Goal: Task Accomplishment & Management: Manage account settings

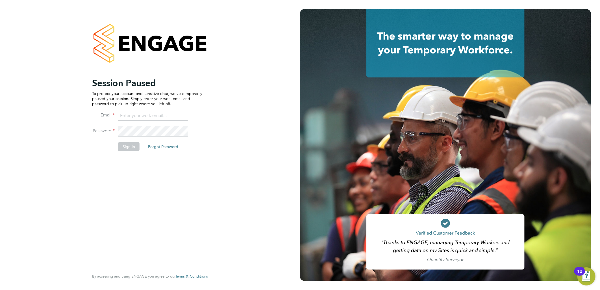
type input "[EMAIL_ADDRESS][PERSON_NAME][DOMAIN_NAME]"
click at [129, 145] on button "Sign In" at bounding box center [128, 146] width 21 height 9
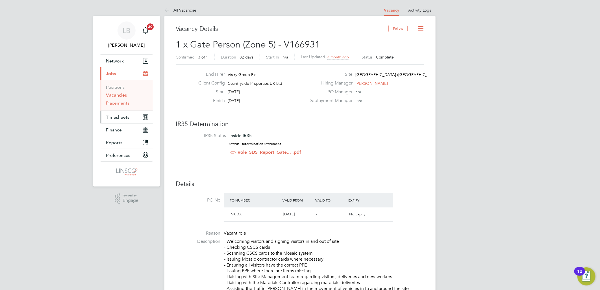
drag, startPoint x: 115, startPoint y: 114, endPoint x: 129, endPoint y: 104, distance: 16.3
click at [115, 114] on button "Timesheets" at bounding box center [126, 117] width 53 height 12
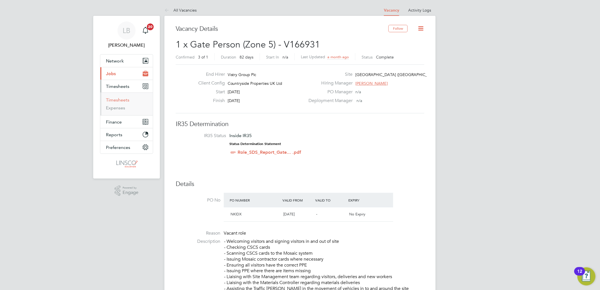
click at [113, 100] on link "Timesheets" at bounding box center [117, 99] width 23 height 5
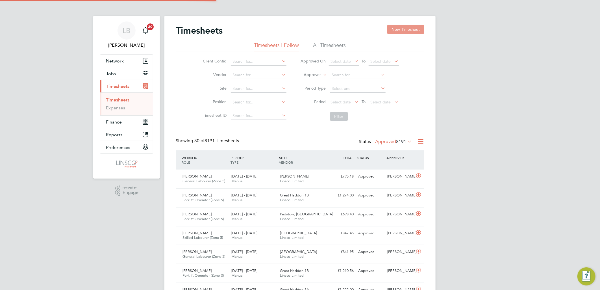
scroll to position [3, 3]
click at [403, 29] on button "New Timesheet" at bounding box center [405, 29] width 37 height 9
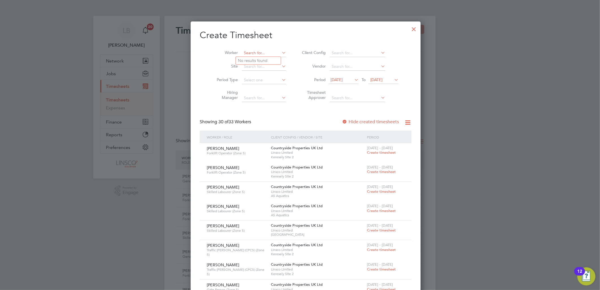
click at [248, 52] on input at bounding box center [264, 53] width 44 height 8
click at [258, 58] on b "Afi" at bounding box center [256, 60] width 5 height 5
type input "Abdullah Afif"
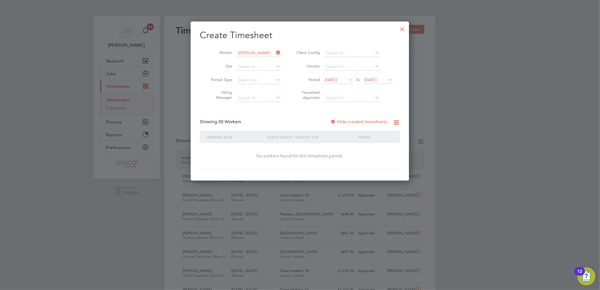
click at [337, 80] on span "15 Aug 2025" at bounding box center [331, 79] width 12 height 5
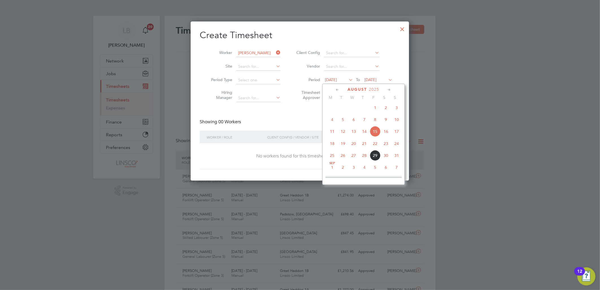
click at [332, 158] on span "25" at bounding box center [332, 155] width 11 height 11
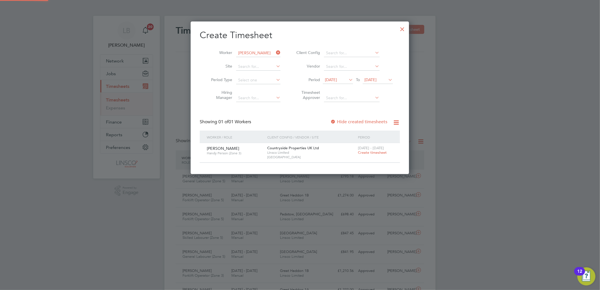
click at [381, 151] on span "Create timesheet" at bounding box center [372, 152] width 29 height 5
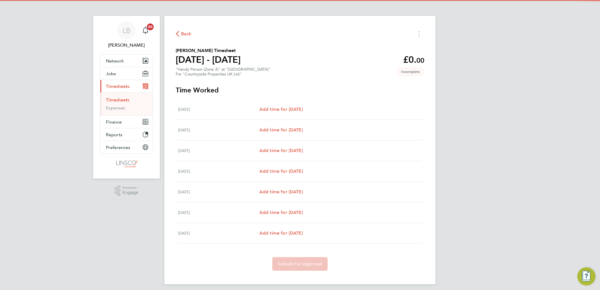
click at [287, 104] on div "Mon 25 Aug Add time for Mon 25 Aug Add time for Mon 25 Aug" at bounding box center [300, 109] width 244 height 21
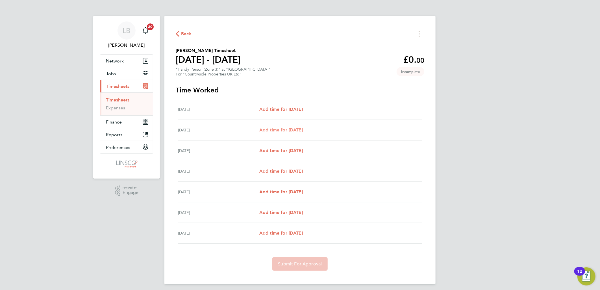
click at [294, 129] on span "Add time for Tue 26 Aug" at bounding box center [280, 129] width 43 height 5
select select "30"
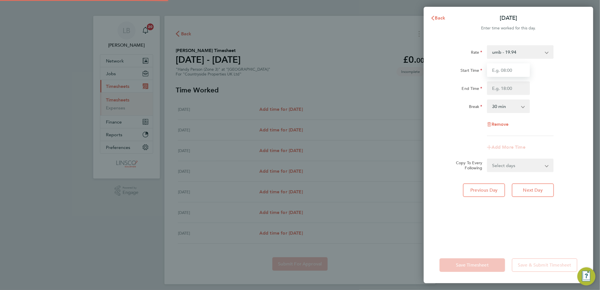
click at [513, 74] on input "Start Time" at bounding box center [508, 70] width 43 height 14
type input "07:30"
drag, startPoint x: 494, startPoint y: 85, endPoint x: 510, endPoint y: 85, distance: 16.4
click at [494, 85] on input "1" at bounding box center [508, 88] width 43 height 14
type input "17:00"
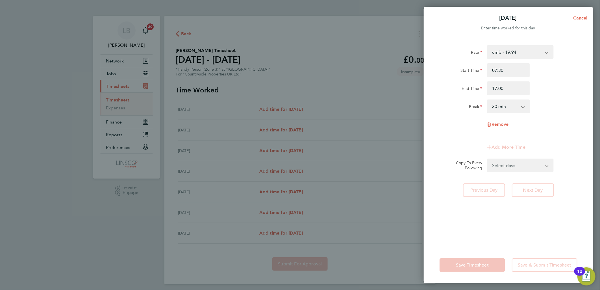
click at [546, 83] on div "End Time 17:00" at bounding box center [508, 88] width 142 height 14
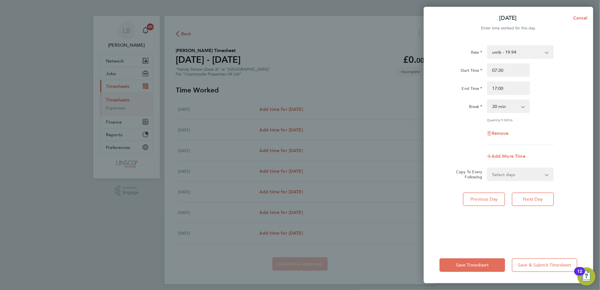
click at [503, 160] on div "Add More Time" at bounding box center [508, 156] width 47 height 14
click at [504, 171] on select "Select days Day Weekday (Mon-Fri) Weekend (Sat-Sun) Wednesday Thursday Friday S…" at bounding box center [516, 174] width 59 height 12
select select "WEEKDAY"
click at [487, 168] on select "Select days Day Weekday (Mon-Fri) Weekend (Sat-Sun) Wednesday Thursday Friday S…" at bounding box center [516, 174] width 59 height 12
select select "2025-08-31"
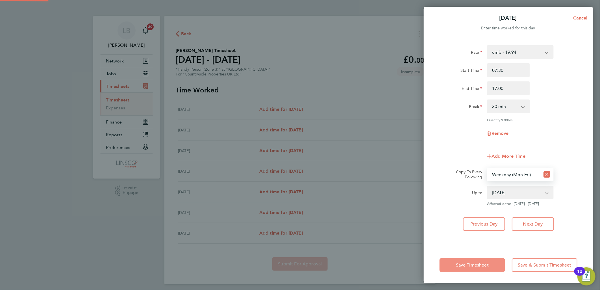
click at [479, 268] on button "Save Timesheet" at bounding box center [472, 265] width 66 height 14
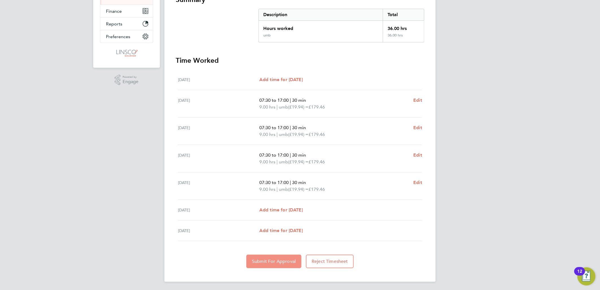
click at [256, 260] on span "Submit For Approval" at bounding box center [274, 261] width 44 height 6
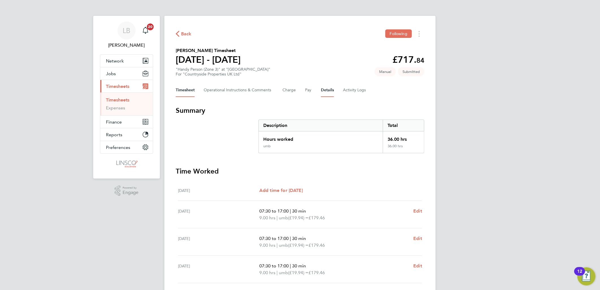
click at [328, 87] on button "Details" at bounding box center [327, 90] width 13 height 14
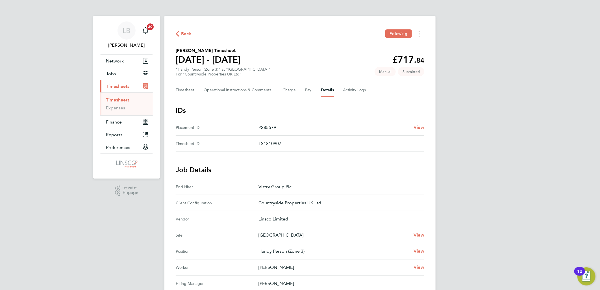
click at [183, 30] on button "Back" at bounding box center [184, 33] width 16 height 7
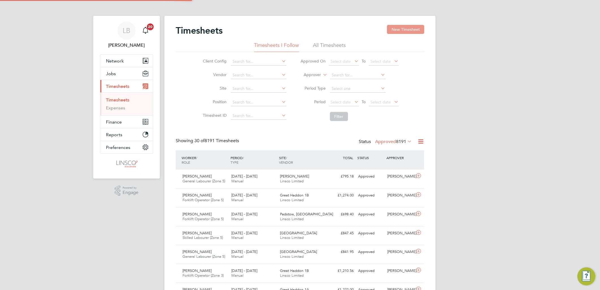
click at [397, 29] on button "New Timesheet" at bounding box center [405, 29] width 37 height 9
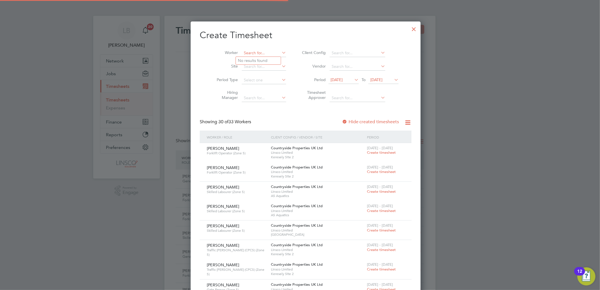
click at [242, 54] on input at bounding box center [264, 53] width 44 height 8
click at [242, 53] on input "migo" at bounding box center [264, 53] width 44 height 8
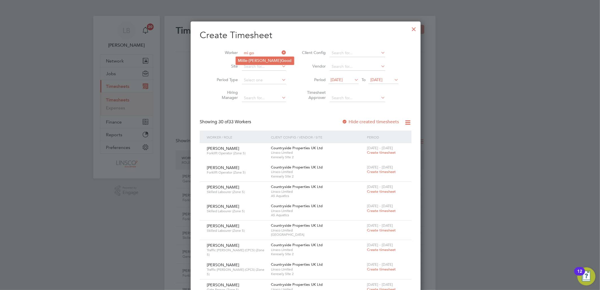
click at [281, 61] on b "Go" at bounding box center [284, 60] width 6 height 5
type input "Millie-Molly Good"
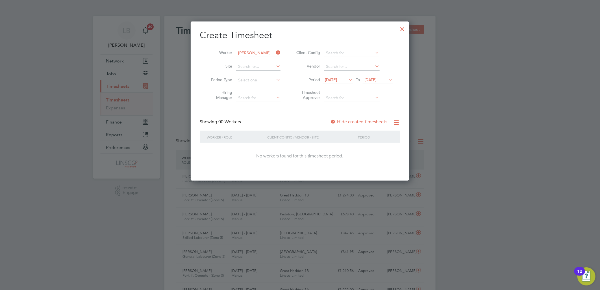
click at [337, 79] on span "15 Aug 2025" at bounding box center [331, 79] width 12 height 5
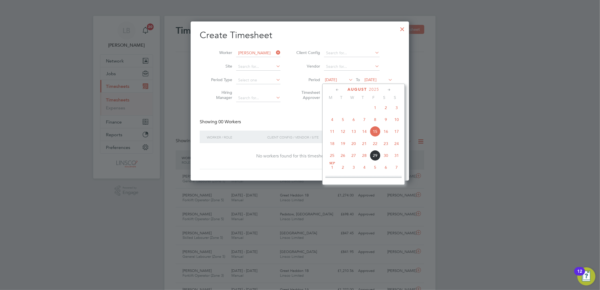
click at [332, 158] on span "25" at bounding box center [332, 155] width 11 height 11
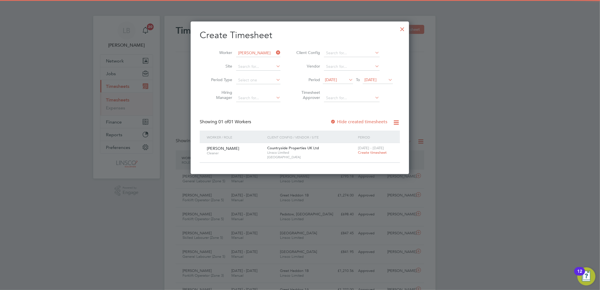
click at [367, 153] on span "Create timesheet" at bounding box center [372, 152] width 29 height 5
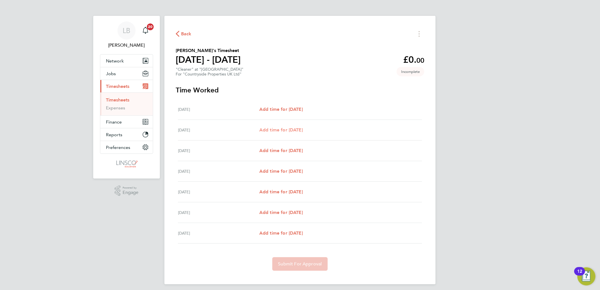
click at [297, 130] on span "Add time for Tue 26 Aug" at bounding box center [280, 129] width 43 height 5
select select "30"
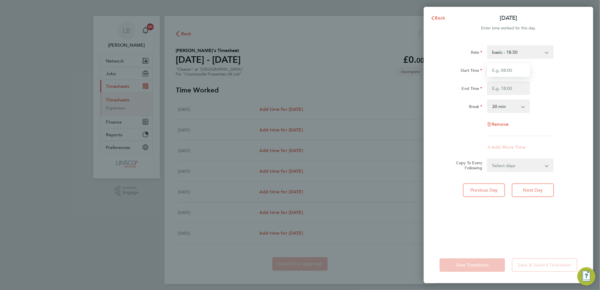
click at [512, 70] on input "Start Time" at bounding box center [508, 70] width 43 height 14
type input "08:00"
click at [496, 86] on input "End Time" at bounding box center [508, 88] width 43 height 14
type input "10:00"
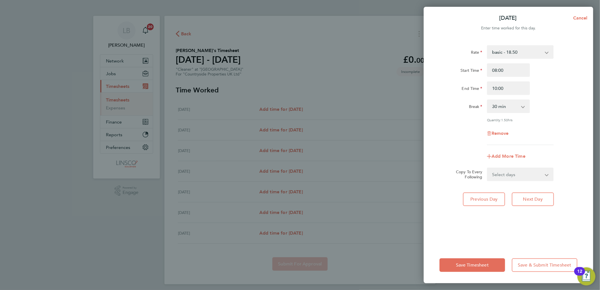
click at [558, 73] on div "Start Time 08:00" at bounding box center [508, 70] width 142 height 14
click at [513, 108] on select "0 min 15 min 30 min 45 min 60 min 75 min 90 min" at bounding box center [504, 106] width 35 height 12
select select "0"
click at [487, 100] on select "0 min 15 min 30 min 45 min 60 min 75 min 90 min" at bounding box center [504, 106] width 35 height 12
click at [505, 172] on select "Select days Day Weekday (Mon-Fri) Weekend (Sat-Sun) Wednesday Thursday Friday S…" at bounding box center [516, 174] width 59 height 12
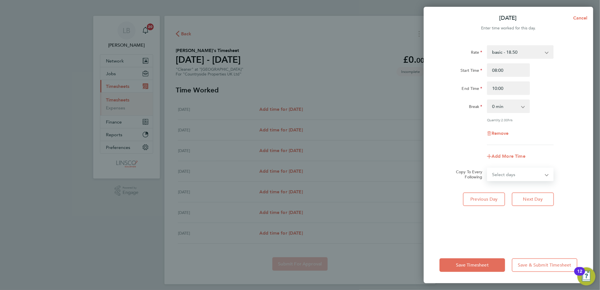
select select "WEEKDAY"
click at [487, 168] on select "Select days Day Weekday (Mon-Fri) Weekend (Sat-Sun) Wednesday Thursday Friday S…" at bounding box center [516, 174] width 59 height 12
select select "2025-08-31"
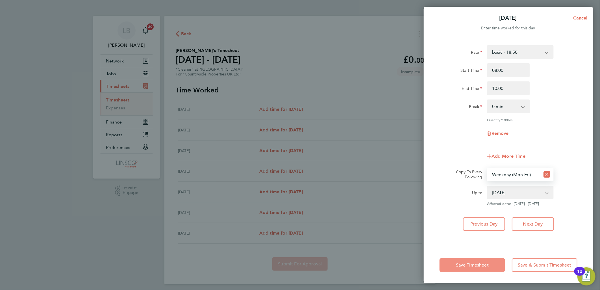
click at [468, 263] on span "Save Timesheet" at bounding box center [472, 265] width 33 height 6
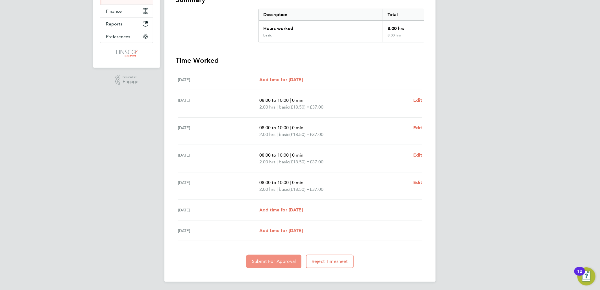
click at [261, 266] on button "Submit For Approval" at bounding box center [273, 261] width 55 height 14
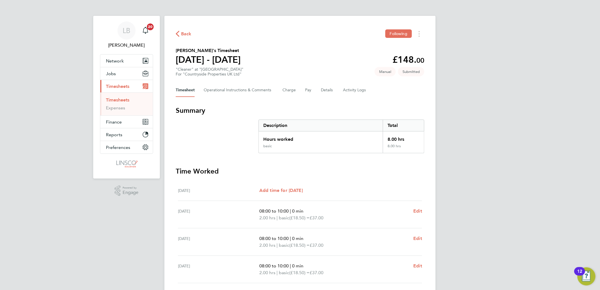
click at [181, 32] on span "Back" at bounding box center [186, 33] width 10 height 7
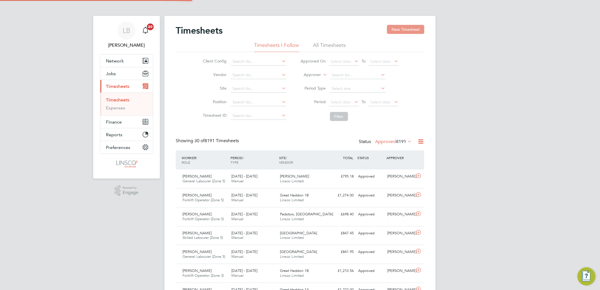
click at [400, 28] on button "New Timesheet" at bounding box center [405, 29] width 37 height 9
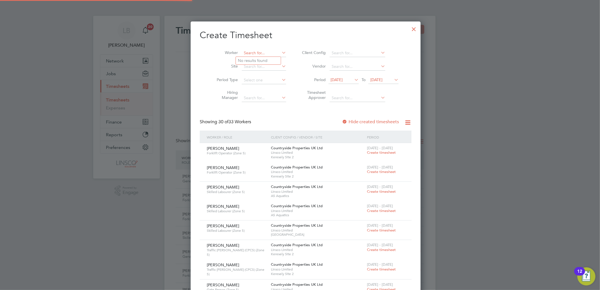
click at [256, 54] on input at bounding box center [264, 53] width 44 height 8
click at [258, 60] on li "Alex I pati" at bounding box center [259, 61] width 46 height 8
type input "Alex Ipati"
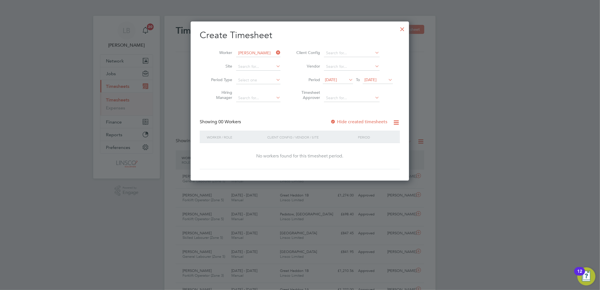
click at [337, 80] on span "15 Aug 2025" at bounding box center [331, 79] width 12 height 5
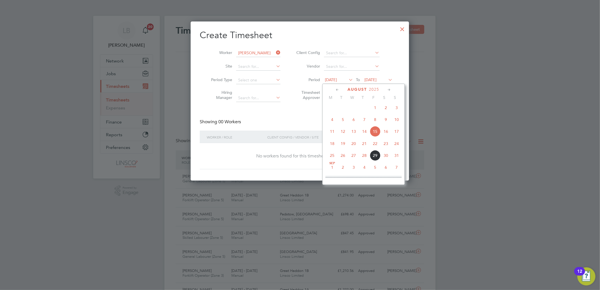
click at [326, 159] on div "Aug 1 2 3 4 5 6 7 8 9 10 11 12 13 14 15 16 17 18 19 20 21 22 23 24 25 26 27 28 …" at bounding box center [366, 132] width 83 height 60
click at [329, 159] on span "25" at bounding box center [332, 155] width 11 height 11
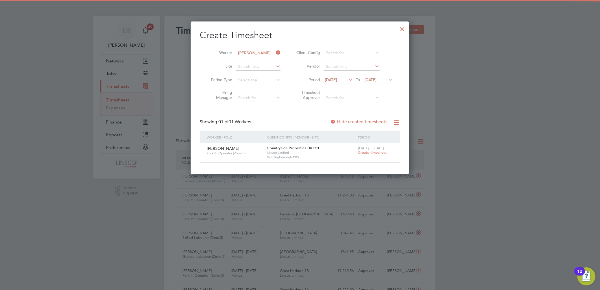
click at [370, 152] on span "Create timesheet" at bounding box center [372, 152] width 29 height 5
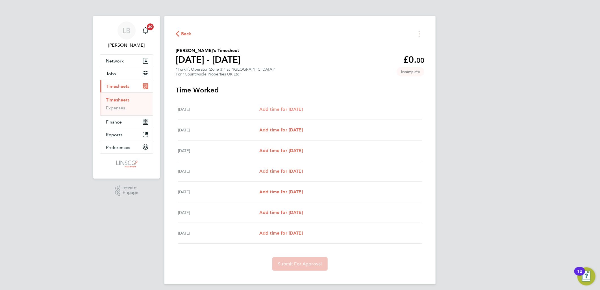
click at [294, 106] on span "Add time for Mon 25 Aug" at bounding box center [280, 108] width 43 height 5
select select "30"
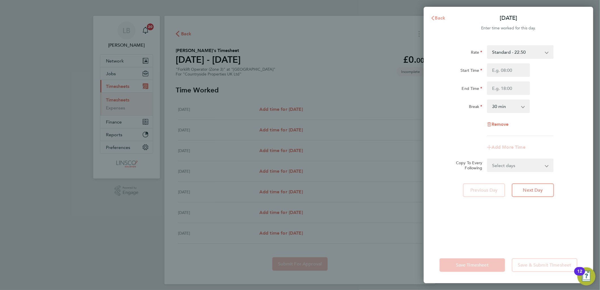
click at [441, 14] on button "Back" at bounding box center [438, 17] width 26 height 11
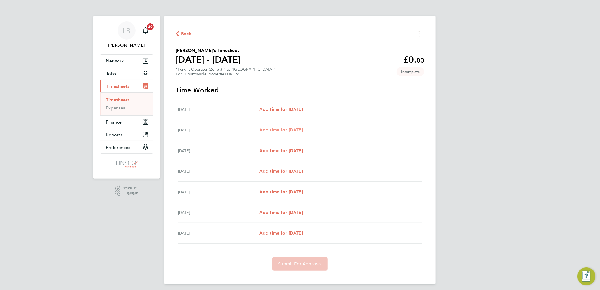
click at [292, 127] on span "Add time for Tue 26 Aug" at bounding box center [280, 129] width 43 height 5
select select "30"
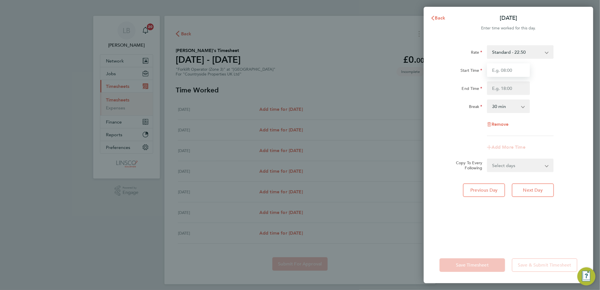
click at [502, 71] on input "Start Time" at bounding box center [508, 70] width 43 height 14
type input "07:30"
click at [498, 90] on input "End Time" at bounding box center [508, 88] width 43 height 14
type input "17:00"
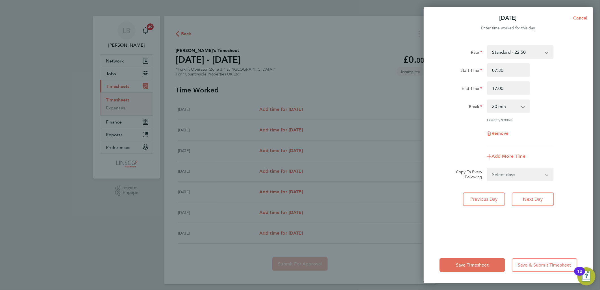
drag, startPoint x: 560, startPoint y: 67, endPoint x: 547, endPoint y: 91, distance: 28.0
click at [560, 67] on div "Start Time 07:30" at bounding box center [508, 70] width 142 height 14
click at [515, 178] on select "Select days Day Weekday (Mon-Fri) Weekend (Sat-Sun) Wednesday Thursday Friday S…" at bounding box center [516, 174] width 59 height 12
select select "WEEKDAY"
click at [487, 168] on select "Select days Day Weekday (Mon-Fri) Weekend (Sat-Sun) Wednesday Thursday Friday S…" at bounding box center [516, 174] width 59 height 12
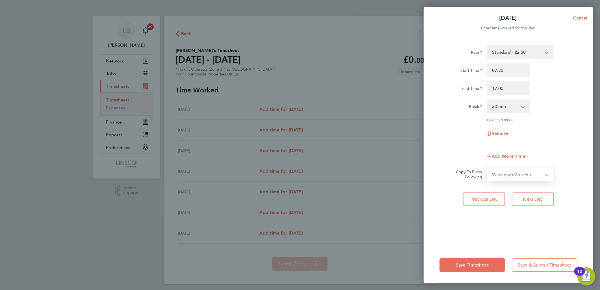
select select "2025-08-31"
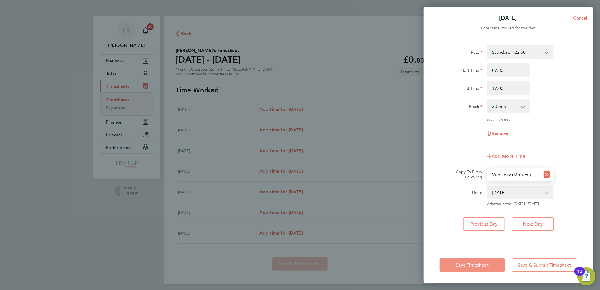
click at [486, 265] on span "Save Timesheet" at bounding box center [472, 265] width 33 height 6
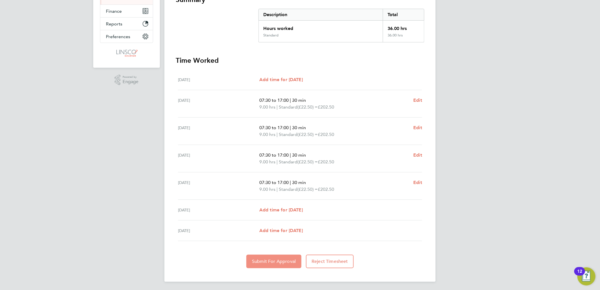
click at [273, 266] on button "Submit For Approval" at bounding box center [273, 261] width 55 height 14
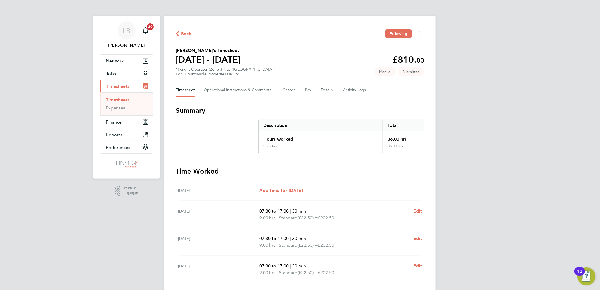
click at [180, 32] on span "Back" at bounding box center [184, 33] width 16 height 5
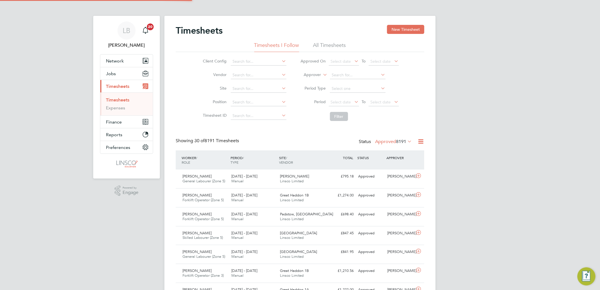
scroll to position [14, 49]
click at [404, 27] on button "New Timesheet" at bounding box center [405, 29] width 37 height 9
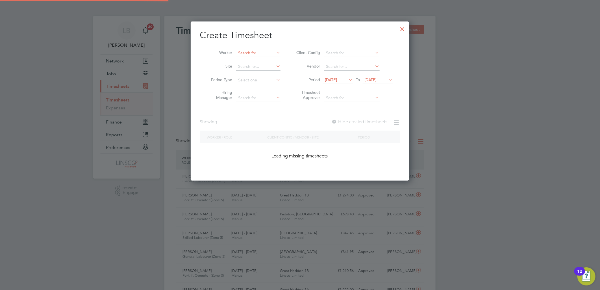
click at [252, 52] on input at bounding box center [258, 53] width 44 height 8
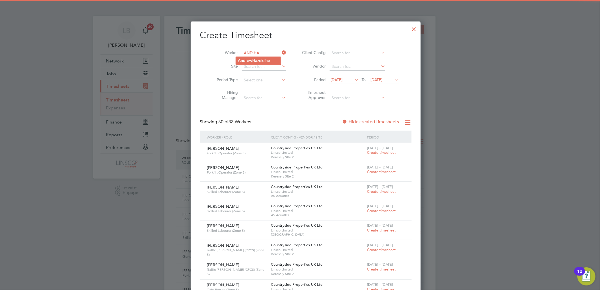
click at [252, 62] on li "And rew Ha zeldine" at bounding box center [258, 61] width 45 height 8
type input "Andrew Hazeldine"
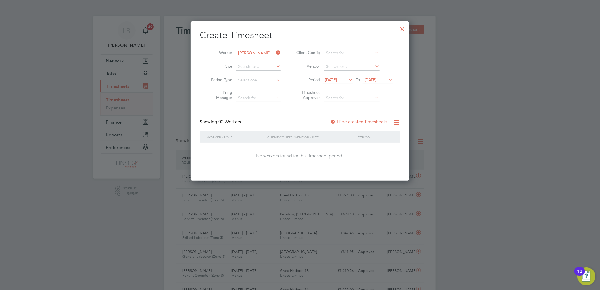
click at [335, 81] on span "15 Aug 2025" at bounding box center [331, 79] width 12 height 5
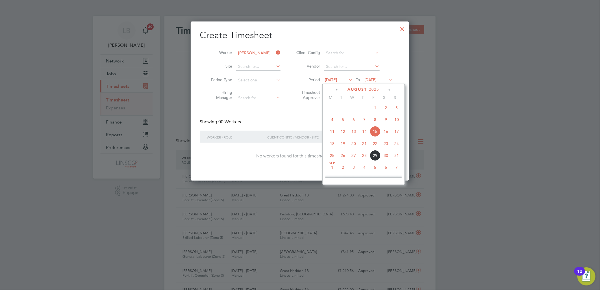
click at [333, 159] on span "25" at bounding box center [332, 155] width 11 height 11
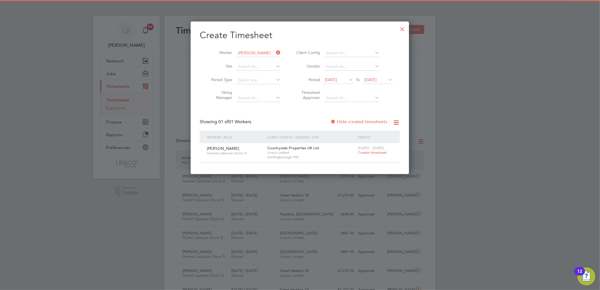
click at [365, 152] on span "Create timesheet" at bounding box center [372, 152] width 29 height 5
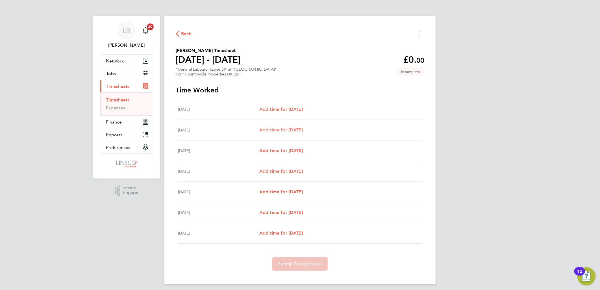
click at [288, 131] on span "Add time for Tue 26 Aug" at bounding box center [280, 129] width 43 height 5
select select "30"
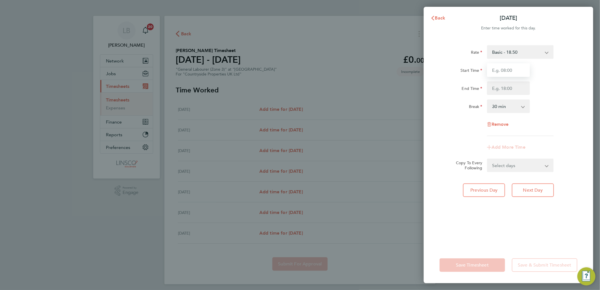
click at [513, 68] on input "Start Time" at bounding box center [508, 70] width 43 height 14
type input "07:30"
click at [497, 89] on input "End Time" at bounding box center [508, 88] width 43 height 14
type input "16:30"
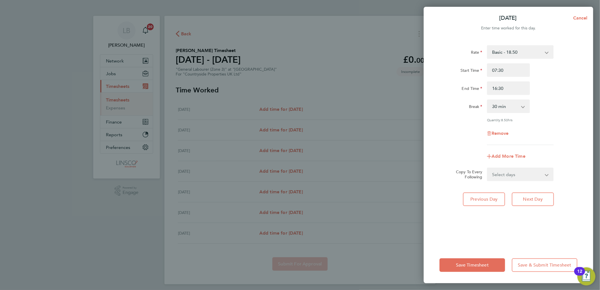
click at [554, 79] on div "Start Time 07:30 End Time 16:30" at bounding box center [508, 79] width 142 height 32
click at [514, 179] on select "Select days Day Weekday (Mon-Fri) Weekend (Sat-Sun) Wednesday Thursday Friday S…" at bounding box center [516, 174] width 59 height 12
select select "WEEKDAY"
click at [487, 168] on select "Select days Day Weekday (Mon-Fri) Weekend (Sat-Sun) Wednesday Thursday Friday S…" at bounding box center [516, 174] width 59 height 12
select select "2025-08-31"
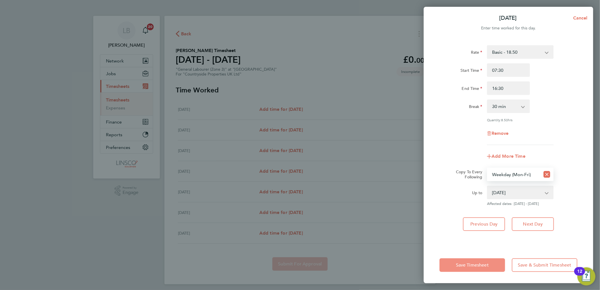
click at [482, 262] on button "Save Timesheet" at bounding box center [472, 265] width 66 height 14
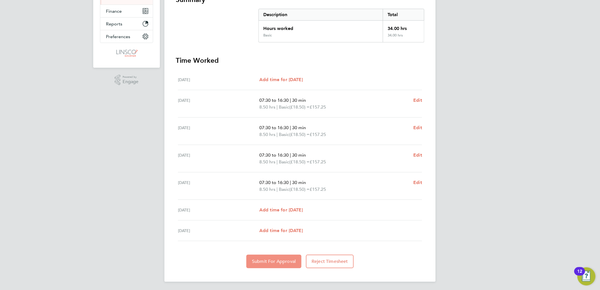
click at [254, 263] on span "Submit For Approval" at bounding box center [274, 261] width 44 height 6
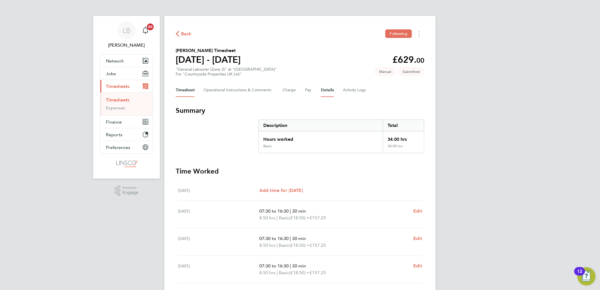
click at [331, 91] on button "Details" at bounding box center [327, 90] width 13 height 14
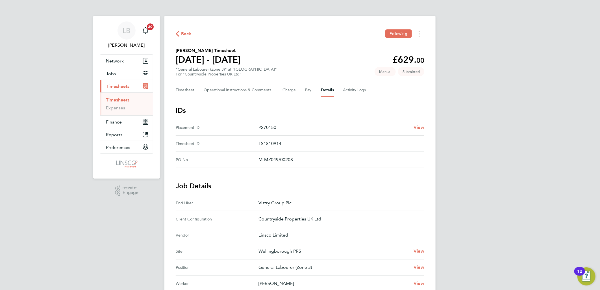
click at [183, 30] on button "Back" at bounding box center [184, 33] width 16 height 7
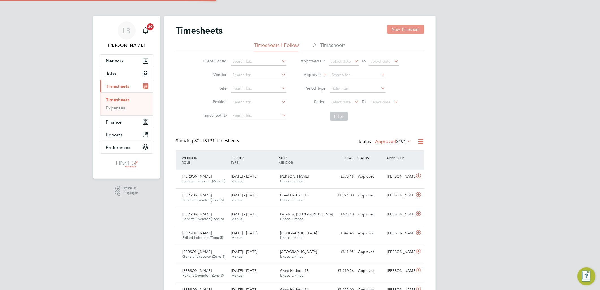
click at [395, 29] on button "New Timesheet" at bounding box center [405, 29] width 37 height 9
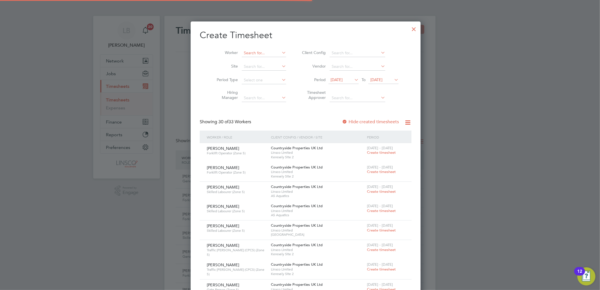
click at [253, 54] on input at bounding box center [264, 53] width 44 height 8
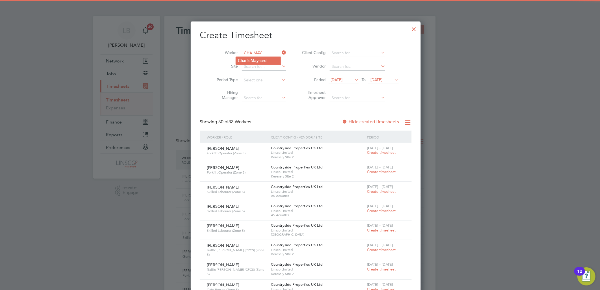
click at [253, 58] on b "May" at bounding box center [255, 60] width 8 height 5
type input "Charlie Maynard"
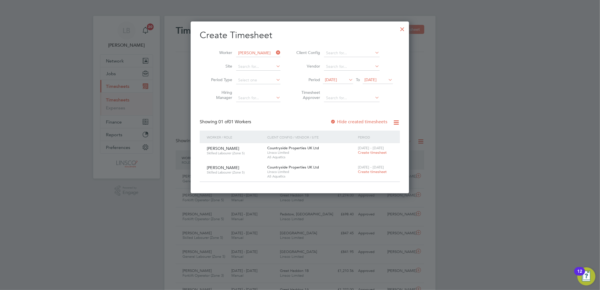
click at [376, 171] on span "Create timesheet" at bounding box center [372, 171] width 29 height 5
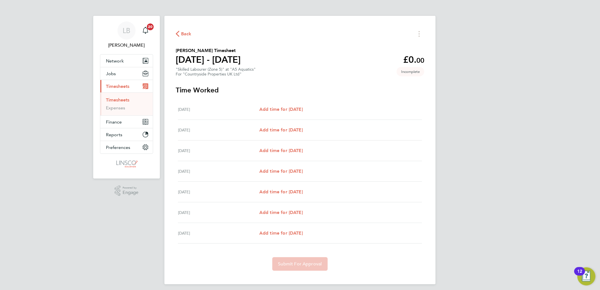
click at [184, 33] on span "Back" at bounding box center [186, 33] width 10 height 7
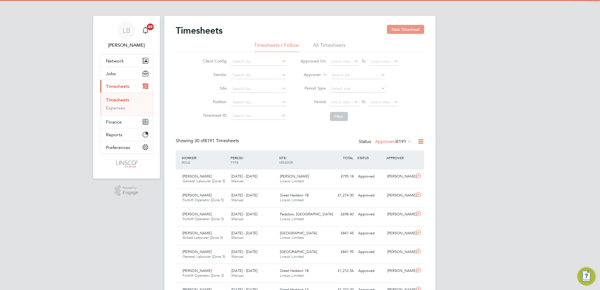
click at [399, 28] on button "New Timesheet" at bounding box center [405, 29] width 37 height 9
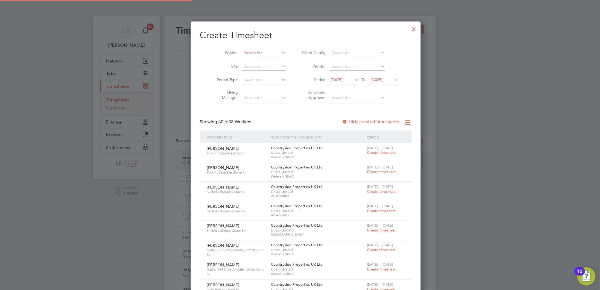
click at [263, 54] on input at bounding box center [264, 53] width 44 height 8
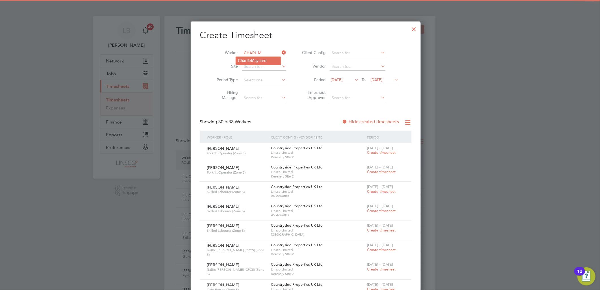
click at [264, 59] on li "Charl ie M aynard" at bounding box center [258, 61] width 45 height 8
type input "Charlie Maynard"
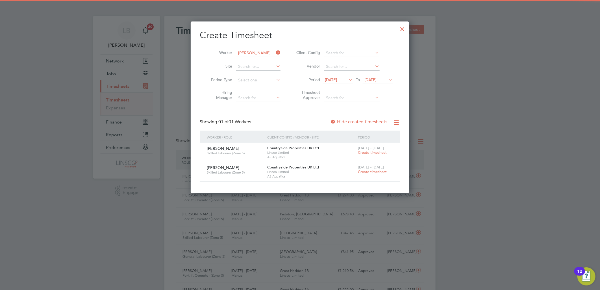
click at [337, 79] on span "15 Aug 2025" at bounding box center [331, 79] width 12 height 5
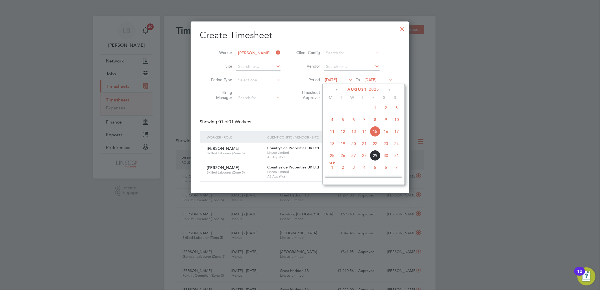
click at [331, 159] on span "25" at bounding box center [332, 155] width 11 height 11
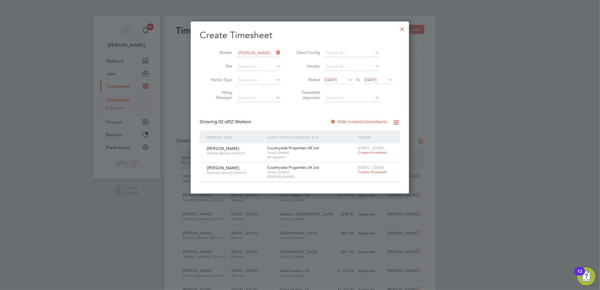
drag, startPoint x: 370, startPoint y: 152, endPoint x: 333, endPoint y: 154, distance: 37.6
click at [333, 154] on div "Charlie Maynard Skilled Labourer (Zone 5) Countryside Properties UK Ltd Linsco …" at bounding box center [300, 152] width 200 height 19
click at [383, 171] on span "Create timesheet" at bounding box center [372, 171] width 29 height 5
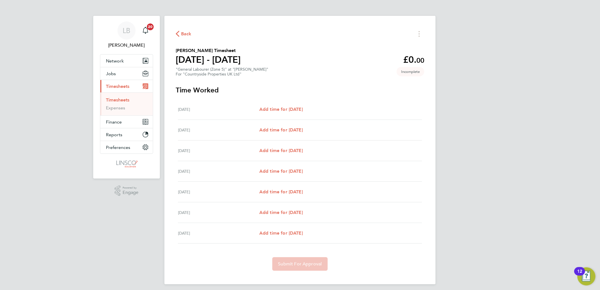
click at [347, 117] on div "Mon 25 Aug Add time for Mon 25 Aug Add time for Mon 25 Aug" at bounding box center [300, 109] width 244 height 21
click at [296, 129] on span "Add time for Tue 26 Aug" at bounding box center [280, 129] width 43 height 5
select select "30"
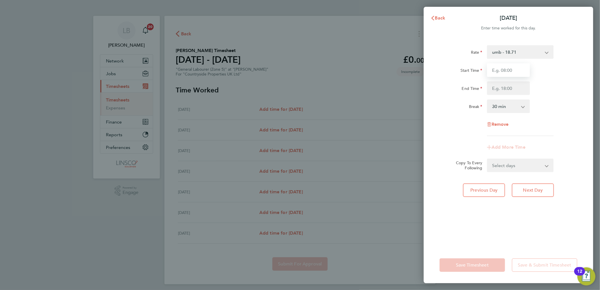
click at [492, 72] on input "Start Time" at bounding box center [508, 70] width 43 height 14
type input "07:30"
click at [498, 92] on input "End Time" at bounding box center [508, 88] width 43 height 14
type input "16:30"
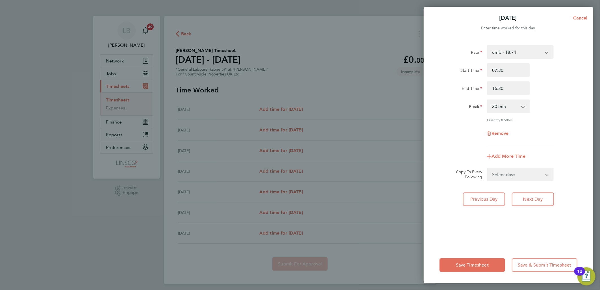
drag, startPoint x: 556, startPoint y: 75, endPoint x: 543, endPoint y: 156, distance: 82.1
click at [556, 75] on div "Start Time 07:30" at bounding box center [508, 70] width 142 height 14
click at [512, 178] on select "Select days Day Weekday (Mon-Fri) Weekend (Sat-Sun) Wednesday Thursday Friday S…" at bounding box center [516, 174] width 59 height 12
select select "WEEKDAY"
click at [487, 168] on select "Select days Day Weekday (Mon-Fri) Weekend (Sat-Sun) Wednesday Thursday Friday S…" at bounding box center [516, 174] width 59 height 12
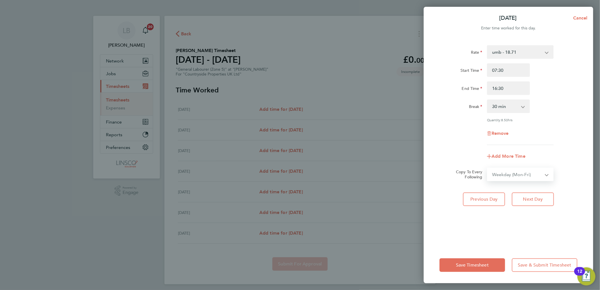
select select "2025-08-31"
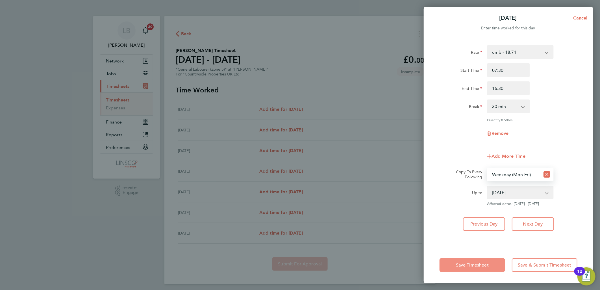
click at [465, 269] on button "Save Timesheet" at bounding box center [472, 265] width 66 height 14
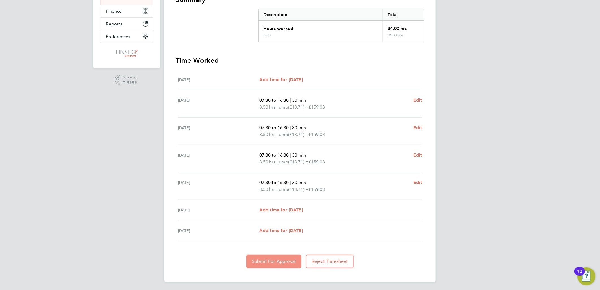
click at [261, 254] on button "Submit For Approval" at bounding box center [273, 261] width 55 height 14
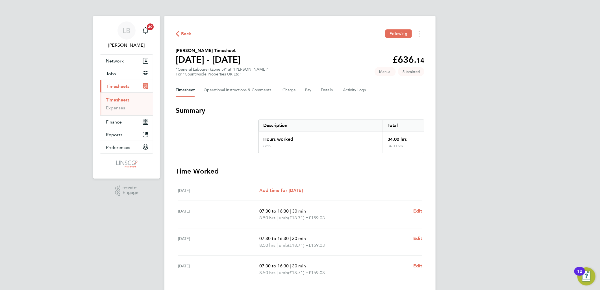
click at [186, 34] on span "Back" at bounding box center [186, 33] width 10 height 7
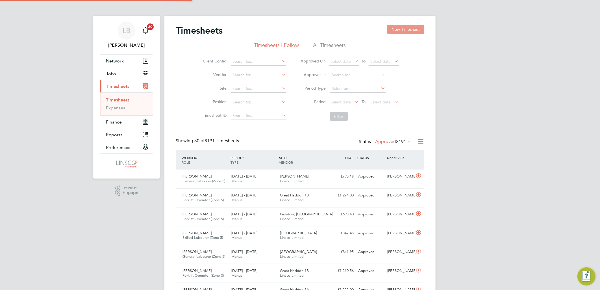
click at [409, 29] on button "New Timesheet" at bounding box center [405, 29] width 37 height 9
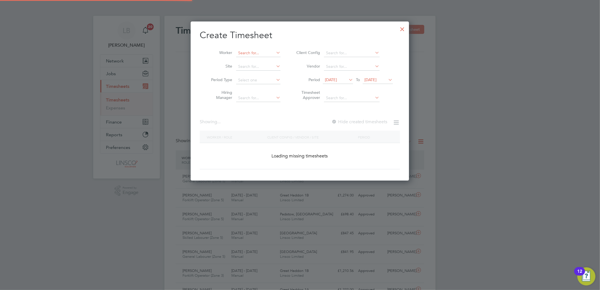
click at [259, 54] on input at bounding box center [258, 53] width 44 height 8
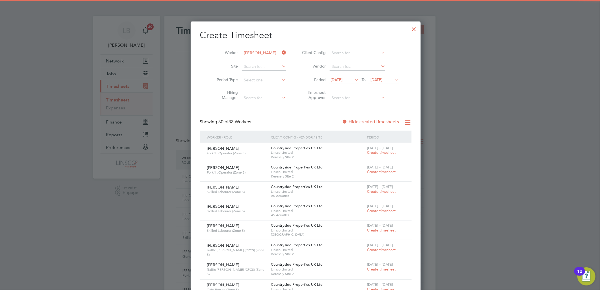
click at [259, 58] on li "James Park inson" at bounding box center [264, 61] width 56 height 8
type input "James Parkinson"
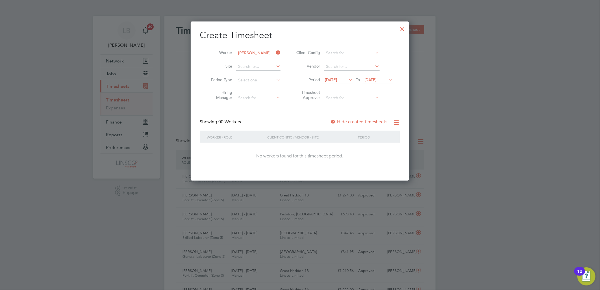
click at [337, 79] on span "15 Aug 2025" at bounding box center [331, 79] width 12 height 5
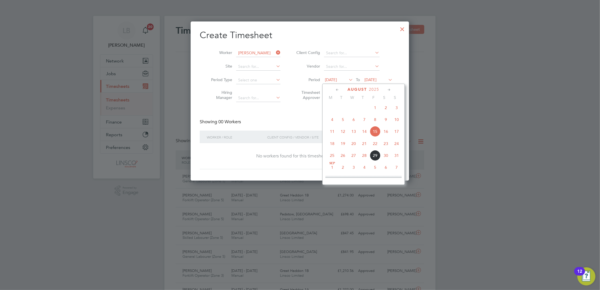
click at [332, 158] on span "25" at bounding box center [332, 155] width 11 height 11
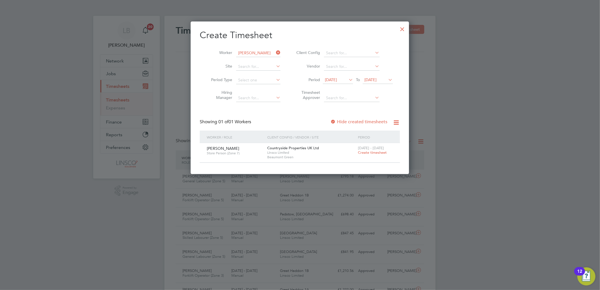
click at [373, 153] on span "Create timesheet" at bounding box center [372, 152] width 29 height 5
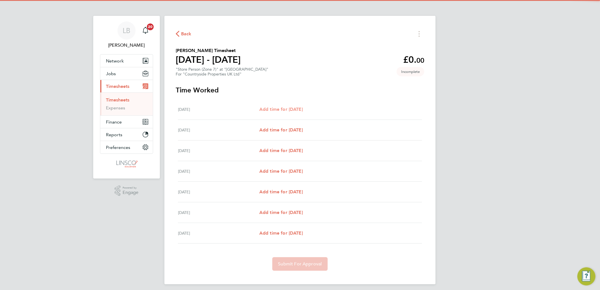
click at [300, 110] on span "Add time for Mon 25 Aug" at bounding box center [280, 108] width 43 height 5
select select "30"
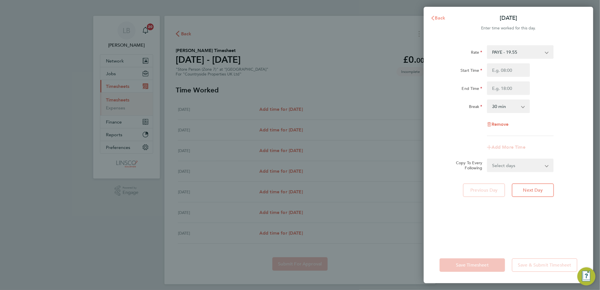
click at [434, 16] on icon "button" at bounding box center [432, 18] width 3 height 5
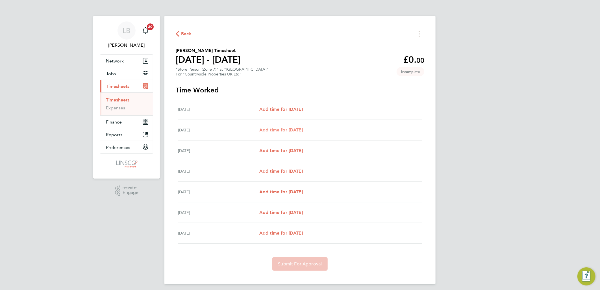
click at [269, 127] on span "Add time for Tue 26 Aug" at bounding box center [280, 129] width 43 height 5
select select "30"
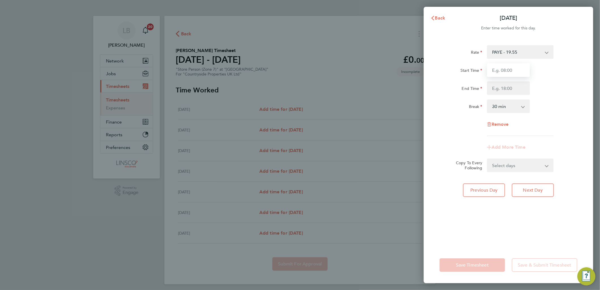
click at [510, 71] on input "Start Time" at bounding box center [508, 70] width 43 height 14
type input "07:30"
click at [497, 88] on input "1" at bounding box center [508, 88] width 43 height 14
type input "16:30"
click at [568, 83] on div "End Time 16:30" at bounding box center [508, 88] width 142 height 14
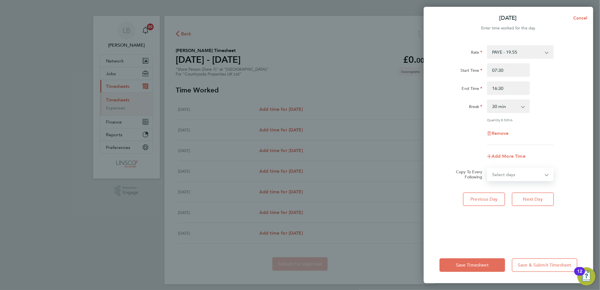
click at [513, 178] on select "Select days Day Weekday (Mon-Fri) Weekend (Sat-Sun) Wednesday Thursday Friday S…" at bounding box center [516, 174] width 59 height 12
select select "WEEKDAY"
click at [487, 168] on select "Select days Day Weekday (Mon-Fri) Weekend (Sat-Sun) Wednesday Thursday Friday S…" at bounding box center [516, 174] width 59 height 12
select select "2025-08-31"
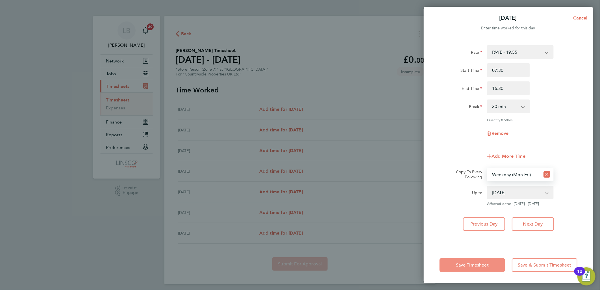
click at [475, 260] on button "Save Timesheet" at bounding box center [472, 265] width 66 height 14
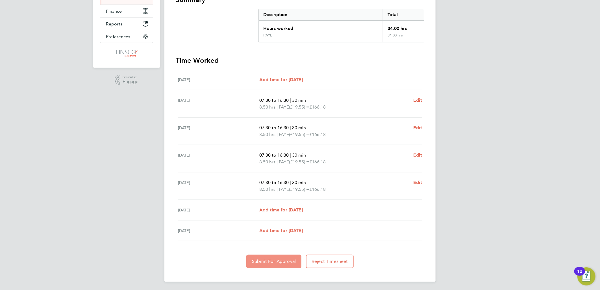
click at [270, 261] on span "Submit For Approval" at bounding box center [274, 261] width 44 height 6
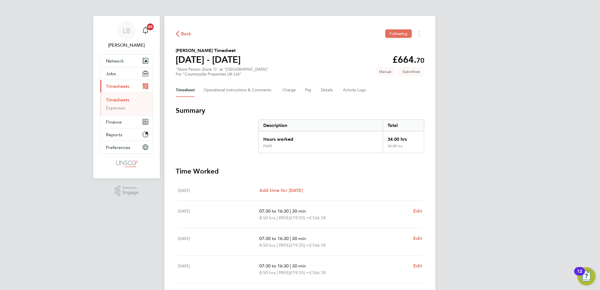
click at [184, 31] on span "Back" at bounding box center [186, 33] width 10 height 7
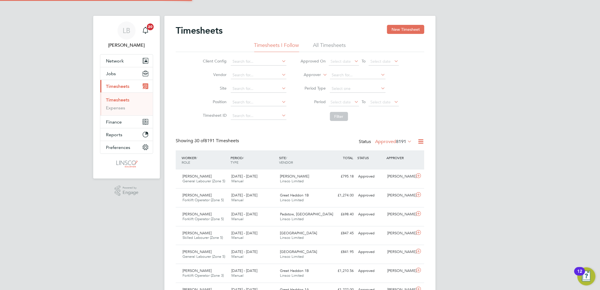
scroll to position [14, 49]
click at [409, 29] on button "New Timesheet" at bounding box center [405, 29] width 37 height 9
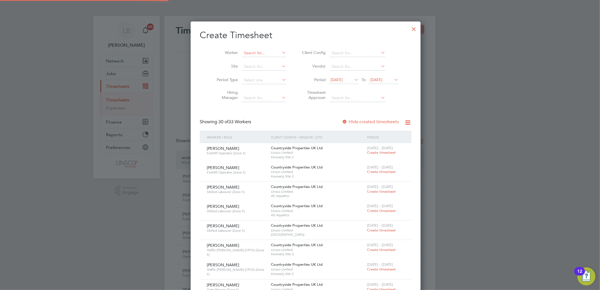
click at [254, 54] on input at bounding box center [264, 53] width 44 height 8
click at [253, 50] on input at bounding box center [264, 53] width 44 height 8
click at [262, 60] on li "James Th orpe" at bounding box center [273, 61] width 75 height 8
type input "James Thorpe"
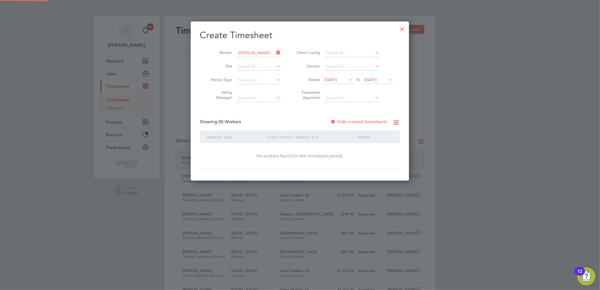
scroll to position [159, 219]
click at [338, 82] on span "15 Aug 2025" at bounding box center [338, 80] width 30 height 8
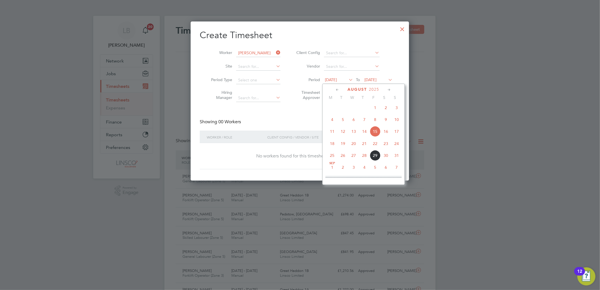
click at [333, 158] on span "25" at bounding box center [332, 155] width 11 height 11
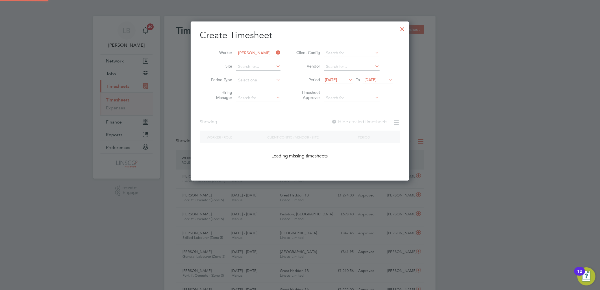
scroll to position [152, 219]
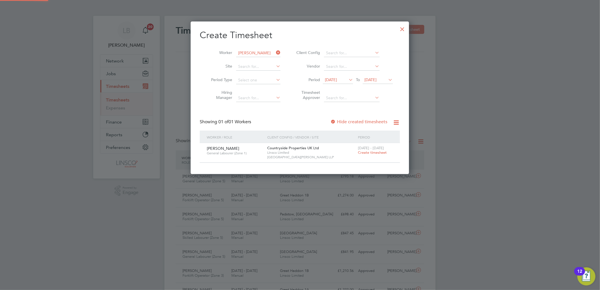
click at [380, 151] on span "Create timesheet" at bounding box center [372, 152] width 29 height 5
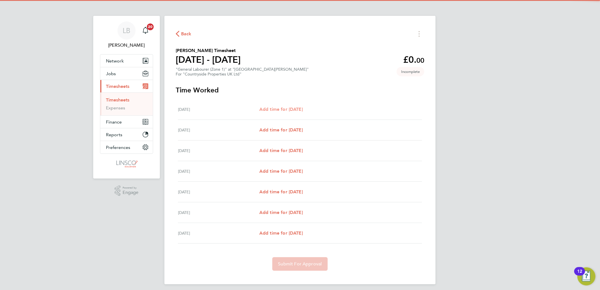
click at [293, 108] on span "Add time for Mon 25 Aug" at bounding box center [280, 108] width 43 height 5
select select "30"
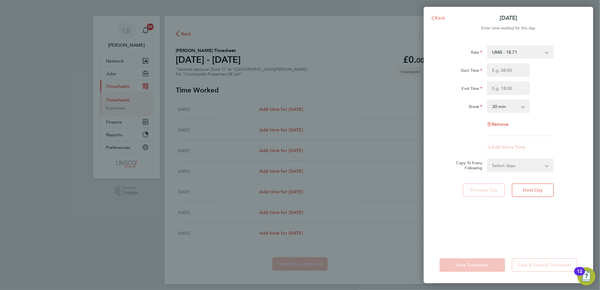
click at [435, 19] on span "Back" at bounding box center [440, 17] width 10 height 5
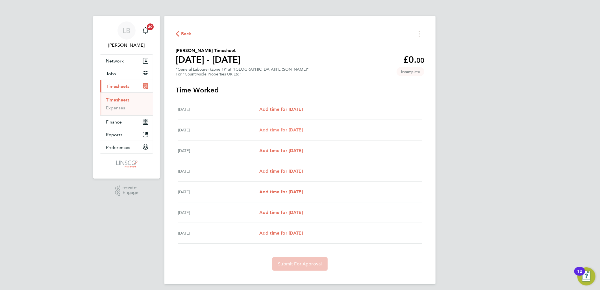
click at [300, 128] on span "Add time for Tue 26 Aug" at bounding box center [280, 129] width 43 height 5
select select "30"
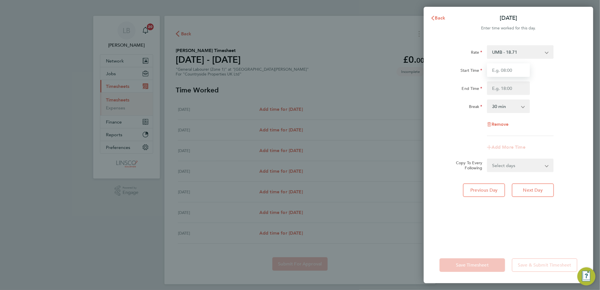
click at [501, 66] on input "Start Time" at bounding box center [508, 70] width 43 height 14
type input "07:30"
type input "16:30"
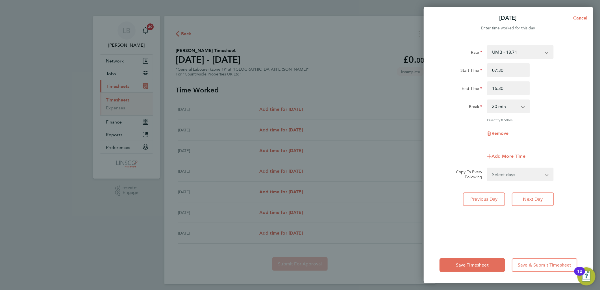
click at [510, 173] on select "Select days Day Weekday (Mon-Fri) Weekend (Sat-Sun) Wednesday Thursday Friday S…" at bounding box center [516, 174] width 59 height 12
select select "WEEKDAY"
click at [487, 168] on select "Select days Day Weekday (Mon-Fri) Weekend (Sat-Sun) Wednesday Thursday Friday S…" at bounding box center [516, 174] width 59 height 12
select select "2025-08-31"
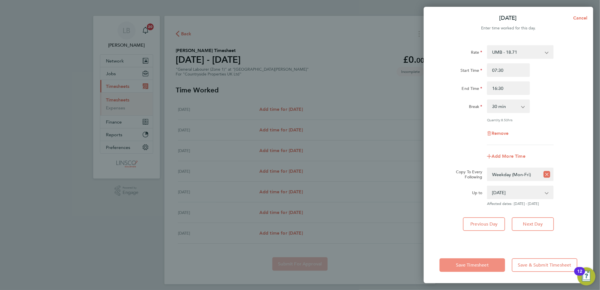
click at [476, 259] on button "Save Timesheet" at bounding box center [472, 265] width 66 height 14
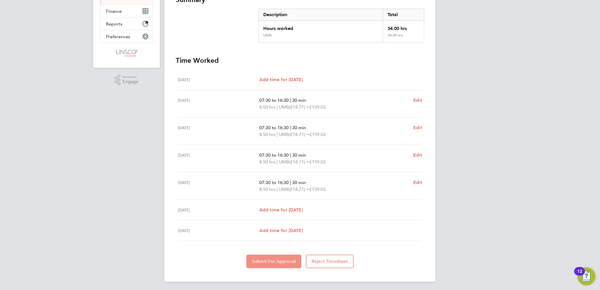
click at [283, 260] on span "Submit For Approval" at bounding box center [274, 261] width 44 height 6
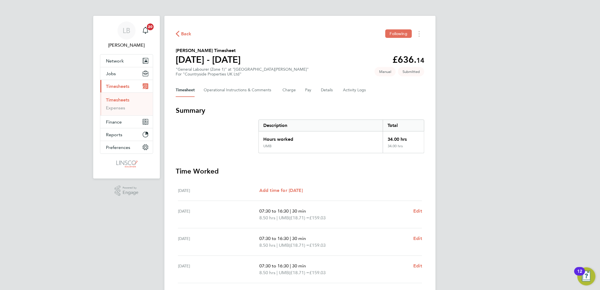
click at [188, 32] on span "Back" at bounding box center [186, 33] width 10 height 7
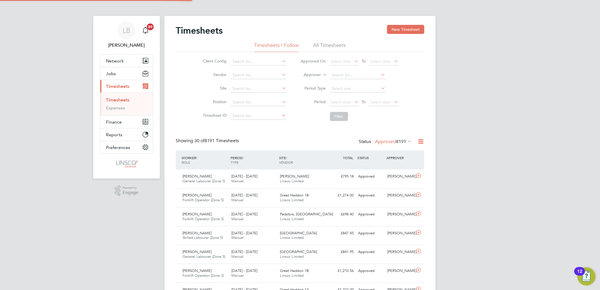
scroll to position [14, 49]
click at [409, 26] on button "New Timesheet" at bounding box center [405, 29] width 37 height 9
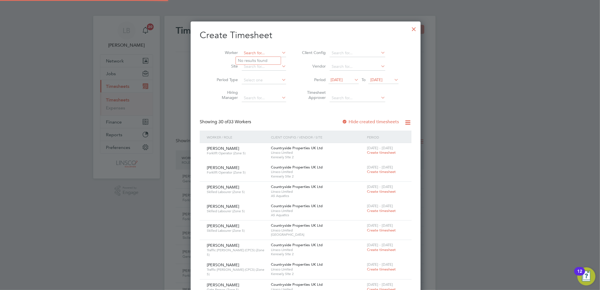
click at [242, 52] on input at bounding box center [264, 53] width 44 height 8
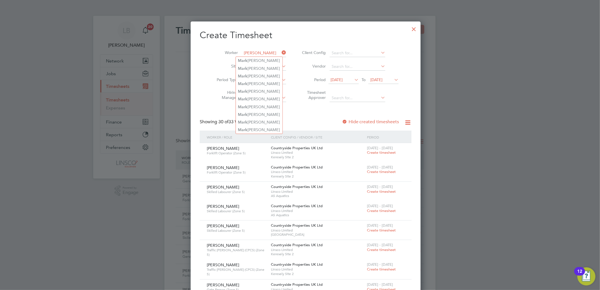
click at [258, 51] on input "MARK" at bounding box center [264, 53] width 44 height 8
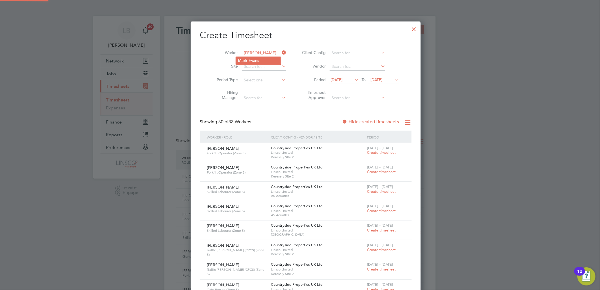
click at [261, 59] on li "Mark Ev ans" at bounding box center [258, 61] width 45 height 8
type input "Mark Evans"
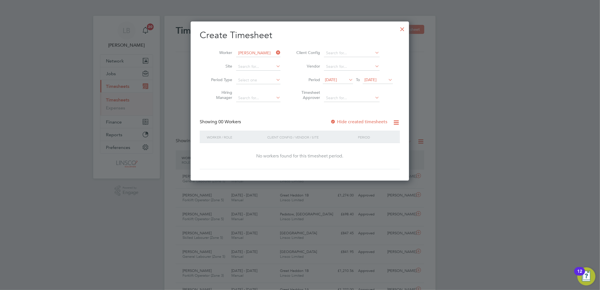
click at [337, 79] on span "15 Aug 2025" at bounding box center [331, 79] width 12 height 5
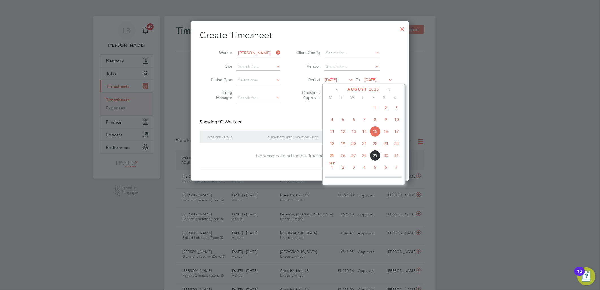
click at [329, 157] on span "25" at bounding box center [332, 155] width 11 height 11
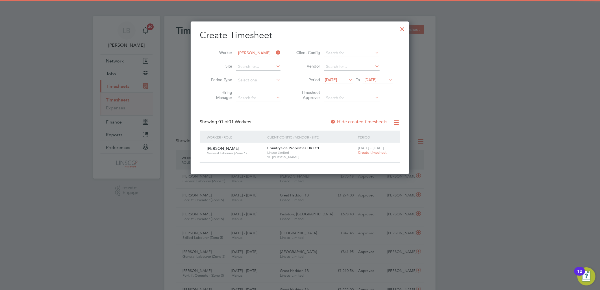
click at [369, 152] on span "Create timesheet" at bounding box center [372, 152] width 29 height 5
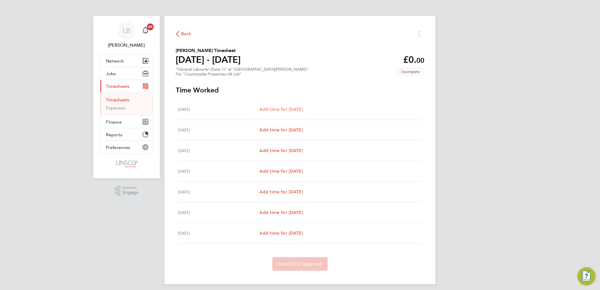
click at [303, 112] on link "Add time for Mon 25 Aug" at bounding box center [280, 109] width 43 height 7
select select "30"
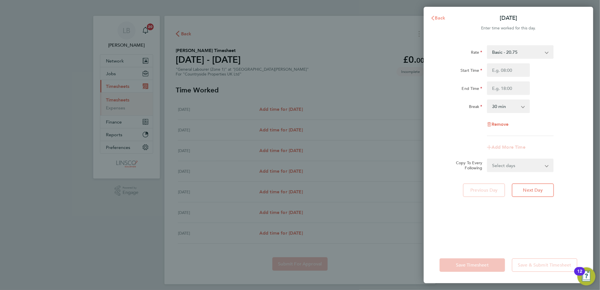
click at [440, 16] on span "Back" at bounding box center [440, 17] width 10 height 5
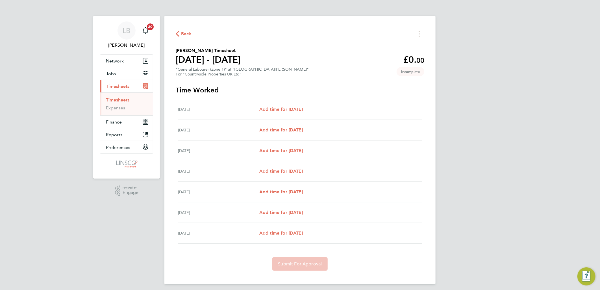
click at [282, 134] on div "Tue 26 Aug Add time for Tue 26 Aug Add time for Tue 26 Aug" at bounding box center [300, 130] width 244 height 21
click at [282, 130] on span "Add time for Tue 26 Aug" at bounding box center [280, 129] width 43 height 5
select select "30"
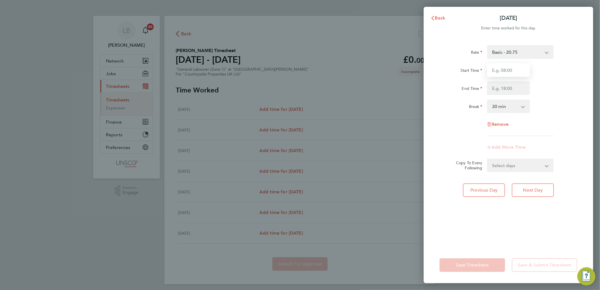
click at [502, 71] on input "Start Time" at bounding box center [508, 70] width 43 height 14
type input "07:30"
type input "16:30"
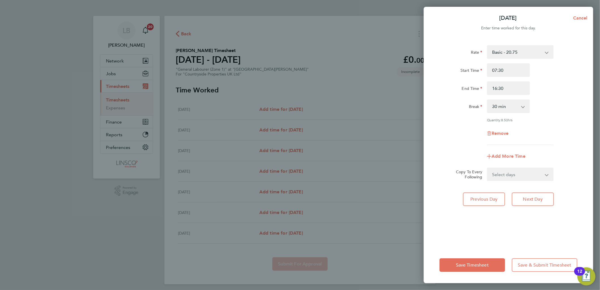
click at [520, 174] on select "Select days Day Weekday (Mon-Fri) Weekend (Sat-Sun) Wednesday Thursday Friday S…" at bounding box center [516, 174] width 59 height 12
select select "WEEKDAY"
click at [487, 168] on select "Select days Day Weekday (Mon-Fri) Weekend (Sat-Sun) Wednesday Thursday Friday S…" at bounding box center [516, 174] width 59 height 12
select select "2025-08-31"
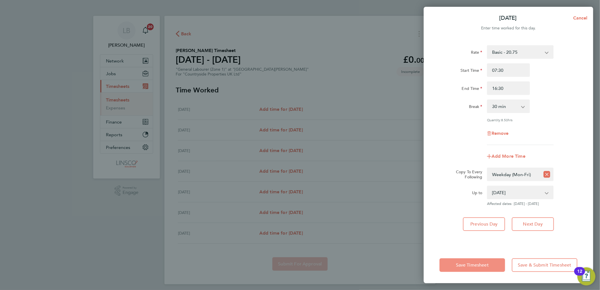
click at [472, 264] on span "Save Timesheet" at bounding box center [472, 265] width 33 height 6
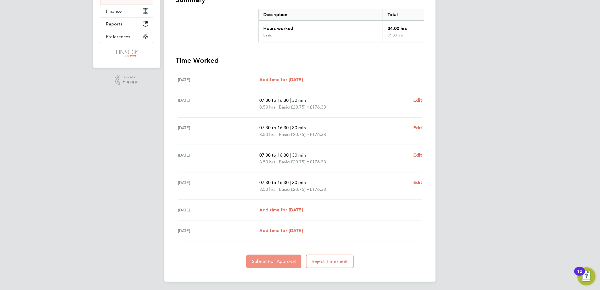
click at [272, 263] on button "Submit For Approval" at bounding box center [273, 261] width 55 height 14
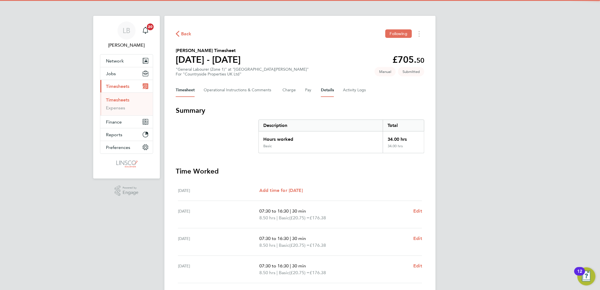
click at [321, 90] on button "Details" at bounding box center [327, 90] width 13 height 14
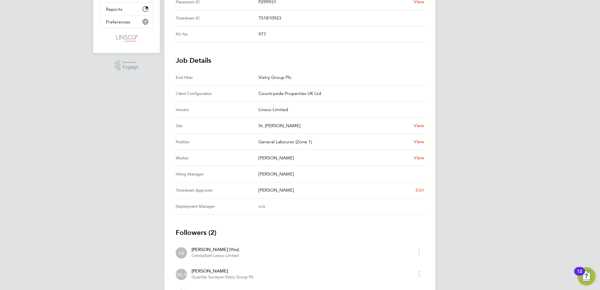
click at [420, 187] on span "Edit" at bounding box center [419, 189] width 9 height 5
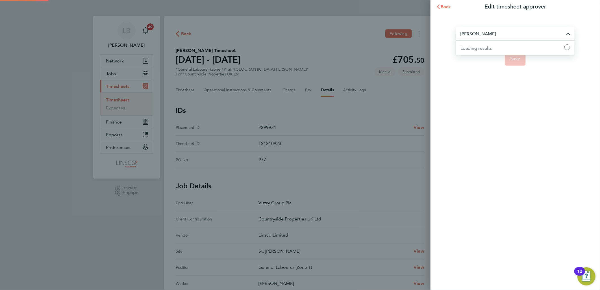
click at [483, 35] on input "James Archer" at bounding box center [515, 33] width 119 height 13
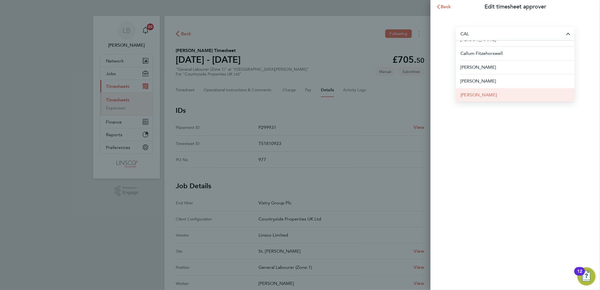
click at [485, 97] on span "Calum Madden" at bounding box center [478, 94] width 36 height 7
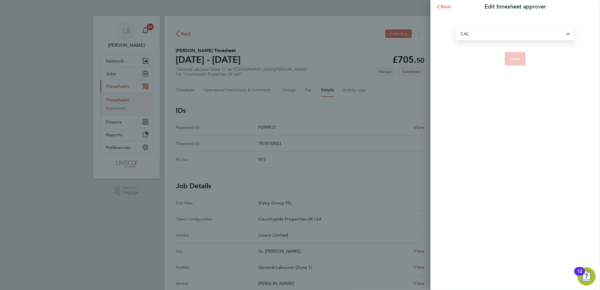
type input "Calum Madden"
click at [519, 60] on span "Save" at bounding box center [515, 59] width 10 height 6
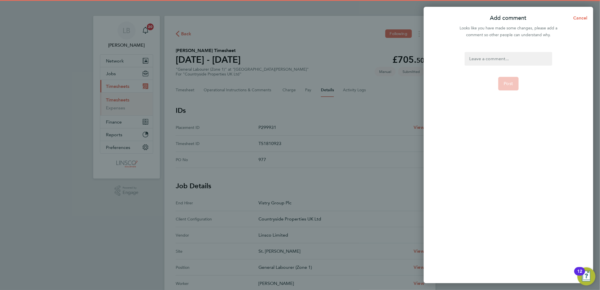
click at [503, 54] on div at bounding box center [507, 59] width 87 height 14
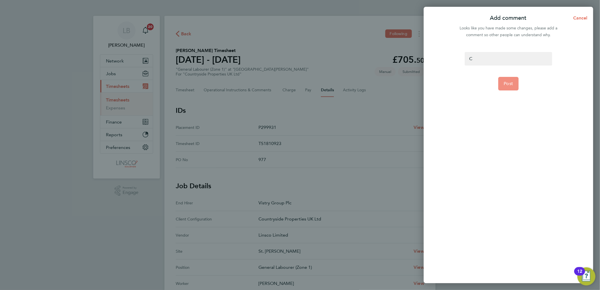
click at [506, 83] on span "Post" at bounding box center [508, 84] width 9 height 6
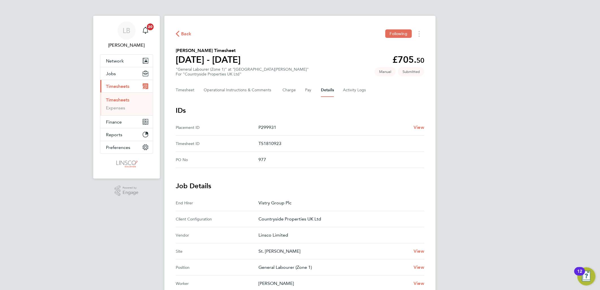
click at [187, 32] on span "Back" at bounding box center [186, 33] width 10 height 7
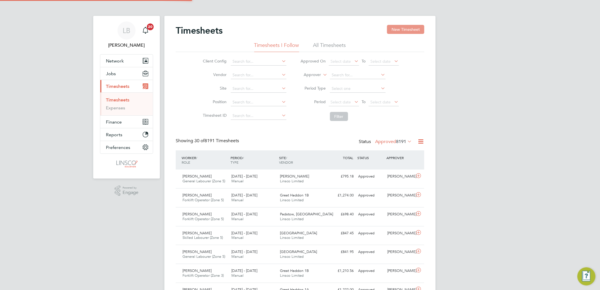
click at [405, 31] on button "New Timesheet" at bounding box center [405, 29] width 37 height 9
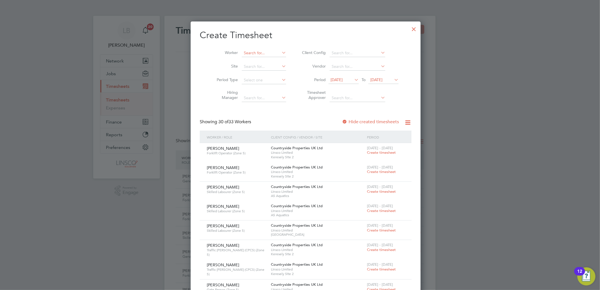
click at [256, 53] on input at bounding box center [264, 53] width 44 height 8
click at [259, 95] on li "Jo e Pa rkin" at bounding box center [258, 99] width 45 height 8
type input "Joe Parkin"
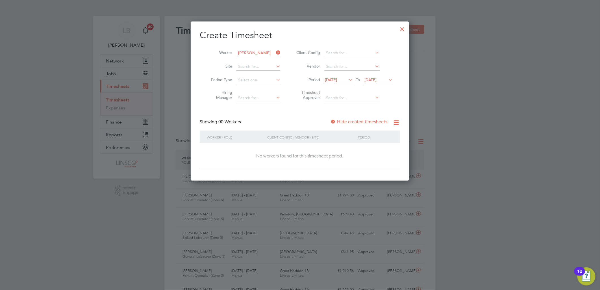
click at [337, 77] on span "15 Aug 2025" at bounding box center [331, 79] width 12 height 5
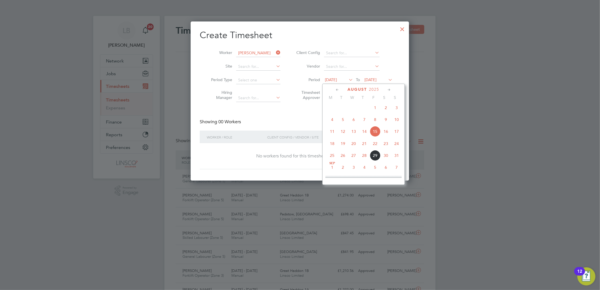
click at [330, 161] on span "25" at bounding box center [332, 155] width 11 height 11
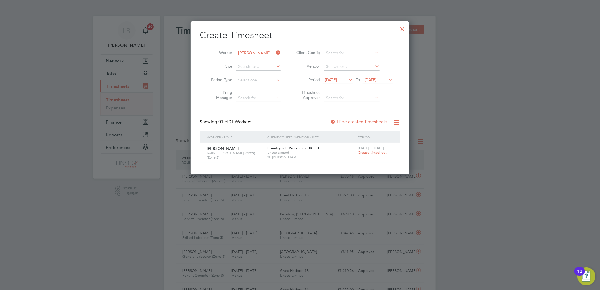
click at [366, 150] on span "Create timesheet" at bounding box center [372, 152] width 29 height 5
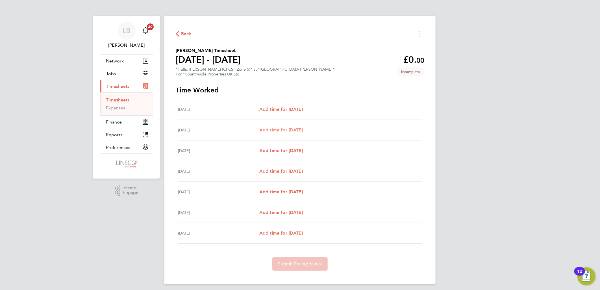
click at [294, 128] on span "Add time for Tue 26 Aug" at bounding box center [280, 129] width 43 height 5
select select "30"
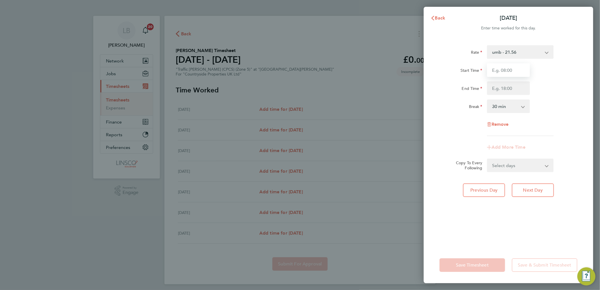
click at [517, 75] on input "Start Time" at bounding box center [508, 70] width 43 height 14
type input "07:30"
type input "16:30"
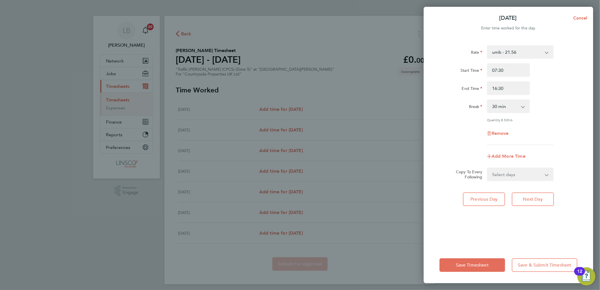
click at [498, 175] on select "Select days Day Weekday (Mon-Fri) Weekend (Sat-Sun) Wednesday Thursday Friday S…" at bounding box center [516, 174] width 59 height 12
select select "WEEKDAY"
click at [487, 168] on select "Select days Day Weekday (Mon-Fri) Weekend (Sat-Sun) Wednesday Thursday Friday S…" at bounding box center [516, 174] width 59 height 12
select select "2025-08-31"
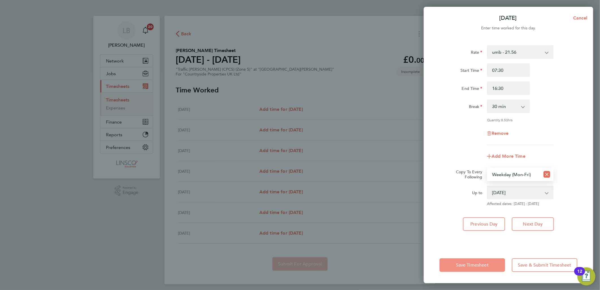
click at [471, 264] on span "Save Timesheet" at bounding box center [472, 265] width 33 height 6
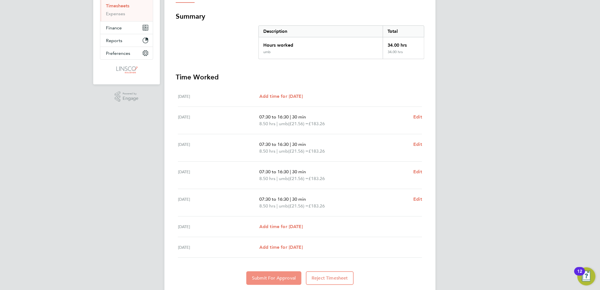
click at [278, 274] on button "Submit For Approval" at bounding box center [273, 278] width 55 height 14
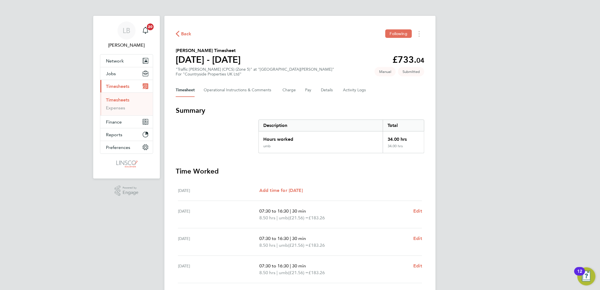
click at [183, 36] on span "Back" at bounding box center [186, 33] width 10 height 7
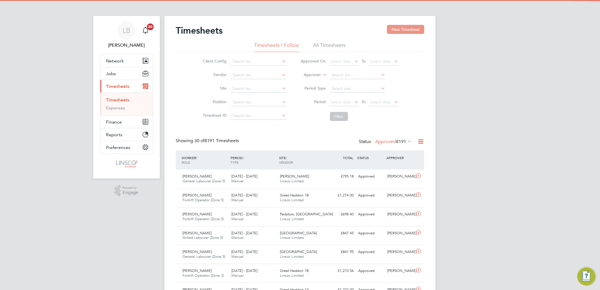
click at [405, 30] on button "New Timesheet" at bounding box center [405, 29] width 37 height 9
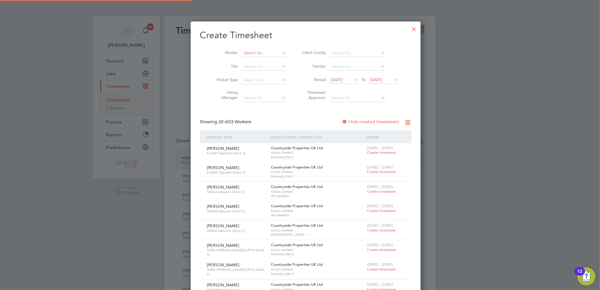
click at [252, 53] on input at bounding box center [264, 53] width 44 height 8
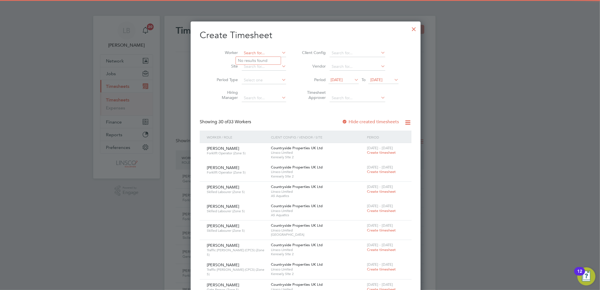
type input "H"
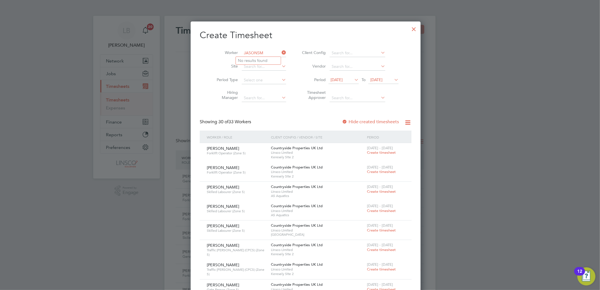
click at [252, 51] on input "JASONSM" at bounding box center [264, 53] width 44 height 8
click at [260, 61] on li "Jason Sm ith" at bounding box center [260, 61] width 49 height 8
type input "Jason Smith"
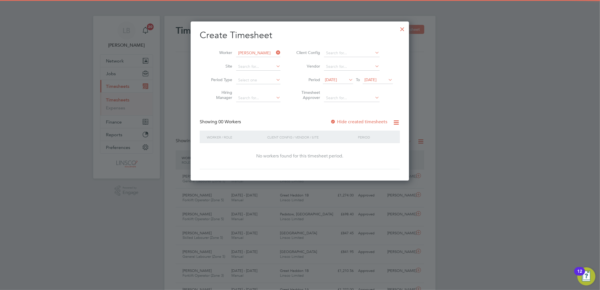
click at [337, 78] on span "15 Aug 2025" at bounding box center [331, 79] width 12 height 5
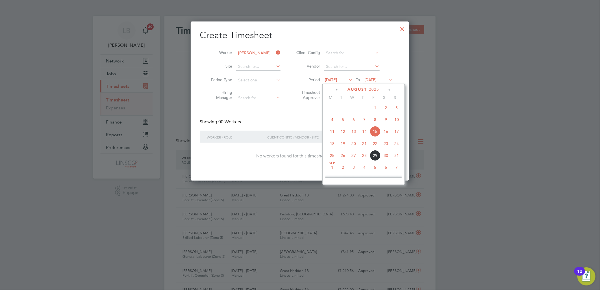
click at [332, 158] on span "25" at bounding box center [332, 155] width 11 height 11
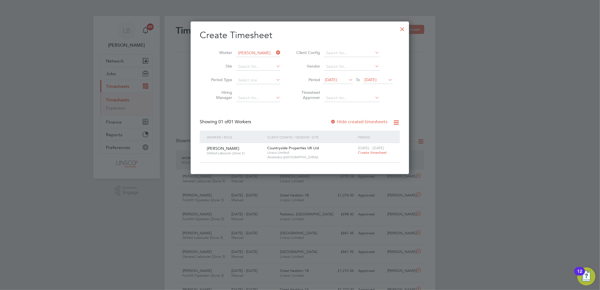
click at [376, 149] on span "25 - 31 Aug 2025" at bounding box center [371, 147] width 26 height 5
click at [383, 151] on span "Create timesheet" at bounding box center [372, 152] width 29 height 5
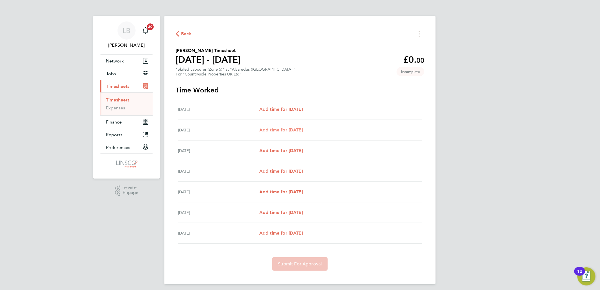
click at [285, 128] on span "Add time for Tue 26 Aug" at bounding box center [280, 129] width 43 height 5
select select "30"
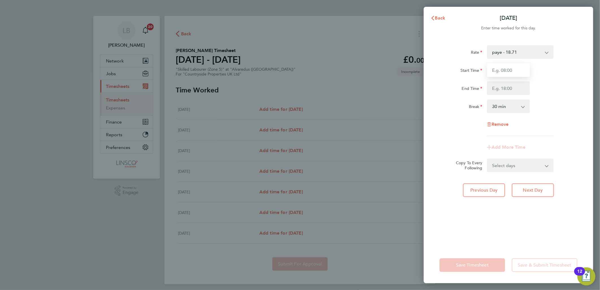
click at [493, 70] on input "Start Time" at bounding box center [508, 70] width 43 height 14
type input "07:30"
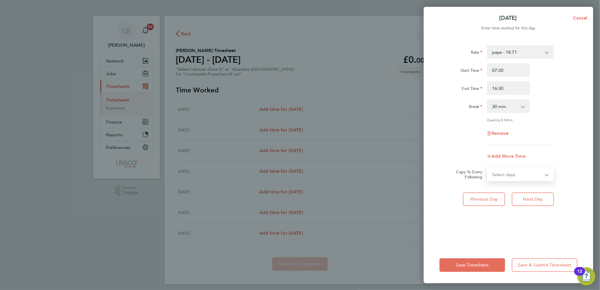
click at [504, 173] on select "Select days Day Weekday (Mon-Fri) Weekend (Sat-Sun) Wednesday Thursday Friday S…" at bounding box center [516, 174] width 59 height 12
drag, startPoint x: 507, startPoint y: 84, endPoint x: 445, endPoint y: 89, distance: 61.5
click at [446, 89] on div "End Time 16:30" at bounding box center [508, 88] width 142 height 14
type input "17:00"
click at [586, 67] on div "Rate paye - 18.71 Basic - 17.00 Start Time 07:30 End Time 17:00 Break 0 min 15 …" at bounding box center [508, 142] width 169 height 208
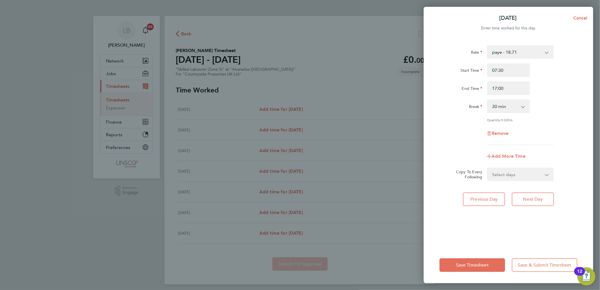
drag, startPoint x: 518, startPoint y: 168, endPoint x: 518, endPoint y: 180, distance: 11.6
click at [518, 168] on select "Select days Day Weekday (Mon-Fri) Weekend (Sat-Sun) Wednesday Thursday Friday S…" at bounding box center [516, 174] width 59 height 12
select select "WEEKDAY"
click at [487, 168] on select "Select days Day Weekday (Mon-Fri) Weekend (Sat-Sun) Wednesday Thursday Friday S…" at bounding box center [516, 174] width 59 height 12
select select "2025-08-31"
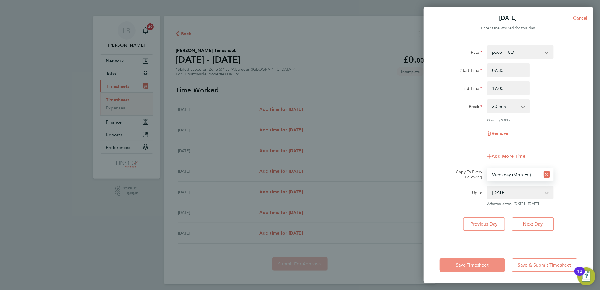
click at [479, 264] on span "Save Timesheet" at bounding box center [472, 265] width 33 height 6
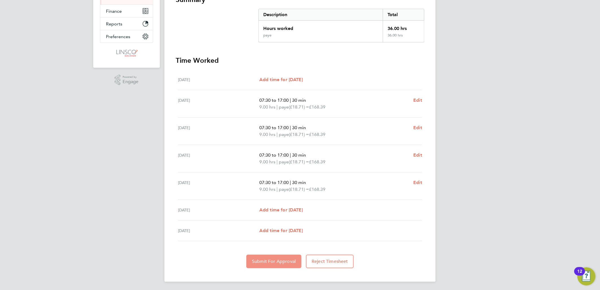
click at [276, 265] on button "Submit For Approval" at bounding box center [273, 261] width 55 height 14
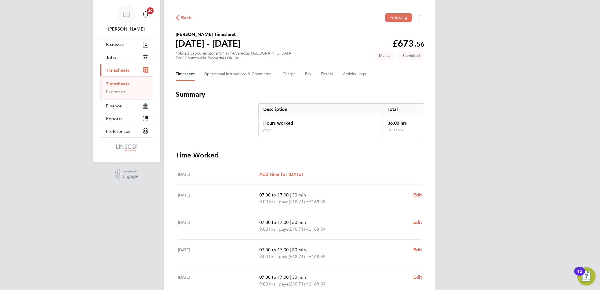
click at [177, 16] on icon "button" at bounding box center [178, 18] width 4 height 6
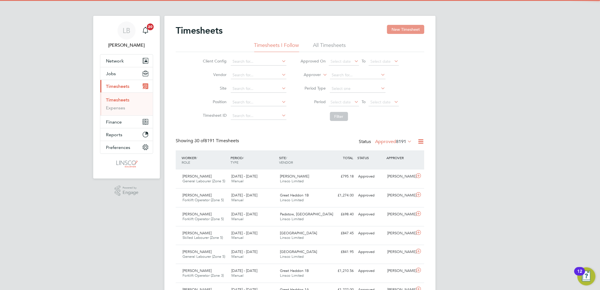
click at [396, 29] on button "New Timesheet" at bounding box center [405, 29] width 37 height 9
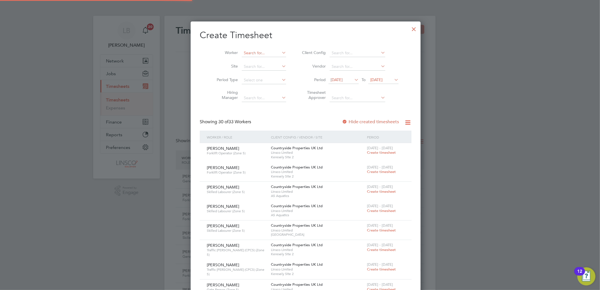
click at [260, 53] on input at bounding box center [264, 53] width 44 height 8
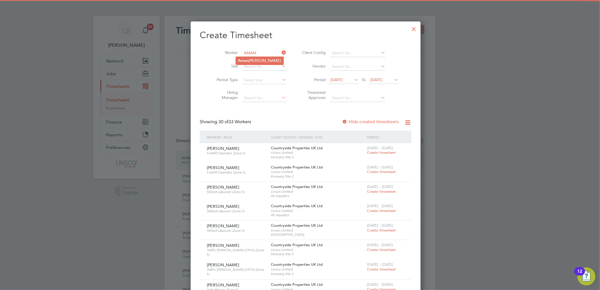
click at [266, 58] on li "Aman da Wheatley" at bounding box center [260, 61] width 48 height 8
type input "Amanda Wheatley"
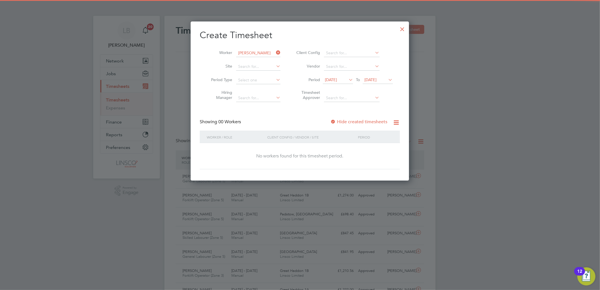
click at [337, 78] on span "15 Aug 2025" at bounding box center [331, 79] width 12 height 5
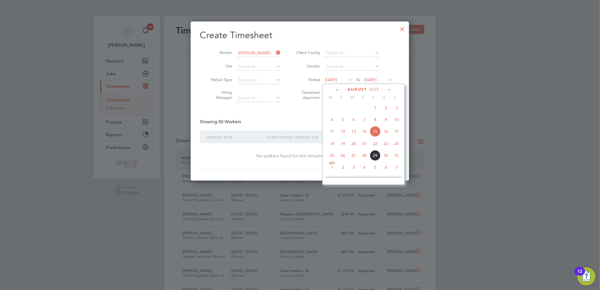
drag, startPoint x: 334, startPoint y: 157, endPoint x: 388, endPoint y: 158, distance: 54.5
click at [334, 157] on span "25" at bounding box center [332, 155] width 11 height 11
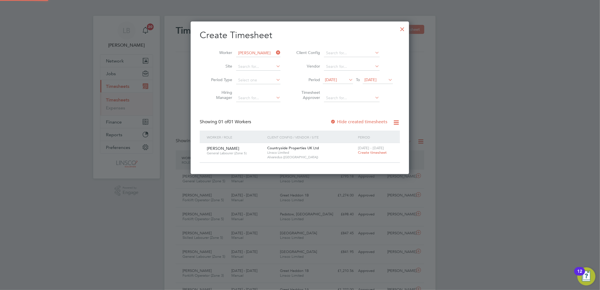
click at [369, 153] on span "Create timesheet" at bounding box center [372, 152] width 29 height 5
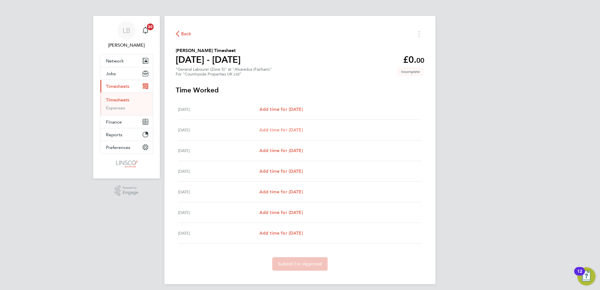
click at [285, 128] on span "Add time for Tue 26 Aug" at bounding box center [280, 129] width 43 height 5
select select "30"
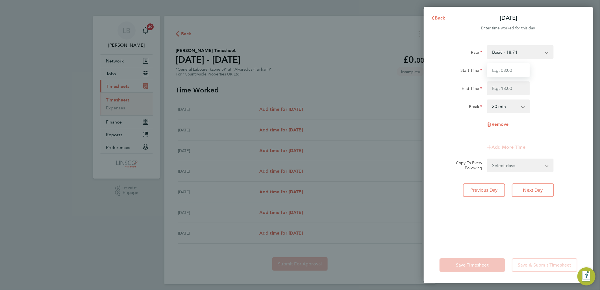
click at [498, 74] on input "Start Time" at bounding box center [508, 70] width 43 height 14
type input "07:30"
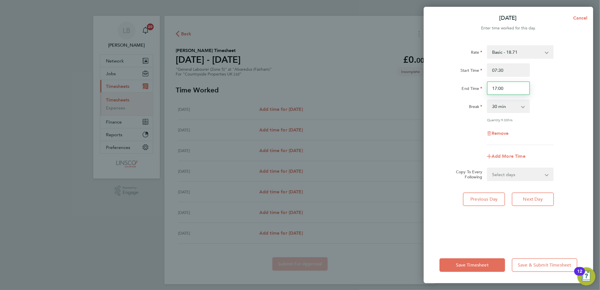
drag, startPoint x: 506, startPoint y: 88, endPoint x: 400, endPoint y: 75, distance: 106.6
click at [421, 95] on div "Tue 26 Aug Cancel Enter time worked for this day. Rate Basic - 18.71 Start Time…" at bounding box center [300, 145] width 600 height 290
type input "16:30"
click at [566, 94] on div "End Time 16:30" at bounding box center [508, 88] width 142 height 14
click at [507, 174] on select "Select days Day Weekday (Mon-Fri) Weekend (Sat-Sun) Wednesday Thursday Friday S…" at bounding box center [516, 174] width 59 height 12
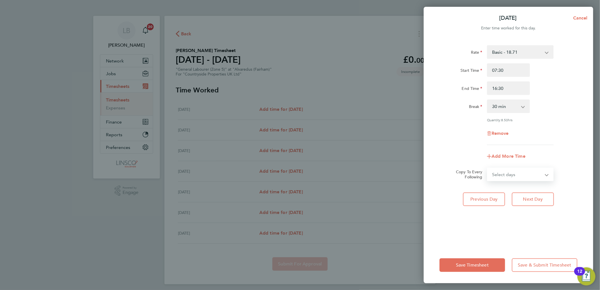
select select "WEEKDAY"
click at [487, 168] on select "Select days Day Weekday (Mon-Fri) Weekend (Sat-Sun) Wednesday Thursday Friday S…" at bounding box center [516, 174] width 59 height 12
select select "2025-08-31"
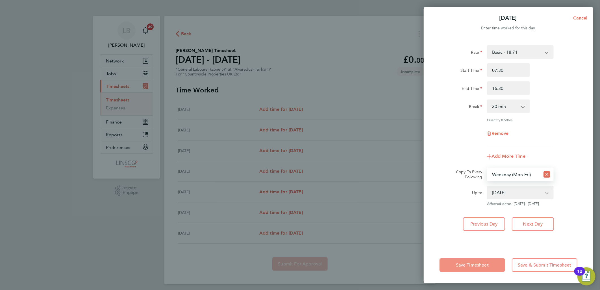
click at [471, 262] on span "Save Timesheet" at bounding box center [472, 265] width 33 height 6
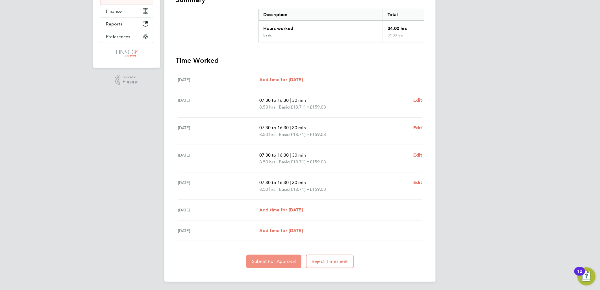
click at [275, 260] on span "Submit For Approval" at bounding box center [274, 261] width 44 height 6
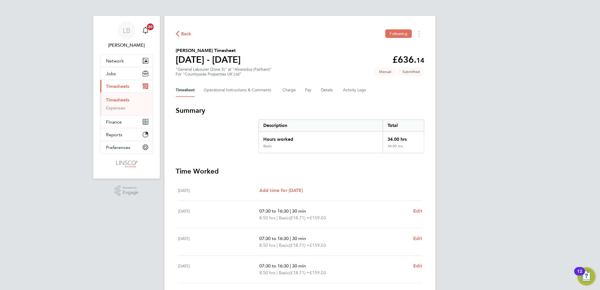
click at [187, 34] on span "Back" at bounding box center [186, 33] width 10 height 7
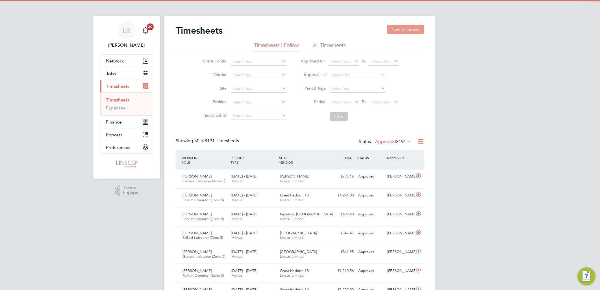
click at [407, 29] on button "New Timesheet" at bounding box center [405, 29] width 37 height 9
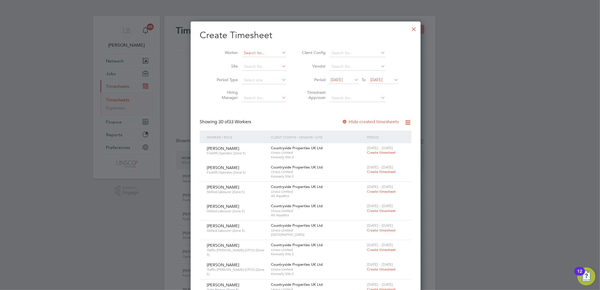
click at [254, 53] on input at bounding box center [264, 53] width 44 height 8
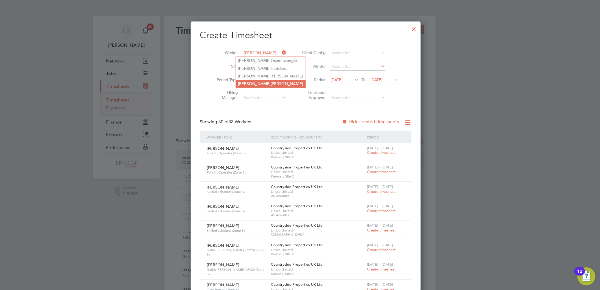
click at [268, 83] on li "Joel Edwards" at bounding box center [271, 84] width 70 height 8
type input "Joel Edwards"
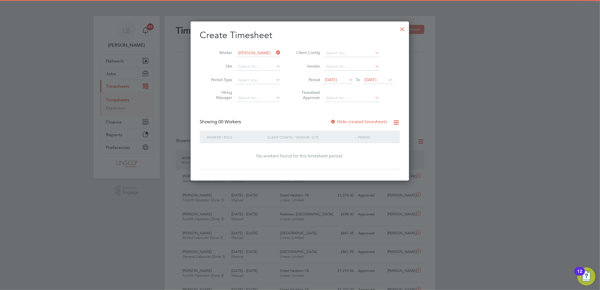
click at [337, 79] on span "15 Aug 2025" at bounding box center [331, 79] width 12 height 5
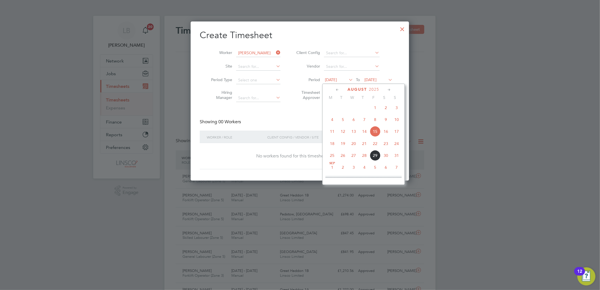
drag, startPoint x: 331, startPoint y: 156, endPoint x: 345, endPoint y: 153, distance: 14.1
click at [331, 156] on span "25" at bounding box center [332, 155] width 11 height 11
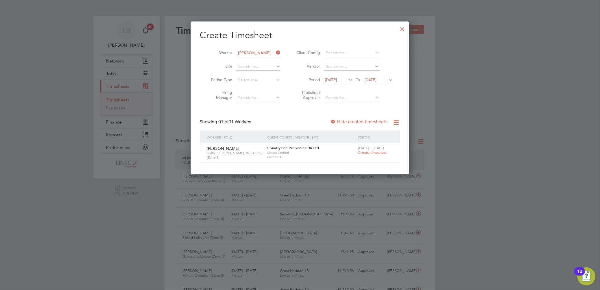
click at [371, 153] on span "Create timesheet" at bounding box center [372, 152] width 29 height 5
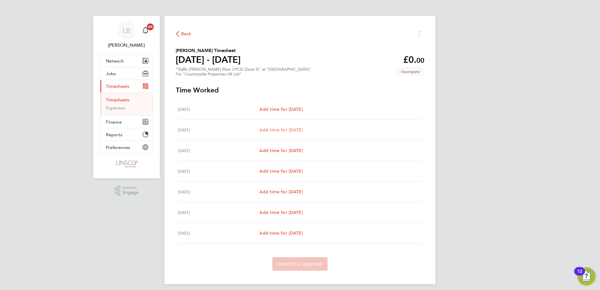
click at [292, 130] on span "Add time for Tue 26 Aug" at bounding box center [280, 129] width 43 height 5
select select "60"
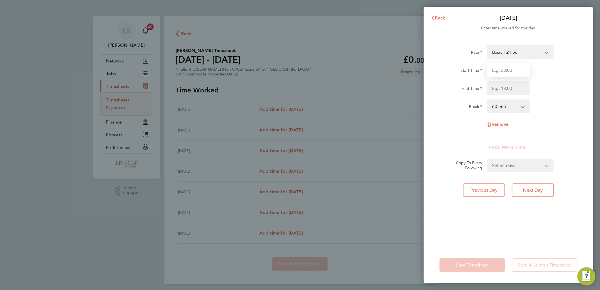
click at [504, 67] on input "Start Time" at bounding box center [508, 70] width 43 height 14
type input "07:30"
type input "16:30"
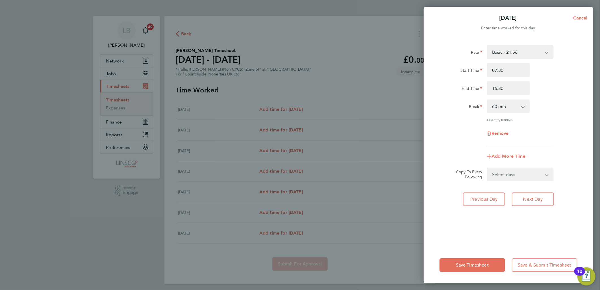
click at [512, 105] on select "0 min 15 min 30 min 45 min 60 min 75 min 90 min" at bounding box center [504, 106] width 35 height 12
select select "30"
click at [487, 100] on select "0 min 15 min 30 min 45 min 60 min 75 min 90 min" at bounding box center [504, 106] width 35 height 12
click at [513, 178] on select "Select days Day Weekday (Mon-Fri) Weekend (Sat-Sun) Wednesday Thursday Friday S…" at bounding box center [516, 174] width 59 height 12
select select "WEEKDAY"
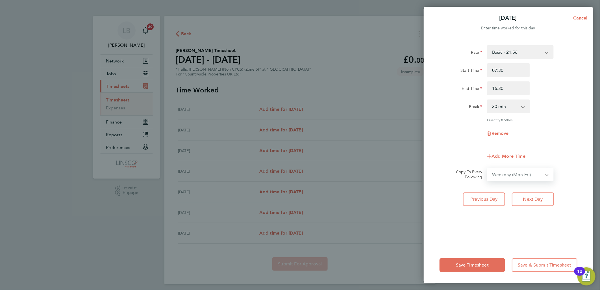
click at [487, 168] on select "Select days Day Weekday (Mon-Fri) Weekend (Sat-Sun) Wednesday Thursday Friday S…" at bounding box center [516, 174] width 59 height 12
select select "2025-08-31"
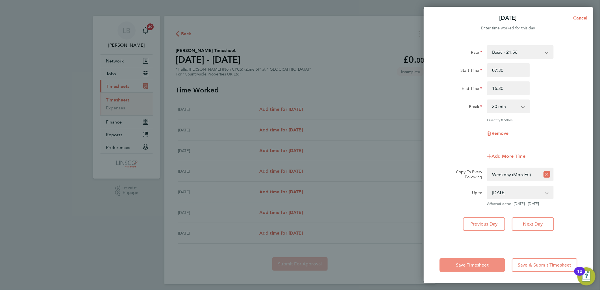
click at [474, 260] on button "Save Timesheet" at bounding box center [472, 265] width 66 height 14
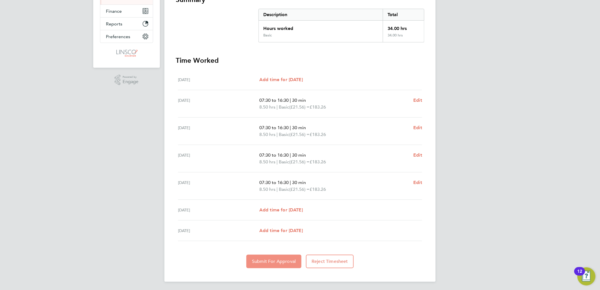
click at [272, 258] on span "Submit For Approval" at bounding box center [274, 261] width 44 height 6
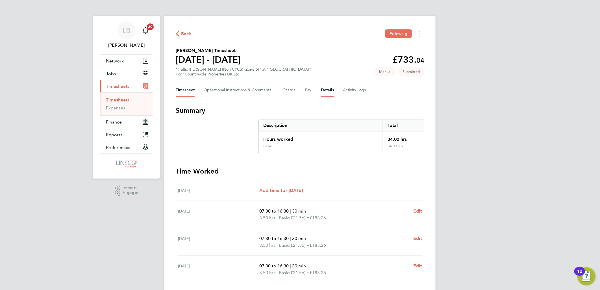
click at [324, 89] on button "Details" at bounding box center [327, 90] width 13 height 14
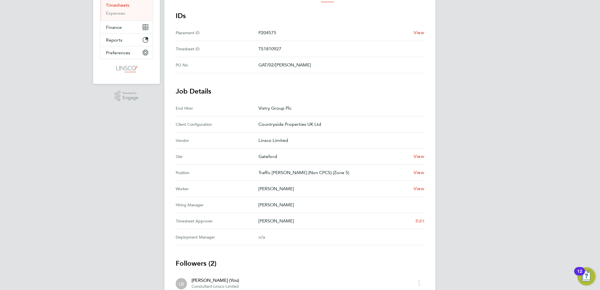
click at [417, 220] on span "Edit" at bounding box center [419, 220] width 9 height 5
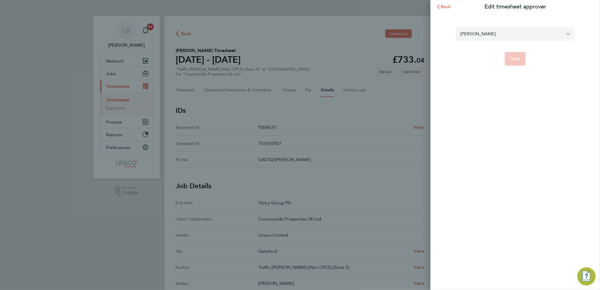
click at [480, 40] on input "Elizabeth Findlay" at bounding box center [515, 33] width 119 height 13
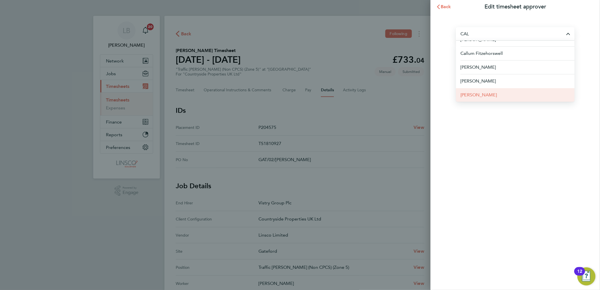
click at [499, 97] on li "Calum Madden" at bounding box center [515, 95] width 119 height 14
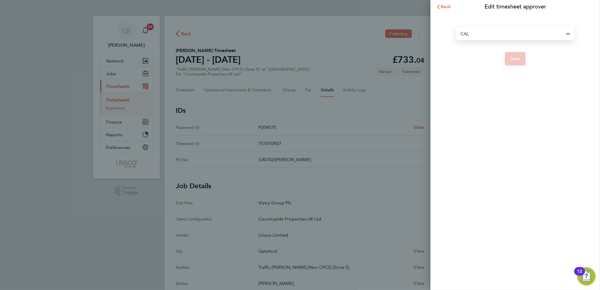
type input "Calum Madden"
click at [520, 64] on button "Save" at bounding box center [515, 59] width 21 height 14
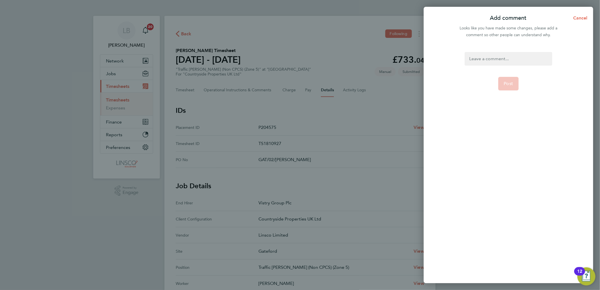
click at [507, 51] on div "Post" at bounding box center [508, 164] width 169 height 238
click at [507, 60] on div at bounding box center [507, 59] width 87 height 14
click at [499, 59] on div at bounding box center [507, 59] width 87 height 14
click at [505, 79] on button "Post" at bounding box center [508, 84] width 21 height 14
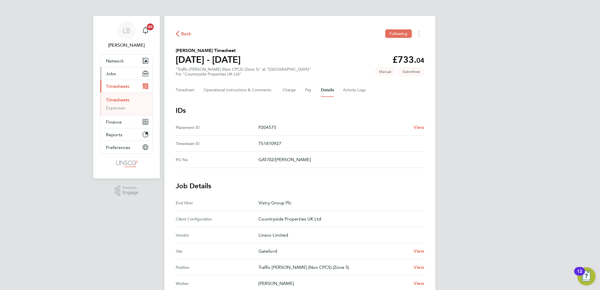
drag, startPoint x: 111, startPoint y: 71, endPoint x: 119, endPoint y: 76, distance: 9.1
click at [111, 71] on span "Jobs" at bounding box center [111, 73] width 10 height 5
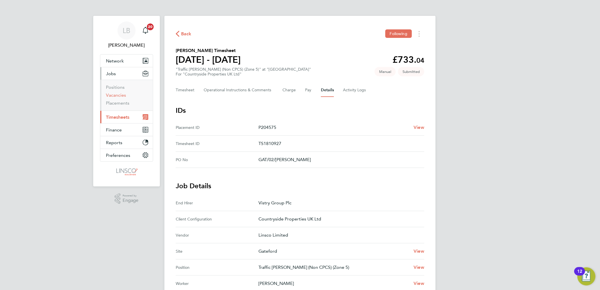
click at [119, 93] on link "Vacancies" at bounding box center [116, 94] width 20 height 5
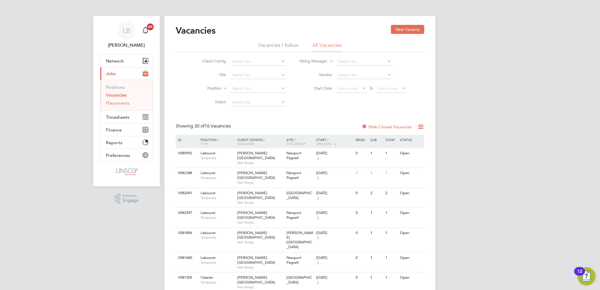
click at [117, 103] on link "Placements" at bounding box center [117, 102] width 23 height 5
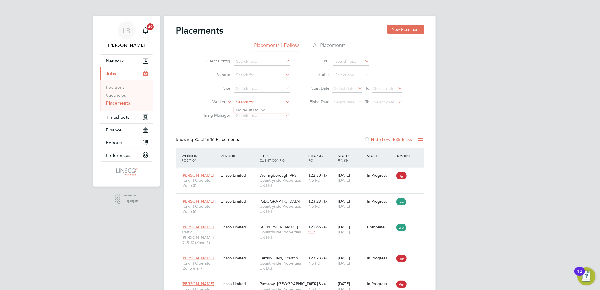
click at [250, 102] on input at bounding box center [262, 102] width 56 height 8
click at [252, 107] on li "Arman do Ymeri" at bounding box center [262, 110] width 56 height 8
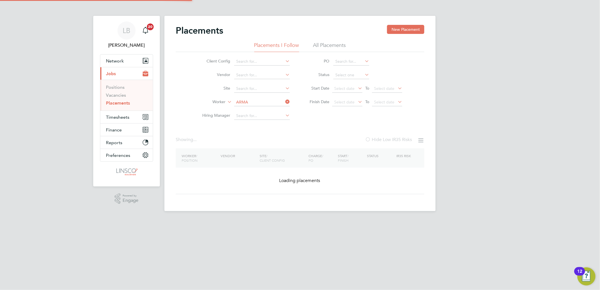
type input "Armando Ymeri"
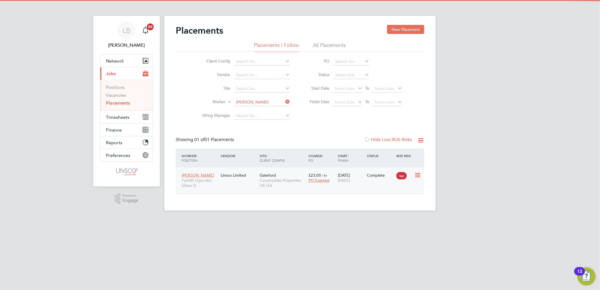
click at [350, 182] on span "28 Mar 2025" at bounding box center [344, 180] width 12 height 5
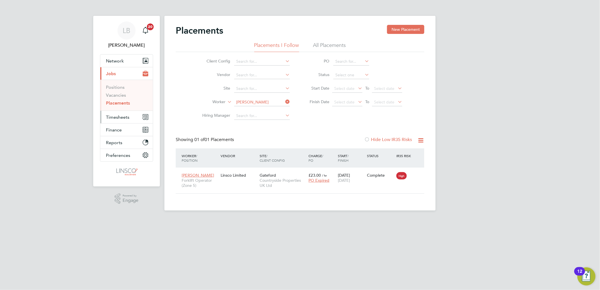
click at [118, 120] on button "Timesheets" at bounding box center [126, 117] width 53 height 12
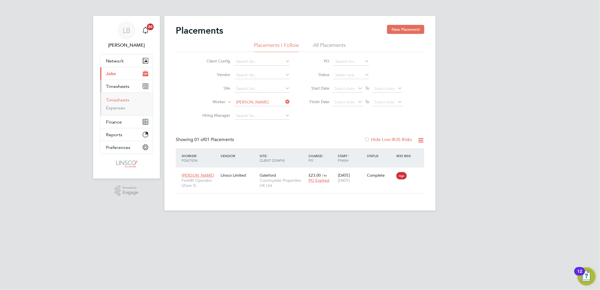
click at [121, 100] on link "Timesheets" at bounding box center [117, 99] width 23 height 5
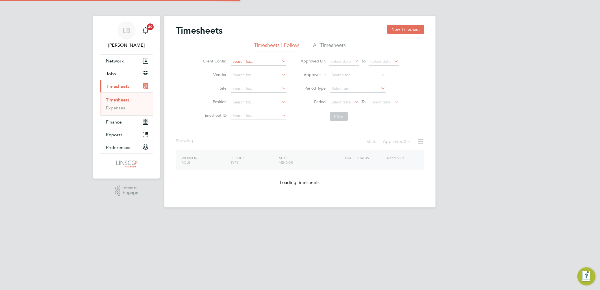
click at [412, 30] on button "New Timesheet" at bounding box center [405, 29] width 37 height 9
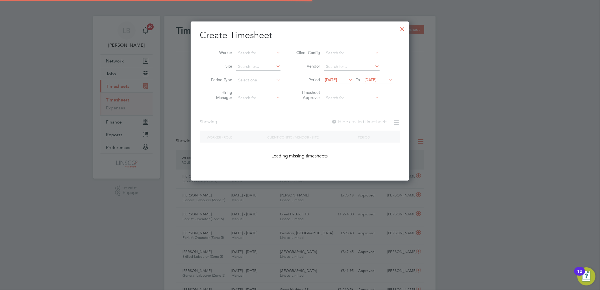
scroll to position [14, 49]
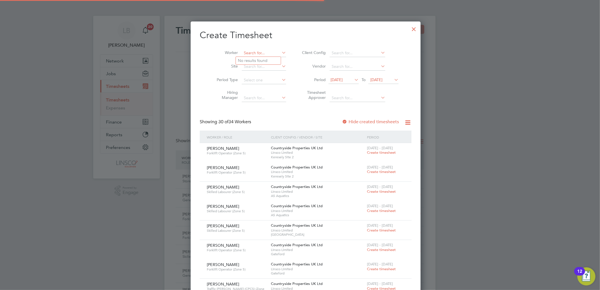
click at [250, 53] on input at bounding box center [264, 53] width 44 height 8
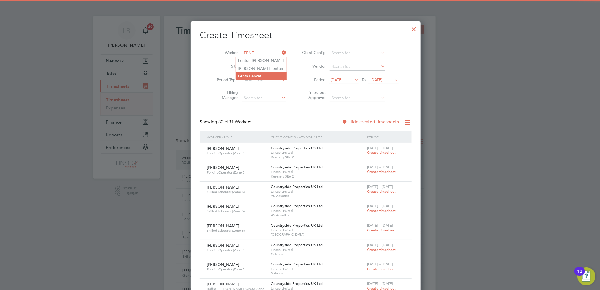
click at [253, 75] on li "Fent a Bankat" at bounding box center [261, 76] width 51 height 8
type input "Fenta Bankat"
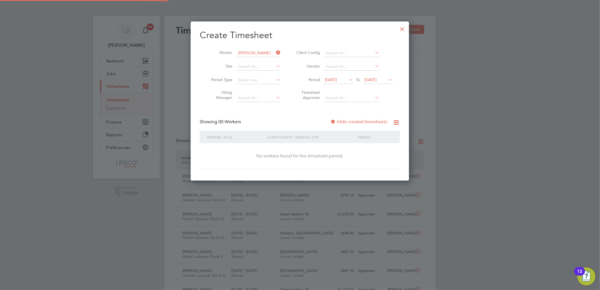
click at [364, 120] on label "Hide created timesheets" at bounding box center [358, 122] width 57 height 6
click at [366, 119] on label "Hide created timesheets" at bounding box center [358, 122] width 57 height 6
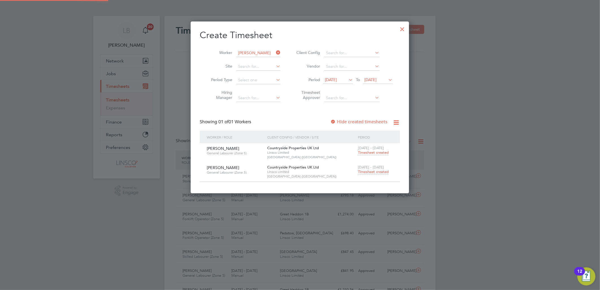
click at [372, 171] on span "Timesheet created" at bounding box center [373, 171] width 31 height 5
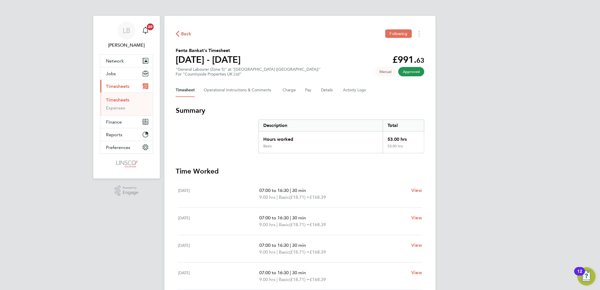
click at [181, 35] on span "Back" at bounding box center [186, 33] width 10 height 7
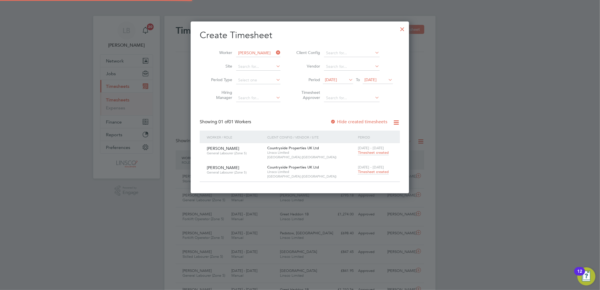
scroll to position [14, 49]
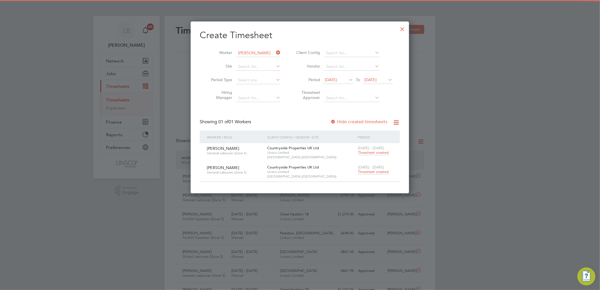
click at [275, 52] on icon at bounding box center [275, 53] width 0 height 8
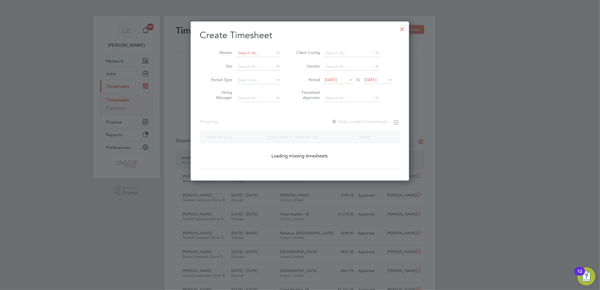
click at [263, 53] on input at bounding box center [258, 53] width 44 height 8
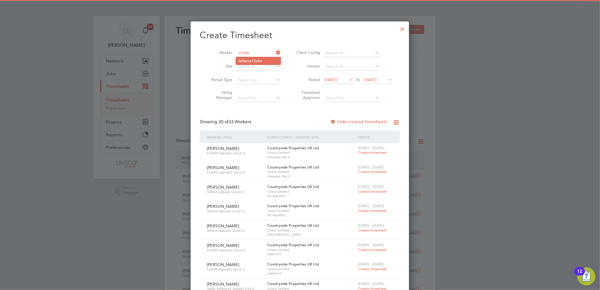
click at [260, 58] on li "Joha na Ouko" at bounding box center [258, 61] width 45 height 8
type input "Johana Ouko"
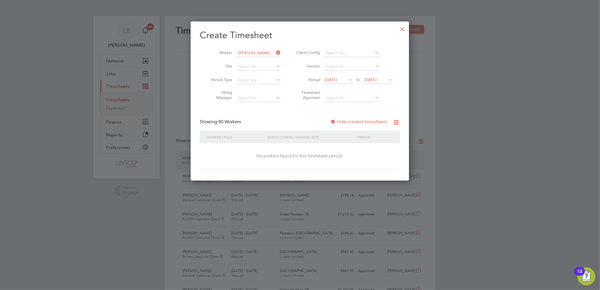
click at [337, 77] on span "15 Aug 2025" at bounding box center [331, 79] width 12 height 5
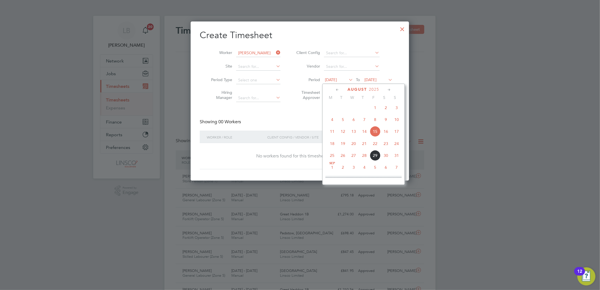
click at [355, 160] on span "27" at bounding box center [353, 155] width 11 height 11
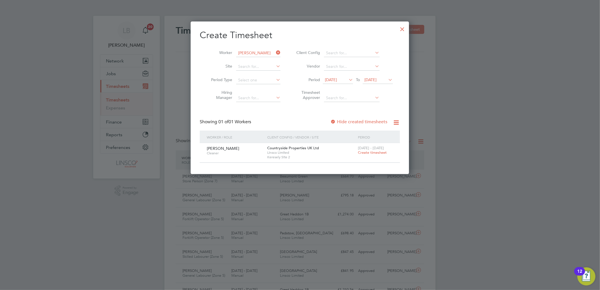
click at [379, 153] on span "Create timesheet" at bounding box center [372, 152] width 29 height 5
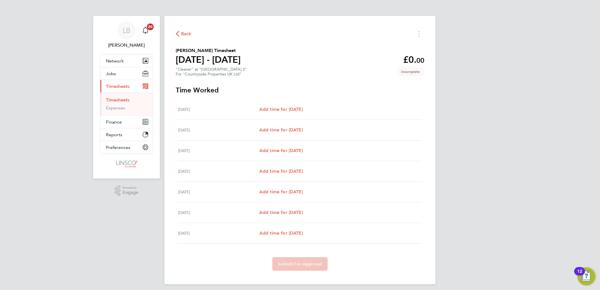
click at [179, 31] on span "Back" at bounding box center [184, 33] width 16 height 5
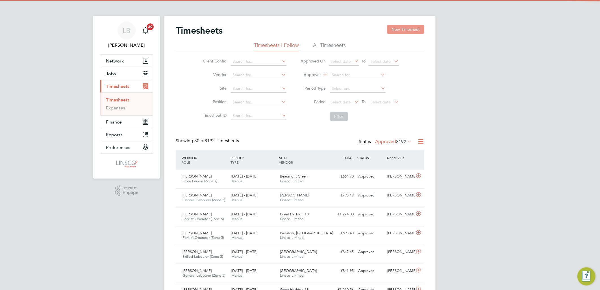
click at [403, 26] on button "New Timesheet" at bounding box center [405, 29] width 37 height 9
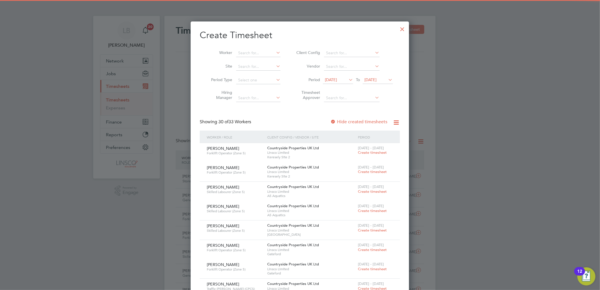
click at [337, 77] on span "15 Aug 2025" at bounding box center [331, 79] width 12 height 5
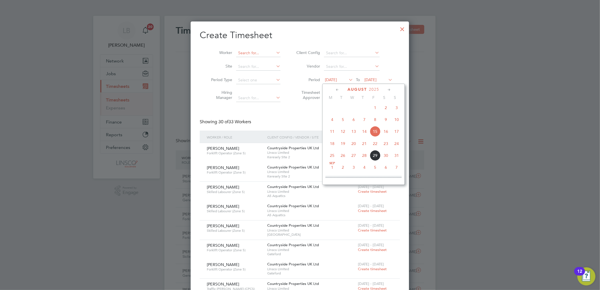
click at [250, 53] on input at bounding box center [258, 53] width 44 height 8
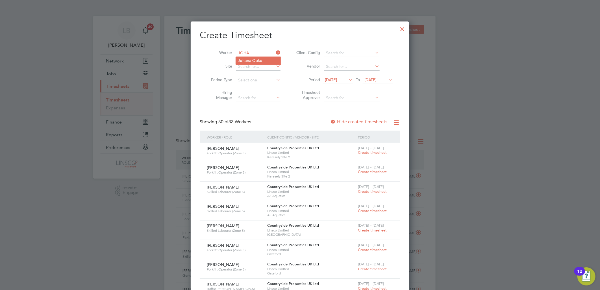
click at [258, 61] on li "Joha na Ouko" at bounding box center [258, 61] width 45 height 8
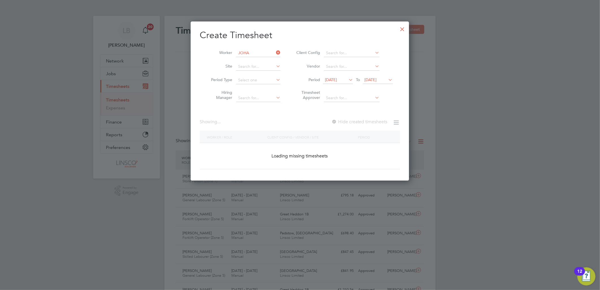
type input "Johana Ouko"
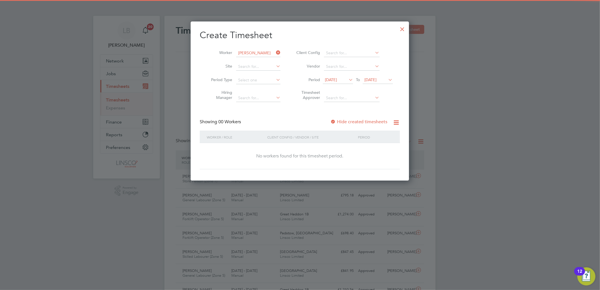
click at [337, 82] on span "15 Aug 2025" at bounding box center [338, 80] width 30 height 8
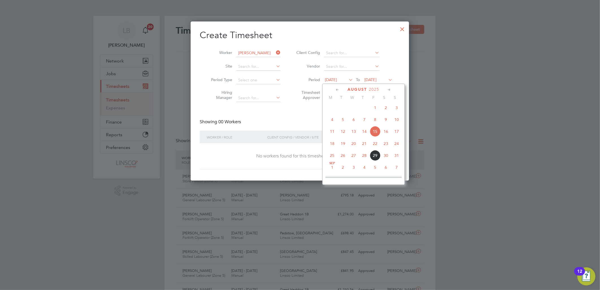
click at [352, 149] on span "20" at bounding box center [353, 143] width 11 height 11
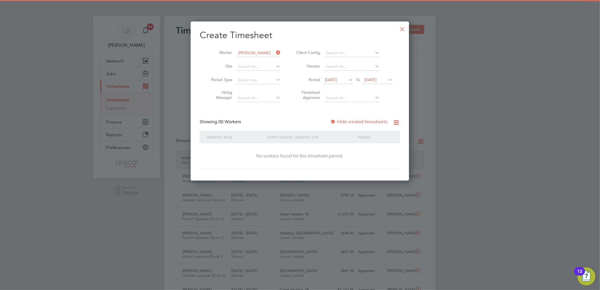
click at [363, 126] on div "Showing 00 Workers Hide created timesheets" at bounding box center [300, 125] width 200 height 12
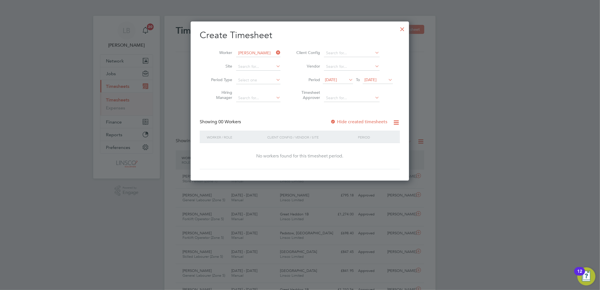
click at [366, 117] on div "Create Timesheet Worker Johana Ouko Site Period Type Hiring Manager Client Conf…" at bounding box center [300, 99] width 200 height 140
click at [368, 120] on label "Hide created timesheets" at bounding box center [358, 122] width 57 height 6
click at [372, 122] on label "Hide created timesheets" at bounding box center [358, 122] width 57 height 6
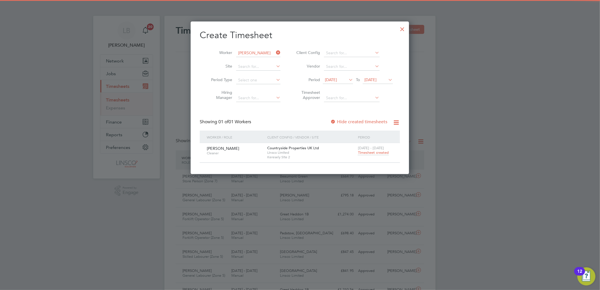
click at [366, 153] on span "Timesheet created" at bounding box center [373, 152] width 31 height 5
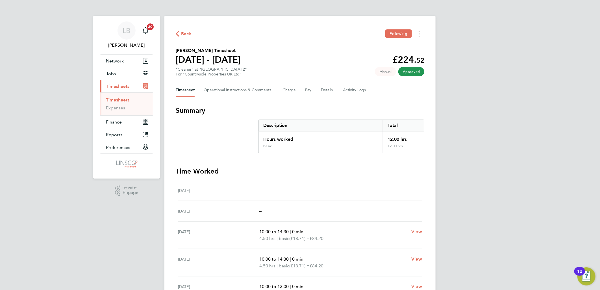
click at [182, 29] on div "Back Following" at bounding box center [300, 33] width 248 height 9
click at [184, 33] on span "Back" at bounding box center [186, 33] width 10 height 7
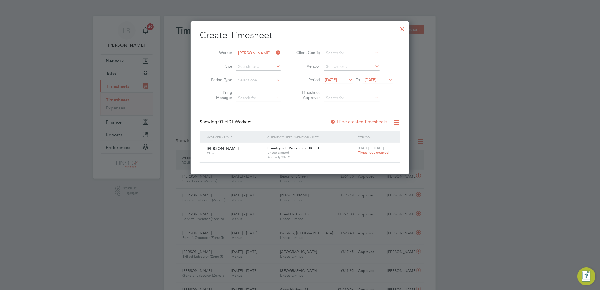
click at [275, 52] on icon at bounding box center [275, 53] width 0 height 8
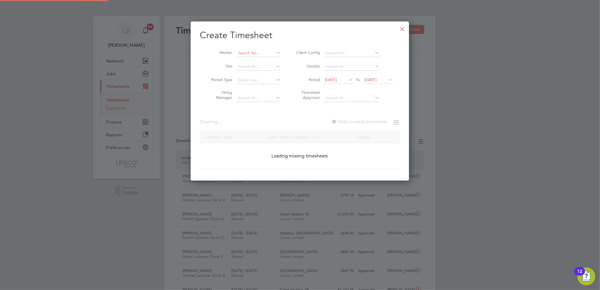
click at [269, 52] on input at bounding box center [258, 53] width 44 height 8
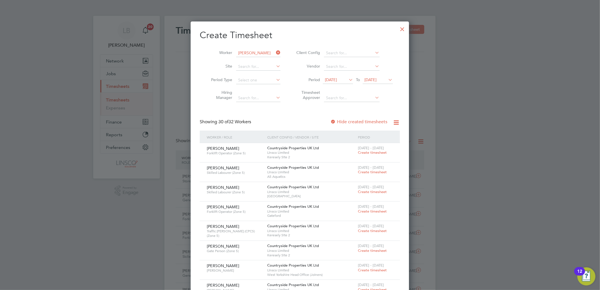
click at [279, 60] on b "Shan" at bounding box center [283, 60] width 9 height 5
type input "Cameron Shanks"
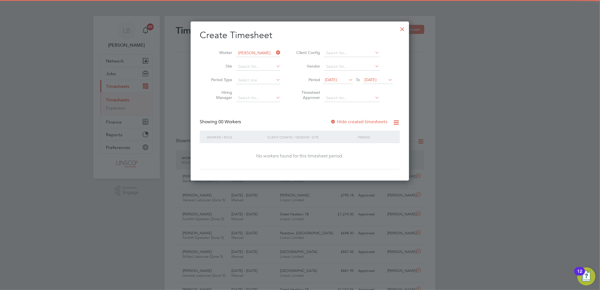
click at [350, 121] on label "Hide created timesheets" at bounding box center [358, 122] width 57 height 6
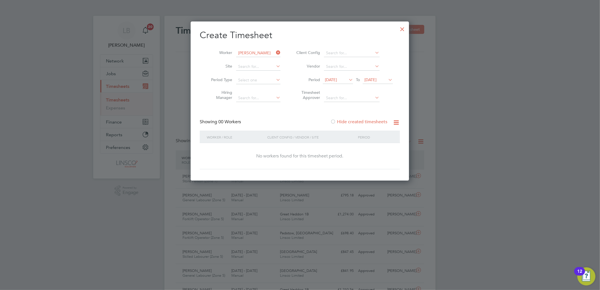
click at [337, 78] on span "20 Aug 2025" at bounding box center [331, 79] width 12 height 5
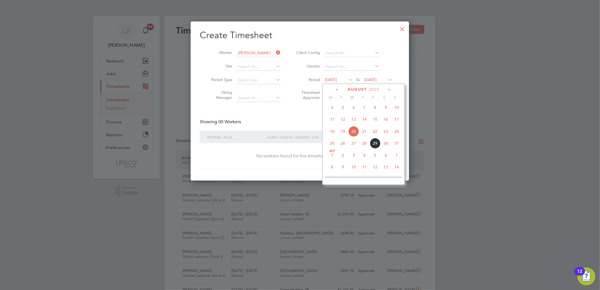
click at [341, 155] on span "2" at bounding box center [342, 155] width 11 height 11
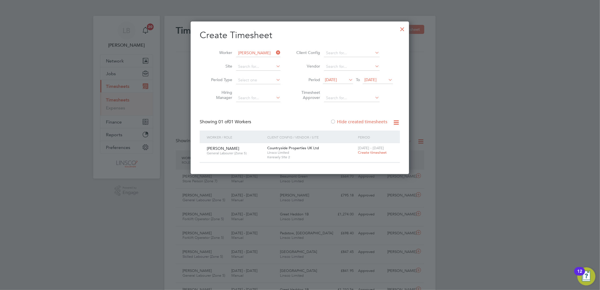
click at [337, 82] on span "02 Sep 2025" at bounding box center [331, 79] width 12 height 5
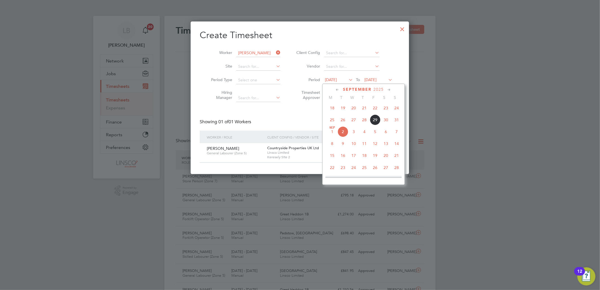
click at [354, 112] on span "20" at bounding box center [353, 107] width 11 height 11
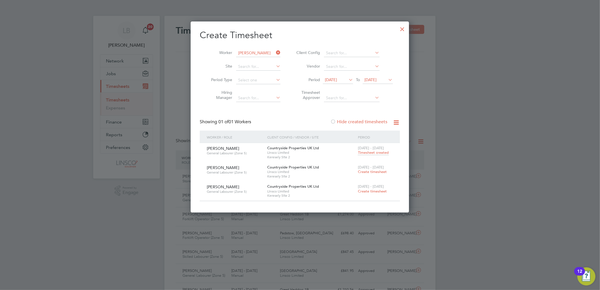
click at [371, 152] on span "Timesheet created" at bounding box center [373, 152] width 31 height 5
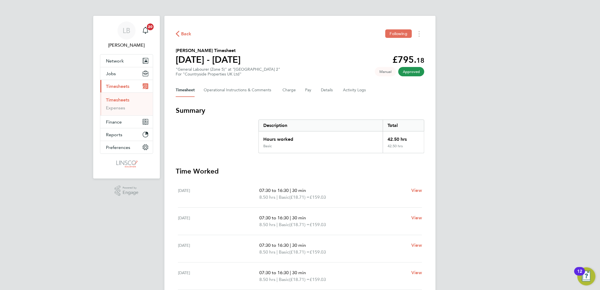
click at [190, 32] on span "Back" at bounding box center [186, 33] width 10 height 7
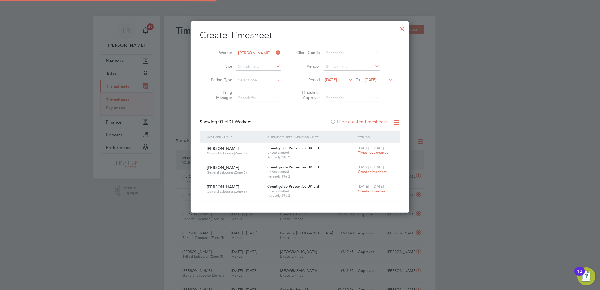
scroll to position [14, 49]
click at [275, 51] on icon at bounding box center [275, 53] width 0 height 8
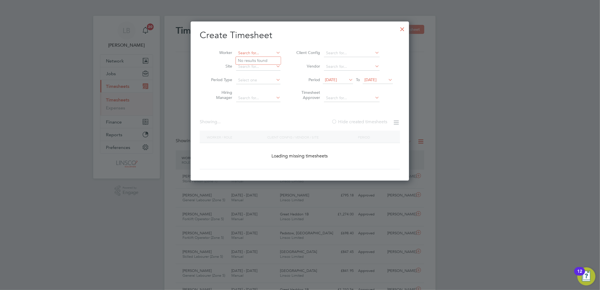
click at [248, 55] on input at bounding box center [258, 53] width 44 height 8
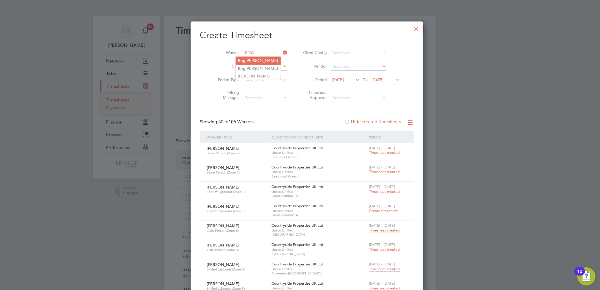
click at [255, 62] on li "Bog dan Paduraru" at bounding box center [258, 61] width 45 height 8
type input "Bogdan Paduraru"
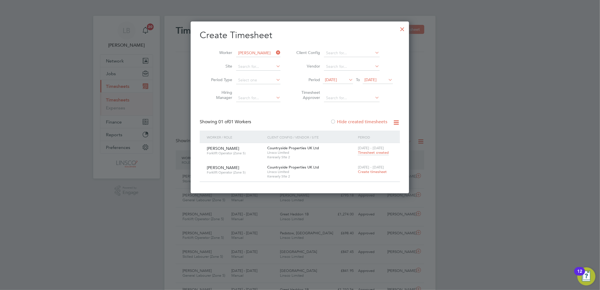
click at [373, 154] on span "Timesheet created" at bounding box center [373, 152] width 31 height 5
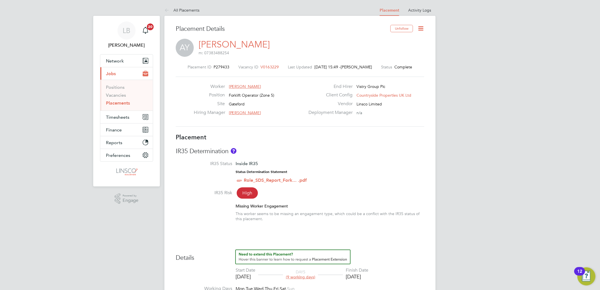
click at [422, 29] on icon at bounding box center [420, 28] width 7 height 7
click at [407, 42] on li "Edit Placement e" at bounding box center [402, 42] width 42 height 8
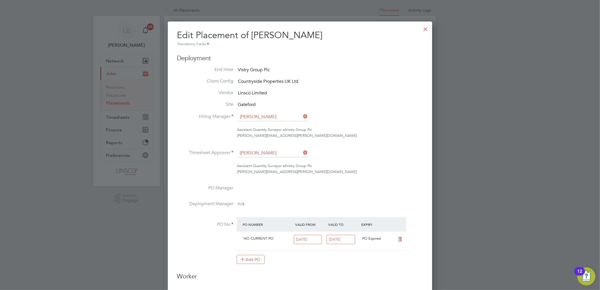
click at [400, 237] on icon at bounding box center [400, 239] width 7 height 5
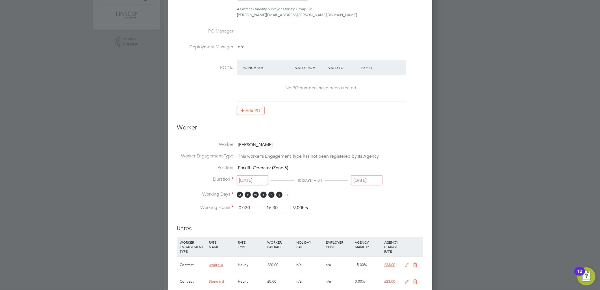
click at [357, 177] on input "28 Mar 2025" at bounding box center [366, 180] width 31 height 10
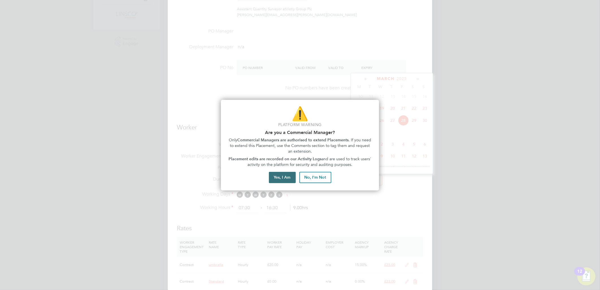
click at [277, 177] on button "Yes, I Am" at bounding box center [282, 177] width 27 height 11
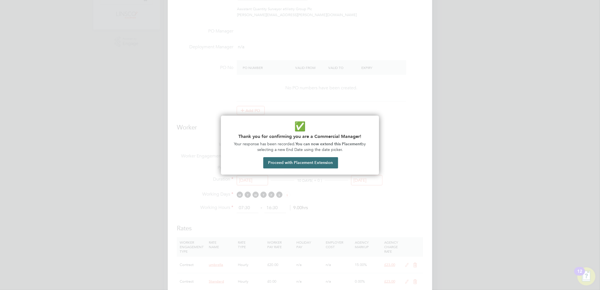
click at [328, 160] on button "Proceed with Placement Extension" at bounding box center [300, 162] width 75 height 11
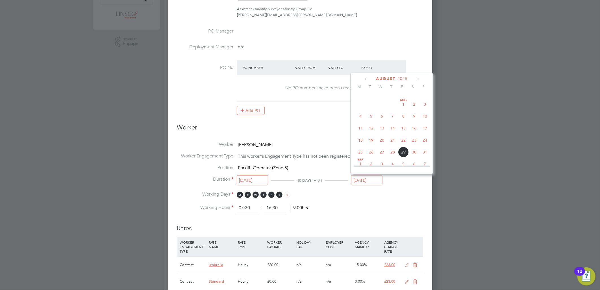
click at [404, 157] on span "29" at bounding box center [403, 152] width 11 height 11
type input "29 Aug 2025"
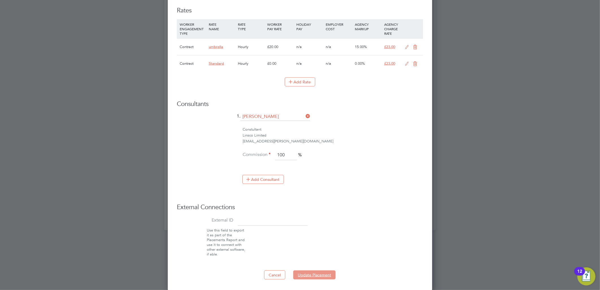
click at [322, 278] on button "Update Placement" at bounding box center [314, 274] width 42 height 9
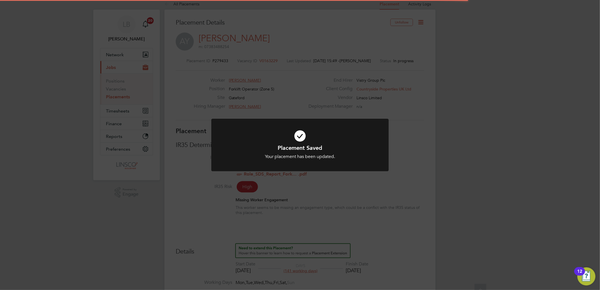
click at [490, 167] on div "Placement Saved Your placement has been updated. Cancel Okay" at bounding box center [300, 145] width 600 height 290
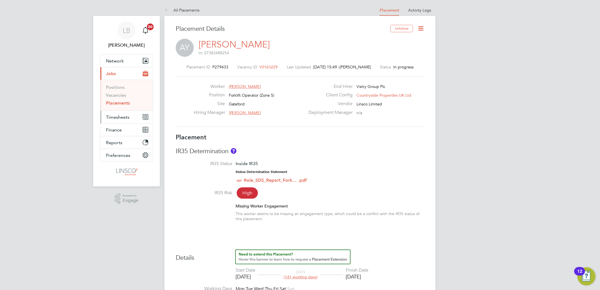
click at [119, 117] on span "Timesheets" at bounding box center [117, 116] width 23 height 5
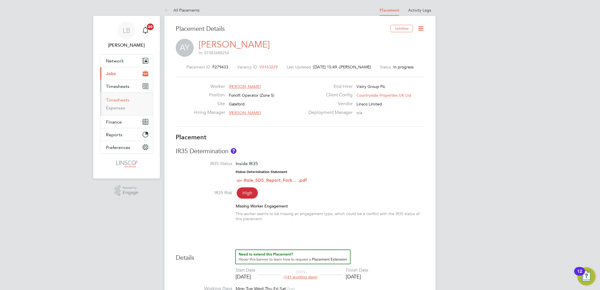
click at [119, 102] on link "Timesheets" at bounding box center [117, 99] width 23 height 5
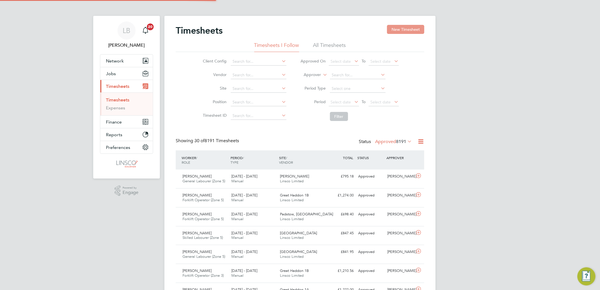
click at [413, 30] on button "New Timesheet" at bounding box center [405, 29] width 37 height 9
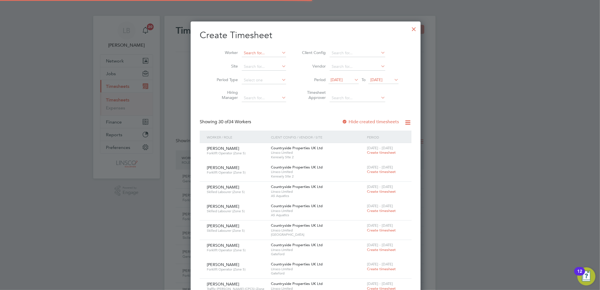
click at [263, 54] on input at bounding box center [264, 53] width 44 height 8
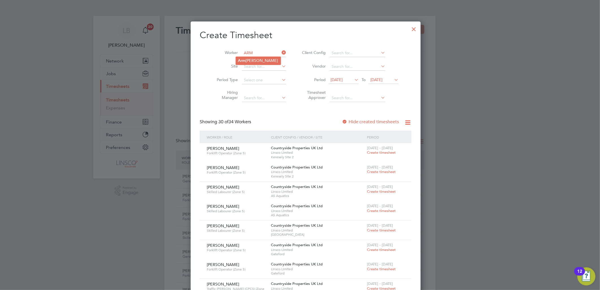
click at [265, 61] on li "Arm ando Ymeri" at bounding box center [258, 61] width 45 height 8
type input "Armando Ymeri"
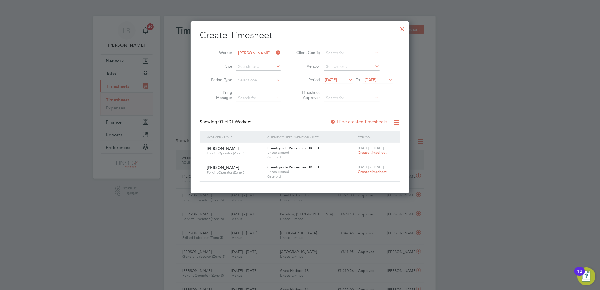
click at [337, 78] on span "15 Aug 2025" at bounding box center [331, 79] width 12 height 5
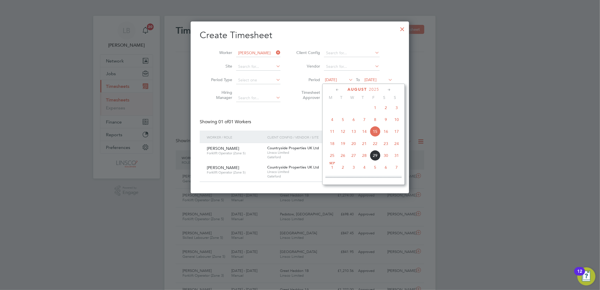
click at [332, 156] on span "25" at bounding box center [332, 155] width 11 height 11
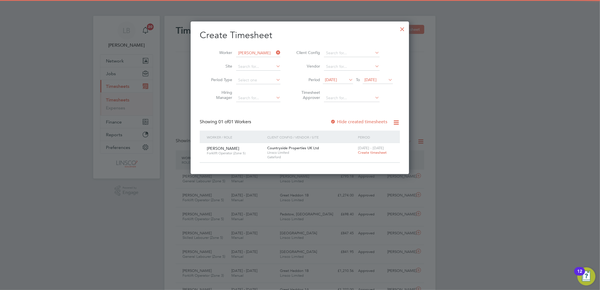
click at [375, 150] on span "Create timesheet" at bounding box center [372, 152] width 29 height 5
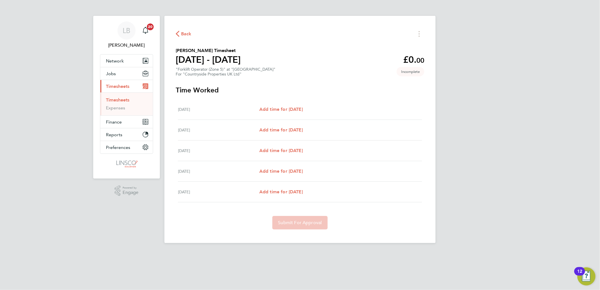
click at [293, 126] on div "Tue 26 Aug Add time for Tue 26 Aug Add time for Tue 26 Aug" at bounding box center [300, 130] width 244 height 21
click at [296, 129] on span "Add time for Tue 26 Aug" at bounding box center [280, 129] width 43 height 5
select select "60"
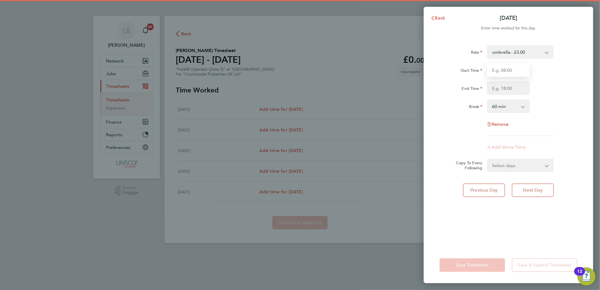
click at [512, 71] on input "Start Time" at bounding box center [508, 70] width 43 height 14
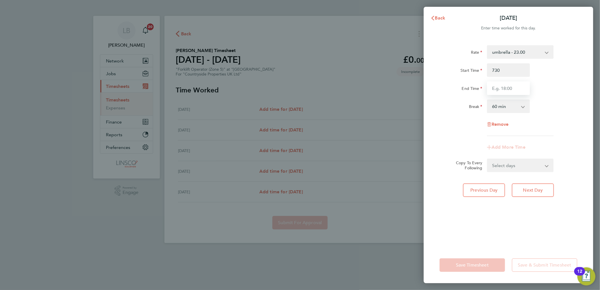
type input "07:30"
click at [500, 86] on input "End Time" at bounding box center [508, 88] width 43 height 14
type input "16:30"
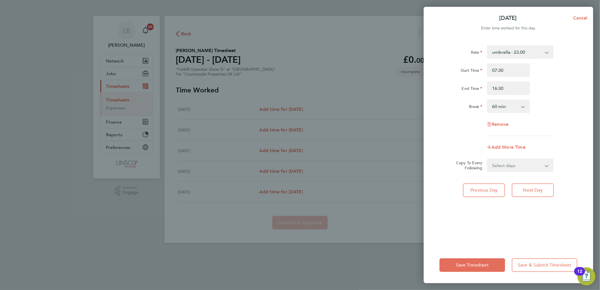
click at [568, 79] on div "Start Time 07:30 End Time 16:30" at bounding box center [508, 79] width 142 height 32
click at [498, 110] on select "0 min 15 min 30 min 45 min 60 min 75 min 90 min" at bounding box center [504, 106] width 35 height 12
select select "30"
click at [487, 100] on select "0 min 15 min 30 min 45 min 60 min 75 min 90 min" at bounding box center [504, 106] width 35 height 12
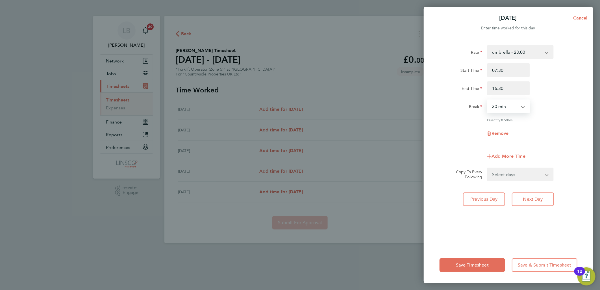
click at [516, 177] on select "Select days Day Wednesday Thursday Friday" at bounding box center [516, 174] width 59 height 12
select select "DAY"
click at [487, 168] on select "Select days Day Wednesday Thursday Friday" at bounding box center [516, 174] width 59 height 12
select select "2025-08-29"
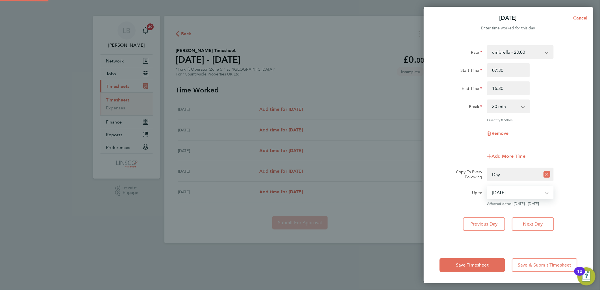
drag, startPoint x: 516, startPoint y: 180, endPoint x: 514, endPoint y: 224, distance: 44.7
click at [516, 194] on select "27 Aug 2025 28 Aug 2025 29 Aug 2025" at bounding box center [516, 192] width 59 height 12
click at [487, 186] on select "27 Aug 2025 28 Aug 2025 29 Aug 2025" at bounding box center [516, 192] width 59 height 12
click at [463, 265] on span "Save Timesheet" at bounding box center [472, 265] width 33 height 6
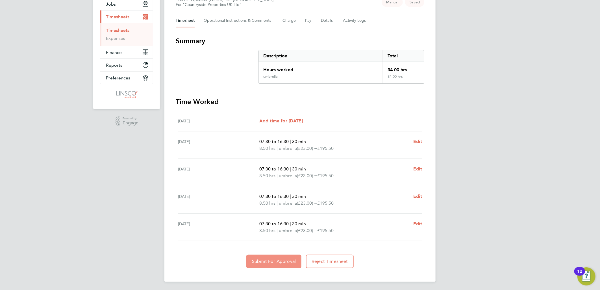
click at [286, 258] on span "Submit For Approval" at bounding box center [274, 261] width 44 height 6
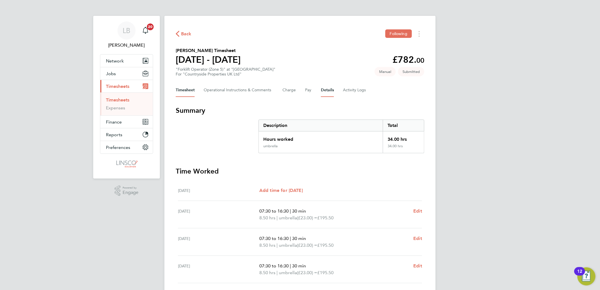
click at [327, 88] on button "Details" at bounding box center [327, 90] width 13 height 14
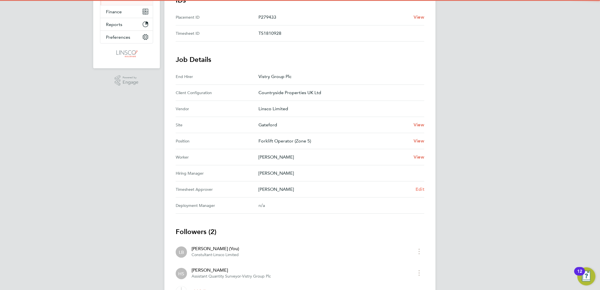
click at [419, 189] on span "Edit" at bounding box center [419, 188] width 9 height 5
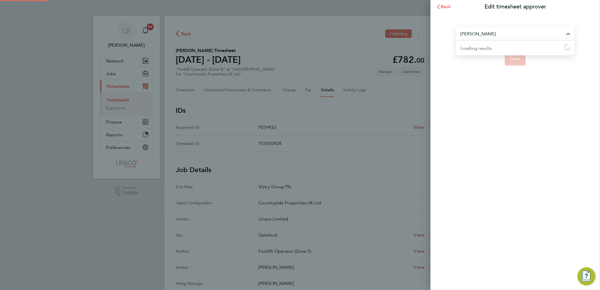
click at [481, 33] on input "Hugo Slattery" at bounding box center [515, 33] width 119 height 13
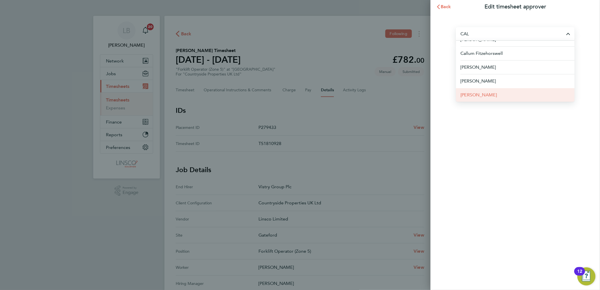
click at [483, 99] on li "Calum Madden" at bounding box center [515, 95] width 119 height 14
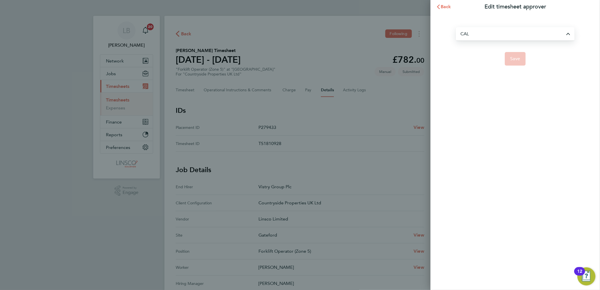
type input "Calum Madden"
click at [515, 58] on span "Save" at bounding box center [515, 59] width 10 height 6
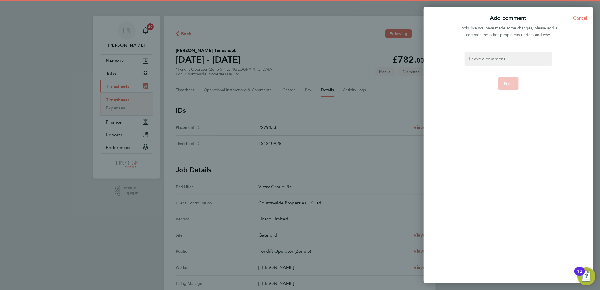
click at [515, 58] on div at bounding box center [507, 59] width 87 height 14
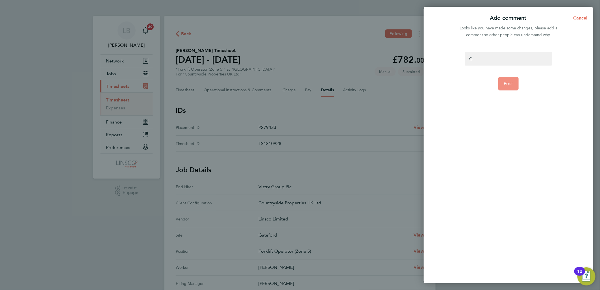
click at [508, 87] on button "Post" at bounding box center [508, 84] width 21 height 14
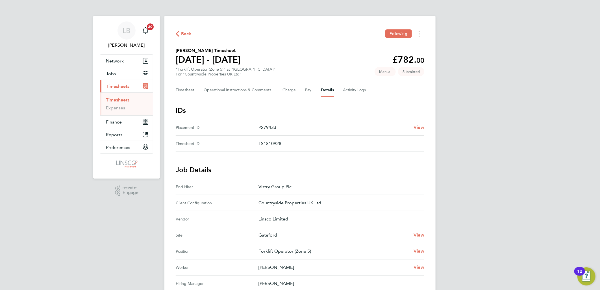
click at [187, 33] on span "Back" at bounding box center [186, 33] width 10 height 7
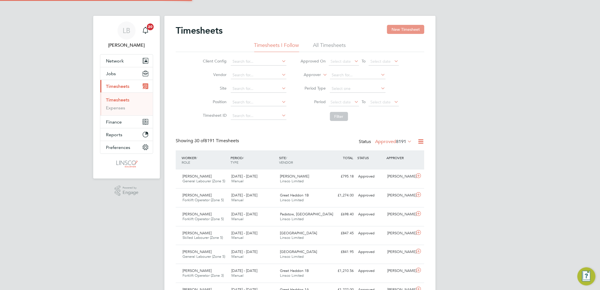
click at [393, 32] on button "New Timesheet" at bounding box center [405, 29] width 37 height 9
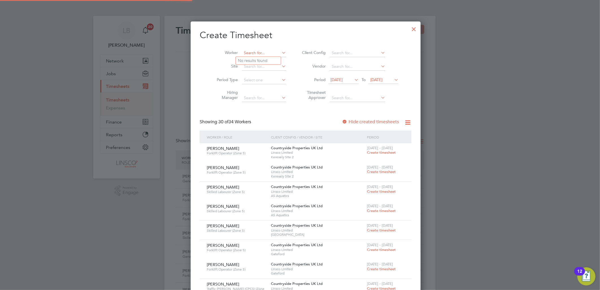
click at [263, 53] on input at bounding box center [264, 53] width 44 height 8
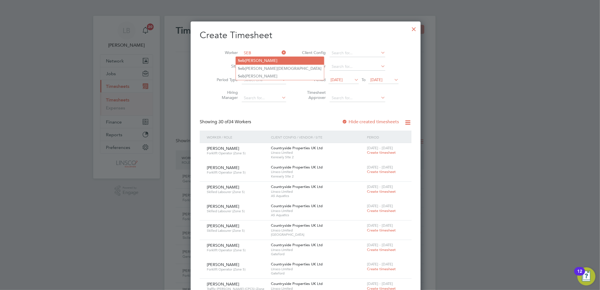
click at [253, 60] on li "Seb astian Mika" at bounding box center [280, 61] width 88 height 8
type input "Sebastian Mika"
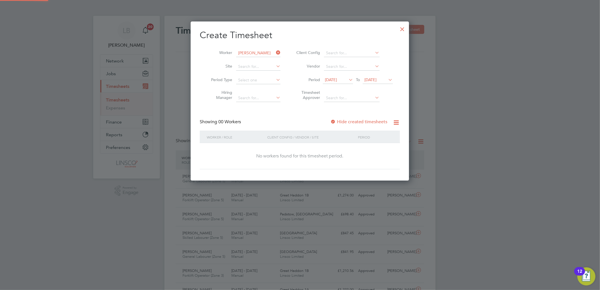
click at [331, 78] on span "15 Aug 2025" at bounding box center [331, 79] width 12 height 5
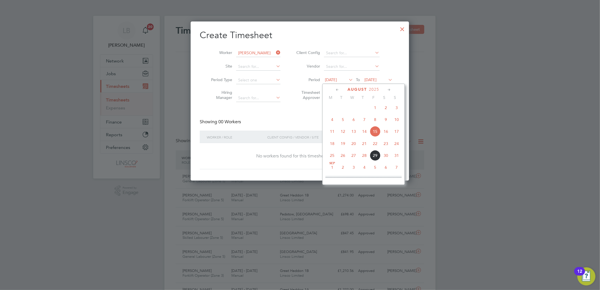
click at [334, 158] on span "25" at bounding box center [332, 155] width 11 height 11
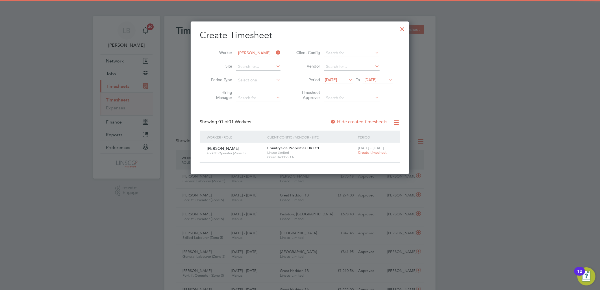
click at [365, 152] on span "Create timesheet" at bounding box center [372, 152] width 29 height 5
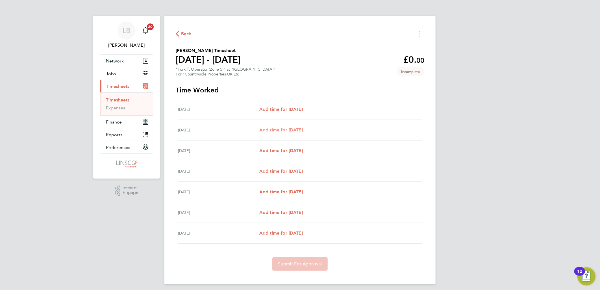
click at [292, 130] on span "Add time for Tue 26 Aug" at bounding box center [280, 129] width 43 height 5
select select "30"
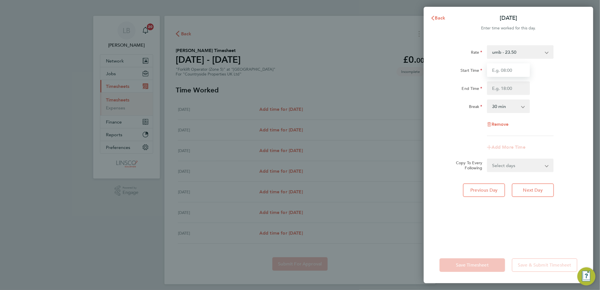
click at [503, 64] on input "Start Time" at bounding box center [508, 70] width 43 height 14
type input "07:30"
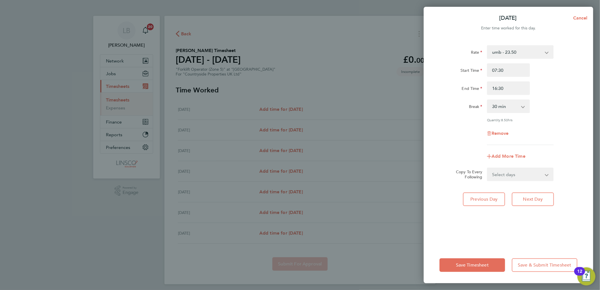
drag, startPoint x: 505, startPoint y: 74, endPoint x: 509, endPoint y: 88, distance: 14.9
click at [509, 88] on input "16:30" at bounding box center [508, 88] width 43 height 14
drag, startPoint x: 502, startPoint y: 89, endPoint x: 501, endPoint y: 74, distance: 14.7
click at [459, 93] on div "End Time 16:30" at bounding box center [508, 88] width 142 height 14
type input "17:00"
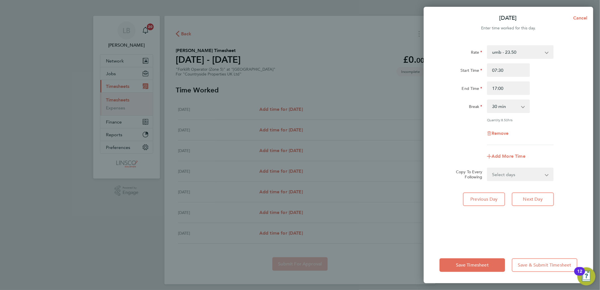
click at [561, 72] on div "Start Time 07:30" at bounding box center [508, 70] width 142 height 14
click at [577, 13] on button "Cancel" at bounding box center [578, 17] width 29 height 11
select select "30"
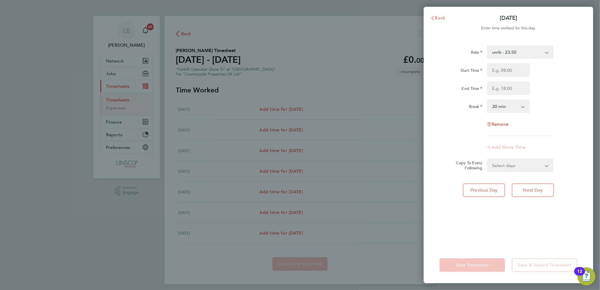
click at [431, 16] on icon "button" at bounding box center [432, 18] width 5 height 5
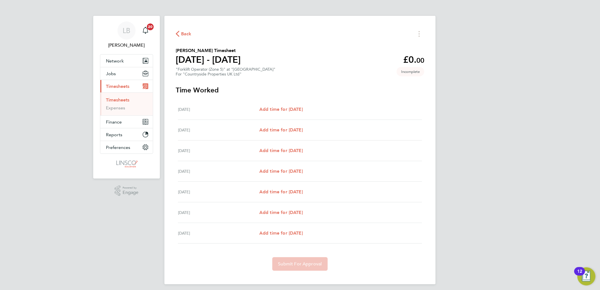
click at [196, 32] on div "Back" at bounding box center [300, 33] width 248 height 9
click at [182, 32] on span "Back" at bounding box center [186, 33] width 10 height 7
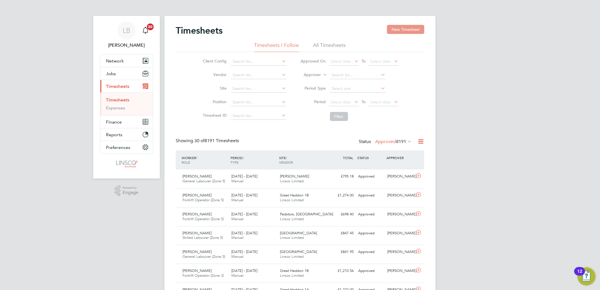
click at [410, 30] on button "New Timesheet" at bounding box center [405, 29] width 37 height 9
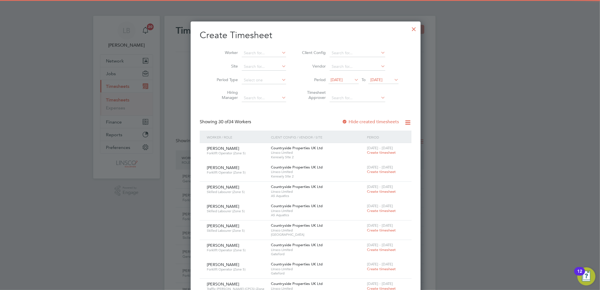
click at [252, 47] on li "Worker" at bounding box center [249, 53] width 88 height 14
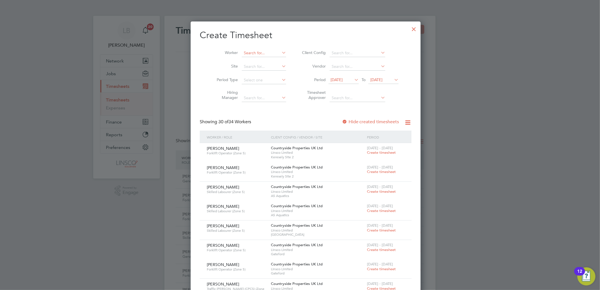
click at [248, 50] on input at bounding box center [264, 53] width 44 height 8
click at [252, 65] on li "Ey ob Girmay" at bounding box center [258, 69] width 45 height 8
type input "Eyob Girmay"
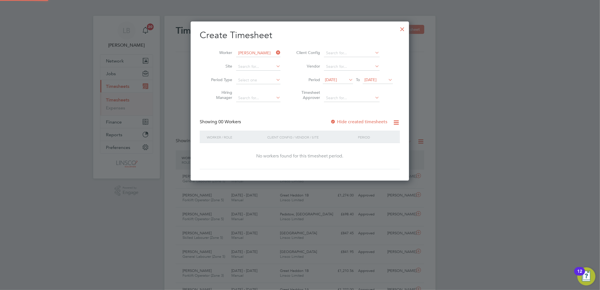
click at [333, 80] on span "15 Aug 2025" at bounding box center [331, 79] width 12 height 5
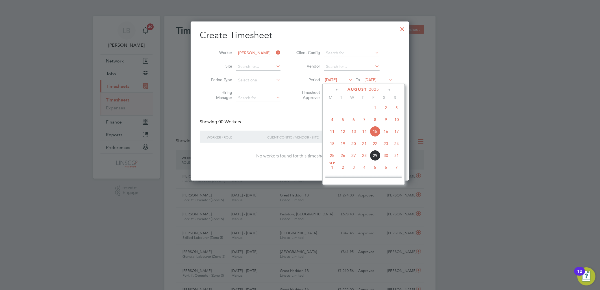
click at [332, 158] on span "25" at bounding box center [332, 155] width 11 height 11
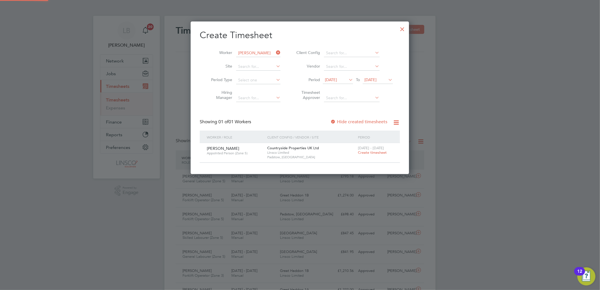
click at [367, 151] on span "Create timesheet" at bounding box center [372, 152] width 29 height 5
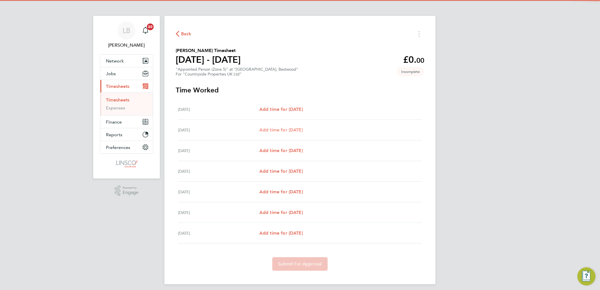
click at [303, 128] on span "Add time for Tue 26 Aug" at bounding box center [280, 129] width 43 height 5
select select "30"
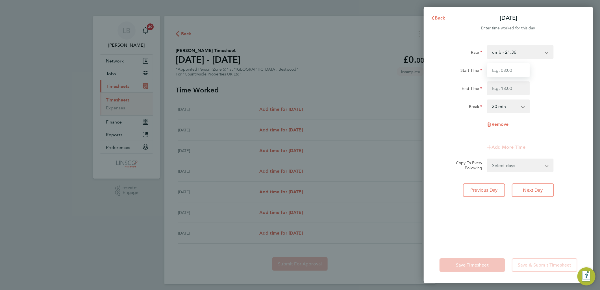
click at [496, 68] on input "Start Time" at bounding box center [508, 70] width 43 height 14
type input "07:30"
click at [509, 90] on input "End Time" at bounding box center [508, 88] width 43 height 14
type input "16:30"
click at [508, 163] on form "Rate umb - 21.36 Start Time 07:30 End Time 16:30 Break 0 min 15 min 30 min 45 m…" at bounding box center [508, 108] width 138 height 127
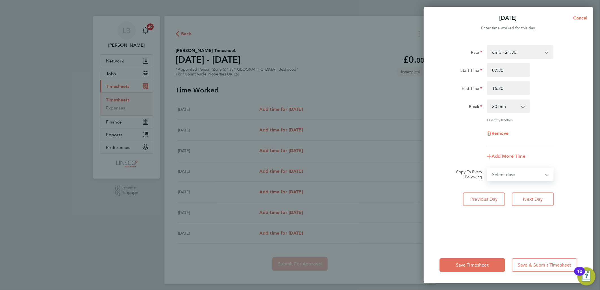
select select "WEEKDAY"
click at [487, 168] on select "Select days Day Weekday (Mon-Fri) Weekend (Sat-Sun) Wednesday Thursday Friday S…" at bounding box center [516, 174] width 59 height 12
select select "2025-08-31"
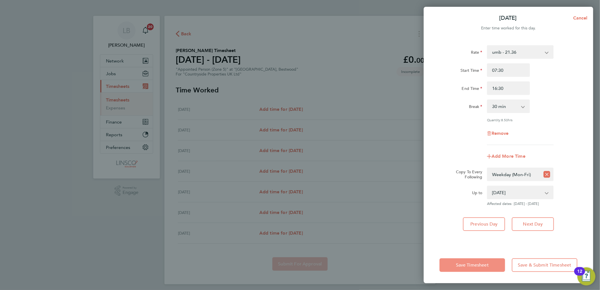
click at [486, 261] on button "Save Timesheet" at bounding box center [472, 265] width 66 height 14
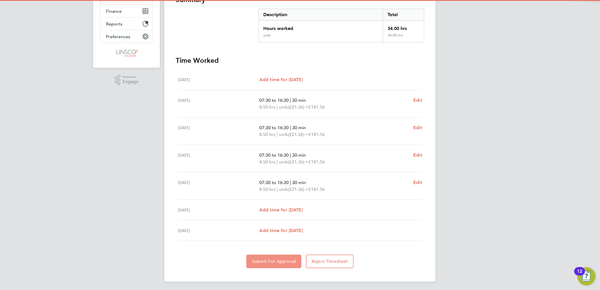
click at [280, 255] on button "Submit For Approval" at bounding box center [273, 261] width 55 height 14
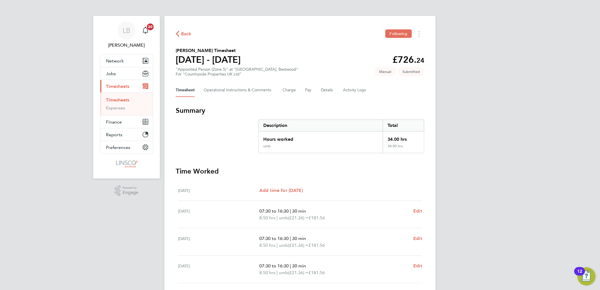
click at [335, 92] on div "Timesheet Operational Instructions & Comments Charge Pay Details Activity Logs" at bounding box center [300, 90] width 248 height 14
click at [326, 89] on button "Details" at bounding box center [327, 90] width 13 height 14
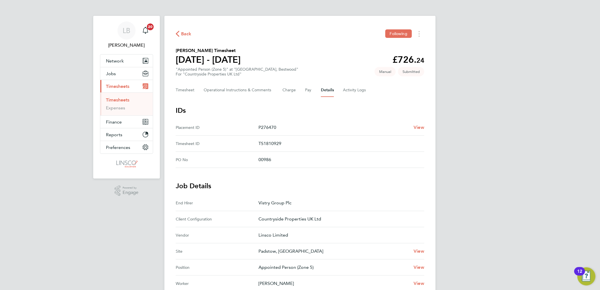
click at [187, 35] on span "Back" at bounding box center [186, 33] width 10 height 7
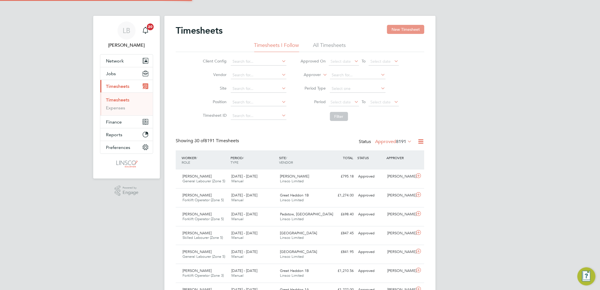
click at [400, 31] on button "New Timesheet" at bounding box center [405, 29] width 37 height 9
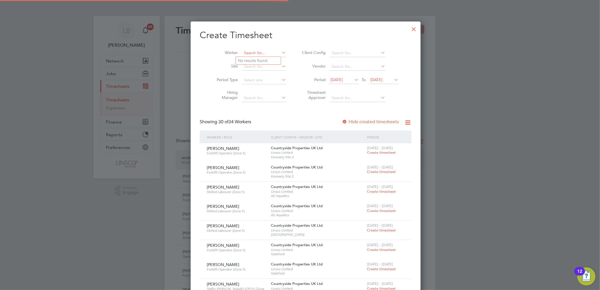
click at [255, 52] on input at bounding box center [264, 53] width 44 height 8
click at [258, 59] on li "Rya n P eacock" at bounding box center [258, 61] width 45 height 8
type input "Ryan Peacock"
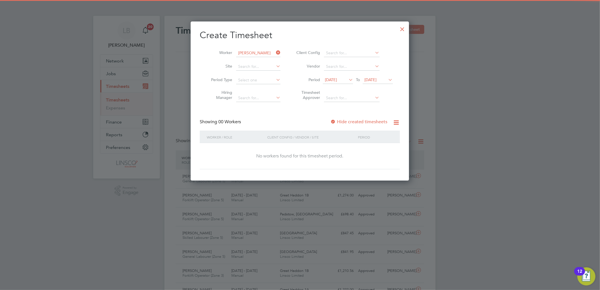
click at [337, 79] on span "15 Aug 2025" at bounding box center [331, 79] width 12 height 5
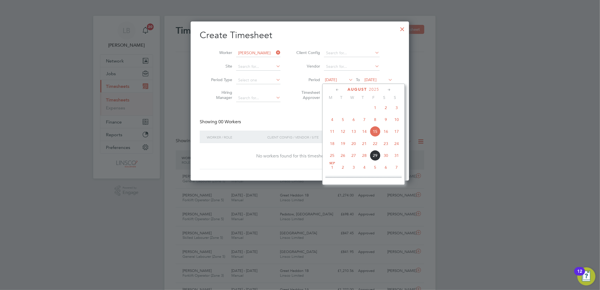
click at [343, 169] on span "2" at bounding box center [342, 167] width 11 height 11
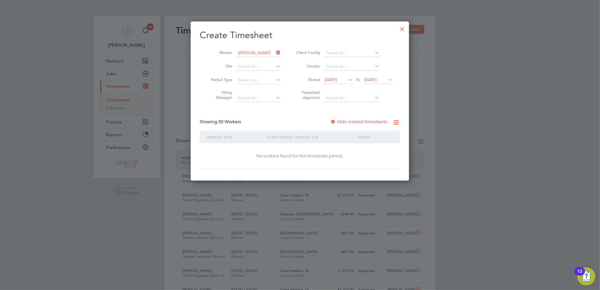
click at [337, 81] on span "02 Sep 2025" at bounding box center [331, 79] width 12 height 5
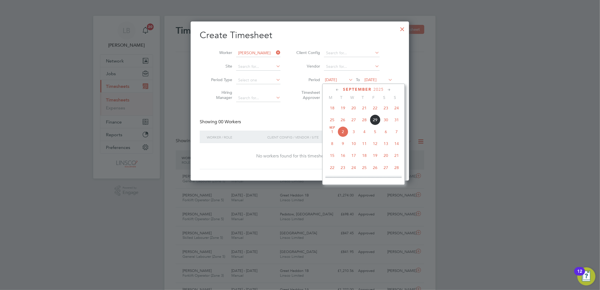
click at [335, 122] on span "25" at bounding box center [332, 119] width 11 height 11
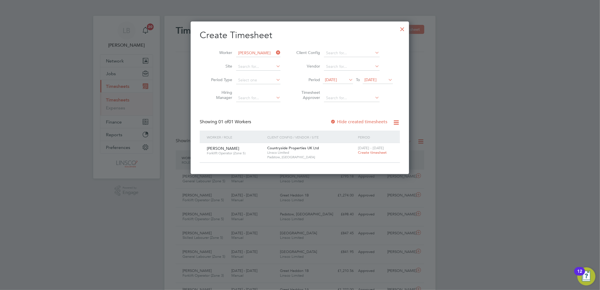
click at [370, 155] on div "25 - 31 Aug 2025 Create timesheet" at bounding box center [375, 150] width 38 height 15
click at [370, 152] on span "Create timesheet" at bounding box center [372, 152] width 29 height 5
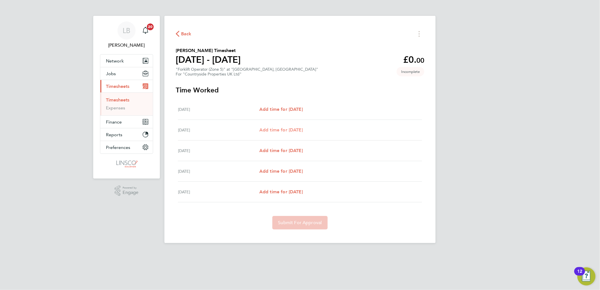
click at [293, 128] on span "Add time for Tue 26 Aug" at bounding box center [280, 129] width 43 height 5
select select "30"
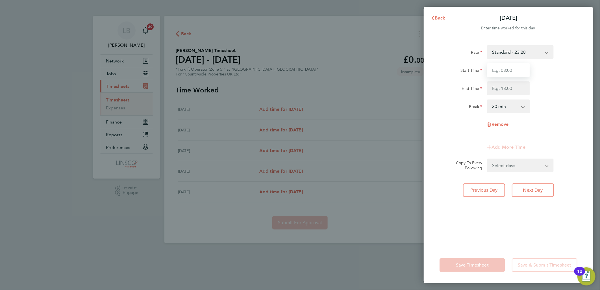
click at [513, 69] on input "Start Time" at bounding box center [508, 70] width 43 height 14
type input "07:30"
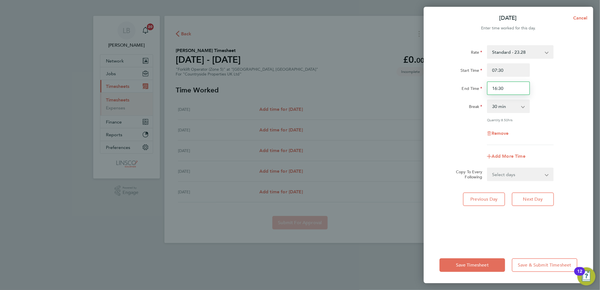
drag, startPoint x: 507, startPoint y: 87, endPoint x: 416, endPoint y: 87, distance: 90.1
click at [416, 87] on div "Tue 26 Aug Cancel Enter time worked for this day. Rate Standard - 23.28 Start T…" at bounding box center [300, 145] width 600 height 290
type input "14:00"
click at [566, 67] on div "Start Time 07:30" at bounding box center [508, 70] width 142 height 14
click at [515, 171] on select "Select days Day Wednesday Thursday Friday" at bounding box center [516, 174] width 59 height 12
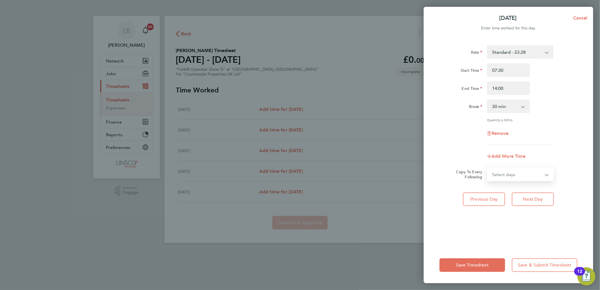
select select "DAY"
click at [487, 168] on select "Select days Day Wednesday Thursday Friday" at bounding box center [516, 174] width 59 height 12
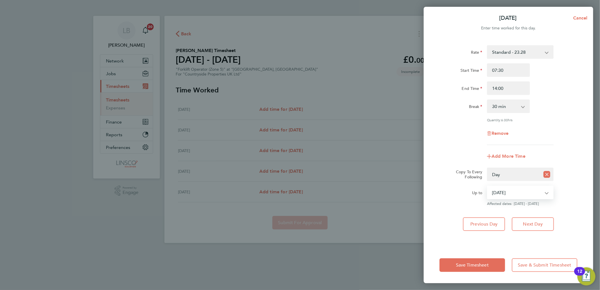
click at [520, 194] on select "27 Aug 2025 28 Aug 2025 29 Aug 2025" at bounding box center [516, 192] width 59 height 12
select select "2025-08-28"
click at [487, 186] on select "27 Aug 2025 28 Aug 2025 29 Aug 2025" at bounding box center [516, 192] width 59 height 12
click at [481, 264] on span "Save Timesheet" at bounding box center [472, 265] width 33 height 6
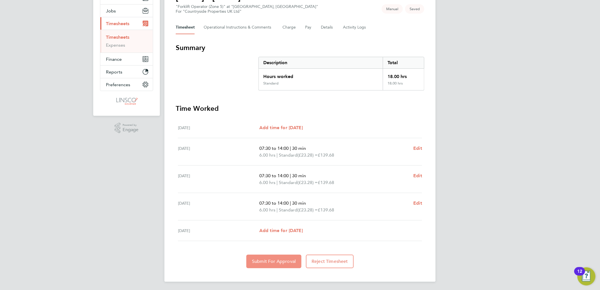
click at [263, 256] on button "Submit For Approval" at bounding box center [273, 261] width 55 height 14
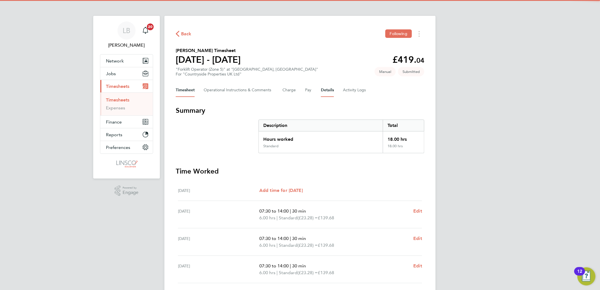
click at [327, 85] on button "Details" at bounding box center [327, 90] width 13 height 14
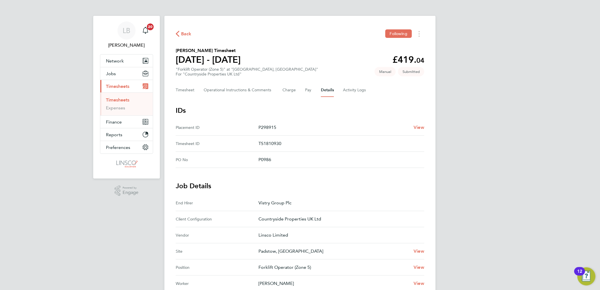
click at [181, 33] on span "Back" at bounding box center [184, 33] width 16 height 5
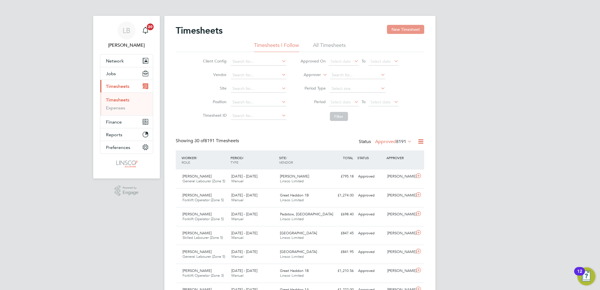
click at [402, 30] on button "New Timesheet" at bounding box center [405, 29] width 37 height 9
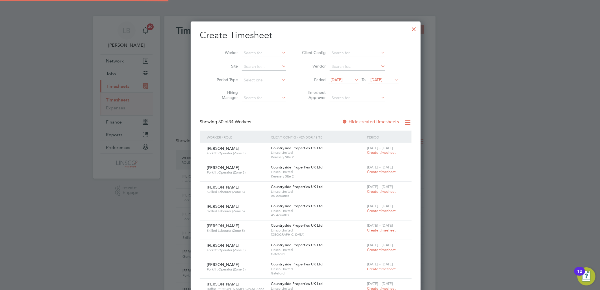
click at [263, 49] on li "Worker" at bounding box center [249, 53] width 88 height 14
click at [262, 51] on input at bounding box center [264, 53] width 44 height 8
click at [267, 60] on li "Chuk wuemeka Alexander Okoye" at bounding box center [259, 61] width 47 height 8
type input "Chukwuemeka Alexander Okoye"
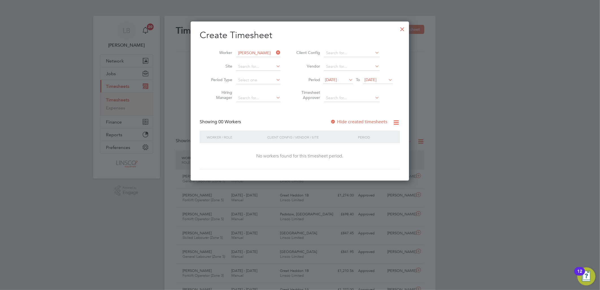
click at [335, 77] on span "15 Aug 2025" at bounding box center [338, 80] width 30 height 8
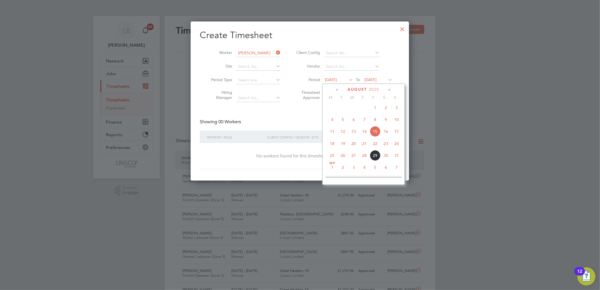
click at [332, 159] on span "25" at bounding box center [332, 155] width 11 height 11
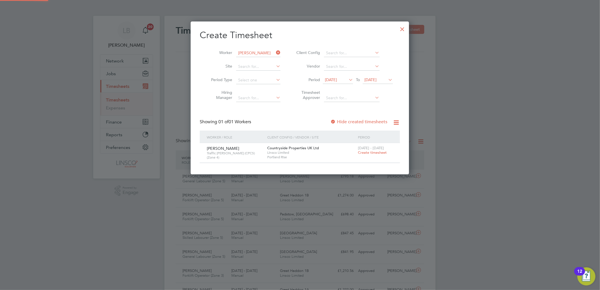
click at [368, 150] on span "Create timesheet" at bounding box center [372, 152] width 29 height 5
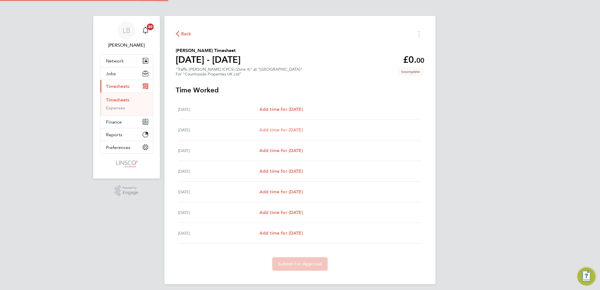
click at [297, 130] on span "Add time for Tue 26 Aug" at bounding box center [280, 129] width 43 height 5
select select "30"
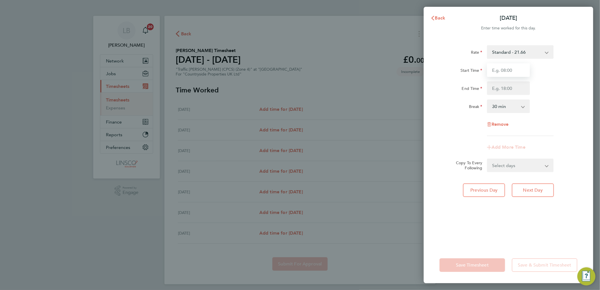
click at [509, 71] on input "Start Time" at bounding box center [508, 70] width 43 height 14
type input "07:30"
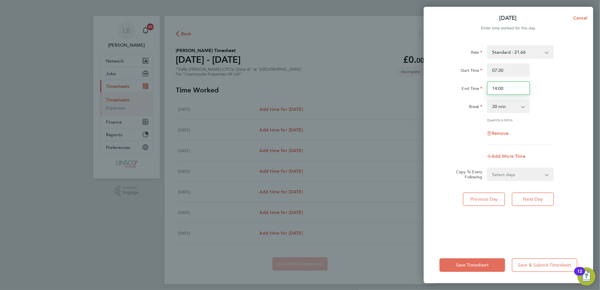
drag, startPoint x: 509, startPoint y: 72, endPoint x: 501, endPoint y: 88, distance: 17.7
click at [508, 89] on input "14:00" at bounding box center [508, 88] width 43 height 14
drag, startPoint x: 501, startPoint y: 88, endPoint x: 459, endPoint y: 92, distance: 42.3
click at [443, 97] on div "Rate Standard - 21.66 Start Time 07:30 End Time 14:00 Break 0 min 15 min 30 min…" at bounding box center [508, 95] width 138 height 100
type input "16:30"
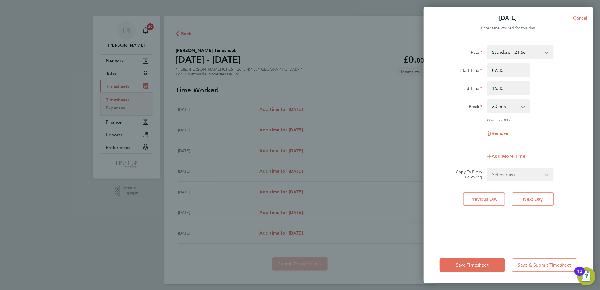
click at [575, 95] on div "End Time 16:30" at bounding box center [508, 88] width 142 height 14
drag, startPoint x: 511, startPoint y: 176, endPoint x: 511, endPoint y: 181, distance: 5.1
click at [511, 176] on select "Select days Day Weekday (Mon-Fri) Weekend (Sat-Sun) Wednesday Thursday Friday S…" at bounding box center [516, 174] width 59 height 12
select select "WEEKDAY"
click at [487, 168] on select "Select days Day Weekday (Mon-Fri) Weekend (Sat-Sun) Wednesday Thursday Friday S…" at bounding box center [516, 174] width 59 height 12
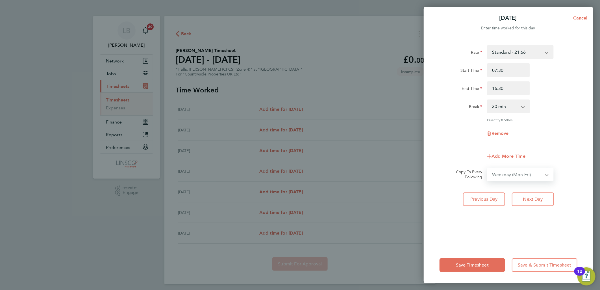
select select "2025-08-31"
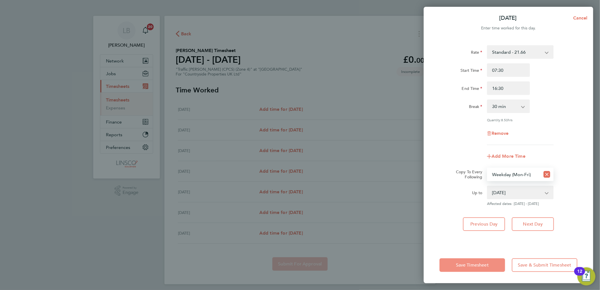
click at [470, 266] on span "Save Timesheet" at bounding box center [472, 265] width 33 height 6
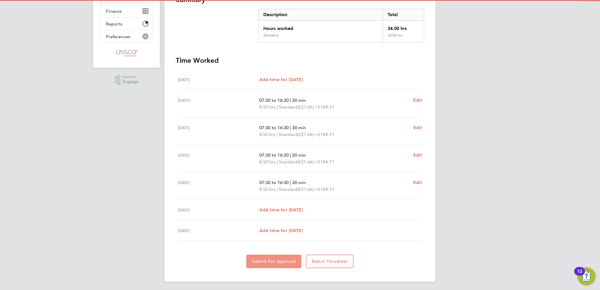
click at [275, 258] on span "Submit For Approval" at bounding box center [274, 261] width 44 height 6
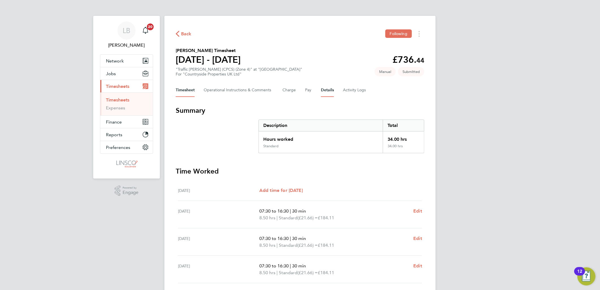
click at [322, 91] on button "Details" at bounding box center [327, 90] width 13 height 14
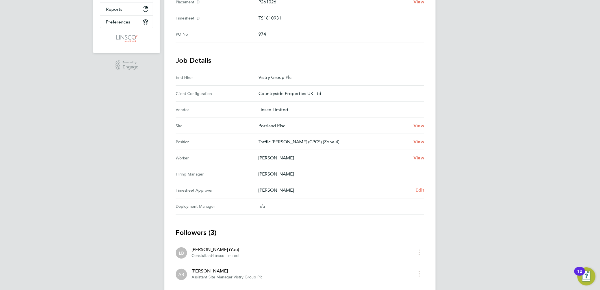
click at [419, 188] on span "Edit" at bounding box center [419, 189] width 9 height 5
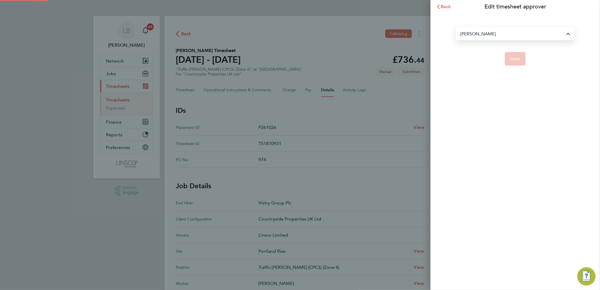
click at [505, 36] on input "Aaron Renshaw" at bounding box center [515, 33] width 119 height 13
drag, startPoint x: 494, startPoint y: 35, endPoint x: 379, endPoint y: 36, distance: 115.5
click at [379, 36] on div "Back Edit timesheet approver CAL MA No results found Save" at bounding box center [300, 145] width 600 height 290
type input "Aaron RenshawSTU"
click at [446, 6] on span "Back" at bounding box center [445, 6] width 10 height 5
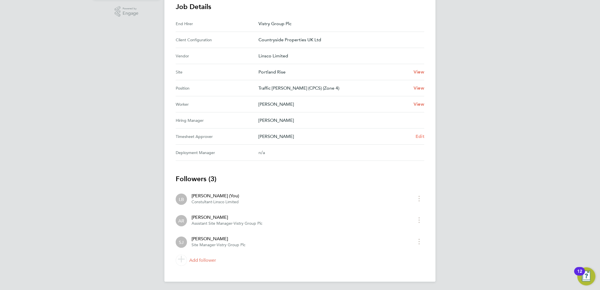
click at [421, 134] on span "Edit" at bounding box center [419, 136] width 9 height 5
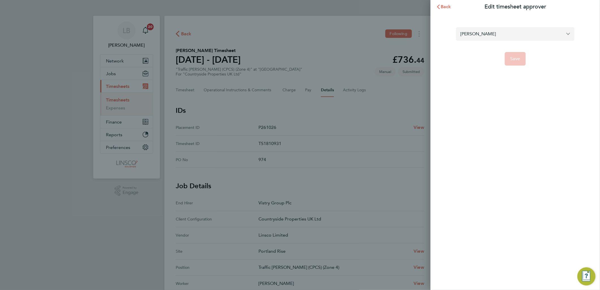
click at [487, 37] on input "Aaron Renshaw" at bounding box center [515, 33] width 119 height 13
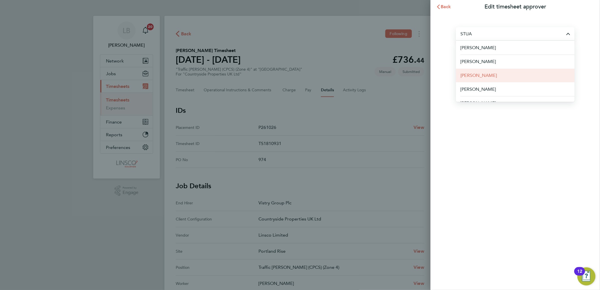
click at [492, 68] on ul "Stuart Adams Stuart Davis Stuart Gilliver Stuart James Stuart Morley Stuart Ray" at bounding box center [515, 71] width 119 height 61
drag, startPoint x: 492, startPoint y: 68, endPoint x: 477, endPoint y: 74, distance: 16.9
click at [477, 74] on span "Stuart Gilliver" at bounding box center [478, 75] width 36 height 7
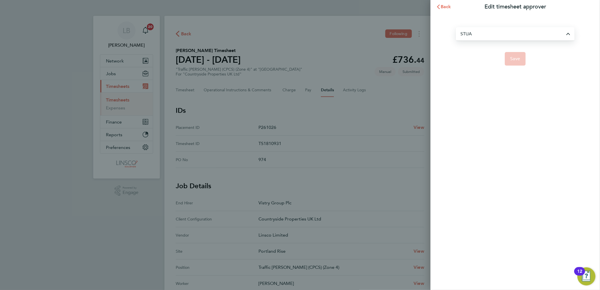
type input "Stuart Gilliver"
click at [517, 55] on button "Save" at bounding box center [515, 59] width 21 height 14
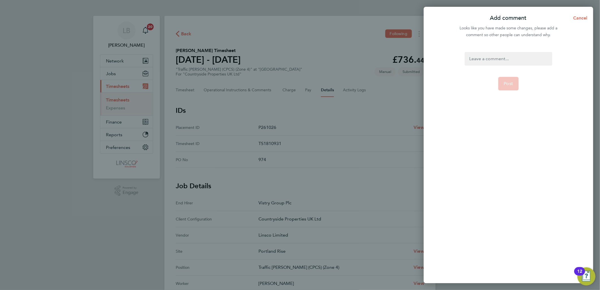
click at [504, 51] on div "Post" at bounding box center [508, 164] width 169 height 238
click at [503, 51] on div "Post" at bounding box center [508, 164] width 169 height 238
click at [505, 56] on div at bounding box center [507, 59] width 87 height 14
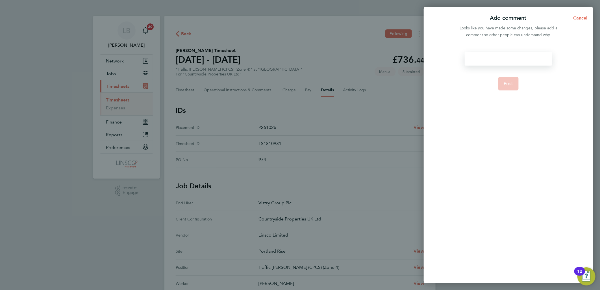
click at [504, 54] on div at bounding box center [507, 59] width 87 height 14
click at [509, 83] on span "Post" at bounding box center [508, 84] width 9 height 6
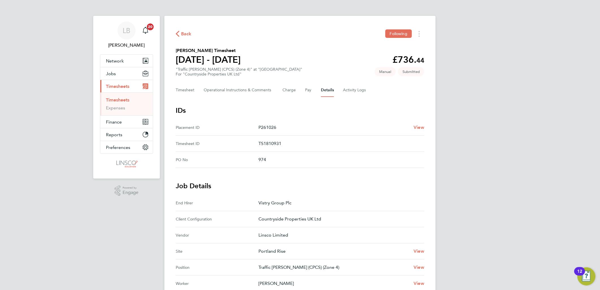
click at [184, 36] on span "Back" at bounding box center [186, 33] width 10 height 7
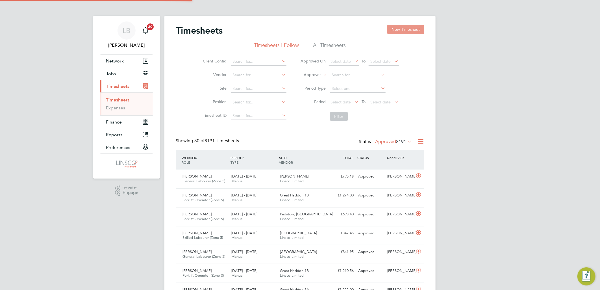
click at [397, 32] on button "New Timesheet" at bounding box center [405, 29] width 37 height 9
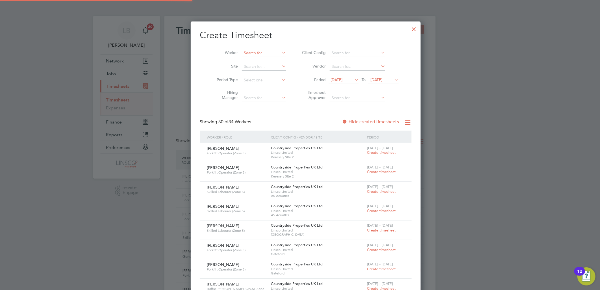
click at [252, 53] on input at bounding box center [264, 53] width 44 height 8
click at [263, 62] on li "Rob ert Mau lson" at bounding box center [265, 61] width 58 height 8
type input "Robert Maulson"
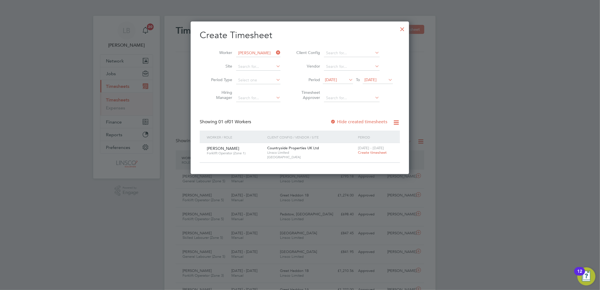
click at [366, 153] on span "Create timesheet" at bounding box center [372, 152] width 29 height 5
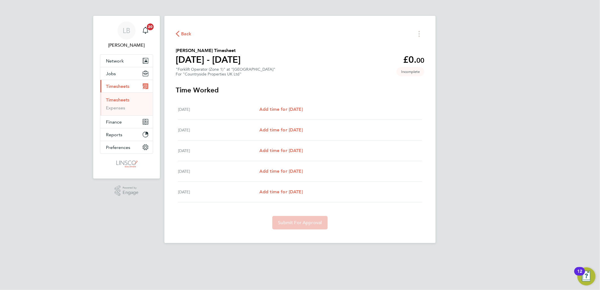
click at [188, 33] on span "Back" at bounding box center [186, 33] width 10 height 7
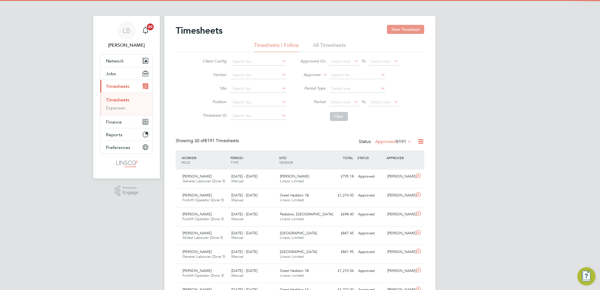
click at [408, 29] on button "New Timesheet" at bounding box center [405, 29] width 37 height 9
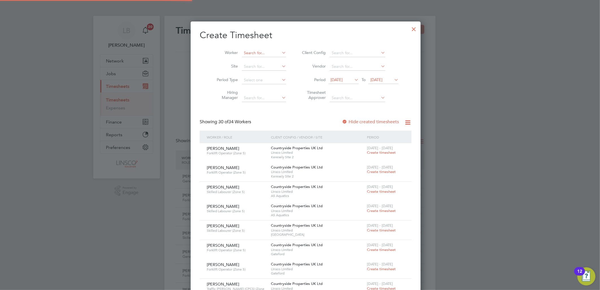
click at [251, 56] on input at bounding box center [264, 53] width 44 height 8
click at [276, 60] on b "Mau" at bounding box center [280, 60] width 8 height 5
type input "Robert Maulson"
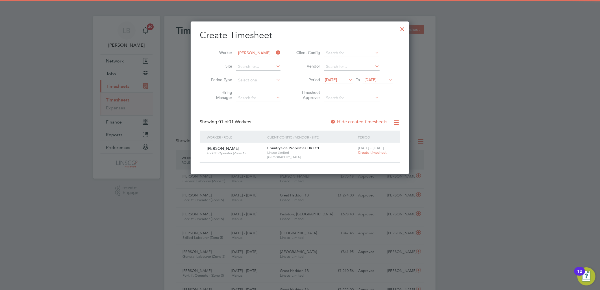
click at [337, 79] on span "15 Aug 2025" at bounding box center [331, 79] width 12 height 5
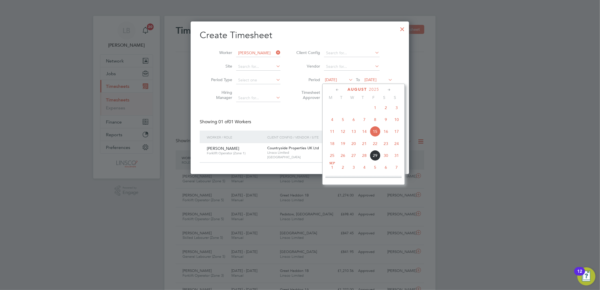
click at [338, 158] on span "26" at bounding box center [342, 155] width 11 height 11
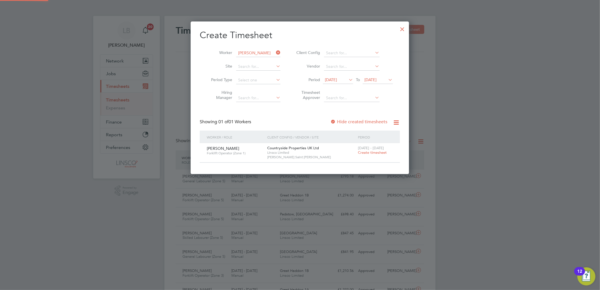
click at [369, 151] on span "Create timesheet" at bounding box center [372, 152] width 29 height 5
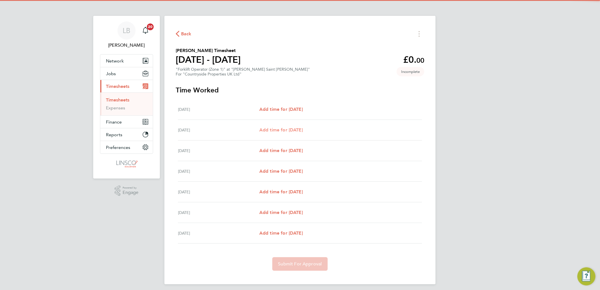
click at [290, 128] on span "Add time for Tue 26 Aug" at bounding box center [280, 129] width 43 height 5
select select "30"
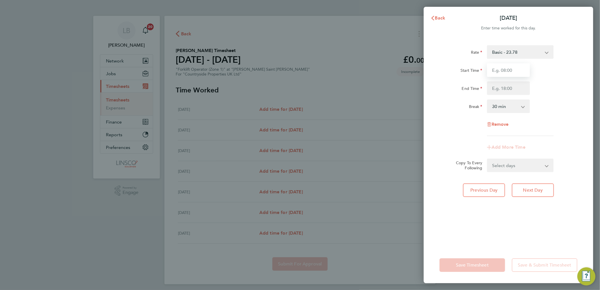
drag, startPoint x: 493, startPoint y: 74, endPoint x: 503, endPoint y: 73, distance: 9.4
click at [493, 74] on input "Start Time" at bounding box center [508, 70] width 43 height 14
type input "07:30"
type input "16:30"
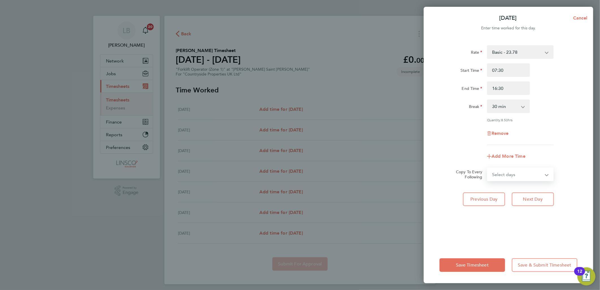
drag, startPoint x: 513, startPoint y: 174, endPoint x: 518, endPoint y: 180, distance: 8.0
click at [513, 174] on select "Select days Day Weekday (Mon-Fri) Weekend (Sat-Sun) Wednesday Thursday Friday S…" at bounding box center [516, 174] width 59 height 12
select select "WEEKDAY"
click at [487, 168] on select "Select days Day Weekday (Mon-Fri) Weekend (Sat-Sun) Wednesday Thursday Friday S…" at bounding box center [516, 174] width 59 height 12
select select "2025-08-31"
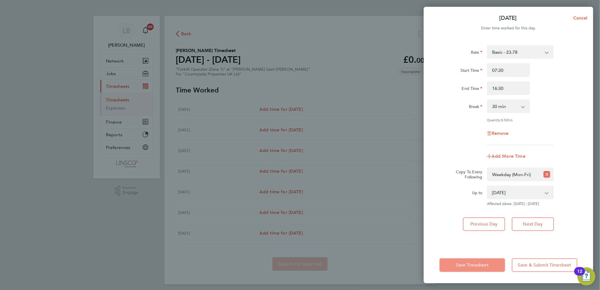
click at [476, 263] on span "Save Timesheet" at bounding box center [472, 265] width 33 height 6
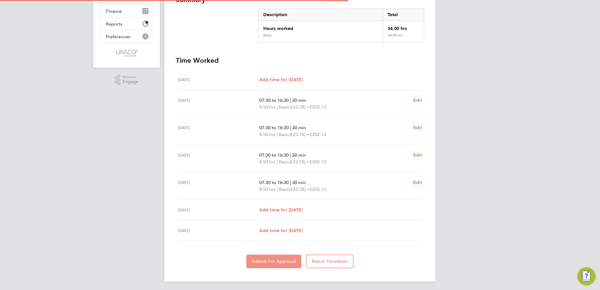
click at [285, 265] on button "Submit For Approval" at bounding box center [273, 261] width 55 height 14
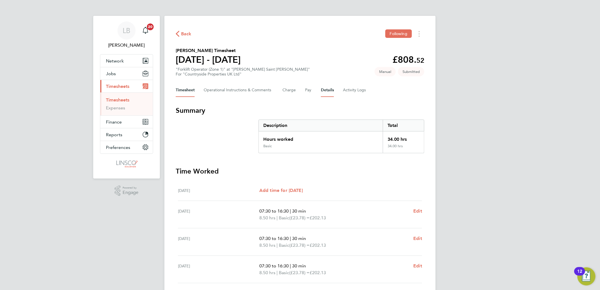
click at [327, 87] on button "Details" at bounding box center [327, 90] width 13 height 14
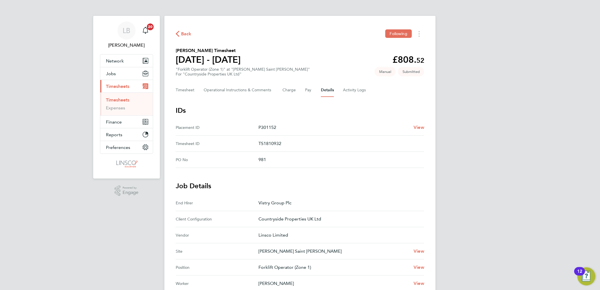
click at [183, 29] on div "Back Following" at bounding box center [300, 33] width 248 height 9
click at [185, 32] on span "Back" at bounding box center [186, 33] width 10 height 7
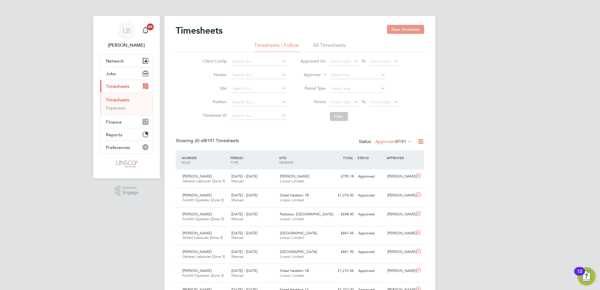
click at [392, 27] on button "New Timesheet" at bounding box center [405, 29] width 37 height 9
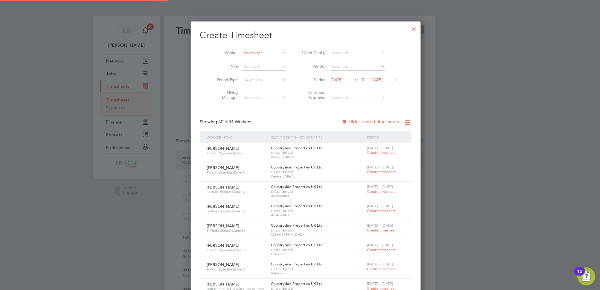
click at [252, 53] on input at bounding box center [264, 53] width 44 height 8
click at [261, 58] on li "Abda l-Rahman Ahmed" at bounding box center [259, 61] width 47 height 8
type input "Abdal-Rahman Ahmed"
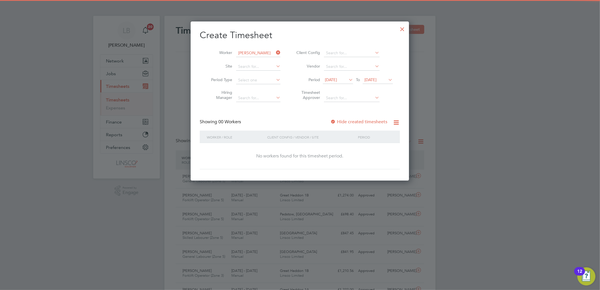
click at [330, 79] on span "15 Aug 2025" at bounding box center [331, 79] width 12 height 5
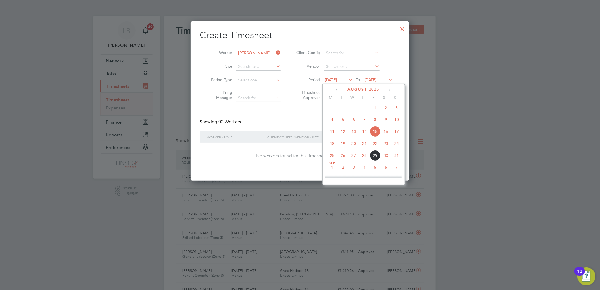
click at [331, 157] on span "25" at bounding box center [332, 155] width 11 height 11
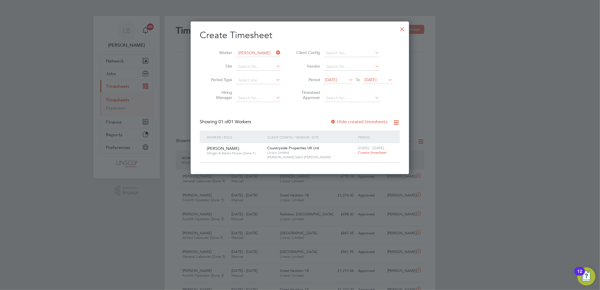
click at [374, 154] on span "Create timesheet" at bounding box center [372, 152] width 29 height 5
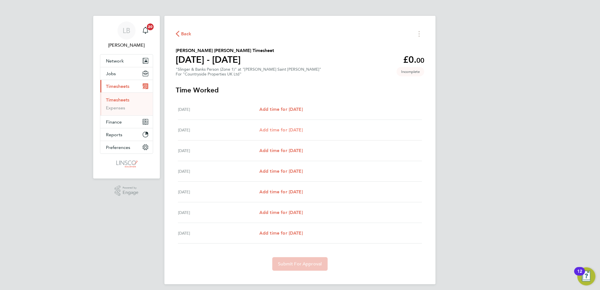
click at [297, 128] on span "Add time for Tue 26 Aug" at bounding box center [280, 129] width 43 height 5
select select "30"
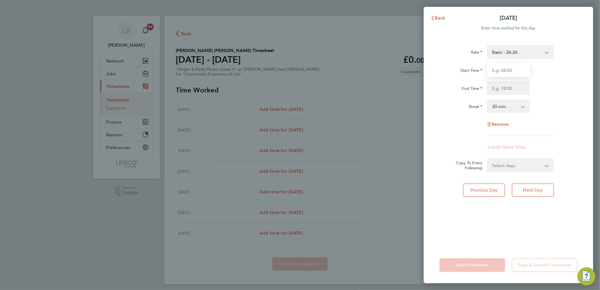
drag, startPoint x: 515, startPoint y: 67, endPoint x: 516, endPoint y: 74, distance: 6.6
click at [515, 67] on input "Start Time" at bounding box center [508, 70] width 43 height 14
type input "07:30"
type input "16:30"
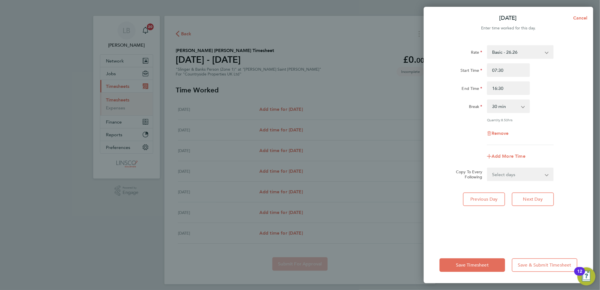
click at [508, 177] on select "Select days Day Weekday (Mon-Fri) Weekend (Sat-Sun) Wednesday Thursday Friday S…" at bounding box center [516, 174] width 59 height 12
select select "WEEKDAY"
click at [487, 168] on select "Select days Day Weekday (Mon-Fri) Weekend (Sat-Sun) Wednesday Thursday Friday S…" at bounding box center [516, 174] width 59 height 12
select select "2025-08-31"
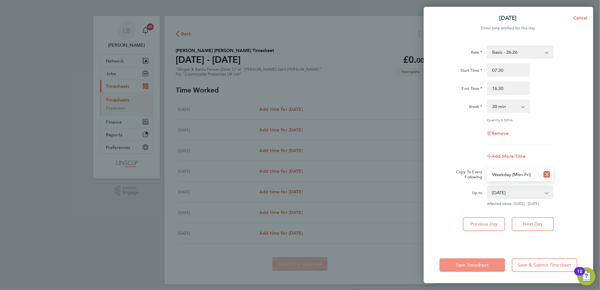
drag, startPoint x: 482, startPoint y: 266, endPoint x: 485, endPoint y: 260, distance: 6.9
click at [482, 266] on span "Save Timesheet" at bounding box center [472, 265] width 33 height 6
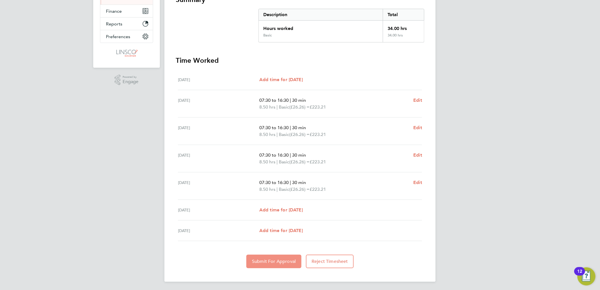
click at [282, 259] on span "Submit For Approval" at bounding box center [274, 261] width 44 height 6
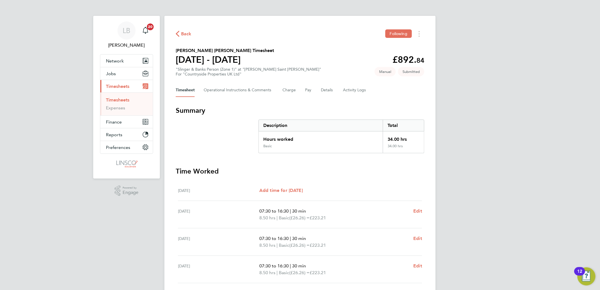
click at [180, 31] on span "Back" at bounding box center [184, 33] width 16 height 5
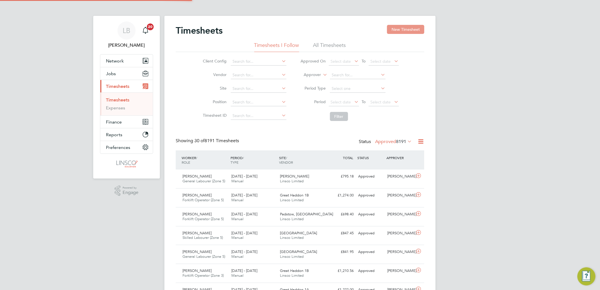
click at [396, 29] on button "New Timesheet" at bounding box center [405, 29] width 37 height 9
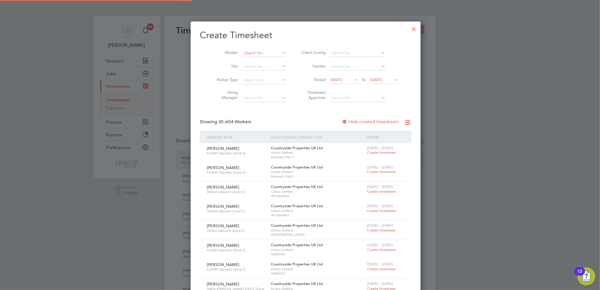
click at [255, 51] on input at bounding box center [264, 53] width 44 height 8
drag, startPoint x: 259, startPoint y: 81, endPoint x: 326, endPoint y: 104, distance: 70.5
click at [259, 82] on li "Dav id C rowson" at bounding box center [261, 84] width 51 height 8
type input "David Crowson"
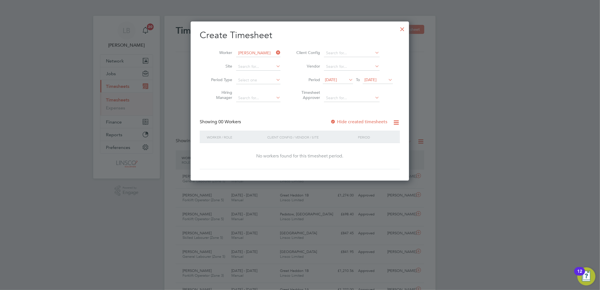
click at [334, 80] on span "15 Aug 2025" at bounding box center [331, 79] width 12 height 5
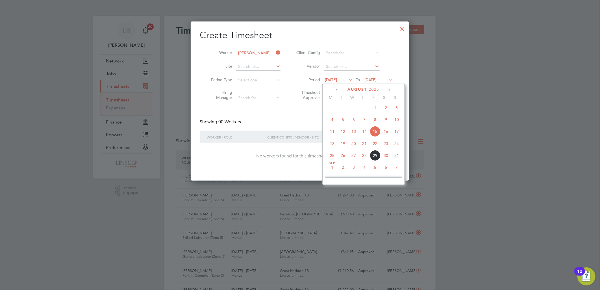
click at [333, 158] on span "25" at bounding box center [332, 155] width 11 height 11
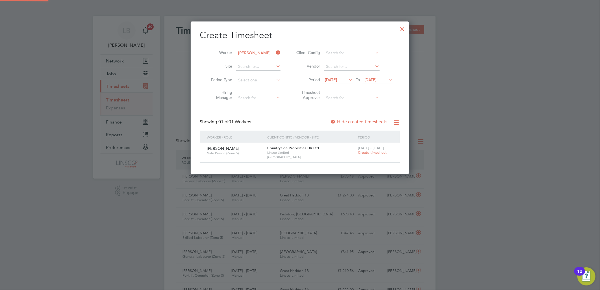
click at [375, 154] on span "Create timesheet" at bounding box center [372, 152] width 29 height 5
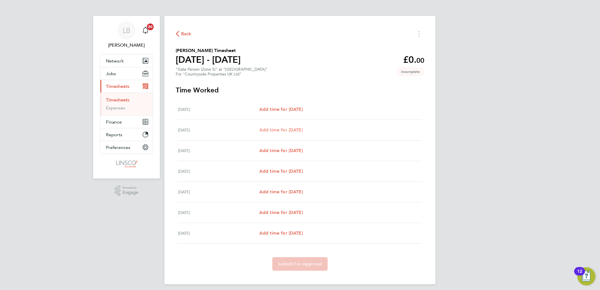
click at [292, 127] on span "Add time for Tue 26 Aug" at bounding box center [280, 129] width 43 height 5
select select "30"
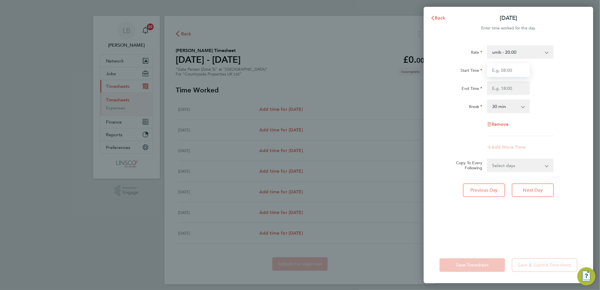
click at [516, 70] on input "Start Time" at bounding box center [508, 70] width 43 height 14
type input "07:30"
type input "16:30"
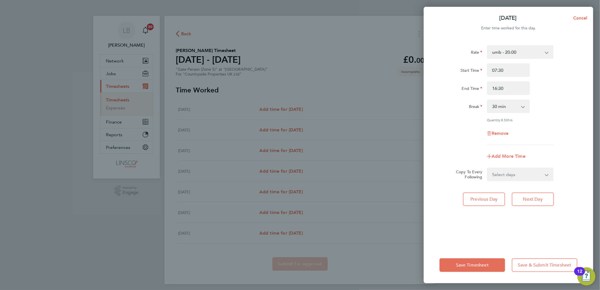
click at [515, 177] on select "Select days Day Weekday (Mon-Fri) Weekend (Sat-Sun) Wednesday Thursday Friday S…" at bounding box center [516, 174] width 59 height 12
select select "WEEKDAY"
click at [487, 168] on select "Select days Day Weekday (Mon-Fri) Weekend (Sat-Sun) Wednesday Thursday Friday S…" at bounding box center [516, 174] width 59 height 12
select select "2025-08-31"
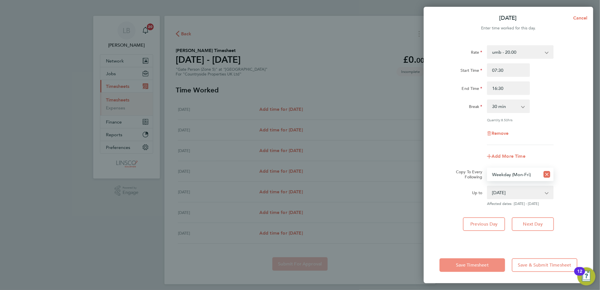
click at [476, 262] on button "Save Timesheet" at bounding box center [472, 265] width 66 height 14
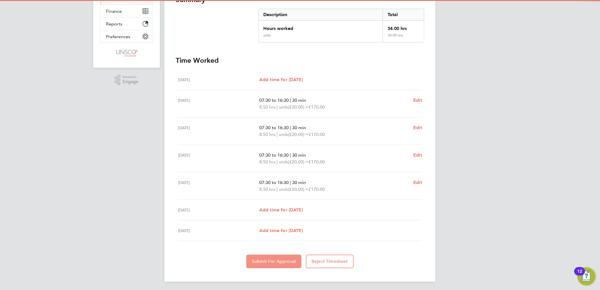
click at [290, 260] on span "Submit For Approval" at bounding box center [274, 261] width 44 height 6
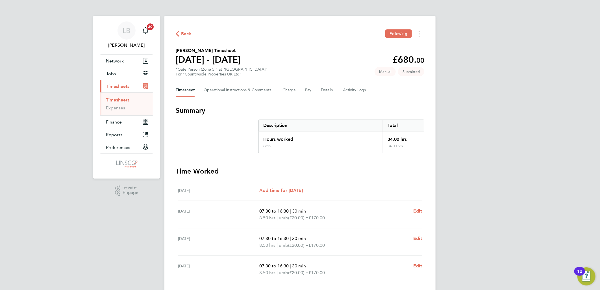
click at [335, 88] on div "Timesheet Operational Instructions & Comments Charge Pay Details Activity Logs" at bounding box center [300, 90] width 248 height 14
click at [323, 90] on button "Details" at bounding box center [327, 90] width 13 height 14
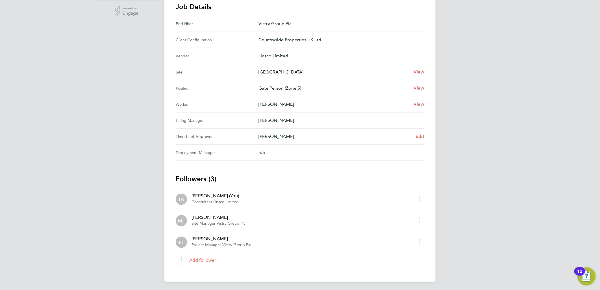
drag, startPoint x: 422, startPoint y: 128, endPoint x: 422, endPoint y: 132, distance: 4.0
click at [422, 128] on Approver "Timesheet Approver Matthew Jackson Edit" at bounding box center [300, 136] width 248 height 16
click at [422, 134] on span "Edit" at bounding box center [419, 136] width 9 height 5
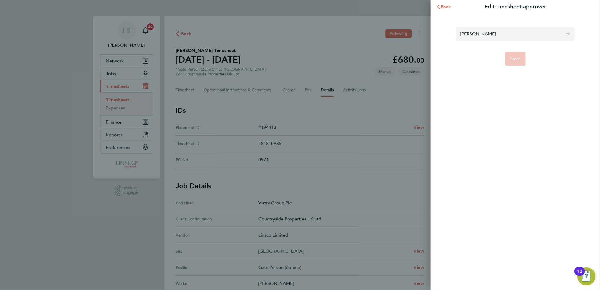
click at [484, 35] on input "Matthew Jackson" at bounding box center [515, 33] width 119 height 13
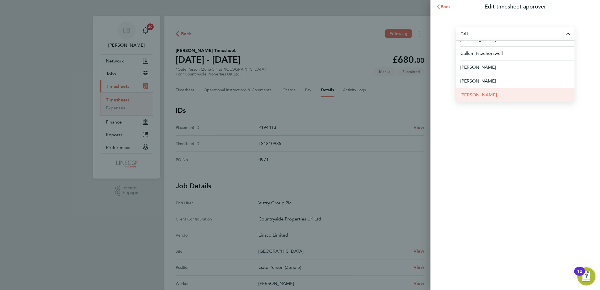
click at [484, 88] on li "Calum Madden" at bounding box center [515, 95] width 119 height 14
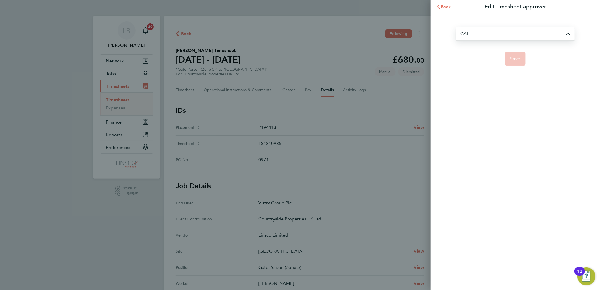
type input "Calum Madden"
click at [513, 61] on span "Save" at bounding box center [515, 59] width 10 height 6
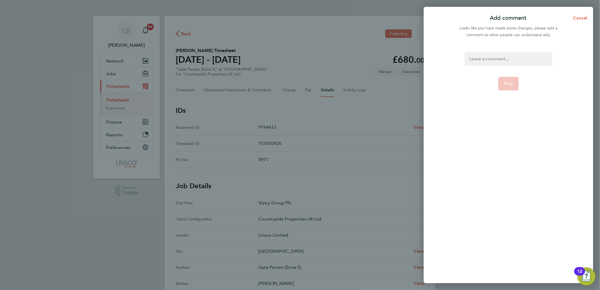
click at [504, 48] on div "Post" at bounding box center [508, 164] width 169 height 238
click at [501, 61] on div at bounding box center [507, 59] width 87 height 14
click at [507, 87] on button "Post" at bounding box center [508, 84] width 21 height 14
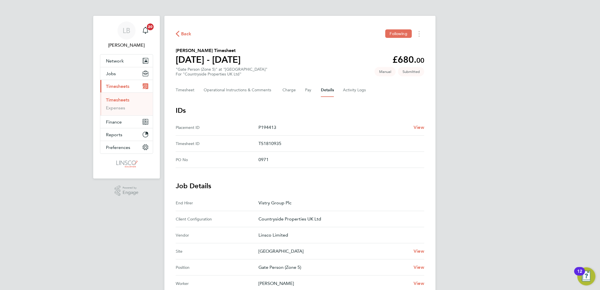
click at [186, 33] on span "Back" at bounding box center [186, 33] width 10 height 7
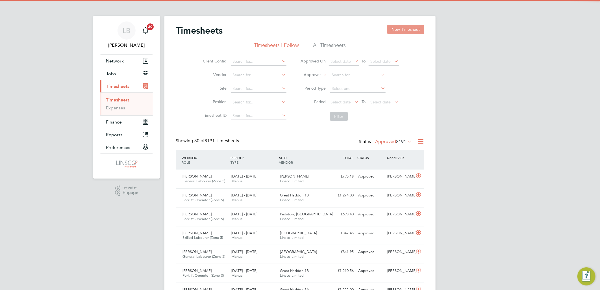
click at [402, 27] on button "New Timesheet" at bounding box center [405, 29] width 37 height 9
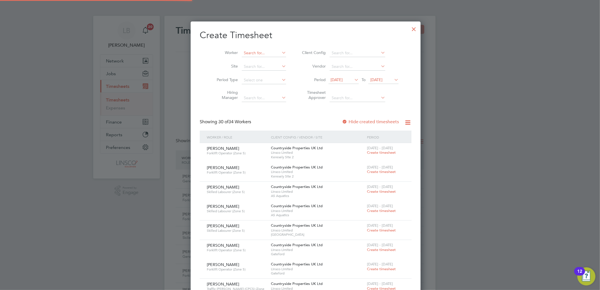
click at [252, 53] on input at bounding box center [264, 53] width 44 height 8
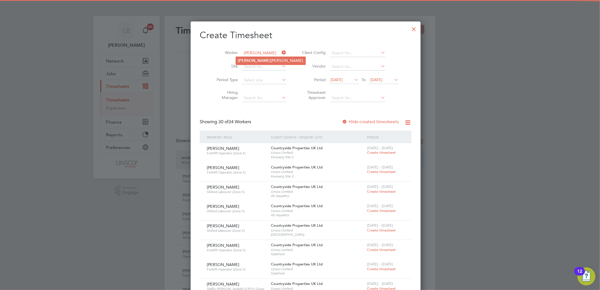
click at [255, 61] on li "Hann ah Jenkin" at bounding box center [271, 61] width 70 height 8
type input "Hannah Jenkin"
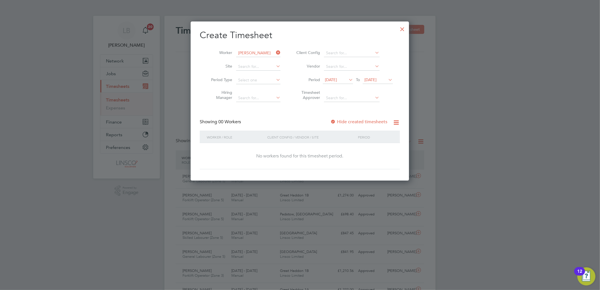
click at [337, 81] on span "15 Aug 2025" at bounding box center [331, 79] width 12 height 5
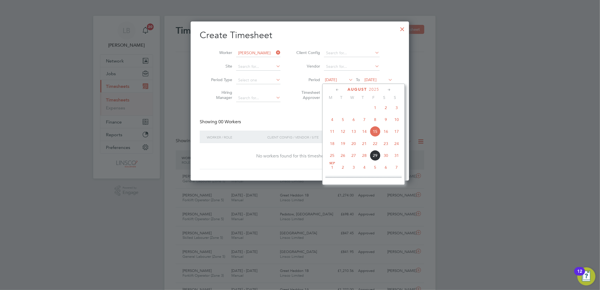
click at [333, 156] on span "25" at bounding box center [332, 155] width 11 height 11
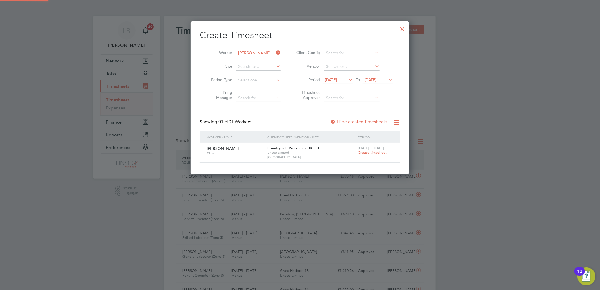
click at [362, 150] on span "Create timesheet" at bounding box center [372, 152] width 29 height 5
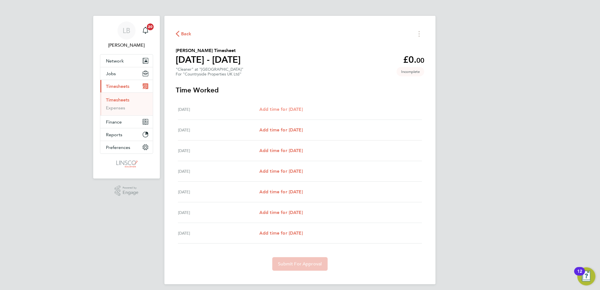
click at [295, 108] on span "Add time for Mon 25 Aug" at bounding box center [280, 108] width 43 height 5
select select "30"
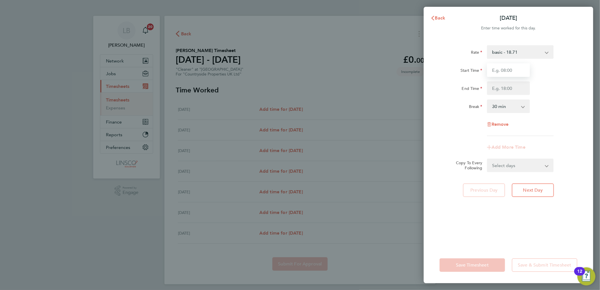
click at [500, 67] on input "Start Time" at bounding box center [508, 70] width 43 height 14
click at [497, 69] on input "Start Time" at bounding box center [508, 70] width 43 height 14
type input "08:00"
click at [492, 91] on input "End Time" at bounding box center [508, 88] width 43 height 14
type input "10:00"
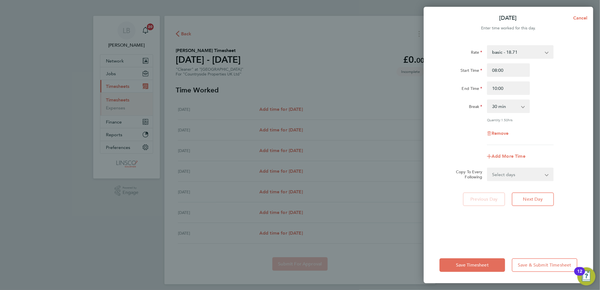
click at [546, 74] on div "Start Time 08:00" at bounding box center [508, 70] width 142 height 14
click at [503, 109] on select "0 min 15 min 30 min 45 min 60 min 75 min 90 min" at bounding box center [504, 106] width 35 height 12
select select "0"
click at [487, 100] on select "0 min 15 min 30 min 45 min 60 min 75 min 90 min" at bounding box center [504, 106] width 35 height 12
click at [523, 171] on select "Select days Day Weekday (Mon-Fri) Weekend (Sat-Sun) Tuesday Wednesday Thursday …" at bounding box center [516, 174] width 59 height 12
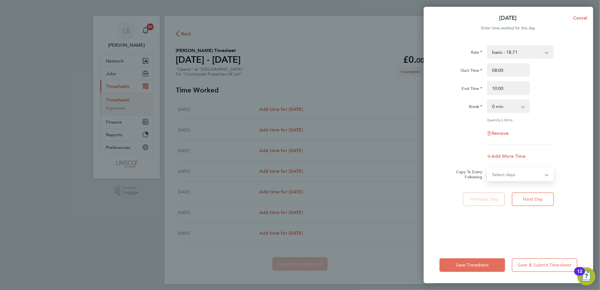
select select "DAY"
click at [487, 168] on select "Select days Day Weekday (Mon-Fri) Weekend (Sat-Sun) Tuesday Wednesday Thursday …" at bounding box center [516, 174] width 59 height 12
click at [501, 194] on select "26 Aug 2025 27 Aug 2025 28 Aug 2025 29 Aug 2025 30 Aug 2025 31 Aug 2025" at bounding box center [516, 192] width 59 height 12
select select "2025-08-26"
click at [487, 186] on select "26 Aug 2025 27 Aug 2025 28 Aug 2025 29 Aug 2025 30 Aug 2025 31 Aug 2025" at bounding box center [516, 192] width 59 height 12
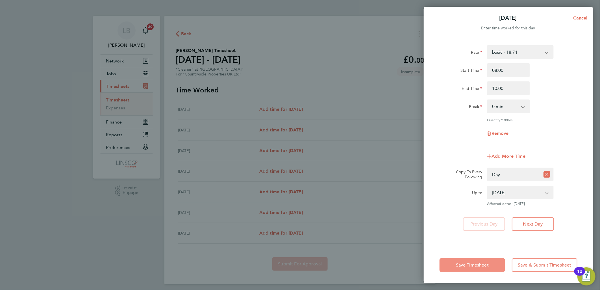
click at [479, 260] on button "Save Timesheet" at bounding box center [472, 265] width 66 height 14
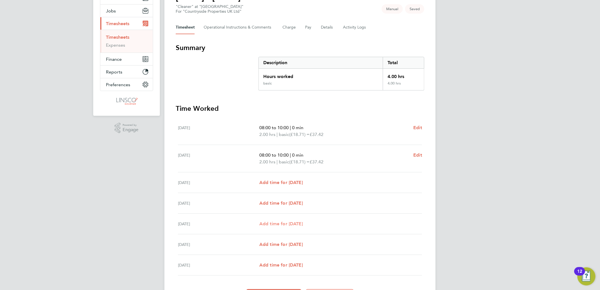
click at [292, 224] on span "Add time for Fri 29 Aug" at bounding box center [280, 223] width 43 height 5
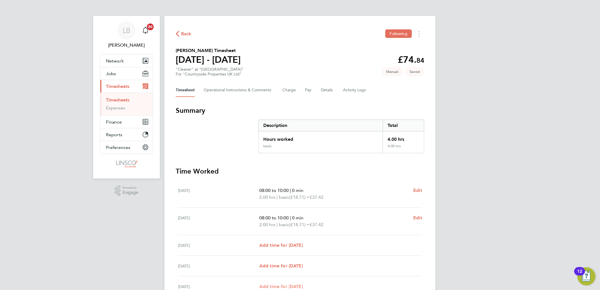
select select "30"
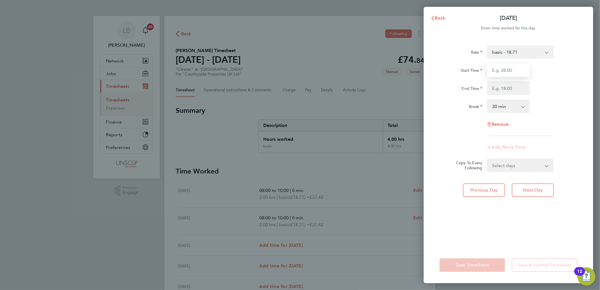
click at [499, 69] on input "Start Time" at bounding box center [508, 70] width 43 height 14
type input "08:00"
click at [495, 91] on input "End Time" at bounding box center [508, 88] width 43 height 14
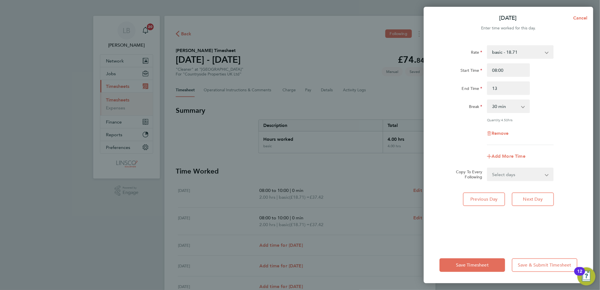
type input "13:00"
drag, startPoint x: 568, startPoint y: 72, endPoint x: 557, endPoint y: 88, distance: 18.8
click at [568, 72] on div "Start Time 08:00" at bounding box center [508, 70] width 142 height 14
drag, startPoint x: 509, startPoint y: 106, endPoint x: 511, endPoint y: 113, distance: 7.6
click at [509, 106] on select "0 min 15 min 30 min 45 min 60 min 75 min 90 min" at bounding box center [504, 106] width 35 height 12
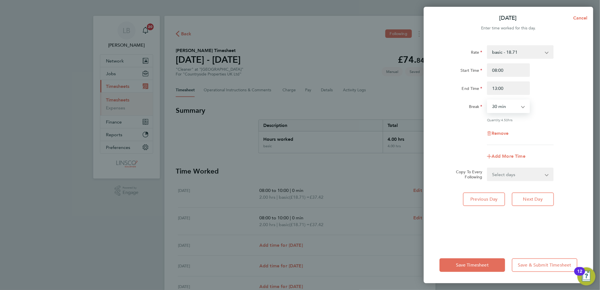
select select "0"
click at [487, 100] on select "0 min 15 min 30 min 45 min 60 min 75 min 90 min" at bounding box center [504, 106] width 35 height 12
click at [570, 102] on div "Break 0 min 15 min 30 min 45 min 60 min 75 min 90 min" at bounding box center [508, 106] width 142 height 14
click at [465, 259] on button "Save Timesheet" at bounding box center [472, 265] width 66 height 14
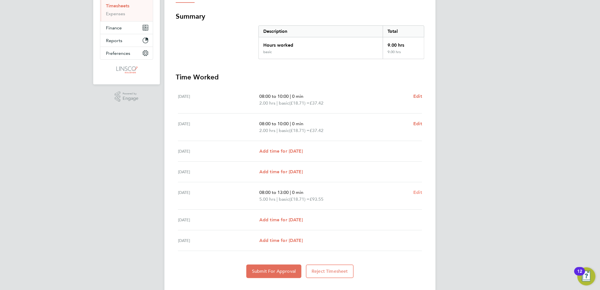
click at [418, 190] on span "Edit" at bounding box center [417, 191] width 9 height 5
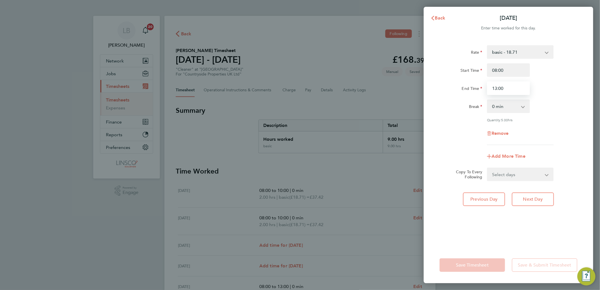
click at [505, 87] on input "13:00" at bounding box center [508, 88] width 43 height 14
drag, startPoint x: 505, startPoint y: 87, endPoint x: 489, endPoint y: 82, distance: 16.1
click at [489, 82] on input "13:00" at bounding box center [508, 88] width 43 height 14
drag, startPoint x: 547, startPoint y: 80, endPoint x: 546, endPoint y: 83, distance: 3.2
click at [547, 80] on div "Start Time 08:00 End Time 14:00" at bounding box center [508, 79] width 142 height 32
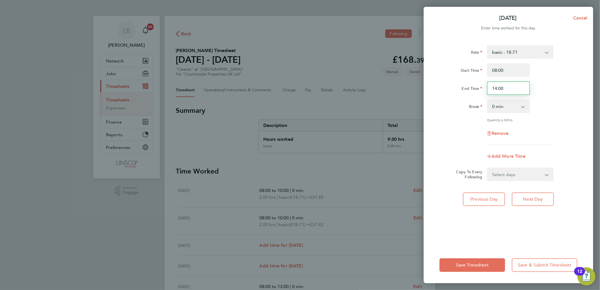
click at [509, 89] on input "14:00" at bounding box center [508, 88] width 43 height 14
type input "1"
type input "13:30"
click at [557, 86] on div "End Time 13:30" at bounding box center [508, 88] width 142 height 14
click at [468, 263] on span "Save Timesheet" at bounding box center [472, 265] width 33 height 6
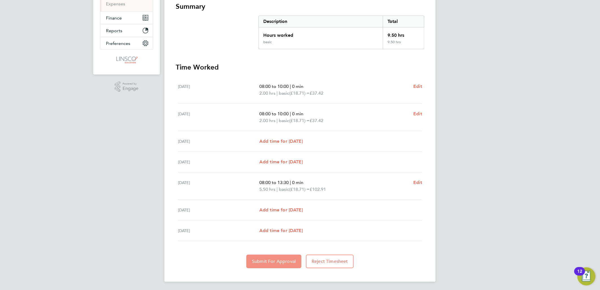
click at [281, 256] on button "Submit For Approval" at bounding box center [273, 261] width 55 height 14
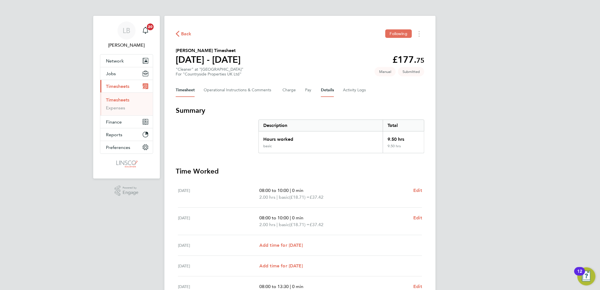
click at [326, 91] on button "Details" at bounding box center [327, 90] width 13 height 14
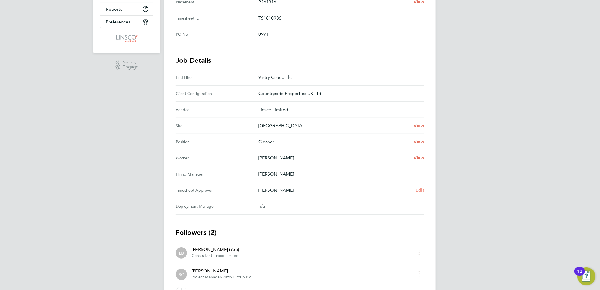
click at [418, 191] on span "Edit" at bounding box center [419, 189] width 9 height 5
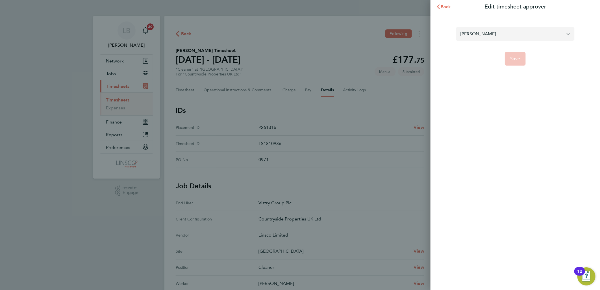
click at [480, 34] on input "Stuart Clay" at bounding box center [515, 33] width 119 height 13
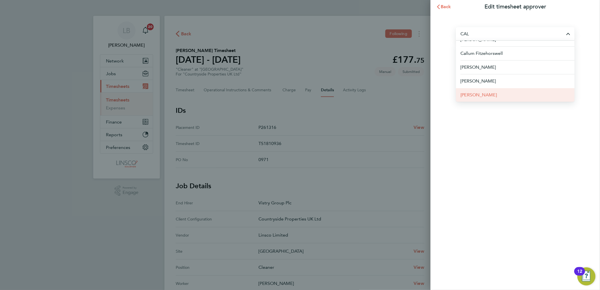
click at [485, 94] on span "Calum Madden" at bounding box center [478, 94] width 36 height 7
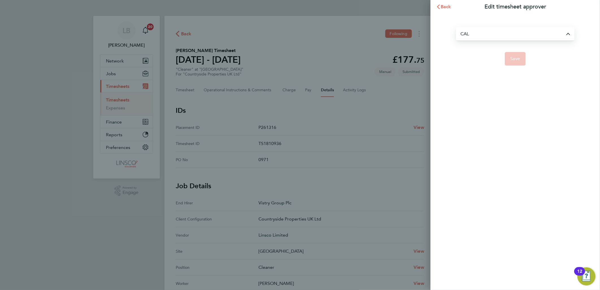
type input "Calum Madden"
click at [513, 58] on span "Save" at bounding box center [515, 59] width 10 height 6
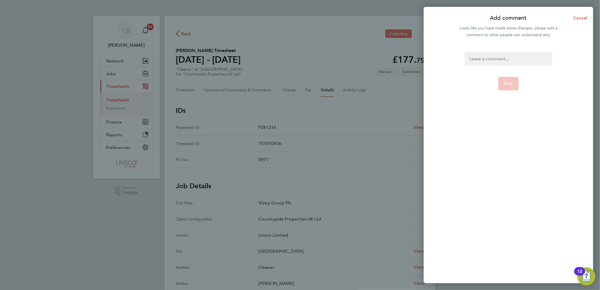
click at [505, 55] on div at bounding box center [507, 59] width 87 height 14
click at [506, 85] on span "Post" at bounding box center [508, 84] width 9 height 6
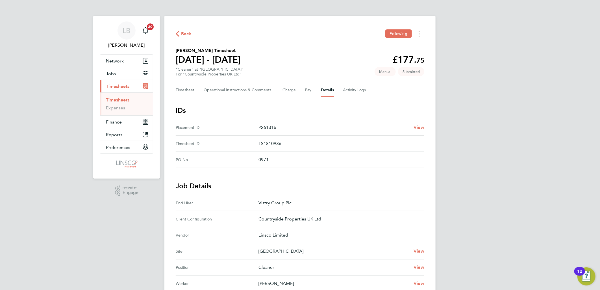
click at [184, 35] on span "Back" at bounding box center [186, 33] width 10 height 7
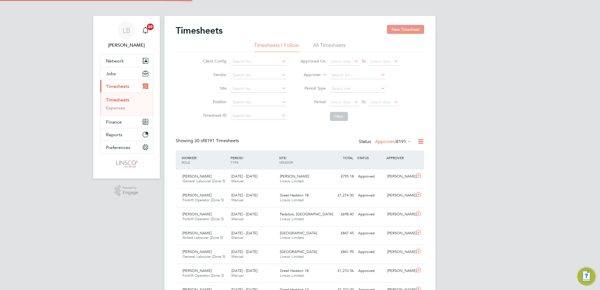
click at [391, 32] on button "New Timesheet" at bounding box center [405, 29] width 37 height 9
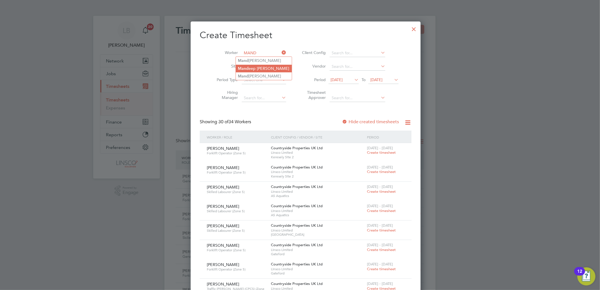
click at [273, 68] on li "Mand eep Klair" at bounding box center [264, 69] width 56 height 8
type input "Mandeep Klair"
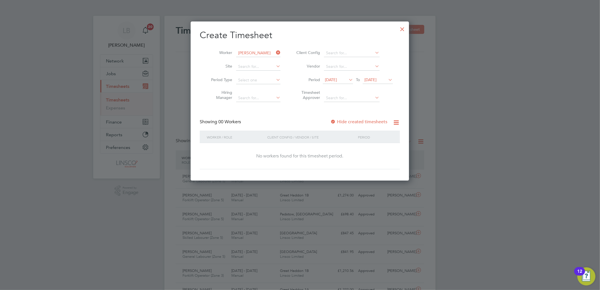
click at [344, 82] on span "15 Aug 2025" at bounding box center [338, 80] width 30 height 8
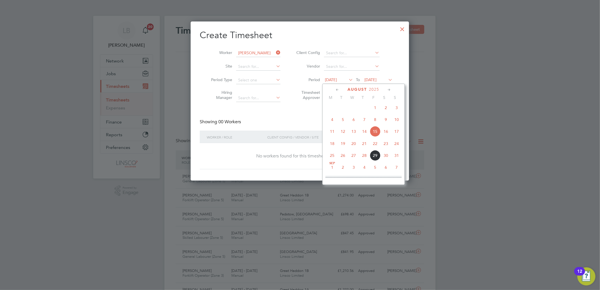
click at [331, 158] on span "25" at bounding box center [332, 155] width 11 height 11
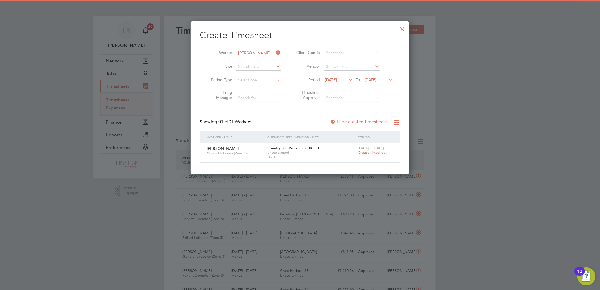
click at [366, 150] on span "Create timesheet" at bounding box center [372, 152] width 29 height 5
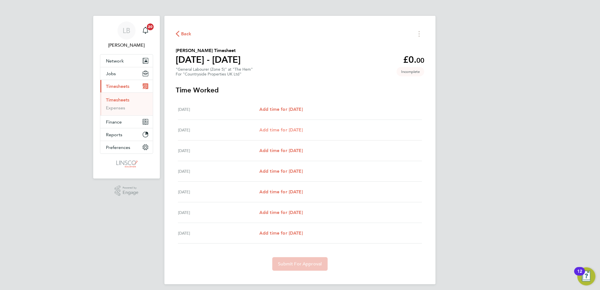
click at [300, 128] on span "Add time for Tue 26 Aug" at bounding box center [280, 129] width 43 height 5
select select "30"
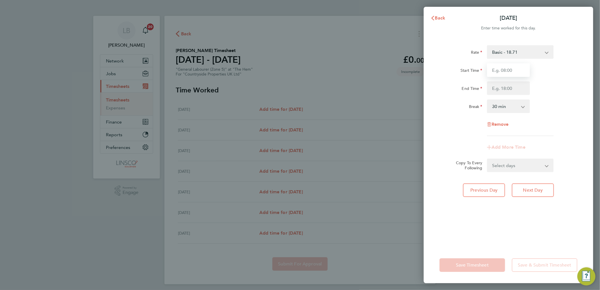
click at [517, 68] on input "Start Time" at bounding box center [508, 70] width 43 height 14
drag, startPoint x: 508, startPoint y: 57, endPoint x: 508, endPoint y: 69, distance: 12.4
click at [495, 65] on div "Rate Basic - 18.71 Start Time 08:00 End Time Break 0 min 15 min 30 min 45 min 6…" at bounding box center [508, 90] width 138 height 91
click at [508, 69] on input "08:00" at bounding box center [508, 70] width 43 height 14
drag, startPoint x: 509, startPoint y: 70, endPoint x: 455, endPoint y: 75, distance: 55.0
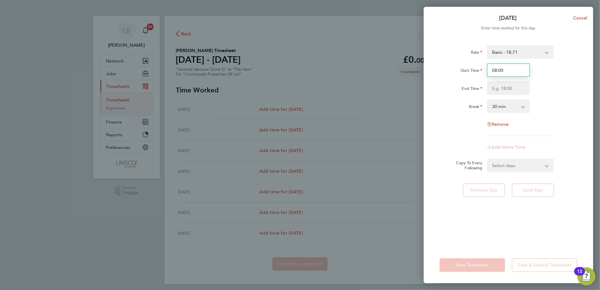
click at [455, 75] on div "Start Time 08:00" at bounding box center [508, 70] width 142 height 14
type input "07:30"
click at [497, 89] on input "End Time" at bounding box center [508, 88] width 43 height 14
type input "16:30"
click at [553, 78] on div "Start Time 07:30 End Time 16:30" at bounding box center [508, 79] width 142 height 32
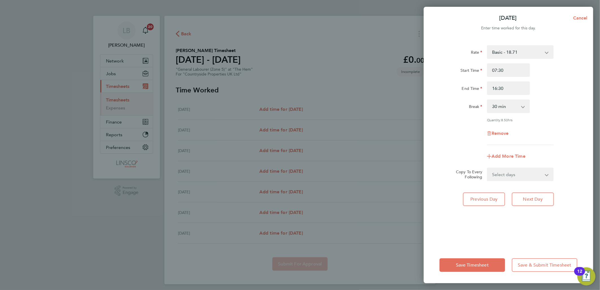
click at [527, 162] on div "Add More Time" at bounding box center [508, 156] width 47 height 14
drag, startPoint x: 527, startPoint y: 173, endPoint x: 527, endPoint y: 179, distance: 5.9
click at [527, 173] on select "Select days Day Weekday (Mon-Fri) Weekend (Sat-Sun) Wednesday Thursday Friday S…" at bounding box center [516, 174] width 59 height 12
select select "WEEKDAY"
click at [487, 168] on select "Select days Day Weekday (Mon-Fri) Weekend (Sat-Sun) Wednesday Thursday Friday S…" at bounding box center [516, 174] width 59 height 12
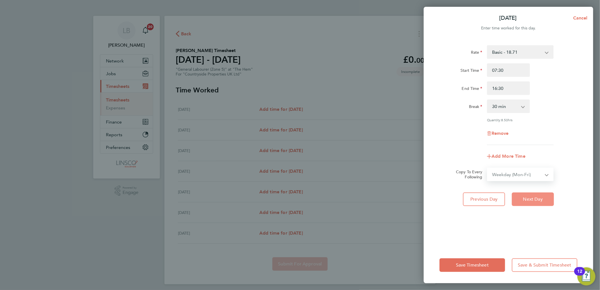
select select "2025-08-31"
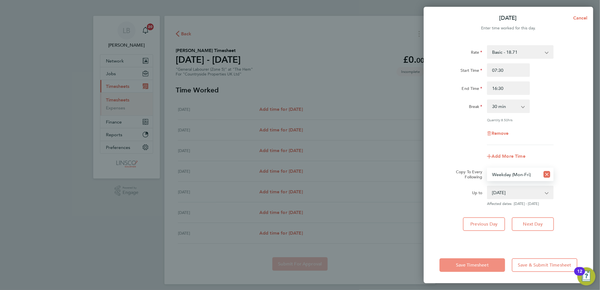
click at [473, 261] on button "Save Timesheet" at bounding box center [472, 265] width 66 height 14
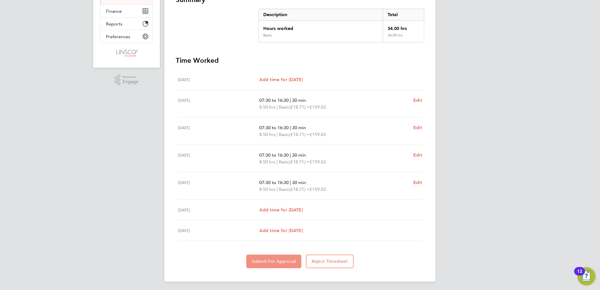
click at [272, 264] on button "Submit For Approval" at bounding box center [273, 261] width 55 height 14
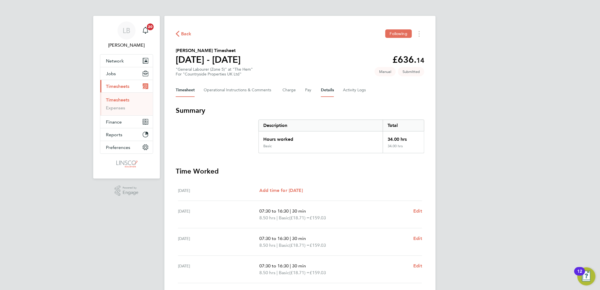
click at [321, 87] on button "Details" at bounding box center [327, 90] width 13 height 14
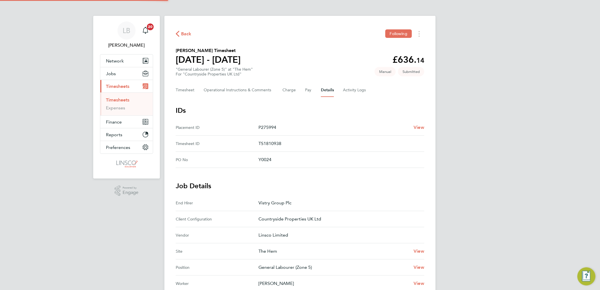
click at [177, 33] on icon "button" at bounding box center [178, 34] width 4 height 6
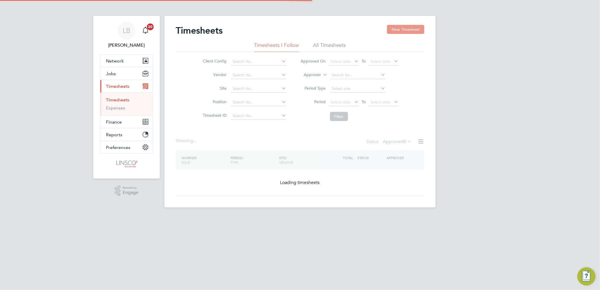
click at [400, 33] on button "New Timesheet" at bounding box center [405, 29] width 37 height 9
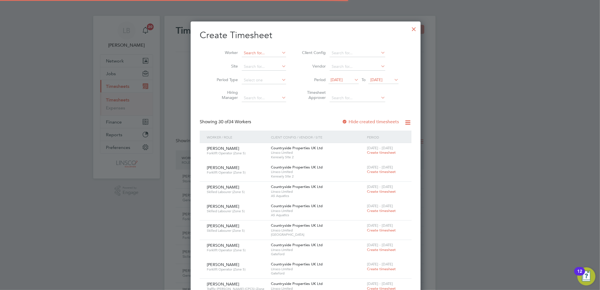
click at [257, 53] on input at bounding box center [264, 53] width 44 height 8
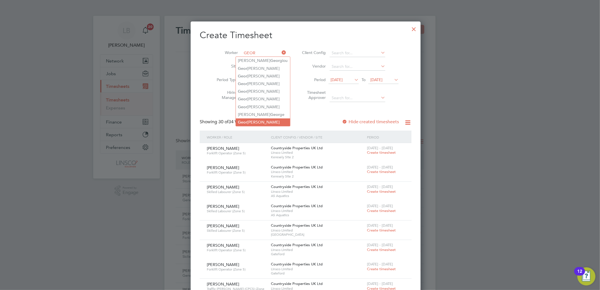
click at [257, 118] on li "Geor ge Lowe" at bounding box center [263, 122] width 54 height 8
type input "George Lowe"
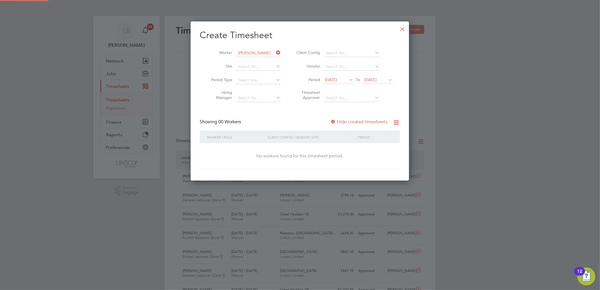
click at [347, 79] on icon at bounding box center [347, 80] width 0 height 8
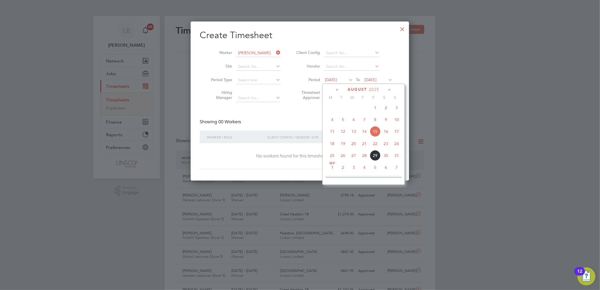
click at [330, 157] on span "25" at bounding box center [332, 155] width 11 height 11
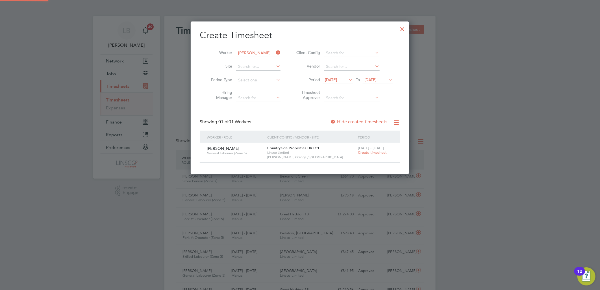
click at [369, 150] on span "Create timesheet" at bounding box center [372, 152] width 29 height 5
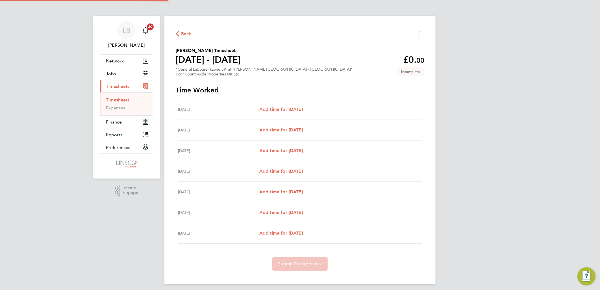
click at [298, 104] on div "Mon 25 Aug Add time for Mon 25 Aug Add time for Mon 25 Aug" at bounding box center [300, 109] width 244 height 21
click at [297, 127] on span "Add time for Tue 26 Aug" at bounding box center [280, 129] width 43 height 5
select select "30"
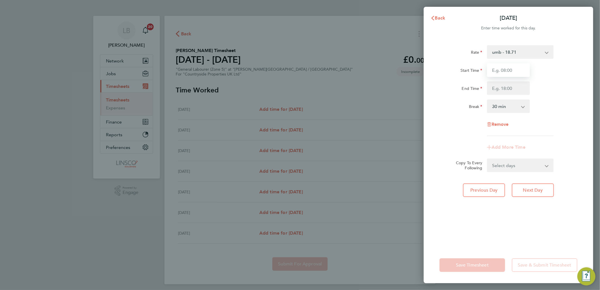
drag, startPoint x: 496, startPoint y: 72, endPoint x: 503, endPoint y: 74, distance: 7.3
click at [496, 72] on input "Start Time" at bounding box center [508, 70] width 43 height 14
type input "07:30"
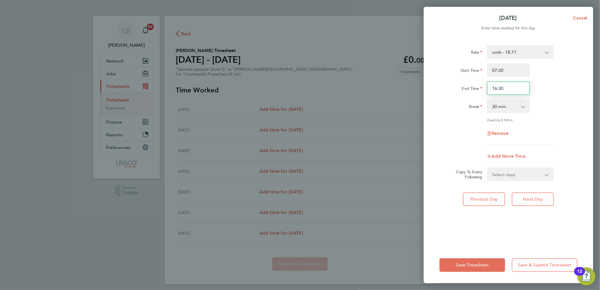
click at [465, 91] on div "End Time 16:30" at bounding box center [508, 88] width 142 height 14
click at [559, 72] on div "Start Time 07:30" at bounding box center [508, 70] width 142 height 14
drag, startPoint x: 508, startPoint y: 84, endPoint x: 420, endPoint y: 105, distance: 90.4
click at [420, 105] on div "Tue 26 Aug Cancel Enter time worked for this day. Rate umb - 18.71 Start Time 0…" at bounding box center [300, 145] width 600 height 290
type input "17:00"
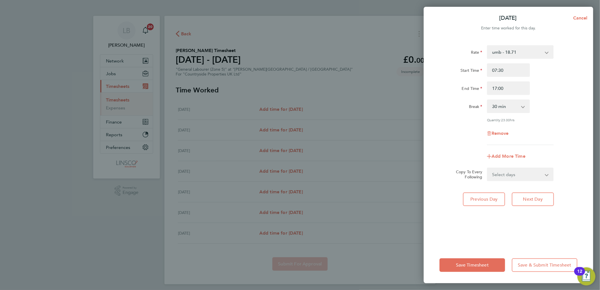
drag, startPoint x: 555, startPoint y: 69, endPoint x: 551, endPoint y: 89, distance: 20.4
click at [555, 69] on div "Start Time 07:30" at bounding box center [508, 70] width 142 height 14
drag, startPoint x: 510, startPoint y: 170, endPoint x: 511, endPoint y: 176, distance: 6.4
click at [510, 170] on select "Select days Day Weekday (Mon-Fri) Weekend (Sat-Sun) Wednesday Thursday Friday S…" at bounding box center [516, 174] width 59 height 12
select select "WEEKDAY"
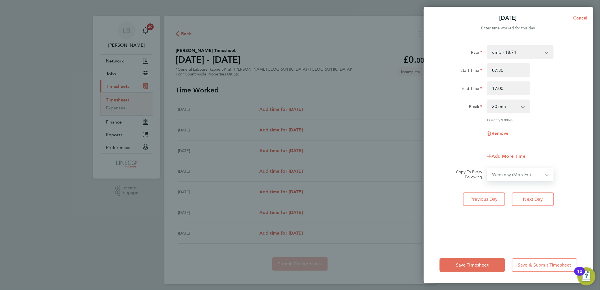
click at [487, 168] on select "Select days Day Weekday (Mon-Fri) Weekend (Sat-Sun) Wednesday Thursday Friday S…" at bounding box center [516, 174] width 59 height 12
select select "2025-08-31"
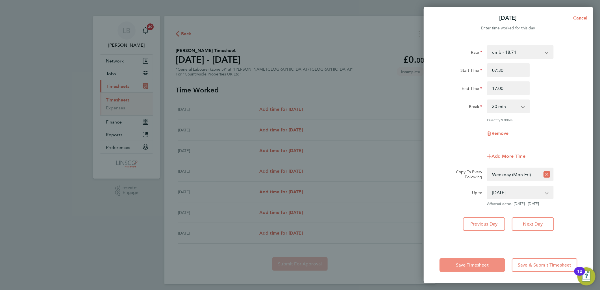
click at [482, 259] on button "Save Timesheet" at bounding box center [472, 265] width 66 height 14
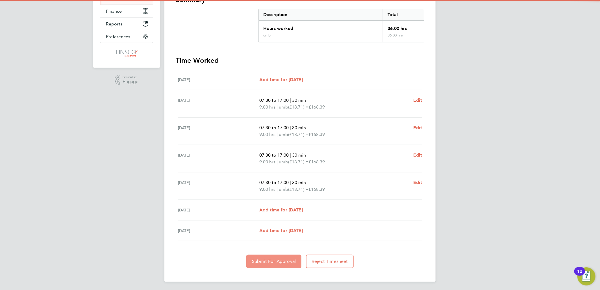
click at [280, 255] on button "Submit For Approval" at bounding box center [273, 261] width 55 height 14
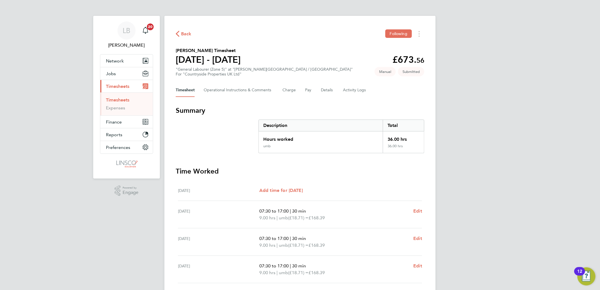
click at [183, 33] on span "Back" at bounding box center [186, 33] width 10 height 7
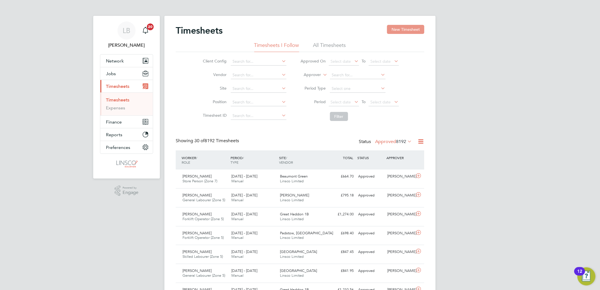
click at [409, 32] on button "New Timesheet" at bounding box center [405, 29] width 37 height 9
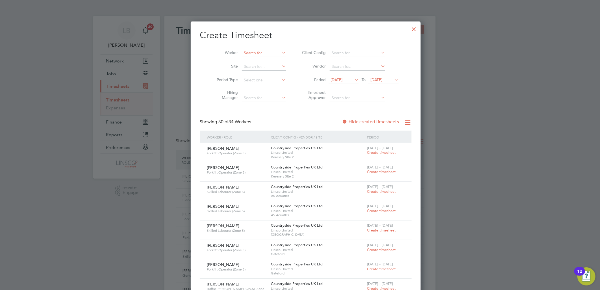
click at [246, 53] on input at bounding box center [264, 53] width 44 height 8
click at [253, 60] on li "John Tol ley" at bounding box center [260, 61] width 49 height 8
type input "John Tolley"
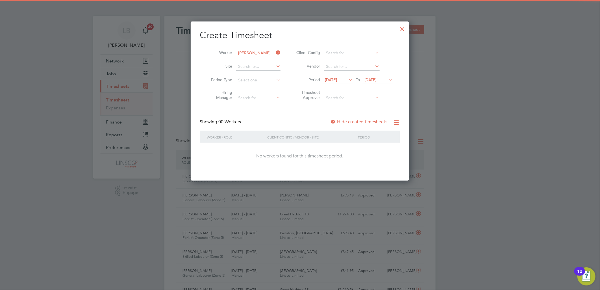
click at [338, 75] on li "Period 15 Aug 2025 To 22 Aug 2025" at bounding box center [343, 80] width 112 height 14
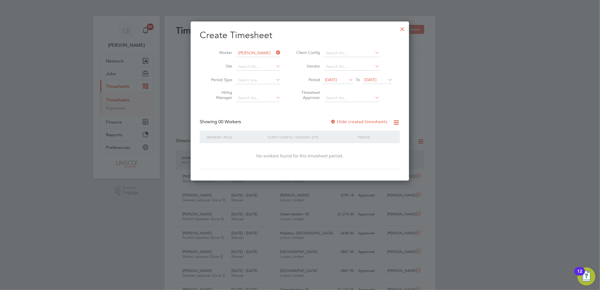
click at [337, 79] on span "15 Aug 2025" at bounding box center [331, 79] width 12 height 5
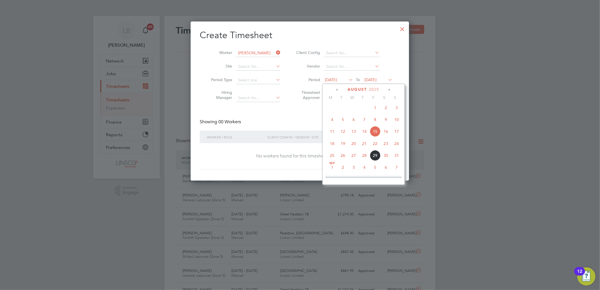
click at [332, 156] on span "25" at bounding box center [332, 155] width 11 height 11
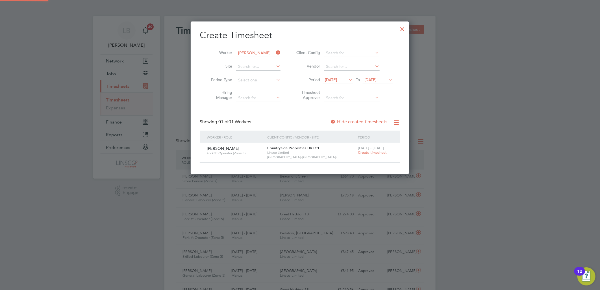
click at [374, 151] on span "Create timesheet" at bounding box center [372, 152] width 29 height 5
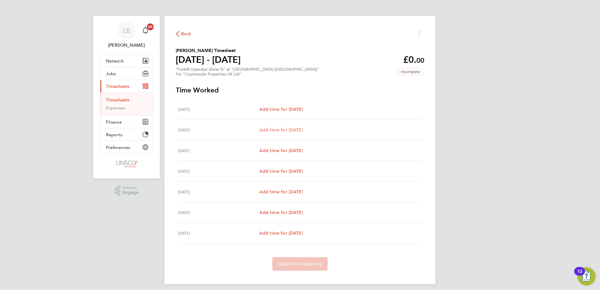
click at [274, 129] on span "Add time for Tue 26 Aug" at bounding box center [280, 129] width 43 height 5
select select "30"
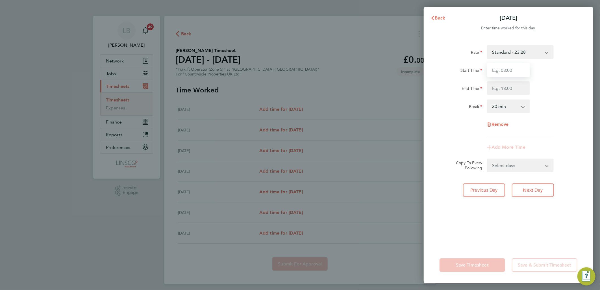
drag, startPoint x: 526, startPoint y: 68, endPoint x: 523, endPoint y: 74, distance: 6.7
click at [526, 68] on input "Start Time" at bounding box center [508, 70] width 43 height 14
type input "07:30"
type input "17:00"
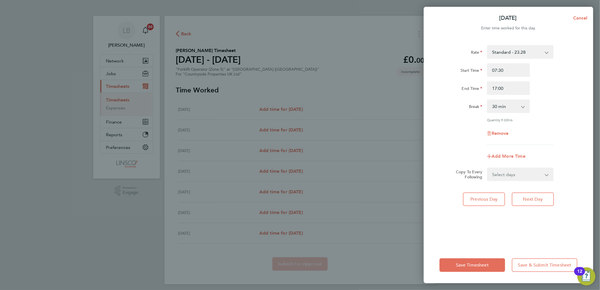
click at [509, 177] on select "Select days Day Weekday (Mon-Fri) Weekend (Sat-Sun) Wednesday Thursday Friday S…" at bounding box center [516, 174] width 59 height 12
select select "WEEKDAY"
click at [487, 168] on select "Select days Day Weekday (Mon-Fri) Weekend (Sat-Sun) Wednesday Thursday Friday S…" at bounding box center [516, 174] width 59 height 12
select select "2025-08-31"
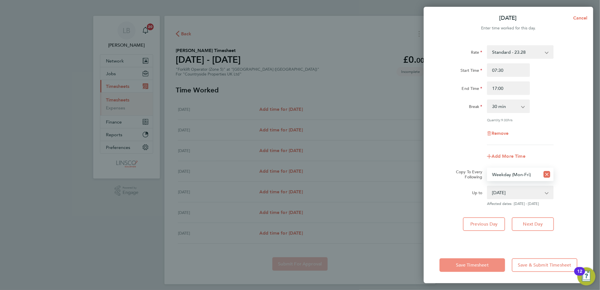
click at [475, 267] on span "Save Timesheet" at bounding box center [472, 265] width 33 height 6
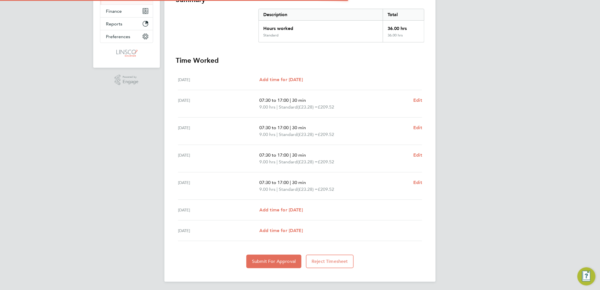
click at [276, 268] on div "Back Following John Tolley's Timesheet 25 - 31 Aug 2025 £838. 08 "Forklift Oper…" at bounding box center [299, 93] width 271 height 376
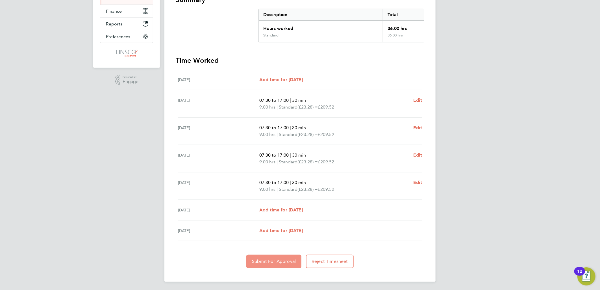
click at [280, 258] on span "Submit For Approval" at bounding box center [274, 261] width 44 height 6
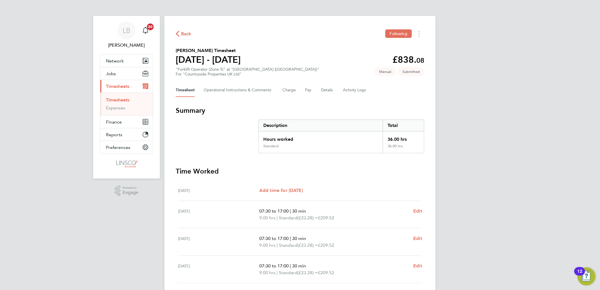
click at [184, 32] on span "Back" at bounding box center [186, 33] width 10 height 7
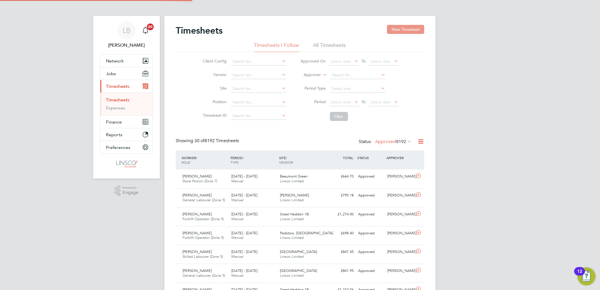
click at [400, 29] on button "New Timesheet" at bounding box center [405, 29] width 37 height 9
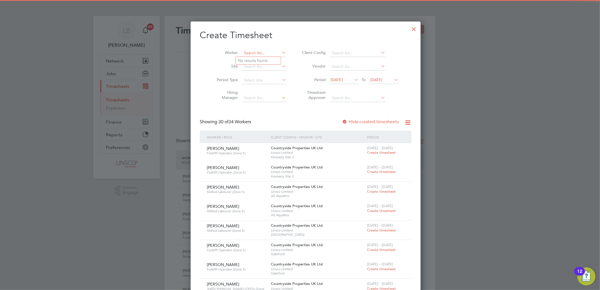
click at [242, 50] on input at bounding box center [264, 53] width 44 height 8
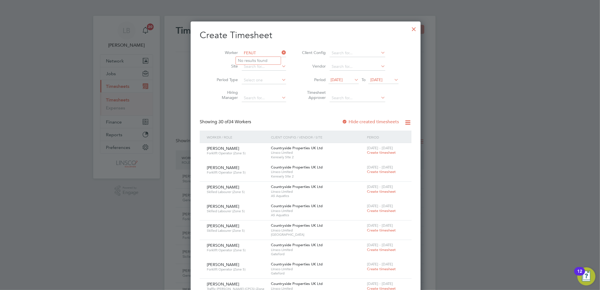
click at [247, 54] on input "FENJT" at bounding box center [264, 53] width 44 height 8
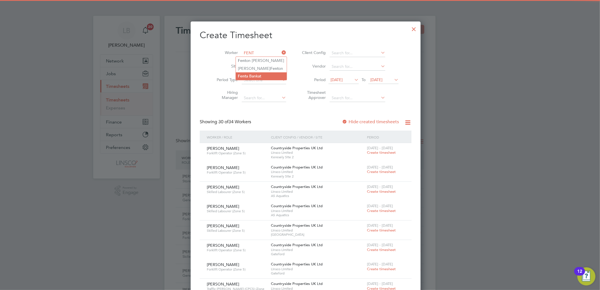
click at [257, 75] on li "Fent a Bankat" at bounding box center [261, 76] width 51 height 8
type input "Fenta Bankat"
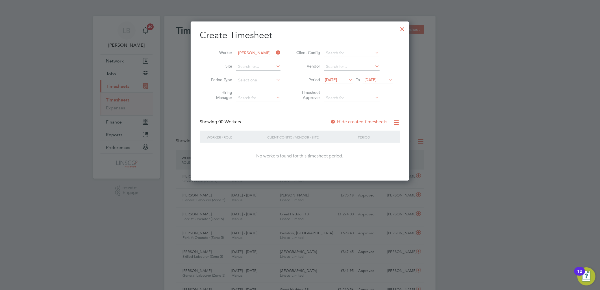
drag, startPoint x: 339, startPoint y: 78, endPoint x: 342, endPoint y: 86, distance: 8.3
click at [337, 78] on span "15 Aug 2025" at bounding box center [331, 79] width 12 height 5
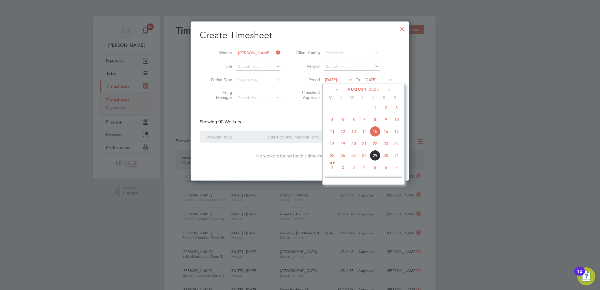
click at [342, 160] on span "26" at bounding box center [342, 155] width 11 height 11
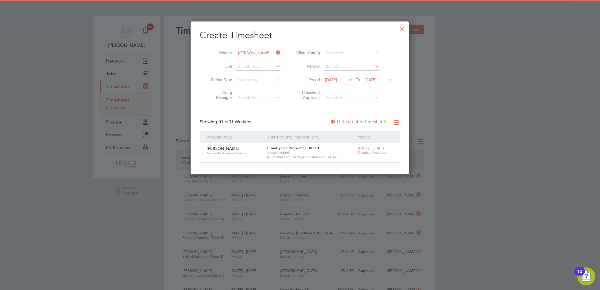
click at [374, 150] on div "25 - 31 Aug 2025 Create timesheet" at bounding box center [375, 150] width 38 height 15
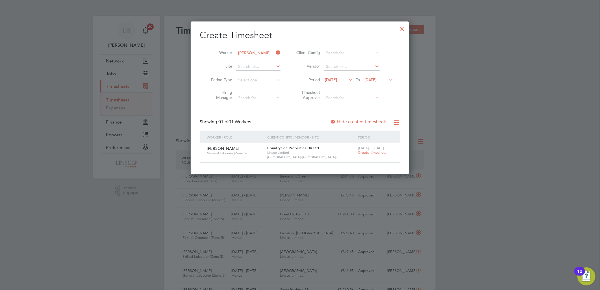
click at [374, 150] on span "Create timesheet" at bounding box center [372, 152] width 29 height 5
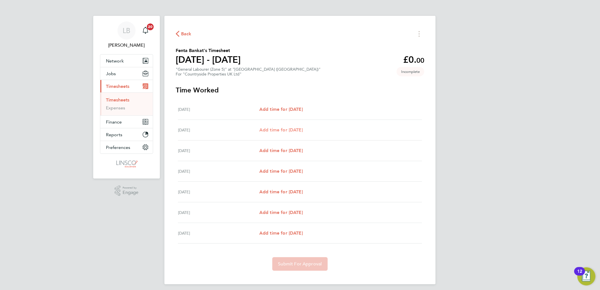
click at [294, 130] on span "Add time for Tue 26 Aug" at bounding box center [280, 129] width 43 height 5
select select "30"
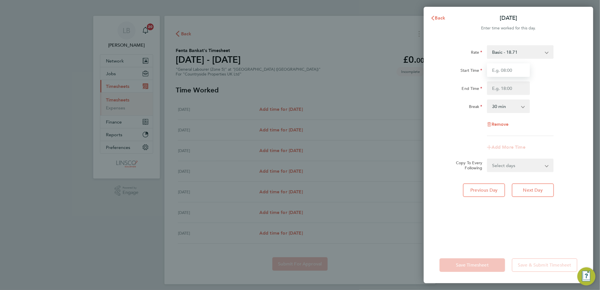
click at [510, 71] on input "Start Time" at bounding box center [508, 70] width 43 height 14
type input "07:30"
type input "17:00"
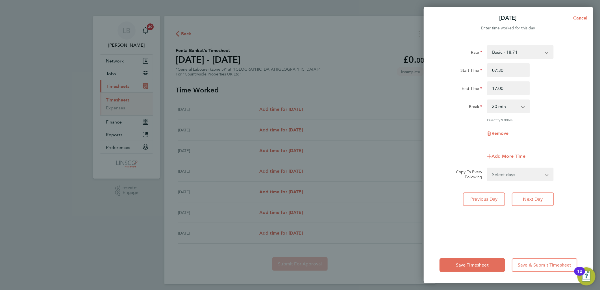
click at [503, 174] on select "Select days Day Weekday (Mon-Fri) Weekend (Sat-Sun) Wednesday Thursday Friday S…" at bounding box center [516, 174] width 59 height 12
select select "WEEKDAY"
click at [487, 168] on select "Select days Day Weekday (Mon-Fri) Weekend (Sat-Sun) Wednesday Thursday Friday S…" at bounding box center [516, 174] width 59 height 12
select select "2025-08-31"
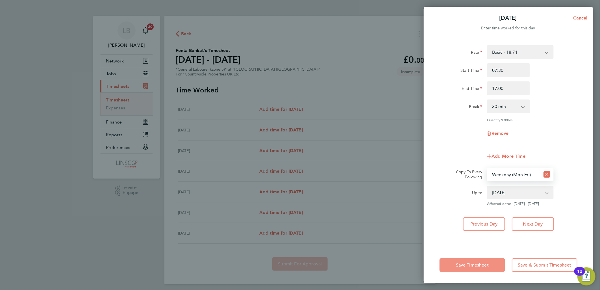
click at [470, 261] on button "Save Timesheet" at bounding box center [472, 265] width 66 height 14
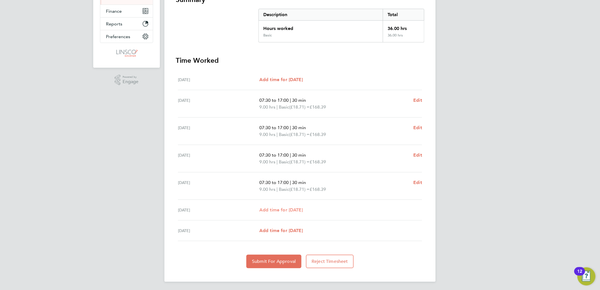
click at [282, 210] on span "Add time for Sat 30 Aug" at bounding box center [280, 209] width 43 height 5
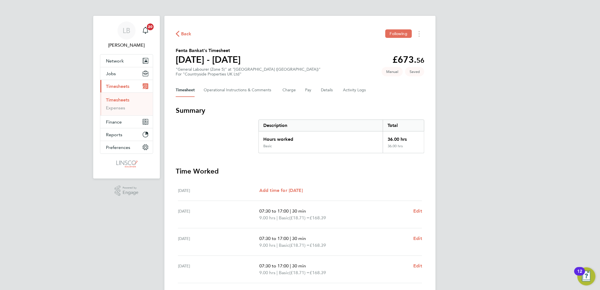
select select "30"
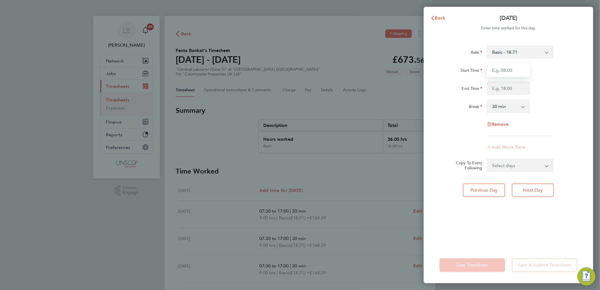
click at [505, 66] on input "Start Time" at bounding box center [508, 70] width 43 height 14
click at [499, 63] on div "Rate Basic - 18.71 paye - 18.71 Start Time End Time Break 0 min 15 min 30 min 4…" at bounding box center [508, 90] width 138 height 91
drag, startPoint x: 500, startPoint y: 68, endPoint x: 500, endPoint y: 74, distance: 6.5
click at [500, 68] on input "Start Time" at bounding box center [508, 70] width 43 height 14
type input "07:00"
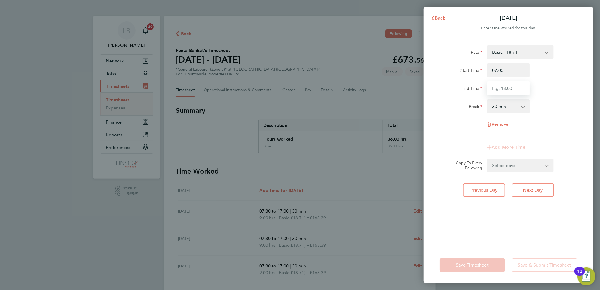
click at [492, 86] on input "End Time" at bounding box center [508, 88] width 43 height 14
type input "15:30"
drag, startPoint x: 558, startPoint y: 75, endPoint x: 526, endPoint y: 141, distance: 73.5
click at [558, 75] on div "Start Time 07:00" at bounding box center [508, 70] width 142 height 14
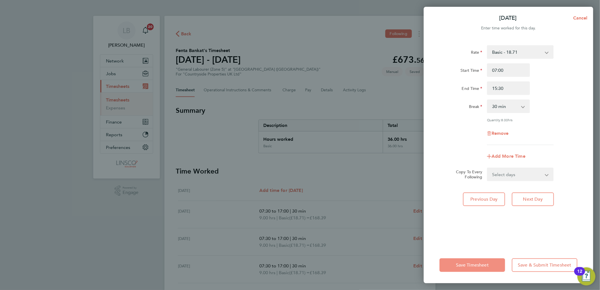
click at [473, 265] on span "Save Timesheet" at bounding box center [472, 265] width 33 height 6
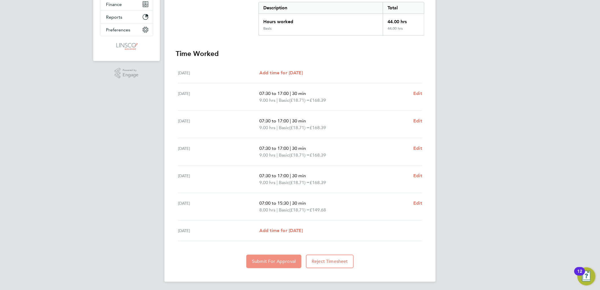
click at [270, 265] on button "Submit For Approval" at bounding box center [273, 261] width 55 height 14
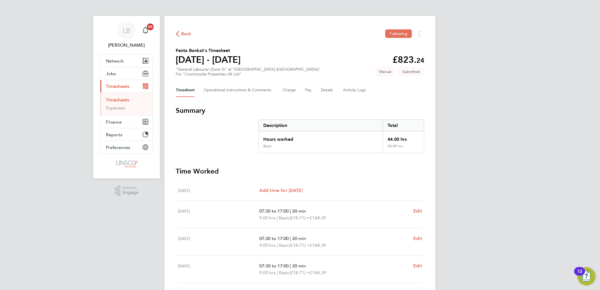
click at [186, 33] on span "Back" at bounding box center [186, 33] width 10 height 7
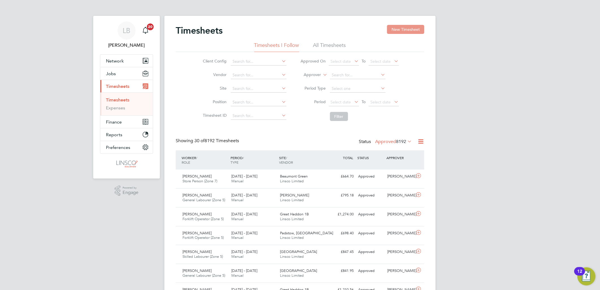
click at [402, 32] on button "New Timesheet" at bounding box center [405, 29] width 37 height 9
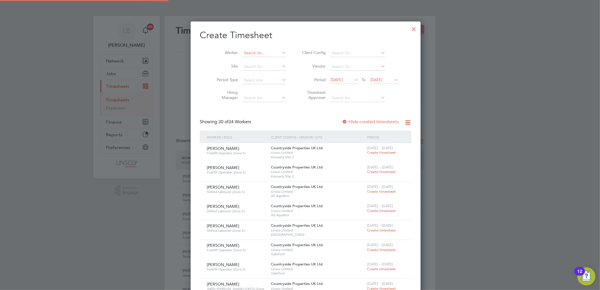
click at [244, 50] on input at bounding box center [264, 53] width 44 height 8
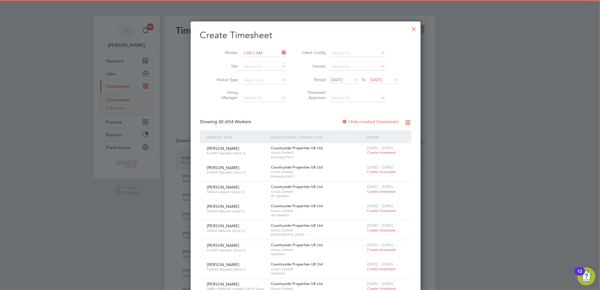
click at [256, 60] on li "Car lyle Vaughn Cam pbell" at bounding box center [266, 61] width 61 height 8
type input "Carlyle Vaughn Campbell"
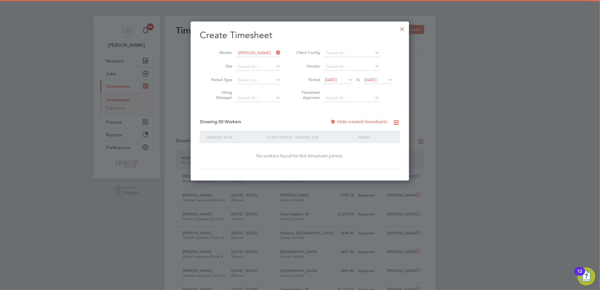
click at [343, 82] on span "15 Aug 2025" at bounding box center [338, 80] width 30 height 8
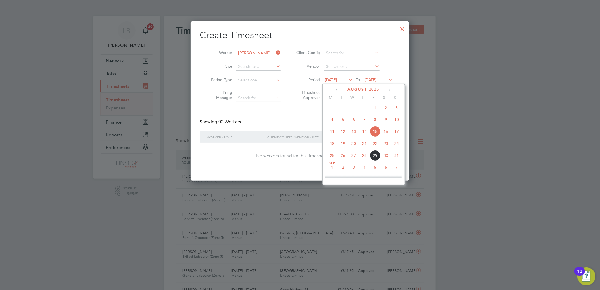
click at [331, 157] on span "25" at bounding box center [332, 155] width 11 height 11
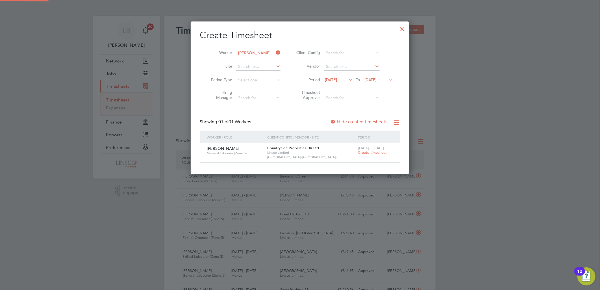
click at [373, 149] on span "25 - 31 Aug 2025" at bounding box center [371, 147] width 26 height 5
click at [372, 151] on span "Create timesheet" at bounding box center [372, 152] width 29 height 5
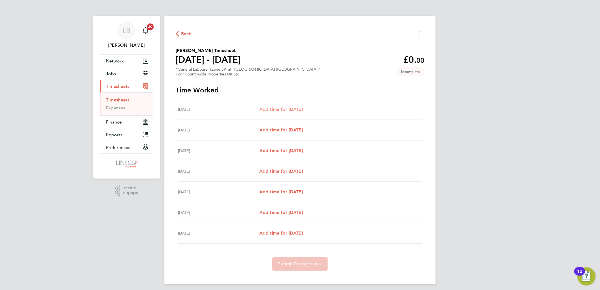
click at [297, 108] on span "Add time for Mon 25 Aug" at bounding box center [280, 108] width 43 height 5
select select "30"
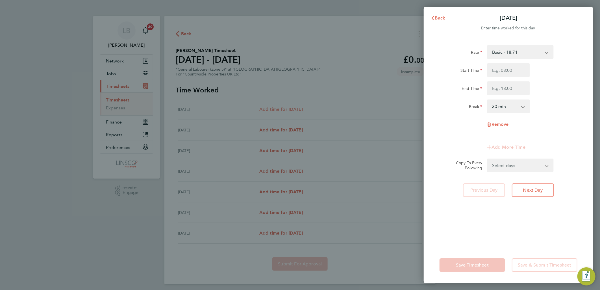
click at [297, 108] on div "Back Mon 25 Aug Enter time worked for this day. Rate Basic - 18.71 Start Time E…" at bounding box center [300, 145] width 600 height 290
click at [432, 16] on icon "button" at bounding box center [432, 18] width 5 height 5
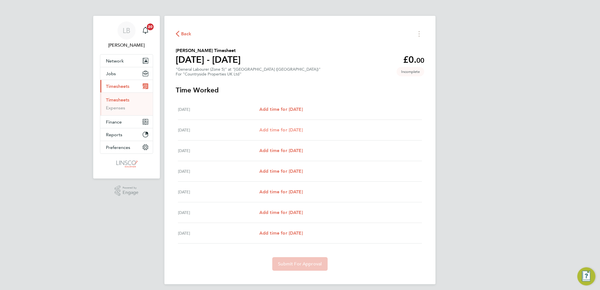
click at [275, 129] on span "Add time for Tue 26 Aug" at bounding box center [280, 129] width 43 height 5
select select "30"
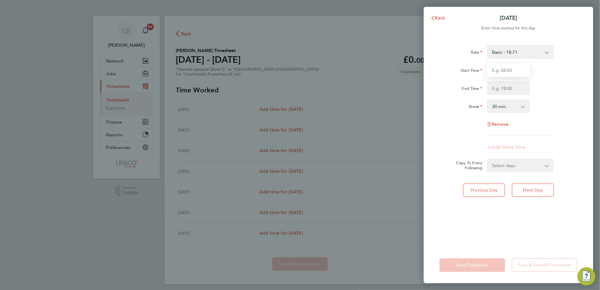
click at [493, 69] on input "Start Time" at bounding box center [508, 70] width 43 height 14
click at [502, 72] on input "Start Time" at bounding box center [508, 70] width 43 height 14
type input "07:00"
click at [494, 89] on input "End Time" at bounding box center [508, 88] width 43 height 14
type input "16:30"
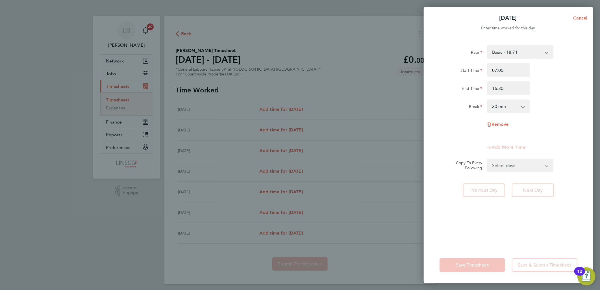
click at [543, 74] on div "Start Time 07:00" at bounding box center [508, 70] width 142 height 14
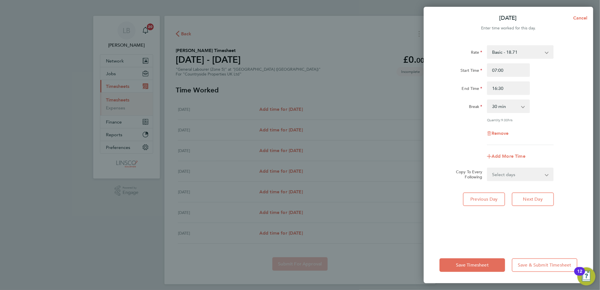
click at [516, 172] on select "Select days Day Weekday (Mon-Fri) Weekend (Sat-Sun) Wednesday Thursday Friday S…" at bounding box center [516, 174] width 59 height 12
select select "WEEKDAY"
click at [487, 168] on select "Select days Day Weekday (Mon-Fri) Weekend (Sat-Sun) Wednesday Thursday Friday S…" at bounding box center [516, 174] width 59 height 12
select select "2025-08-31"
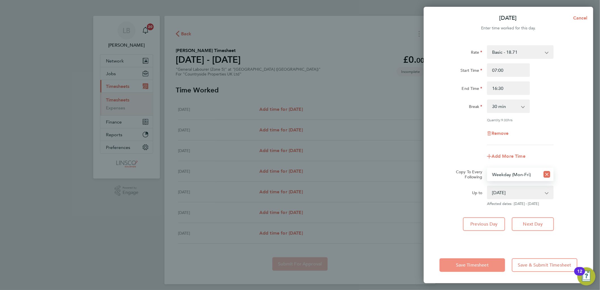
click at [479, 264] on span "Save Timesheet" at bounding box center [472, 265] width 33 height 6
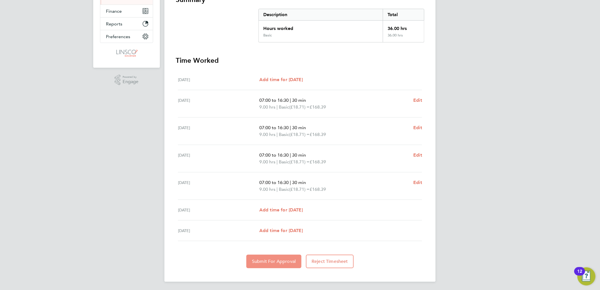
click at [267, 259] on span "Submit For Approval" at bounding box center [274, 261] width 44 height 6
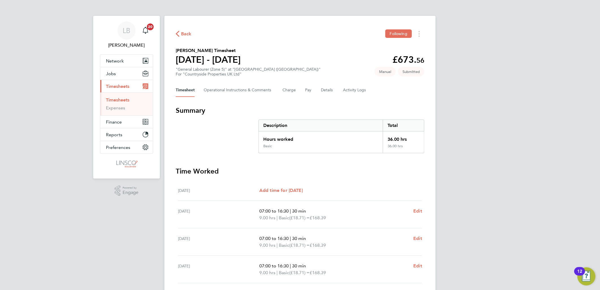
click at [178, 32] on icon "button" at bounding box center [178, 34] width 4 height 6
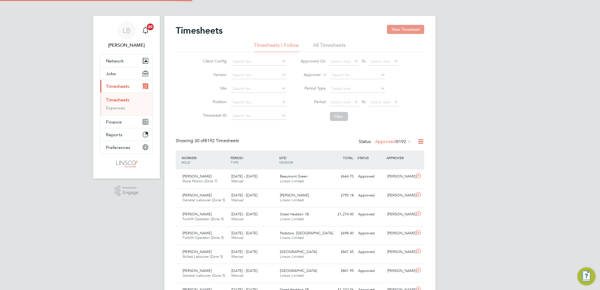
click at [402, 26] on button "New Timesheet" at bounding box center [405, 29] width 37 height 9
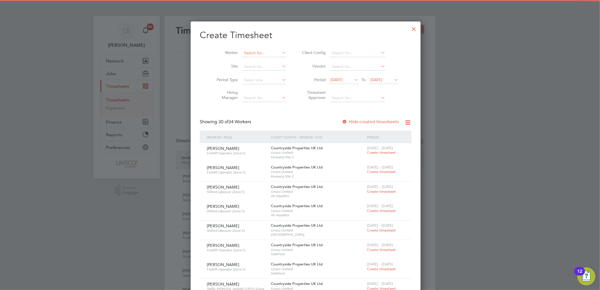
click at [253, 55] on input at bounding box center [264, 53] width 44 height 8
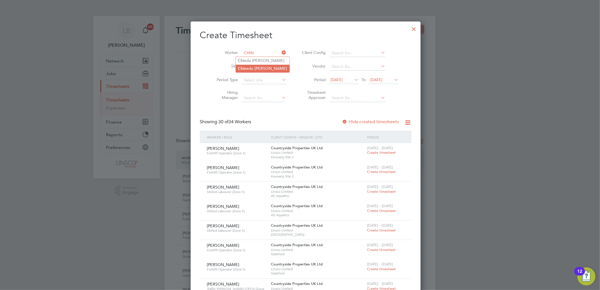
click at [258, 66] on li "Chin edu James Michael Michael" at bounding box center [263, 69] width 54 height 8
type input "Chinedu James Michael Michael"
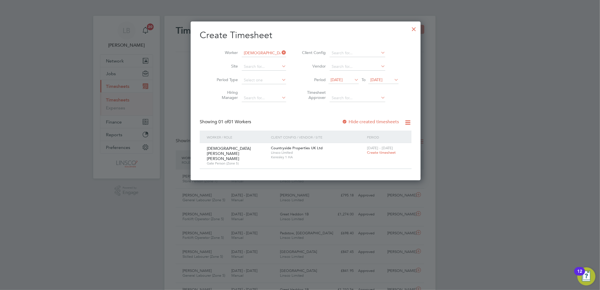
click at [367, 150] on span "Create timesheet" at bounding box center [381, 152] width 29 height 5
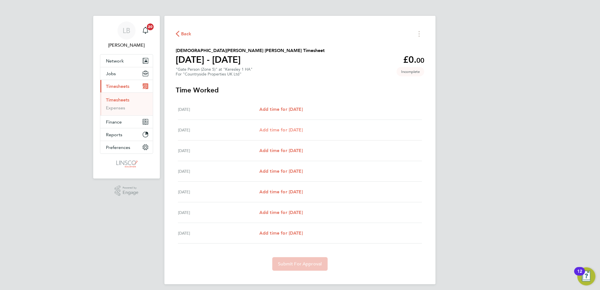
click at [288, 131] on span "Add time for Tue 19 Aug" at bounding box center [280, 129] width 43 height 5
select select "30"
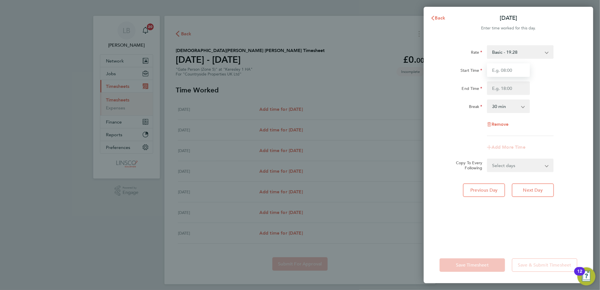
click at [515, 71] on input "Start Time" at bounding box center [508, 70] width 43 height 14
type input "07:30"
click at [502, 86] on input "End Time" at bounding box center [508, 88] width 43 height 14
type input "17:00"
click at [538, 69] on div "Start Time 07:30" at bounding box center [508, 70] width 142 height 14
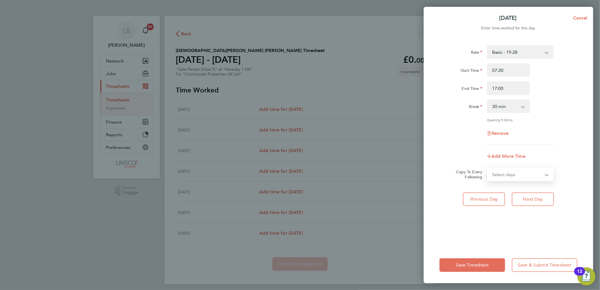
click at [506, 180] on select "Select days Day Weekday (Mon-Fri) Weekend (Sat-Sun) Wednesday Thursday Friday S…" at bounding box center [516, 174] width 59 height 12
select select "WEEKDAY"
click at [487, 168] on select "Select days Day Weekday (Mon-Fri) Weekend (Sat-Sun) Wednesday Thursday Friday S…" at bounding box center [516, 174] width 59 height 12
select select "2025-08-24"
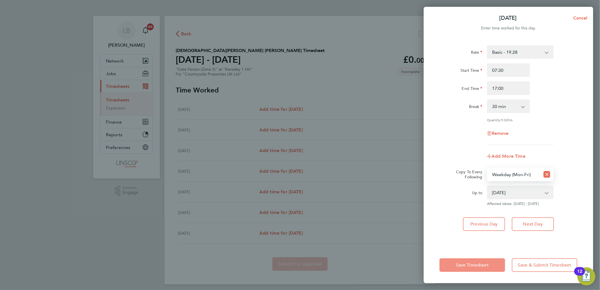
click at [484, 260] on button "Save Timesheet" at bounding box center [472, 265] width 66 height 14
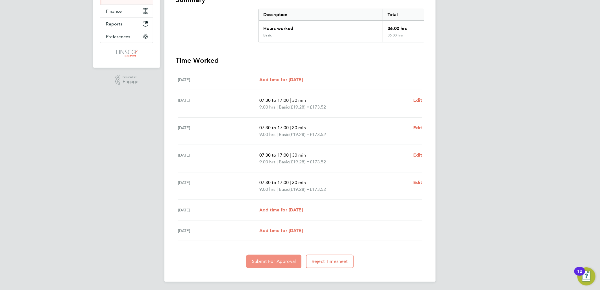
click at [265, 259] on span "Submit For Approval" at bounding box center [274, 261] width 44 height 6
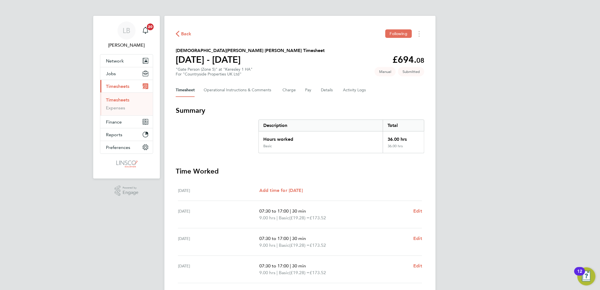
click at [184, 33] on span "Back" at bounding box center [186, 33] width 10 height 7
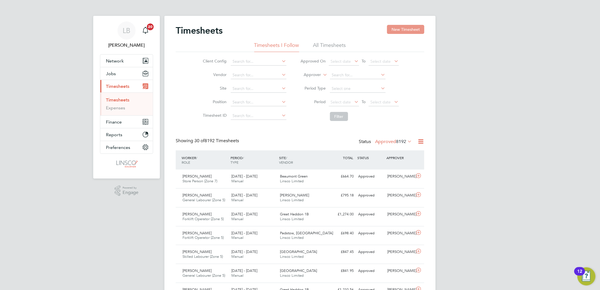
click at [397, 30] on button "New Timesheet" at bounding box center [405, 29] width 37 height 9
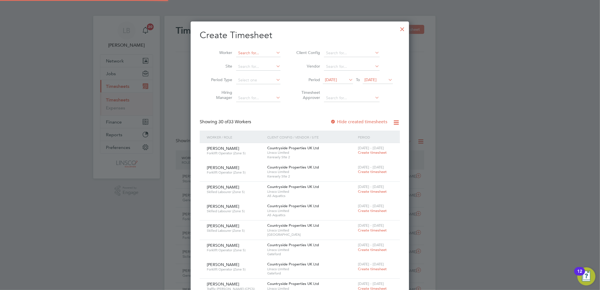
click at [249, 52] on input at bounding box center [258, 53] width 44 height 8
click at [275, 60] on b "Hi" at bounding box center [277, 60] width 4 height 5
type input "Darren Hinchliffe"
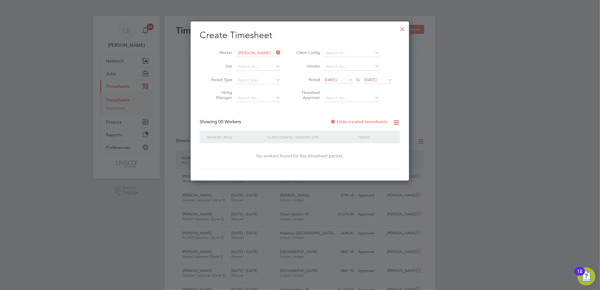
click at [337, 77] on span "15 Aug 2025" at bounding box center [331, 79] width 12 height 5
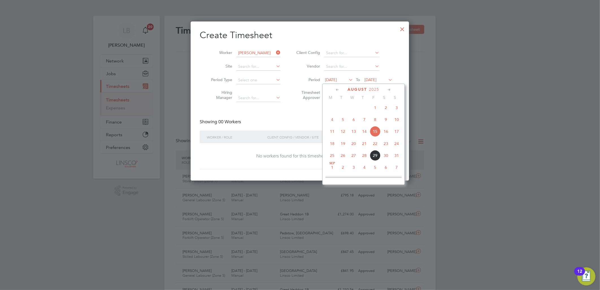
click at [335, 156] on span "25" at bounding box center [332, 155] width 11 height 11
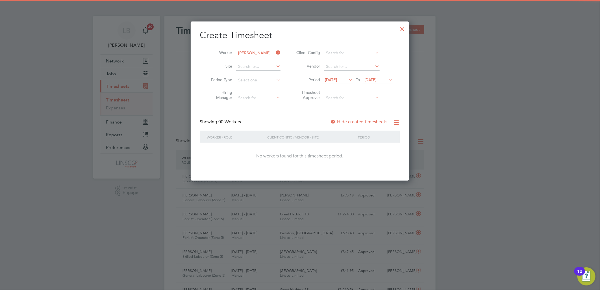
click at [368, 122] on label "Hide created timesheets" at bounding box center [358, 122] width 57 height 6
click at [337, 81] on span "25 Aug 2025" at bounding box center [331, 79] width 12 height 5
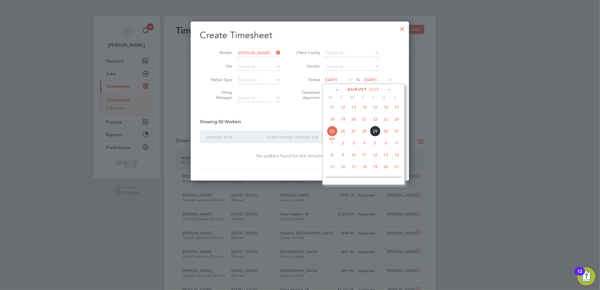
click at [345, 135] on span "26" at bounding box center [342, 131] width 11 height 11
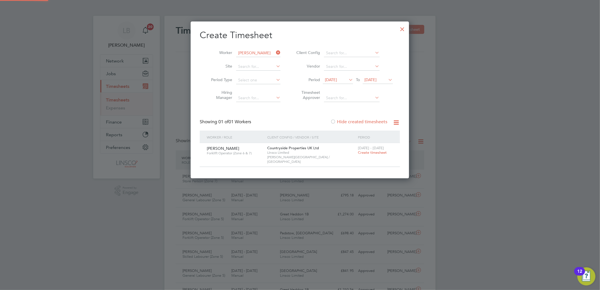
click at [366, 151] on span "Create timesheet" at bounding box center [372, 152] width 29 height 5
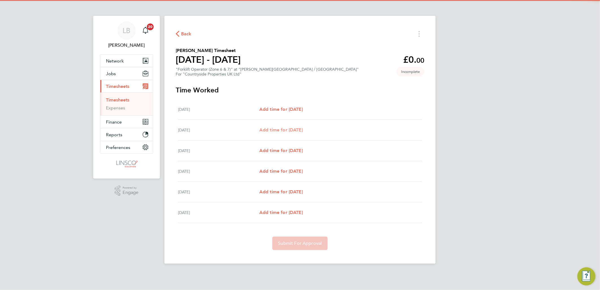
click at [286, 128] on span "Add time for Wed 27 Aug" at bounding box center [280, 129] width 43 height 5
select select "30"
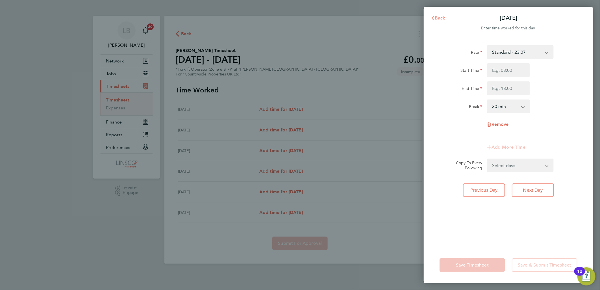
click at [439, 16] on span "Back" at bounding box center [440, 17] width 10 height 5
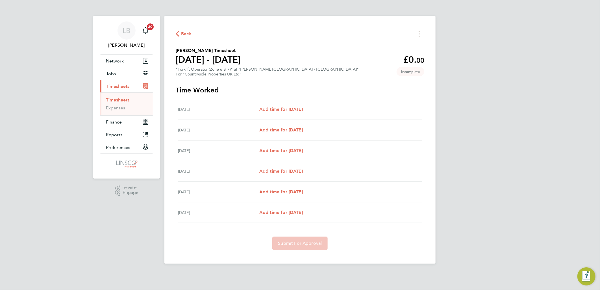
click at [295, 105] on div "Tue 26 Aug Add time for Tue 26 Aug Add time for Tue 26 Aug" at bounding box center [300, 109] width 244 height 21
click at [296, 109] on span "Add time for Tue 26 Aug" at bounding box center [280, 108] width 43 height 5
select select "30"
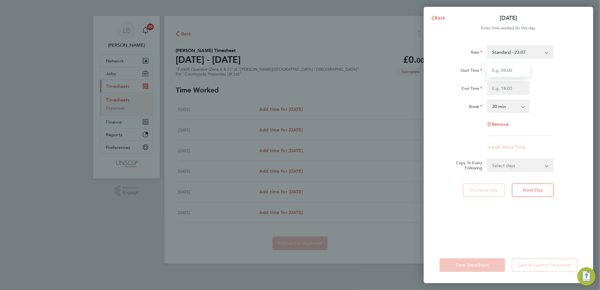
click at [514, 72] on input "Start Time" at bounding box center [508, 70] width 43 height 14
type input "07:30"
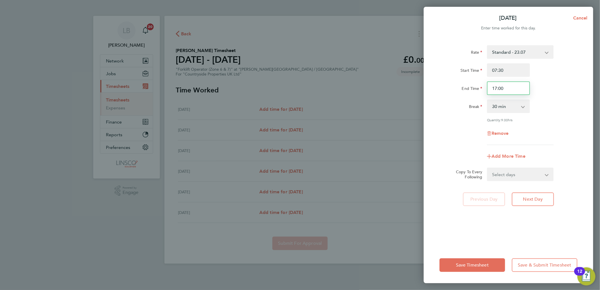
click at [506, 85] on input "17:00" at bounding box center [508, 88] width 43 height 14
drag, startPoint x: 506, startPoint y: 85, endPoint x: 442, endPoint y: 94, distance: 64.7
click at [442, 94] on div "End Time 17:00" at bounding box center [508, 88] width 142 height 14
type input "16:30"
drag, startPoint x: 555, startPoint y: 82, endPoint x: 544, endPoint y: 136, distance: 54.9
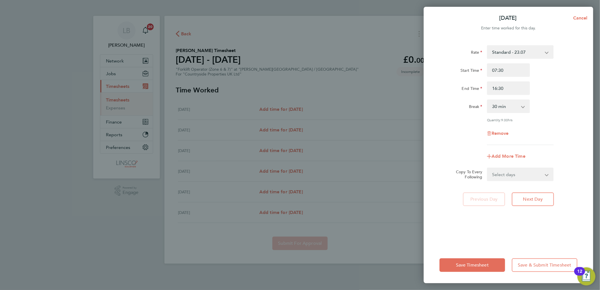
click at [555, 82] on div "End Time 16:30" at bounding box center [508, 88] width 142 height 14
click at [517, 174] on select "Select days Day Weekday (Mon-Fri) Weekend (Sat-Sun) Wednesday Thursday Friday S…" at bounding box center [516, 174] width 59 height 12
select select "WEEKDAY"
click at [487, 168] on select "Select days Day Weekday (Mon-Fri) Weekend (Sat-Sun) Wednesday Thursday Friday S…" at bounding box center [516, 174] width 59 height 12
select select "2025-08-31"
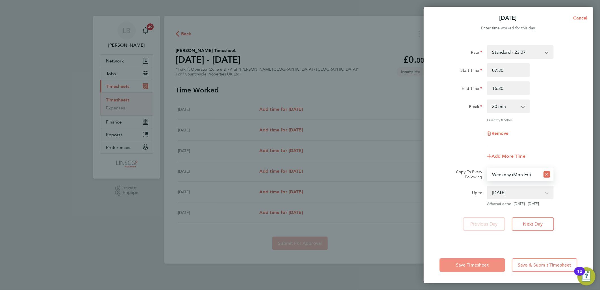
click at [473, 267] on span "Save Timesheet" at bounding box center [472, 265] width 33 height 6
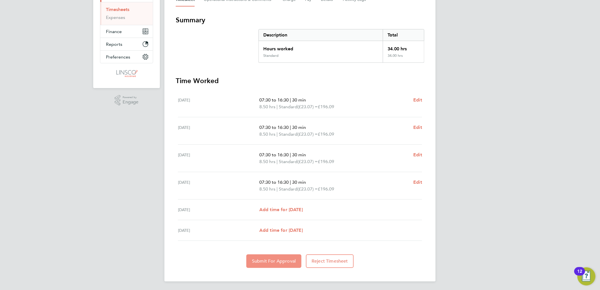
click at [287, 263] on button "Submit For Approval" at bounding box center [273, 261] width 55 height 14
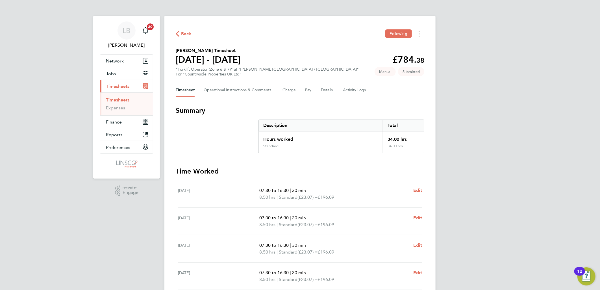
click at [184, 30] on span "Back" at bounding box center [186, 33] width 10 height 7
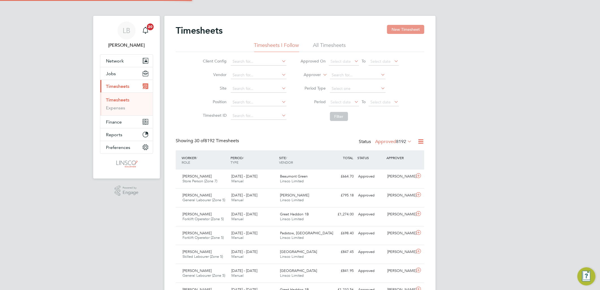
click at [400, 26] on button "New Timesheet" at bounding box center [405, 29] width 37 height 9
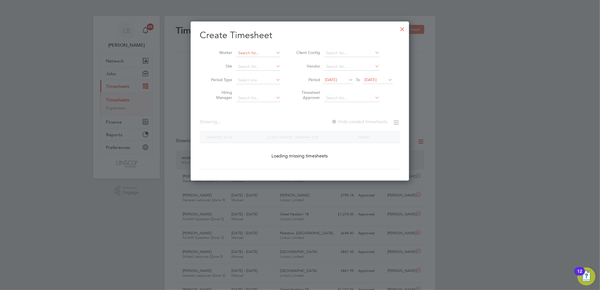
click at [254, 54] on input at bounding box center [258, 53] width 44 height 8
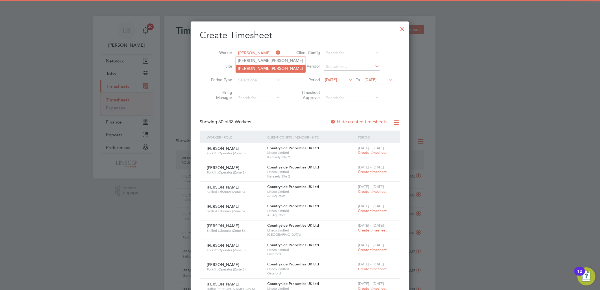
click at [263, 69] on li "Janet Burton" at bounding box center [271, 69] width 70 height 8
type input "Janet Burton"
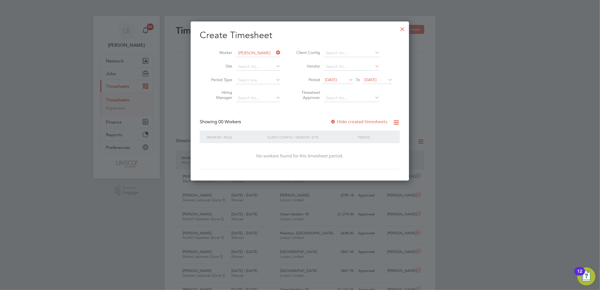
click at [336, 78] on span "15 Aug 2025" at bounding box center [331, 79] width 12 height 5
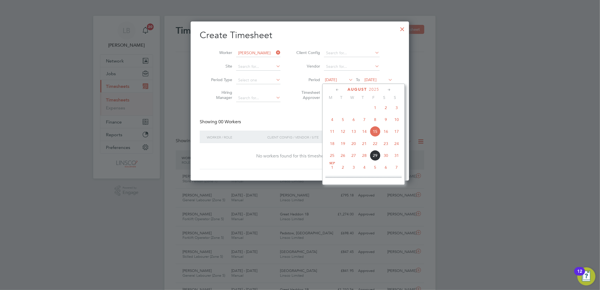
click at [333, 160] on span "25" at bounding box center [332, 155] width 11 height 11
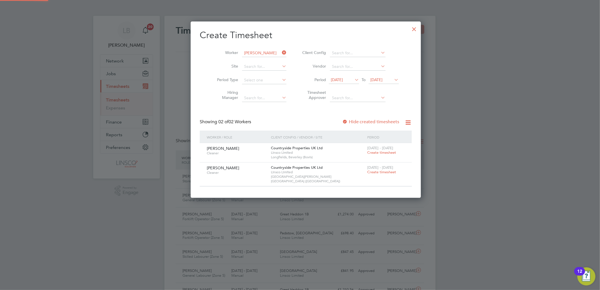
click at [372, 150] on span "Create timesheet" at bounding box center [381, 152] width 29 height 5
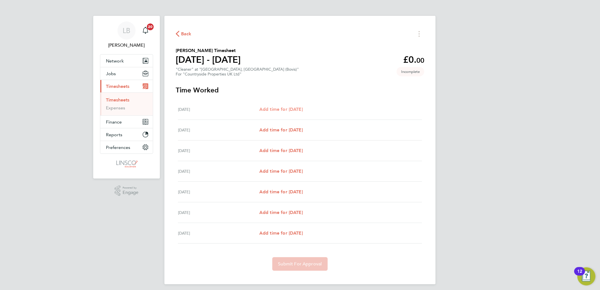
click at [300, 109] on span "Add time for Mon 25 Aug" at bounding box center [280, 108] width 43 height 5
select select "30"
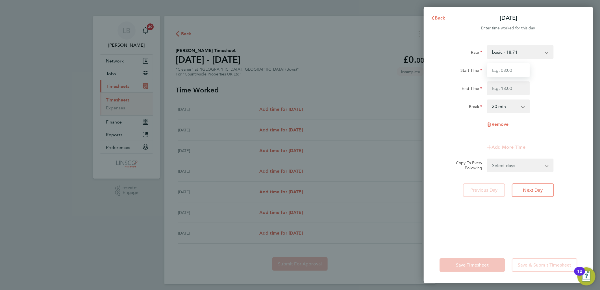
click at [503, 71] on input "Start Time" at bounding box center [508, 70] width 43 height 14
type input "08:00"
click at [490, 88] on input "End Time" at bounding box center [508, 88] width 43 height 14
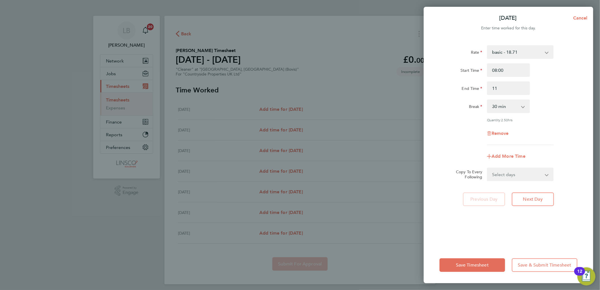
type input "11:00"
click at [555, 80] on div "Start Time 08:00 End Time 11:00" at bounding box center [508, 79] width 142 height 32
click at [498, 112] on select "0 min 15 min 30 min 45 min 60 min 75 min 90 min" at bounding box center [504, 106] width 35 height 12
select select "0"
click at [487, 100] on select "0 min 15 min 30 min 45 min 60 min 75 min 90 min" at bounding box center [504, 106] width 35 height 12
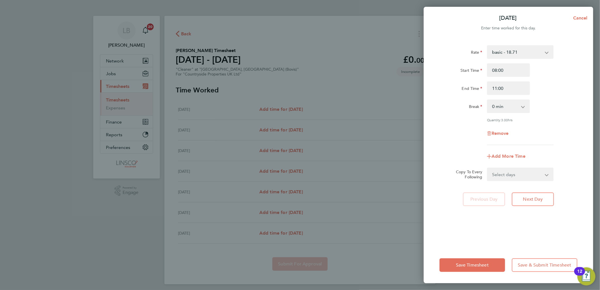
click at [554, 137] on div "Remove" at bounding box center [508, 133] width 142 height 14
click at [517, 177] on select "Select days Day Weekday (Mon-Fri) Weekend (Sat-Sun) Tuesday Wednesday Thursday …" at bounding box center [516, 174] width 59 height 12
select select "DAY"
click at [487, 168] on select "Select days Day Weekday (Mon-Fri) Weekend (Sat-Sun) Tuesday Wednesday Thursday …" at bounding box center [516, 174] width 59 height 12
click at [504, 191] on select "26 Aug 2025 27 Aug 2025 28 Aug 2025 29 Aug 2025 30 Aug 2025 31 Aug 2025" at bounding box center [516, 192] width 59 height 12
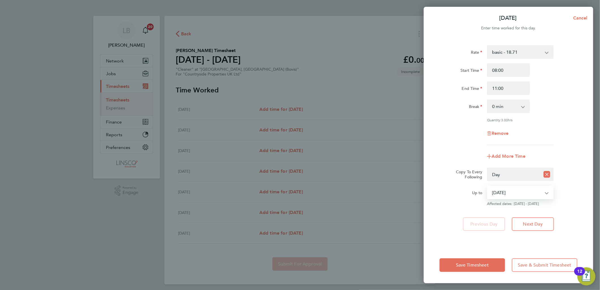
select select "2025-08-27"
click at [487, 186] on select "26 Aug 2025 27 Aug 2025 28 Aug 2025 29 Aug 2025 30 Aug 2025 31 Aug 2025" at bounding box center [516, 192] width 59 height 12
click at [476, 264] on span "Save Timesheet" at bounding box center [472, 265] width 33 height 6
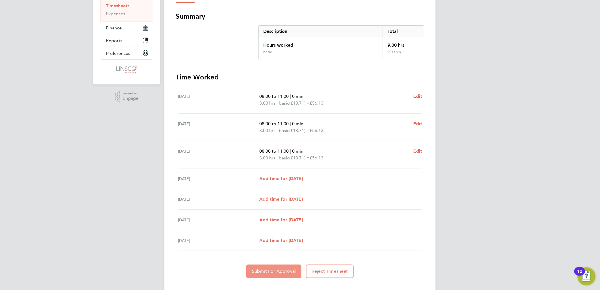
click at [284, 268] on span "Submit For Approval" at bounding box center [274, 271] width 44 height 6
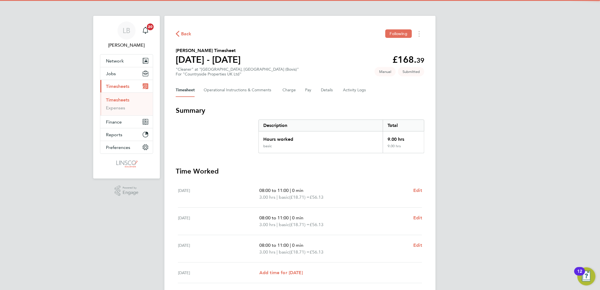
click at [186, 32] on span "Back" at bounding box center [186, 33] width 10 height 7
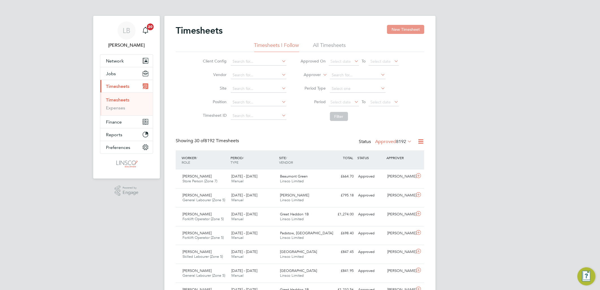
click at [400, 29] on button "New Timesheet" at bounding box center [405, 29] width 37 height 9
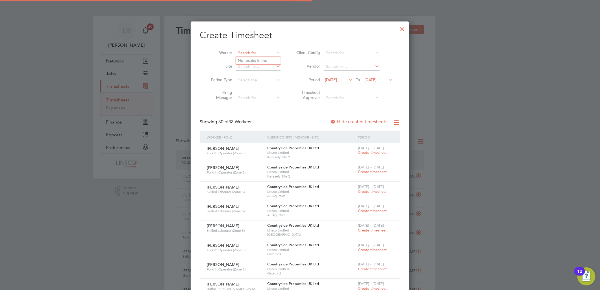
click at [255, 53] on input at bounding box center [258, 53] width 44 height 8
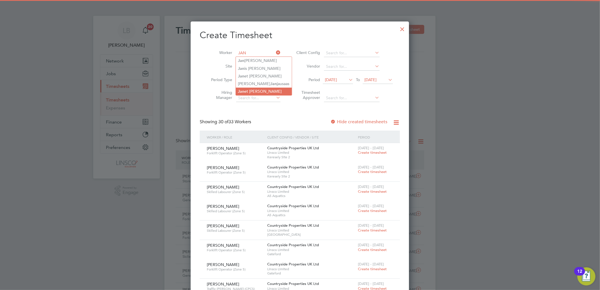
click at [260, 88] on li "Jan et Burton" at bounding box center [264, 92] width 56 height 8
type input "Janet Burton"
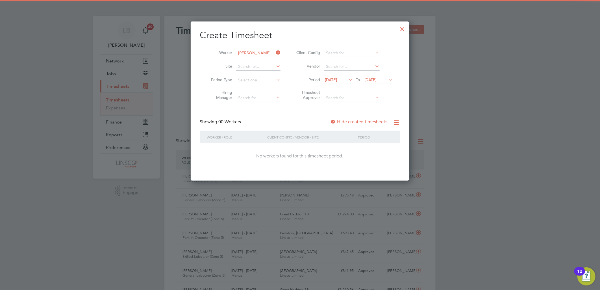
click at [337, 79] on span "15 Aug 2025" at bounding box center [331, 79] width 12 height 5
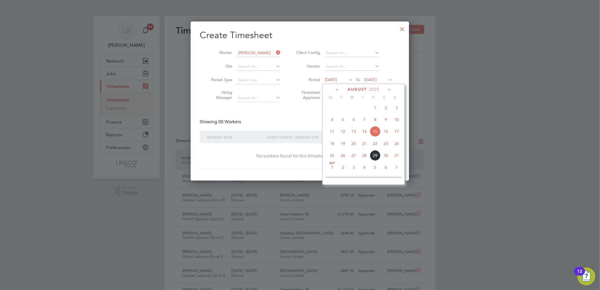
click at [349, 158] on span "27" at bounding box center [353, 155] width 11 height 11
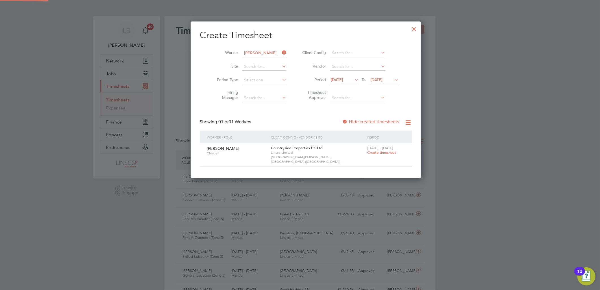
click at [373, 153] on span "Create timesheet" at bounding box center [381, 152] width 29 height 5
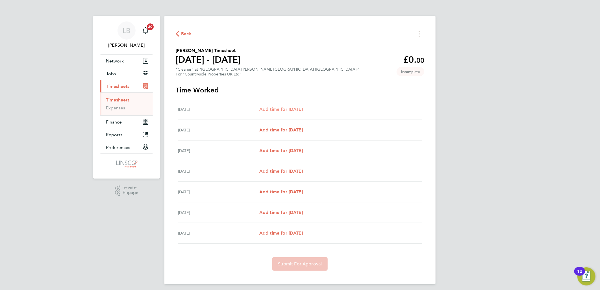
click at [298, 109] on span "Add time for Mon 25 Aug" at bounding box center [280, 108] width 43 height 5
select select "30"
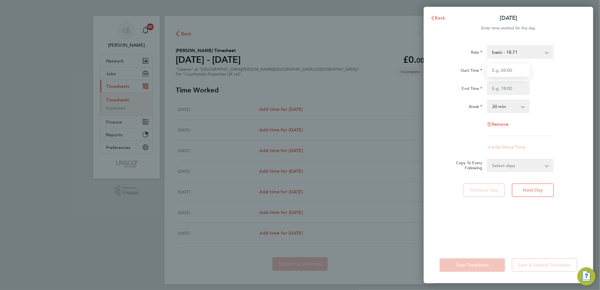
click at [500, 74] on input "Start Time" at bounding box center [508, 70] width 43 height 14
type input "08:00"
drag, startPoint x: 491, startPoint y: 87, endPoint x: 497, endPoint y: 88, distance: 6.4
click at [491, 87] on input "End Time" at bounding box center [508, 88] width 43 height 14
type input "10:00"
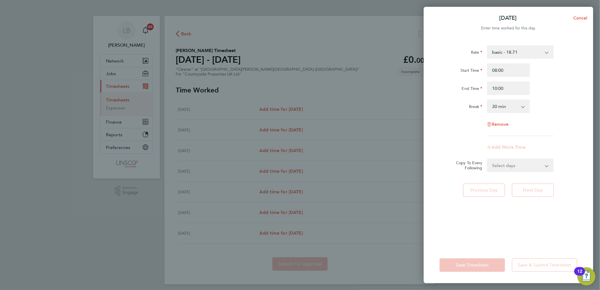
click at [564, 83] on div "End Time 10:00" at bounding box center [508, 88] width 142 height 14
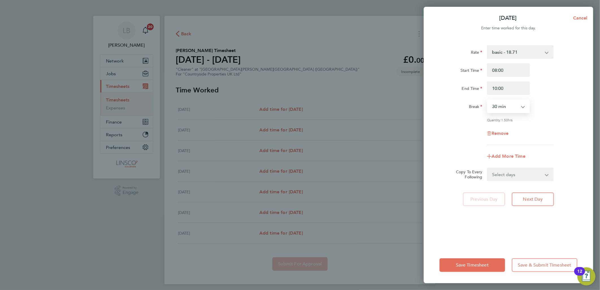
drag, startPoint x: 507, startPoint y: 107, endPoint x: 505, endPoint y: 113, distance: 6.8
click at [507, 107] on select "0 min 15 min 30 min 45 min 60 min 75 min 90 min" at bounding box center [504, 106] width 35 height 12
select select "0"
click at [487, 100] on select "0 min 15 min 30 min 45 min 60 min 75 min 90 min" at bounding box center [504, 106] width 35 height 12
click at [515, 170] on select "Select days Day Weekday (Mon-Fri) Weekend (Sat-Sun) Tuesday Wednesday Thursday …" at bounding box center [516, 174] width 59 height 12
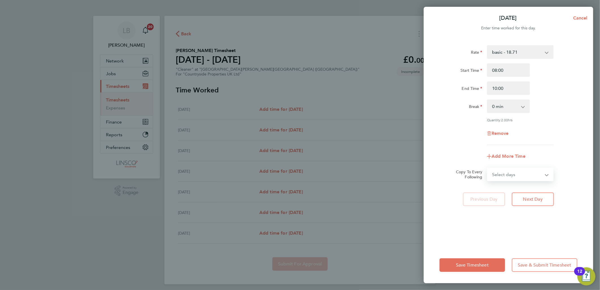
select select "DAY"
click at [487, 168] on select "Select days Day Weekday (Mon-Fri) Weekend (Sat-Sun) Tuesday Wednesday Thursday …" at bounding box center [516, 174] width 59 height 12
click at [510, 197] on select "26 Aug 2025 27 Aug 2025 28 Aug 2025 29 Aug 2025 30 Aug 2025 31 Aug 2025" at bounding box center [516, 192] width 59 height 12
select select "2025-08-27"
click at [487, 186] on select "26 Aug 2025 27 Aug 2025 28 Aug 2025 29 Aug 2025 30 Aug 2025 31 Aug 2025" at bounding box center [516, 192] width 59 height 12
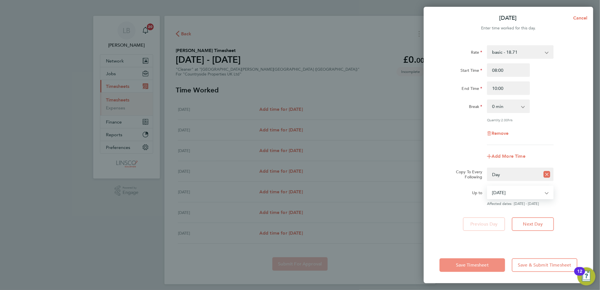
drag, startPoint x: 488, startPoint y: 269, endPoint x: 599, endPoint y: 120, distance: 186.4
click at [488, 267] on button "Save Timesheet" at bounding box center [472, 265] width 66 height 14
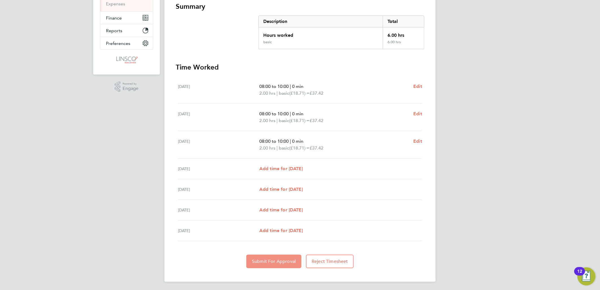
click at [258, 263] on button "Submit For Approval" at bounding box center [273, 261] width 55 height 14
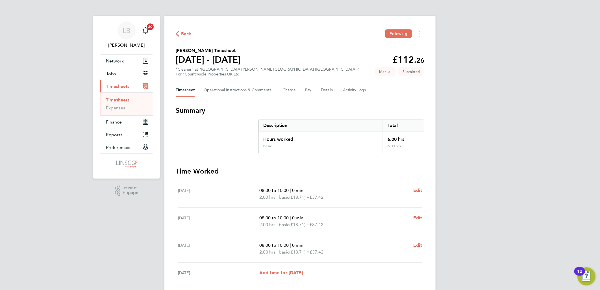
click at [186, 35] on span "Back" at bounding box center [186, 33] width 10 height 7
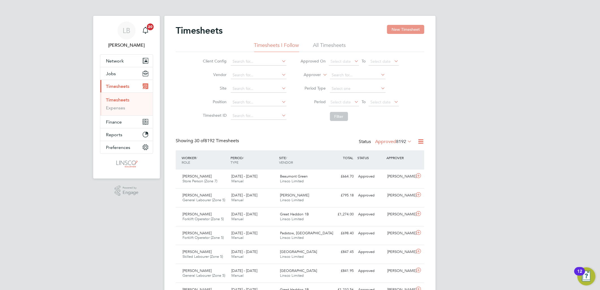
drag, startPoint x: 411, startPoint y: 29, endPoint x: 376, endPoint y: 44, distance: 38.1
click at [410, 29] on button "New Timesheet" at bounding box center [405, 29] width 37 height 9
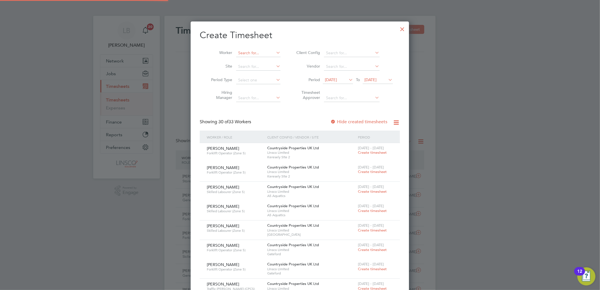
click at [246, 54] on input at bounding box center [258, 53] width 44 height 8
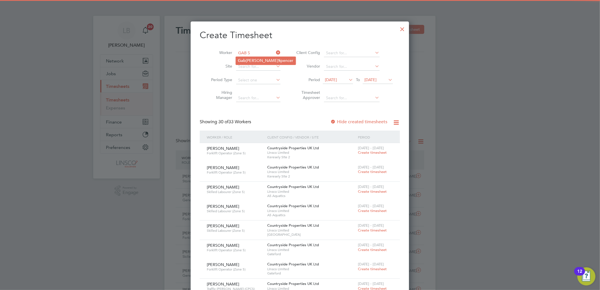
click at [250, 58] on li "Gab riel S pencer" at bounding box center [266, 61] width 60 height 8
type input "Gabriel Spencer"
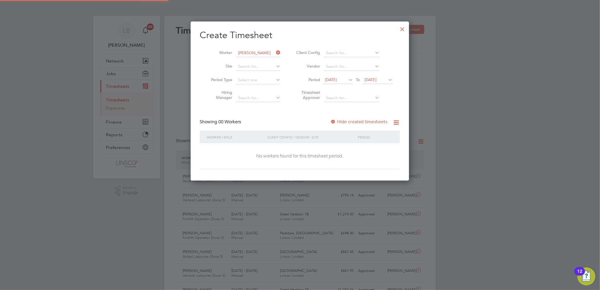
click at [337, 78] on span "15 Aug 2025" at bounding box center [331, 79] width 12 height 5
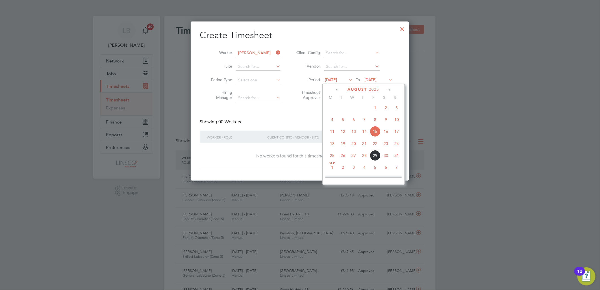
click at [331, 159] on span "25" at bounding box center [332, 155] width 11 height 11
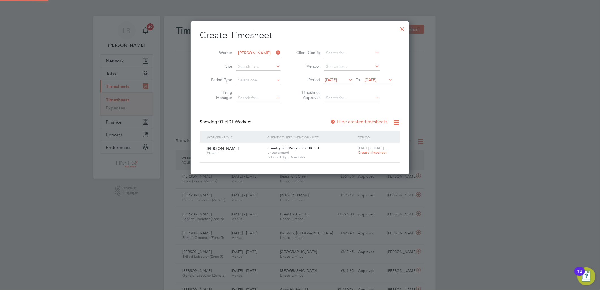
click at [368, 150] on span "Create timesheet" at bounding box center [372, 152] width 29 height 5
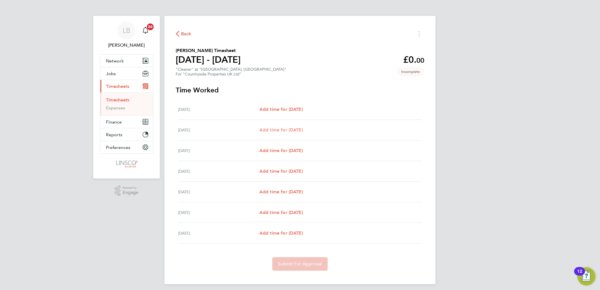
click at [303, 132] on span "Add time for Tue 26 Aug" at bounding box center [280, 129] width 43 height 5
select select "30"
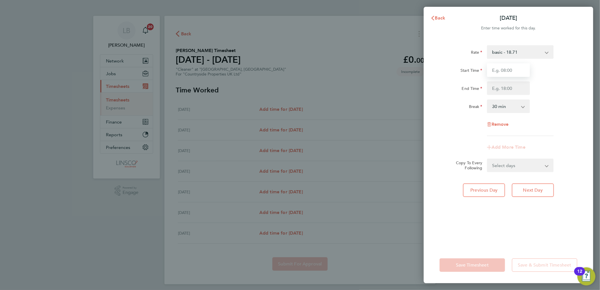
click at [512, 71] on input "Start Time" at bounding box center [508, 70] width 43 height 14
drag, startPoint x: 482, startPoint y: 69, endPoint x: 456, endPoint y: 71, distance: 26.0
click at [456, 71] on div "Start Time 8" at bounding box center [508, 70] width 142 height 14
drag, startPoint x: 508, startPoint y: 72, endPoint x: 466, endPoint y: 74, distance: 42.1
click at [466, 74] on div "Start Time 3" at bounding box center [508, 70] width 142 height 14
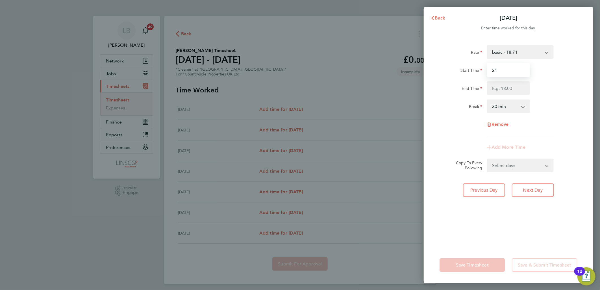
type input "2"
type input "13:00"
click at [493, 85] on input "End Time" at bounding box center [508, 88] width 43 height 14
type input "15:00"
drag, startPoint x: 553, startPoint y: 62, endPoint x: 547, endPoint y: 88, distance: 26.7
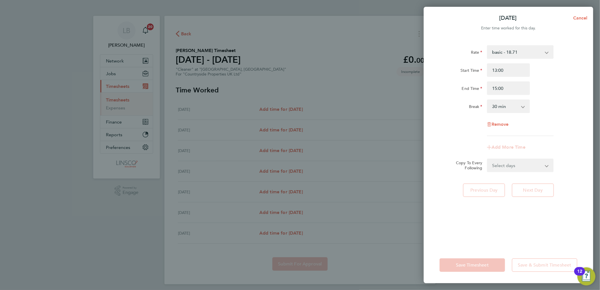
click at [553, 62] on div "Rate basic - 18.71 Start Time 13:00 End Time 15:00 Break 0 min 15 min 30 min 45…" at bounding box center [508, 90] width 138 height 91
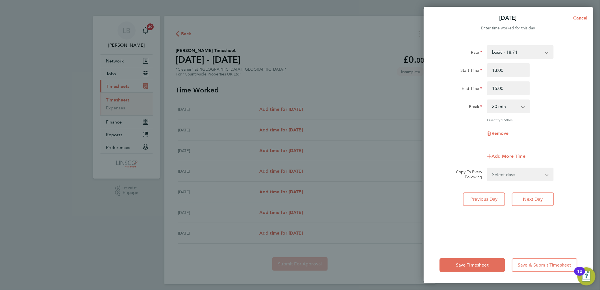
click at [509, 110] on select "0 min 15 min 30 min 45 min 60 min 75 min 90 min" at bounding box center [504, 106] width 35 height 12
select select "0"
click at [487, 100] on select "0 min 15 min 30 min 45 min 60 min 75 min 90 min" at bounding box center [504, 106] width 35 height 12
click at [567, 132] on div "Remove" at bounding box center [508, 133] width 142 height 14
click at [507, 175] on select "Select days Day Weekday (Mon-Fri) Weekend (Sat-Sun) Wednesday Thursday Friday S…" at bounding box center [516, 174] width 59 height 12
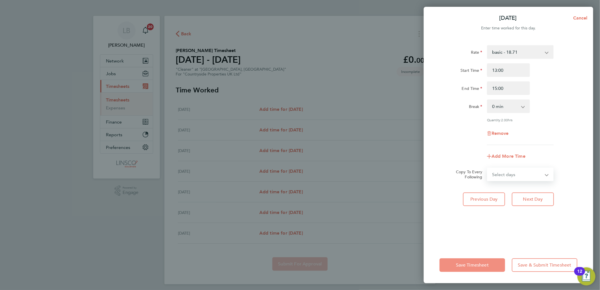
click at [474, 267] on span "Save Timesheet" at bounding box center [472, 265] width 33 height 6
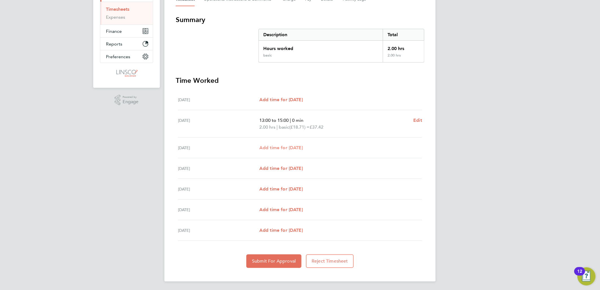
click at [300, 149] on span "Add time for Wed 27 Aug" at bounding box center [280, 147] width 43 height 5
select select "30"
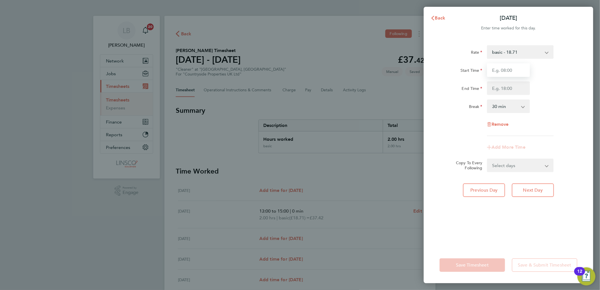
click at [511, 73] on input "Start Time" at bounding box center [508, 70] width 43 height 14
type input "13:00"
click at [489, 89] on input "End Time" at bounding box center [508, 88] width 43 height 14
type input "15:00"
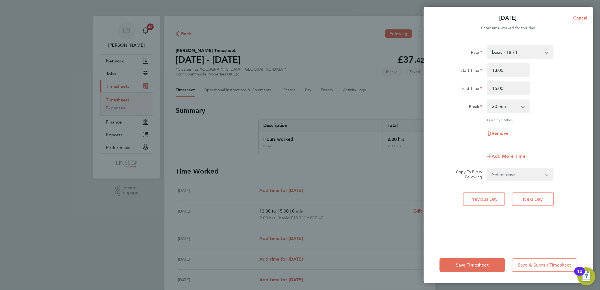
drag, startPoint x: 558, startPoint y: 73, endPoint x: 554, endPoint y: 84, distance: 11.8
click at [558, 73] on div "Start Time 13:00" at bounding box center [508, 70] width 142 height 14
click at [507, 108] on select "0 min 15 min 30 min 45 min 60 min 75 min 90 min" at bounding box center [504, 106] width 35 height 12
select select "0"
click at [487, 100] on select "0 min 15 min 30 min 45 min 60 min 75 min 90 min" at bounding box center [504, 106] width 35 height 12
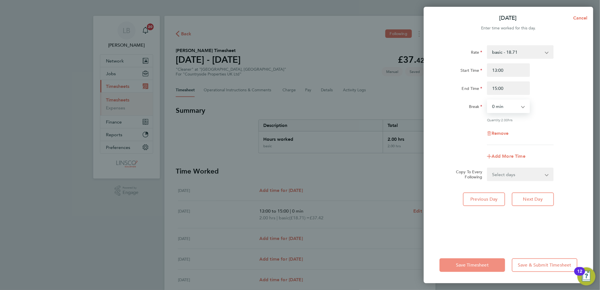
click at [471, 267] on span "Save Timesheet" at bounding box center [472, 265] width 33 height 6
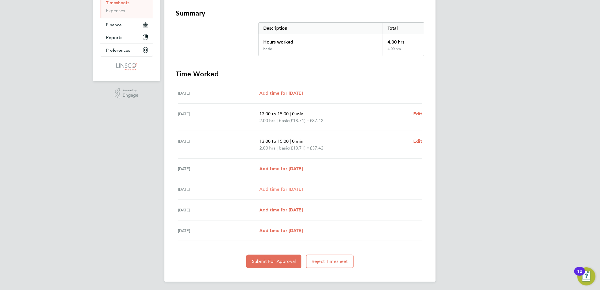
click at [300, 189] on span "Add time for Fri 29 Aug" at bounding box center [280, 188] width 43 height 5
select select "30"
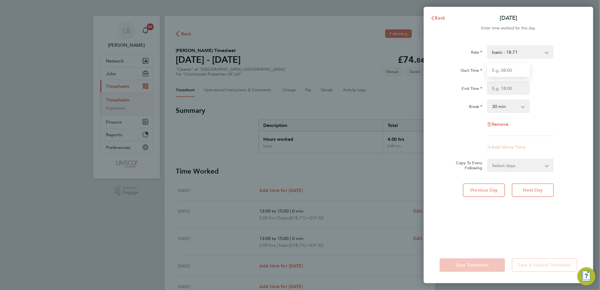
click at [504, 72] on input "Start Time" at bounding box center [508, 70] width 43 height 14
type input "13:00"
click at [493, 86] on input "End Time" at bounding box center [508, 88] width 43 height 14
type input "15:00"
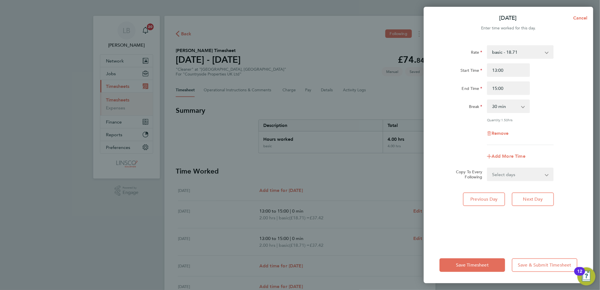
click at [558, 72] on div "Start Time 13:00" at bounding box center [508, 70] width 142 height 14
click at [518, 101] on select "0 min 15 min 30 min 45 min 60 min 75 min 90 min" at bounding box center [504, 106] width 35 height 12
select select "0"
click at [487, 100] on select "0 min 15 min 30 min 45 min 60 min 75 min 90 min" at bounding box center [504, 106] width 35 height 12
drag, startPoint x: 510, startPoint y: 170, endPoint x: 510, endPoint y: 174, distance: 4.0
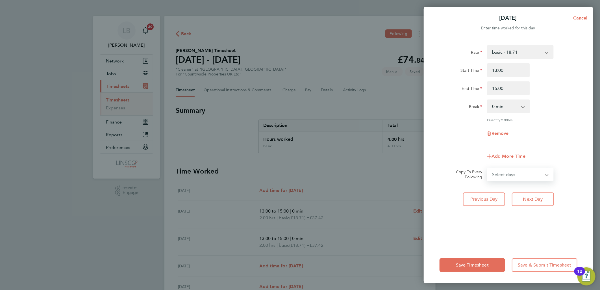
click at [510, 170] on select "Select days Day Weekend (Sat-Sun) Saturday Sunday" at bounding box center [516, 174] width 59 height 12
select select "DAY"
click at [487, 168] on select "Select days Day Weekend (Sat-Sun) Saturday Sunday" at bounding box center [516, 174] width 59 height 12
select select "2025-08-31"
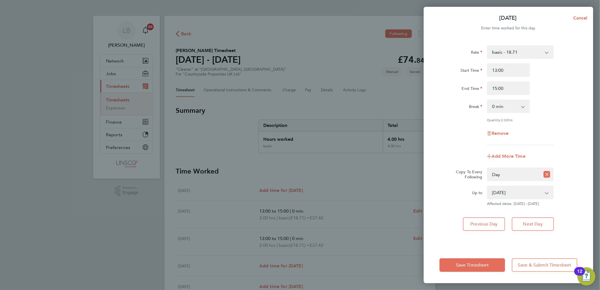
click at [561, 143] on div "Rate basic - 18.71 Start Time 13:00 End Time 15:00 Break 0 min 15 min 30 min 45…" at bounding box center [508, 95] width 138 height 100
click at [484, 258] on div "Save Timesheet Save & Submit Timesheet" at bounding box center [508, 265] width 169 height 36
click at [476, 264] on span "Save Timesheet" at bounding box center [472, 265] width 33 height 6
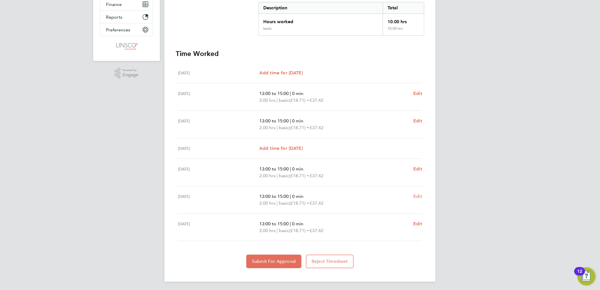
click at [420, 197] on span "Edit" at bounding box center [417, 195] width 9 height 5
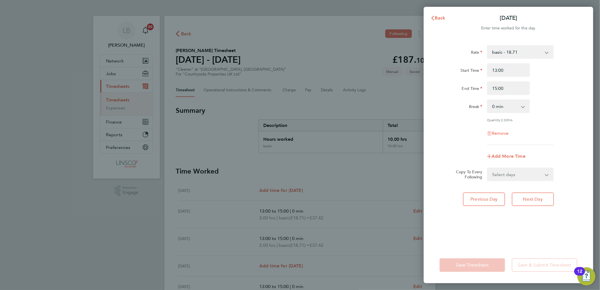
click at [499, 133] on span "Remove" at bounding box center [499, 132] width 17 height 5
select select "null"
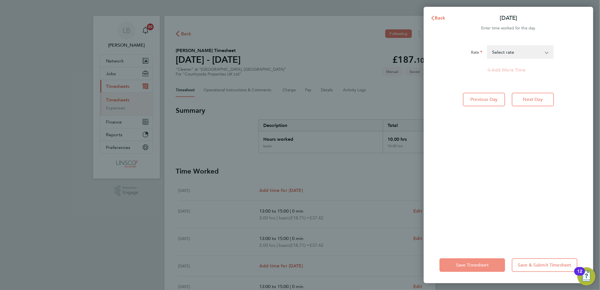
click at [477, 268] on button "Save Timesheet" at bounding box center [472, 265] width 66 height 14
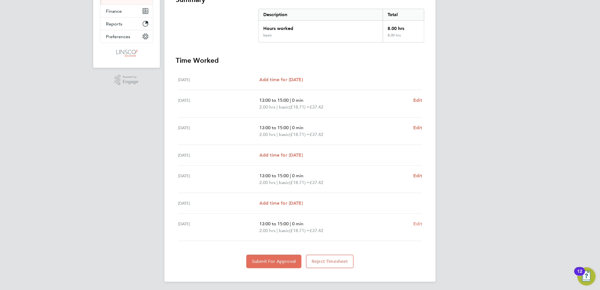
click at [417, 224] on span "Edit" at bounding box center [417, 223] width 9 height 5
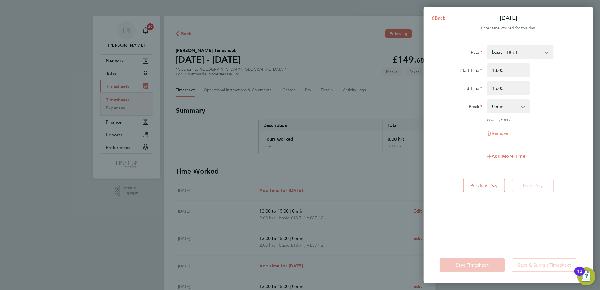
click at [497, 130] on span "Remove" at bounding box center [499, 132] width 17 height 5
select select "null"
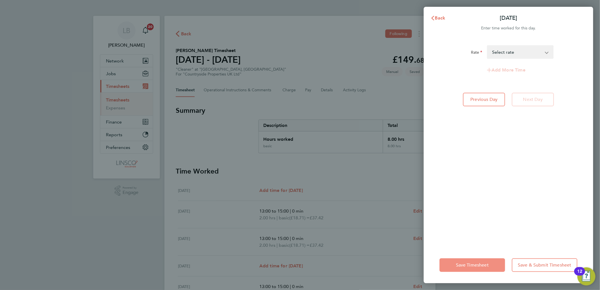
click at [462, 263] on span "Save Timesheet" at bounding box center [472, 265] width 33 height 6
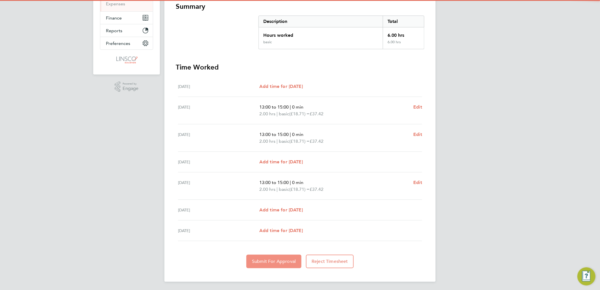
click at [284, 261] on span "Submit For Approval" at bounding box center [274, 261] width 44 height 6
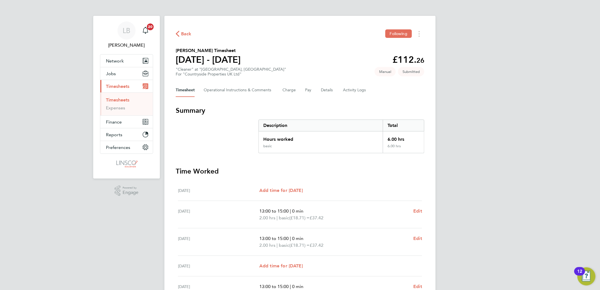
click at [187, 32] on span "Back" at bounding box center [186, 33] width 10 height 7
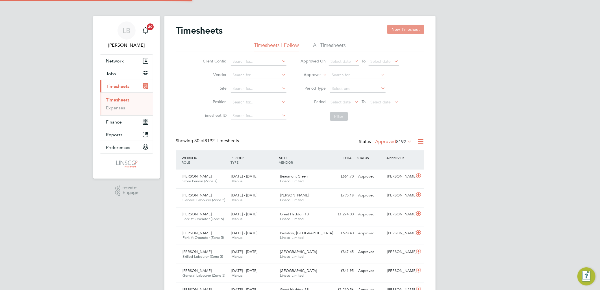
click at [399, 30] on button "New Timesheet" at bounding box center [405, 29] width 37 height 9
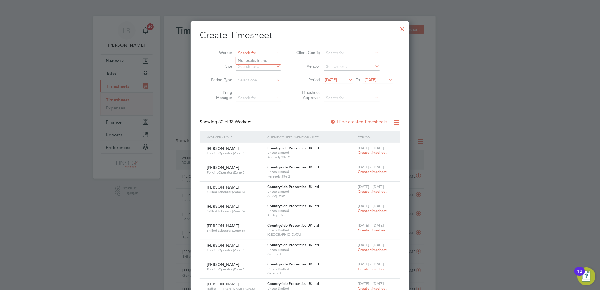
click at [258, 54] on input at bounding box center [258, 53] width 44 height 8
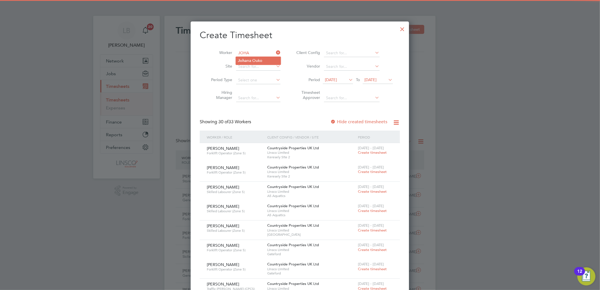
click at [256, 60] on li "Joha na Ouko" at bounding box center [258, 61] width 45 height 8
type input "Johana Ouko"
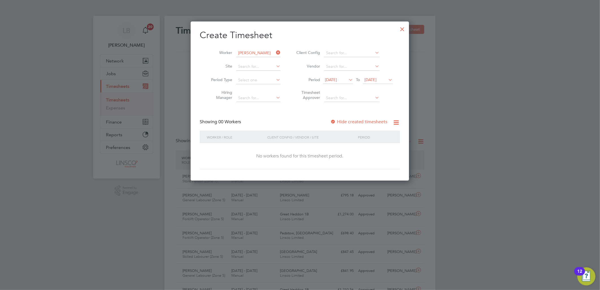
click at [338, 83] on span "15 Aug 2025" at bounding box center [338, 80] width 30 height 8
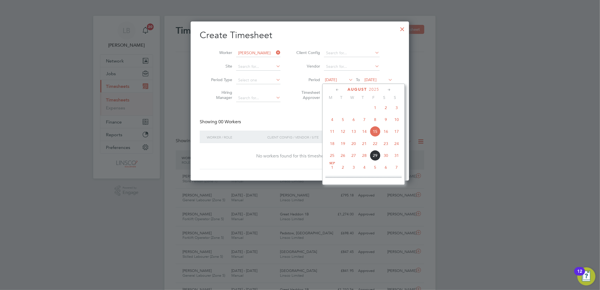
click at [333, 159] on span "25" at bounding box center [332, 155] width 11 height 11
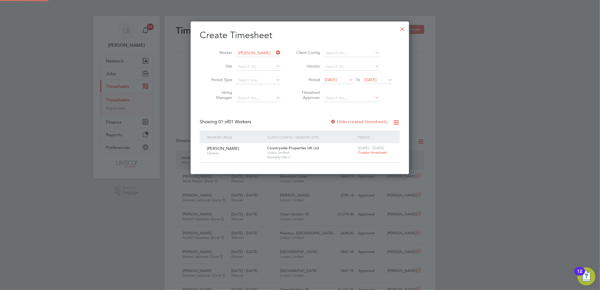
click at [369, 151] on span "Create timesheet" at bounding box center [372, 152] width 29 height 5
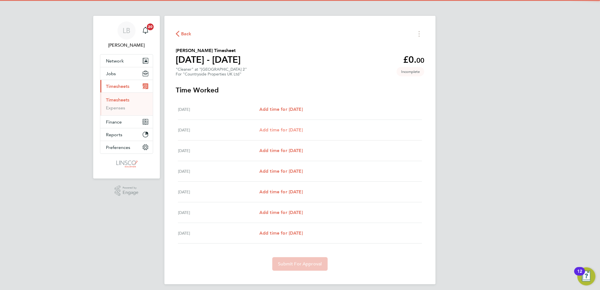
click at [295, 132] on span "Add time for Tue 26 Aug" at bounding box center [280, 129] width 43 height 5
select select "30"
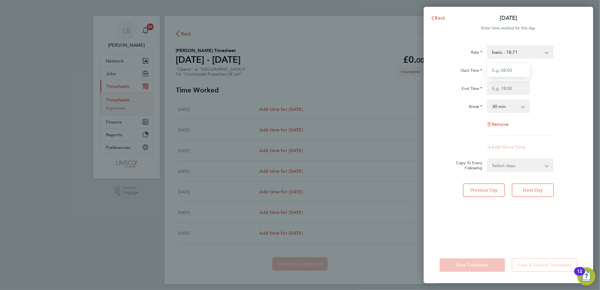
click at [503, 71] on input "Start Time" at bounding box center [508, 70] width 43 height 14
type input "08:00"
click at [492, 89] on input "End Time" at bounding box center [508, 88] width 43 height 14
type input "12:00"
click at [566, 65] on div "Start Time 08:00" at bounding box center [508, 70] width 142 height 14
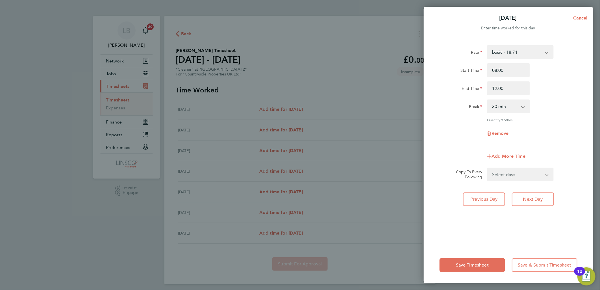
drag, startPoint x: 518, startPoint y: 171, endPoint x: 517, endPoint y: 181, distance: 9.4
click at [518, 171] on select "Select days Day Weekday (Mon-Fri) Weekend (Sat-Sun) Wednesday Thursday Friday S…" at bounding box center [516, 174] width 59 height 12
select select "DAY"
click at [487, 168] on select "Select days Day Weekday (Mon-Fri) Weekend (Sat-Sun) Wednesday Thursday Friday S…" at bounding box center [516, 174] width 59 height 12
select select "2025-08-31"
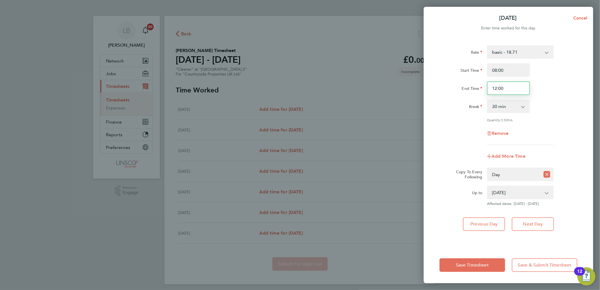
drag, startPoint x: 510, startPoint y: 88, endPoint x: 464, endPoint y: 88, distance: 46.3
click at [464, 88] on div "End Time 12:00" at bounding box center [508, 88] width 142 height 14
type input "12:30"
click at [558, 71] on div "Start Time 08:00" at bounding box center [508, 70] width 142 height 14
click at [507, 189] on select "27 Aug 2025 28 Aug 2025 29 Aug 2025 30 Aug 2025 31 Aug 2025" at bounding box center [516, 192] width 59 height 12
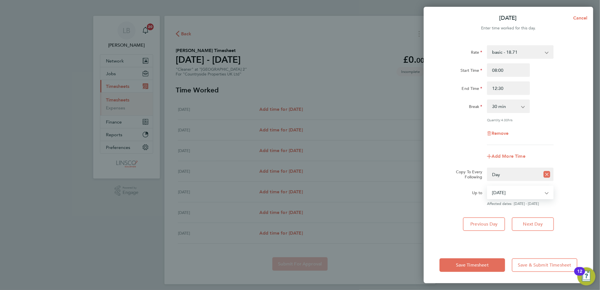
select select "2025-08-29"
click at [487, 186] on select "27 Aug 2025 28 Aug 2025 29 Aug 2025 30 Aug 2025 31 Aug 2025" at bounding box center [516, 192] width 59 height 12
drag, startPoint x: 472, startPoint y: 265, endPoint x: 485, endPoint y: 246, distance: 22.3
click at [472, 265] on span "Save Timesheet" at bounding box center [472, 265] width 33 height 6
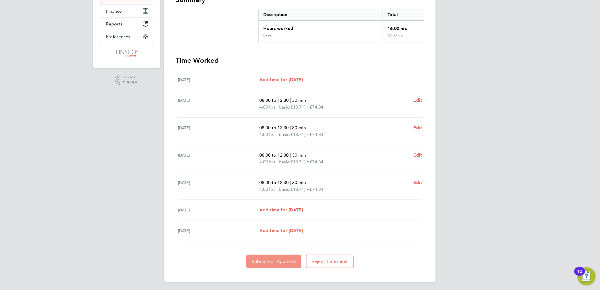
click at [275, 256] on button "Submit For Approval" at bounding box center [273, 261] width 55 height 14
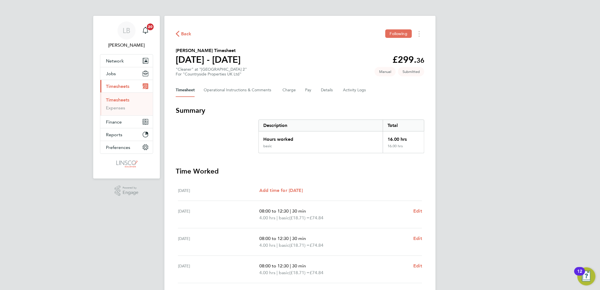
click at [186, 36] on span "Back" at bounding box center [186, 33] width 10 height 7
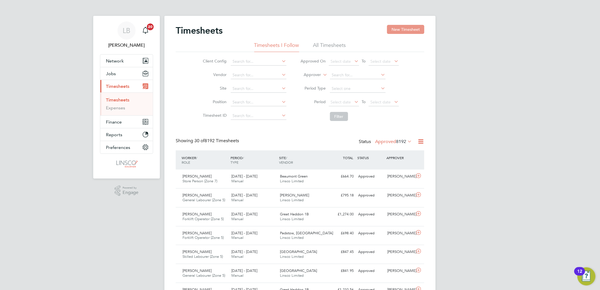
click at [409, 29] on button "New Timesheet" at bounding box center [405, 29] width 37 height 9
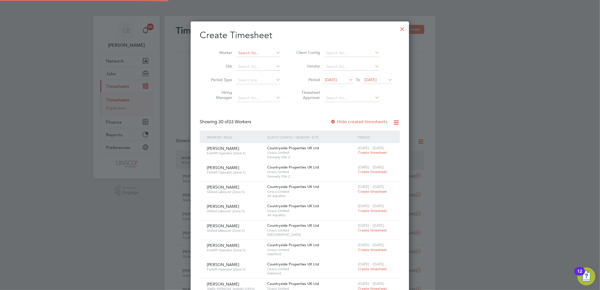
click at [256, 51] on input at bounding box center [258, 53] width 44 height 8
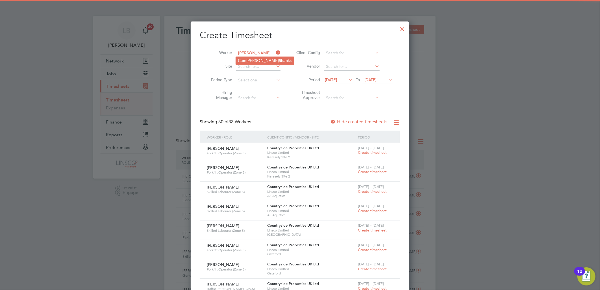
click at [255, 58] on li "Cam eron Shan ks" at bounding box center [265, 61] width 58 height 8
type input "Cameron Shanks"
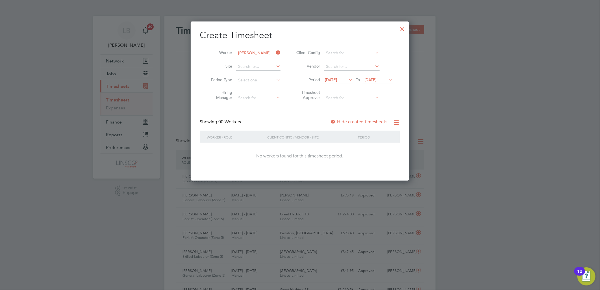
click at [342, 75] on li "Period 15 Aug 2025 To 22 Aug 2025" at bounding box center [343, 80] width 112 height 14
click at [337, 80] on span "15 Aug 2025" at bounding box center [331, 79] width 12 height 5
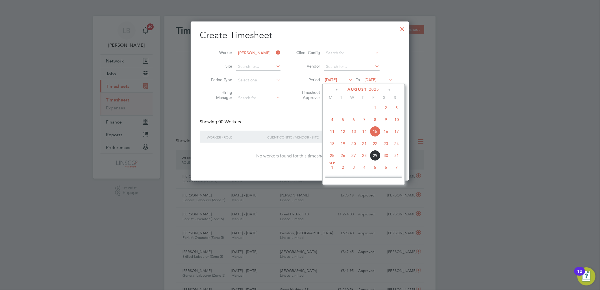
click at [351, 160] on span "27" at bounding box center [353, 155] width 11 height 11
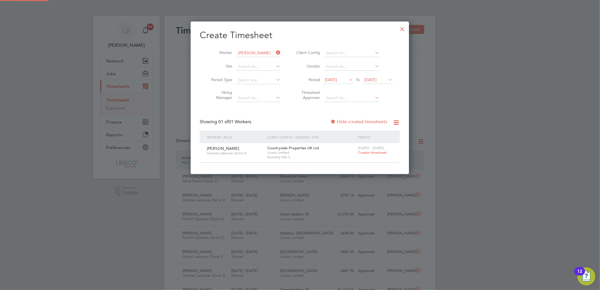
click at [372, 148] on span "25 - 31 Aug 2025" at bounding box center [371, 147] width 26 height 5
click at [366, 150] on span "Create timesheet" at bounding box center [372, 152] width 29 height 5
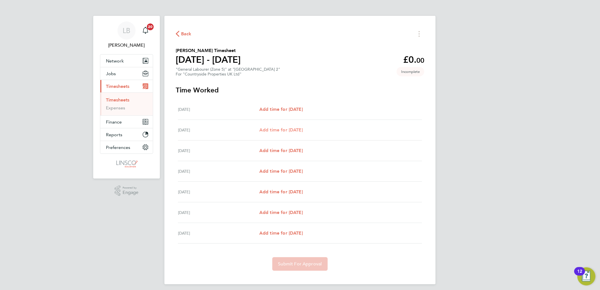
click at [294, 127] on span "Add time for Tue 26 Aug" at bounding box center [280, 129] width 43 height 5
select select "30"
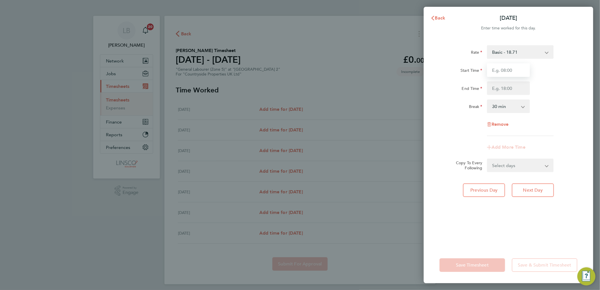
click at [505, 71] on input "Start Time" at bounding box center [508, 70] width 43 height 14
type input "07:30"
click at [501, 86] on input "End Time" at bounding box center [508, 88] width 43 height 14
type input "16:30"
drag, startPoint x: 509, startPoint y: 168, endPoint x: 511, endPoint y: 172, distance: 4.7
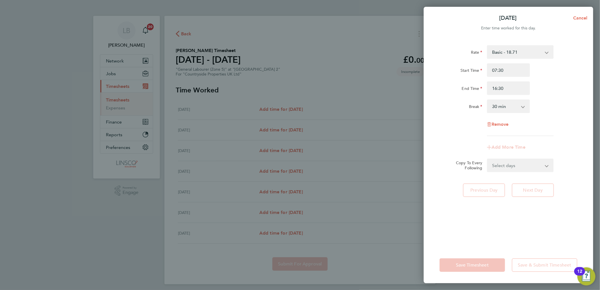
click at [509, 168] on select "Select days Day Weekday (Mon-Fri) Weekend (Sat-Sun) Wednesday Thursday Friday S…" at bounding box center [516, 165] width 59 height 12
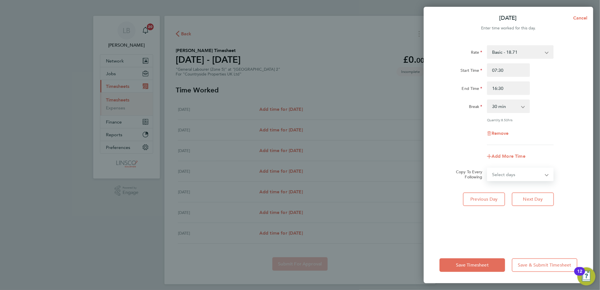
select select "WEEKDAY"
click at [487, 168] on select "Select days Day Weekday (Mon-Fri) Weekend (Sat-Sun) Wednesday Thursday Friday S…" at bounding box center [516, 174] width 59 height 12
select select "2025-08-31"
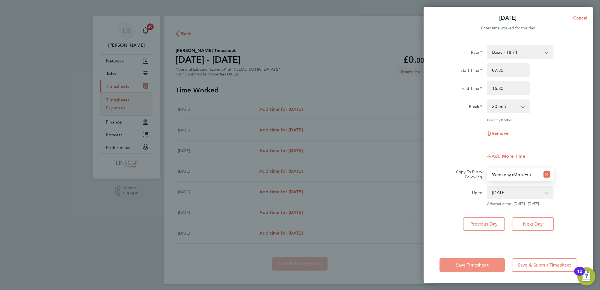
click at [482, 265] on span "Save Timesheet" at bounding box center [472, 265] width 33 height 6
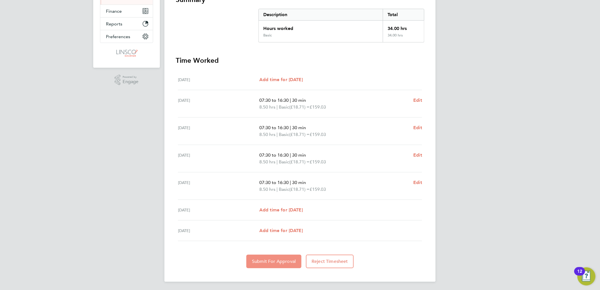
click at [274, 258] on span "Submit For Approval" at bounding box center [274, 261] width 44 height 6
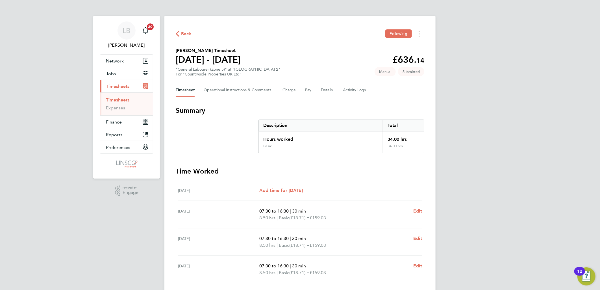
click at [187, 33] on span "Back" at bounding box center [186, 33] width 10 height 7
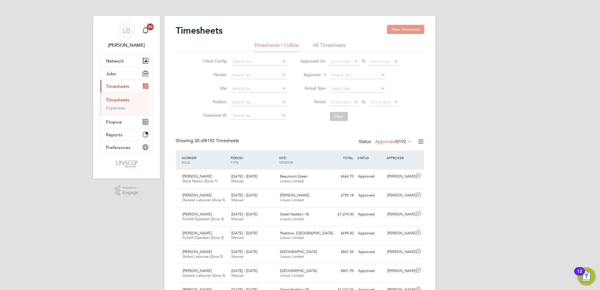
click at [392, 30] on button "New Timesheet" at bounding box center [405, 29] width 37 height 9
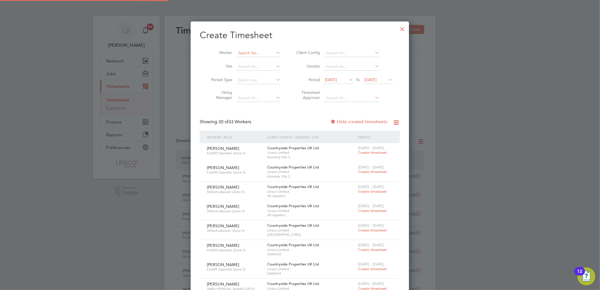
click at [265, 52] on input at bounding box center [258, 53] width 44 height 8
click at [249, 52] on input at bounding box center [258, 53] width 44 height 8
click at [264, 80] on li "Jak ob Reece" at bounding box center [258, 84] width 45 height 8
type input "Jakob Reece"
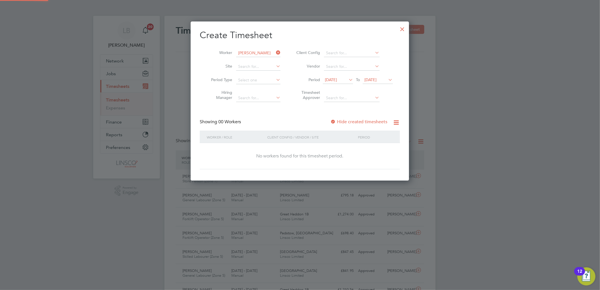
click at [337, 80] on span "15 Aug 2025" at bounding box center [331, 79] width 12 height 5
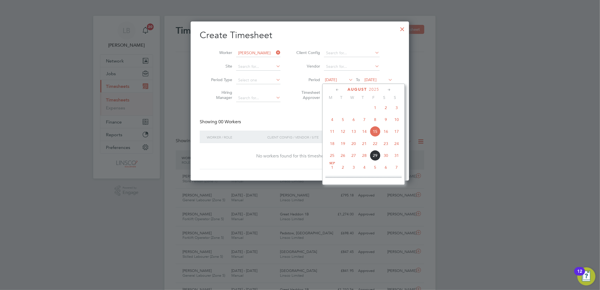
click at [356, 160] on span "27" at bounding box center [353, 155] width 11 height 11
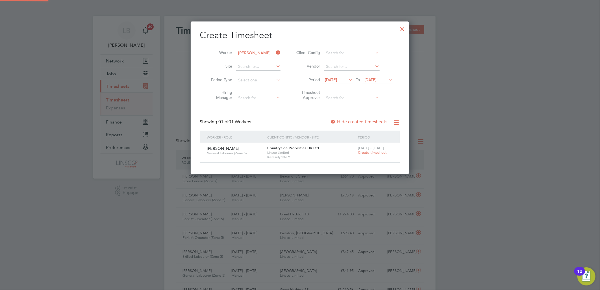
click at [372, 152] on span "Create timesheet" at bounding box center [372, 152] width 29 height 5
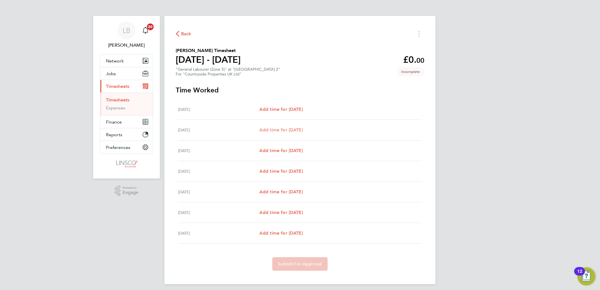
click at [292, 127] on span "Add time for Tue 26 Aug" at bounding box center [280, 129] width 43 height 5
select select "30"
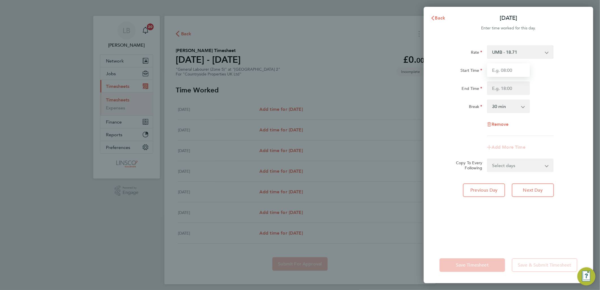
click at [513, 68] on input "Start Time" at bounding box center [508, 70] width 43 height 14
type input "07:30"
type input "16:30"
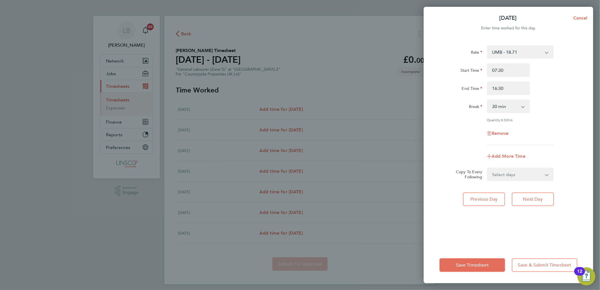
click at [513, 174] on select "Select days Day Weekday (Mon-Fri) Weekend (Sat-Sun) Wednesday Thursday Friday S…" at bounding box center [516, 174] width 59 height 12
select select "WEEKDAY"
click at [487, 168] on select "Select days Day Weekday (Mon-Fri) Weekend (Sat-Sun) Wednesday Thursday Friday S…" at bounding box center [516, 174] width 59 height 12
select select "2025-08-31"
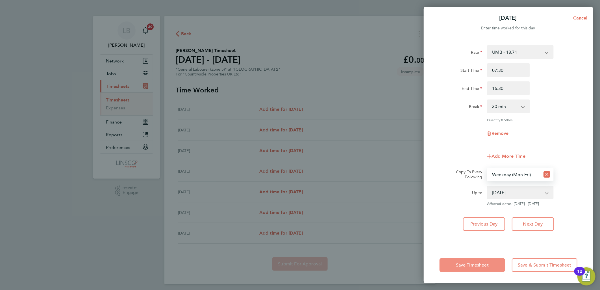
click at [471, 263] on span "Save Timesheet" at bounding box center [472, 265] width 33 height 6
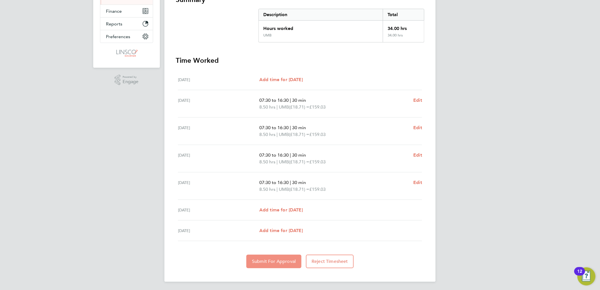
click at [282, 258] on button "Submit For Approval" at bounding box center [273, 261] width 55 height 14
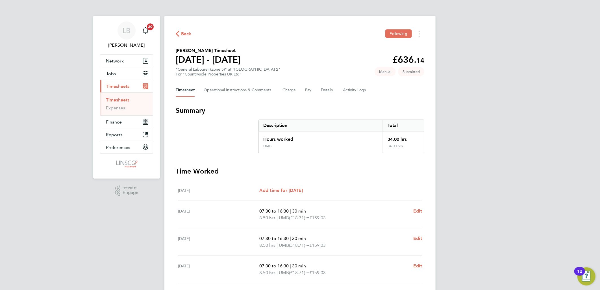
click at [185, 30] on button "Back" at bounding box center [184, 33] width 16 height 7
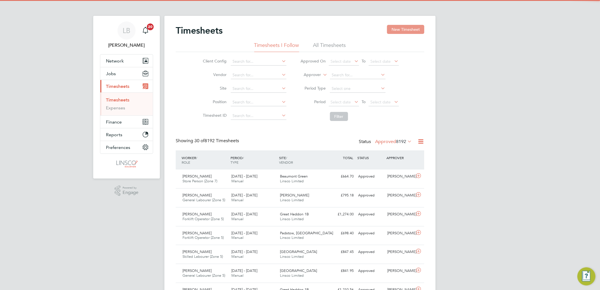
drag, startPoint x: 404, startPoint y: 31, endPoint x: 336, endPoint y: 45, distance: 69.6
click at [404, 31] on button "New Timesheet" at bounding box center [405, 29] width 37 height 9
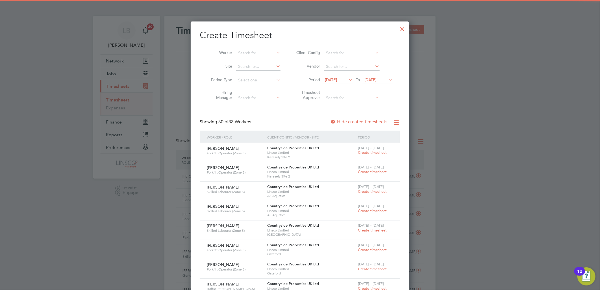
click at [251, 48] on li "Worker" at bounding box center [244, 53] width 88 height 14
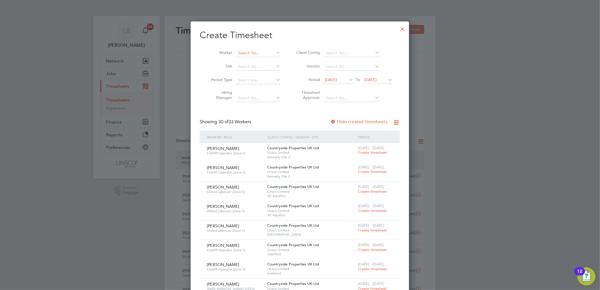
click at [253, 55] on input at bounding box center [258, 53] width 44 height 8
click at [258, 61] on li "Bog dan Paduraru" at bounding box center [258, 61] width 45 height 8
type input "Bogdan Paduraru"
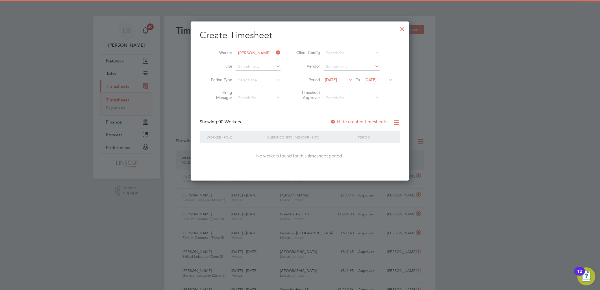
click at [343, 82] on span "15 Aug 2025" at bounding box center [338, 80] width 30 height 8
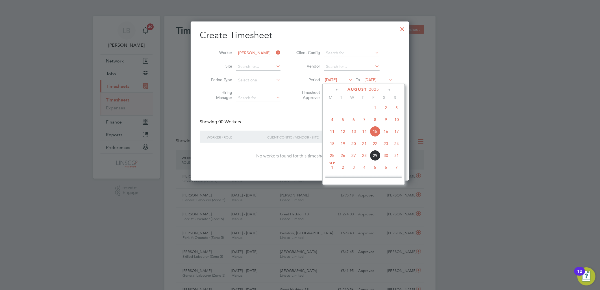
click at [354, 158] on span "27" at bounding box center [353, 155] width 11 height 11
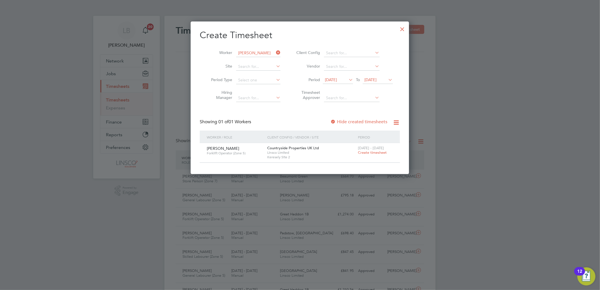
click at [364, 153] on span "Create timesheet" at bounding box center [372, 152] width 29 height 5
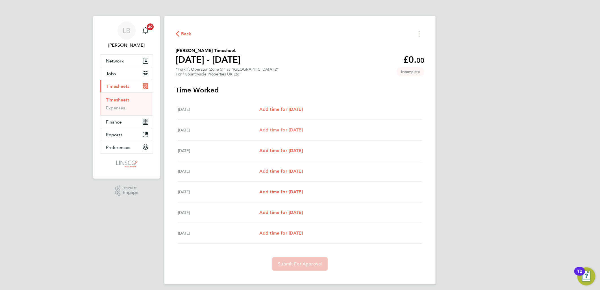
click at [292, 128] on span "Add time for Tue 26 Aug" at bounding box center [280, 129] width 43 height 5
select select "30"
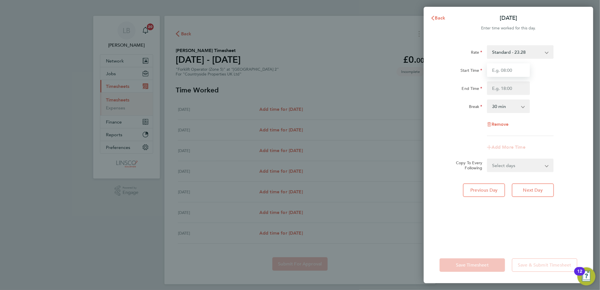
click at [509, 75] on input "Start Time" at bounding box center [508, 70] width 43 height 14
type input "07:30"
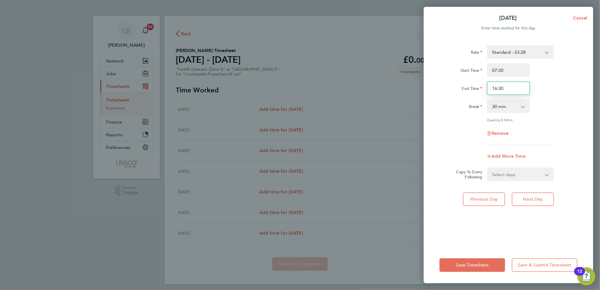
click at [513, 89] on input "16:30" at bounding box center [508, 88] width 43 height 14
drag, startPoint x: 507, startPoint y: 88, endPoint x: 449, endPoint y: 95, distance: 58.0
click at [449, 95] on div "Rate Standard - 23.28 Start Time 07:30 End Time 16:30 Break 0 min 15 min 30 min…" at bounding box center [508, 95] width 138 height 100
type input "17:00"
drag, startPoint x: 558, startPoint y: 71, endPoint x: 558, endPoint y: 83, distance: 12.1
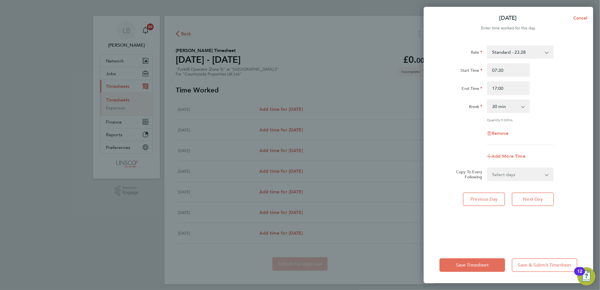
click at [558, 71] on div "Start Time 07:30" at bounding box center [508, 70] width 142 height 14
drag, startPoint x: 520, startPoint y: 179, endPoint x: 520, endPoint y: 176, distance: 2.9
click at [520, 179] on select "Select days Day Weekday (Mon-Fri) Weekend (Sat-Sun) Wednesday Thursday Friday S…" at bounding box center [516, 174] width 59 height 12
select select "WEEKDAY"
click at [487, 168] on select "Select days Day Weekday (Mon-Fri) Weekend (Sat-Sun) Wednesday Thursday Friday S…" at bounding box center [516, 174] width 59 height 12
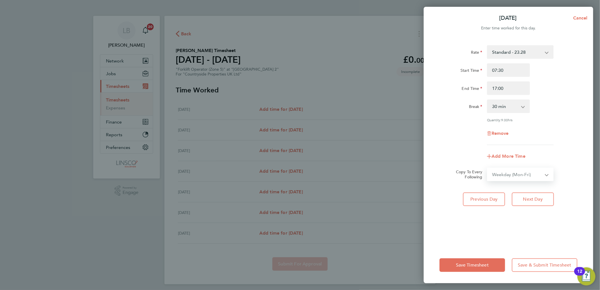
select select "2025-08-31"
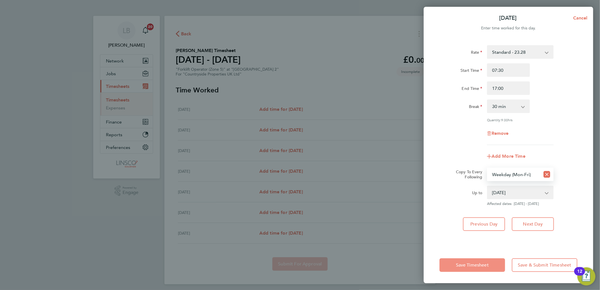
click at [492, 267] on button "Save Timesheet" at bounding box center [472, 265] width 66 height 14
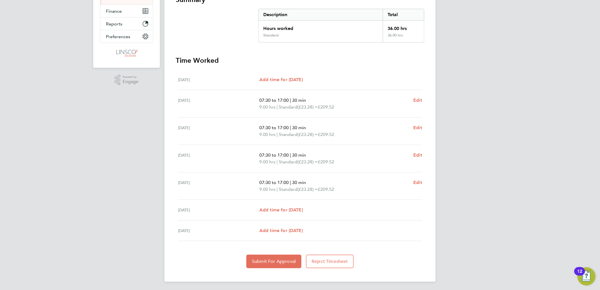
click at [281, 253] on section "Time Worked Mon 25 Aug Add time for Mon 25 Aug Add time for Mon 25 Aug Tue 26 A…" at bounding box center [300, 162] width 248 height 212
click at [279, 261] on span "Submit For Approval" at bounding box center [274, 261] width 44 height 6
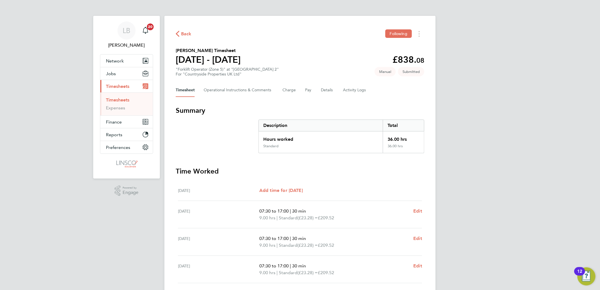
click at [184, 34] on span "Back" at bounding box center [186, 33] width 10 height 7
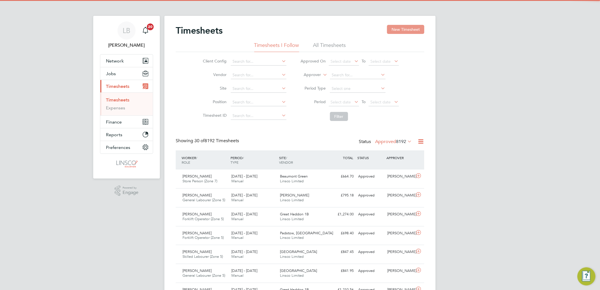
click at [392, 30] on button "New Timesheet" at bounding box center [405, 29] width 37 height 9
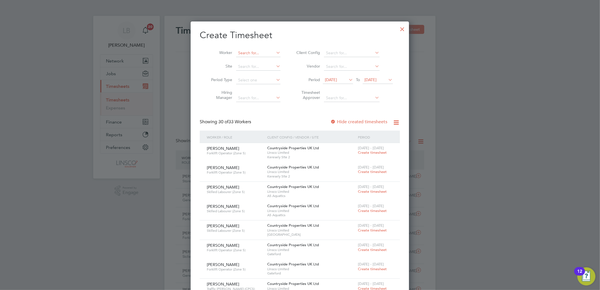
click at [259, 50] on input at bounding box center [258, 53] width 44 height 8
click at [258, 60] on li "Ike chukwu Damien" at bounding box center [258, 61] width 45 height 8
type input "Ikechukwu Damien"
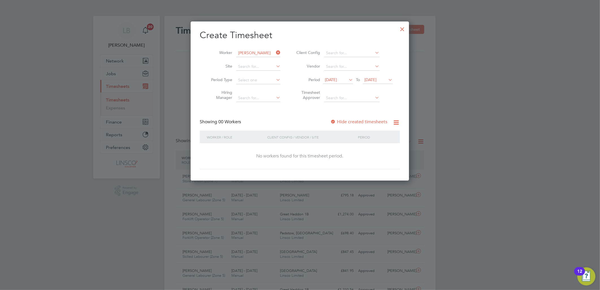
click at [352, 122] on label "Hide created timesheets" at bounding box center [358, 122] width 57 height 6
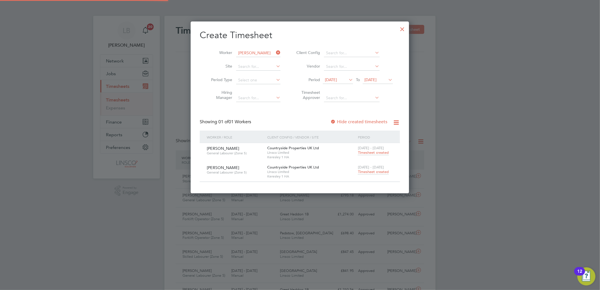
click at [365, 171] on span "Timesheet created" at bounding box center [373, 171] width 31 height 5
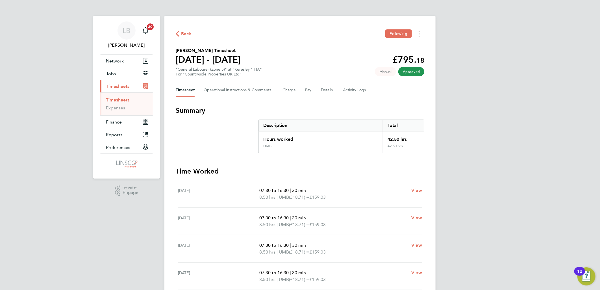
click at [185, 29] on div "Back Following" at bounding box center [300, 33] width 248 height 9
click at [188, 33] on span "Back" at bounding box center [186, 33] width 10 height 7
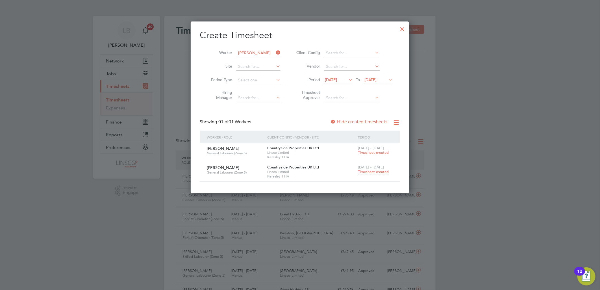
click at [336, 78] on span "15 Aug 2025" at bounding box center [331, 79] width 12 height 5
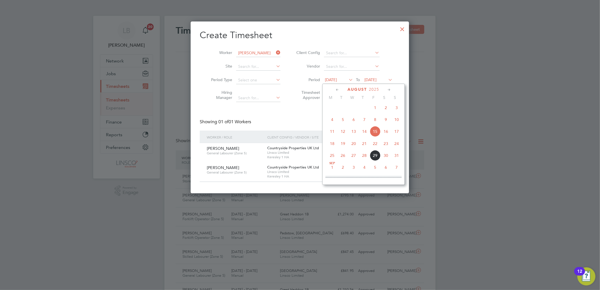
click at [344, 156] on span "26" at bounding box center [342, 155] width 11 height 11
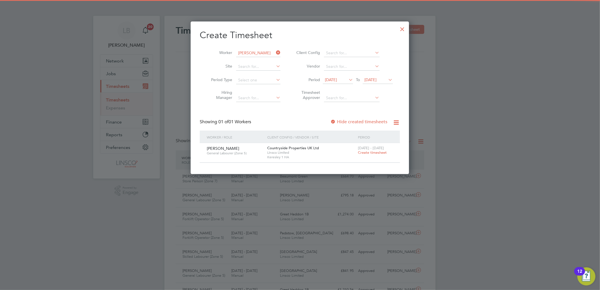
click at [372, 147] on span "25 - 31 Aug 2025" at bounding box center [371, 147] width 26 height 5
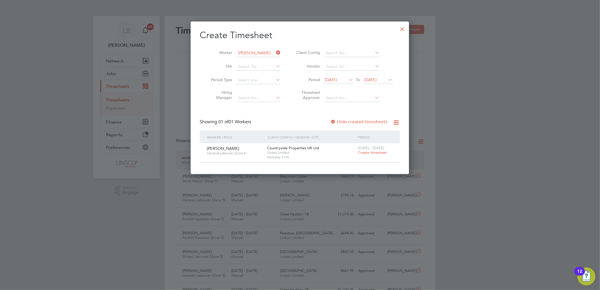
click at [372, 153] on span "Create timesheet" at bounding box center [372, 152] width 29 height 5
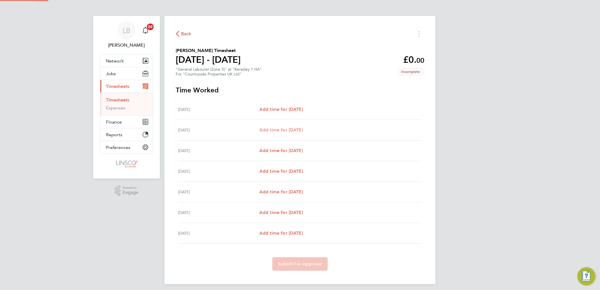
click at [297, 129] on span "Add time for Tue 26 Aug" at bounding box center [280, 129] width 43 height 5
select select "30"
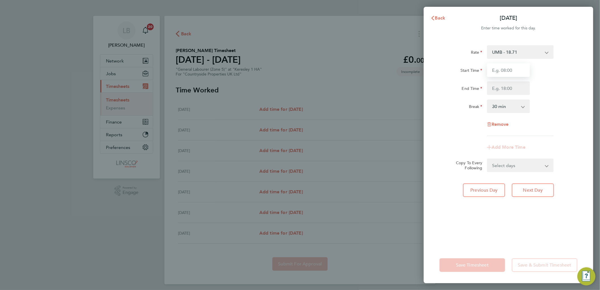
click at [508, 69] on input "Start Time" at bounding box center [508, 70] width 43 height 14
type input "07:30"
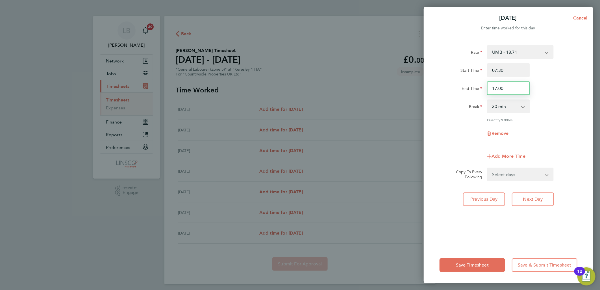
drag, startPoint x: 507, startPoint y: 89, endPoint x: 513, endPoint y: 87, distance: 5.8
click at [507, 89] on input "17:00" at bounding box center [508, 88] width 43 height 14
drag, startPoint x: 513, startPoint y: 87, endPoint x: 463, endPoint y: 86, distance: 49.7
click at [463, 86] on div "End Time 17:00" at bounding box center [508, 88] width 142 height 14
type input "16:30"
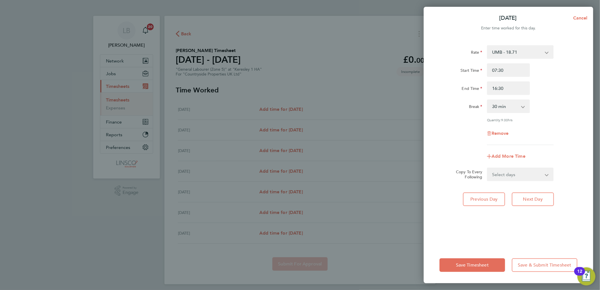
click at [562, 71] on div "Start Time 07:30" at bounding box center [508, 70] width 142 height 14
drag, startPoint x: 516, startPoint y: 173, endPoint x: 516, endPoint y: 176, distance: 3.7
click at [516, 173] on select "Select days Day Weekday (Mon-Fri) Weekend (Sat-Sun) Wednesday Thursday Friday S…" at bounding box center [516, 174] width 59 height 12
select select "WEEKDAY"
click at [487, 168] on select "Select days Day Weekday (Mon-Fri) Weekend (Sat-Sun) Wednesday Thursday Friday S…" at bounding box center [516, 174] width 59 height 12
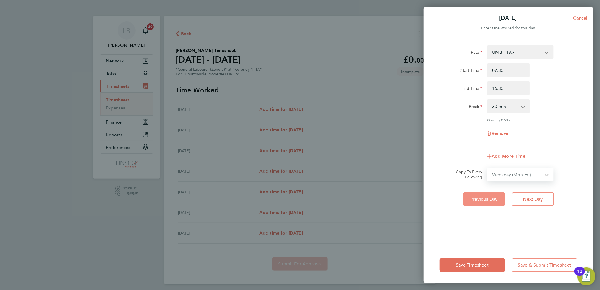
select select "2025-08-31"
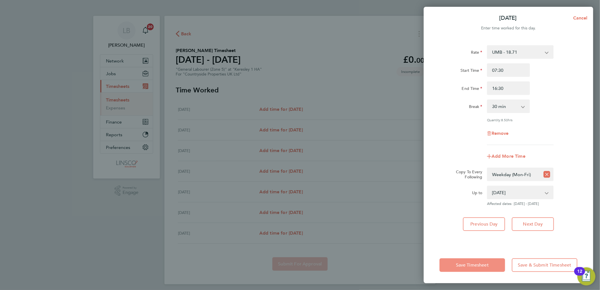
drag, startPoint x: 461, startPoint y: 261, endPoint x: 506, endPoint y: 217, distance: 63.5
click at [463, 259] on button "Save Timesheet" at bounding box center [472, 265] width 66 height 14
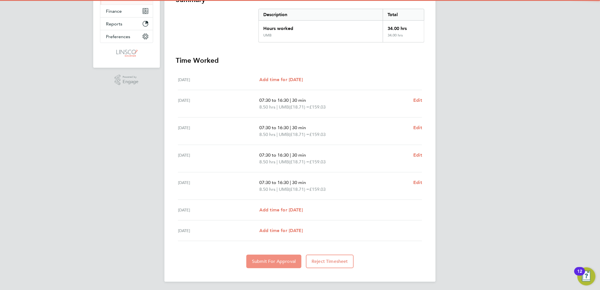
click at [287, 262] on span "Submit For Approval" at bounding box center [274, 261] width 44 height 6
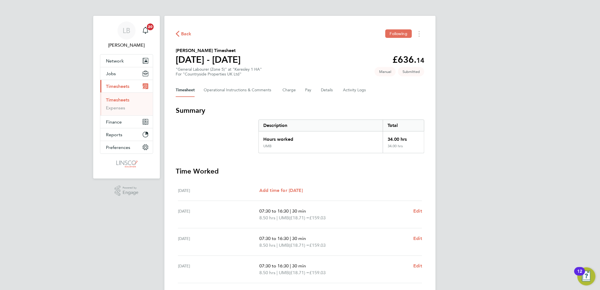
click at [186, 32] on span "Back" at bounding box center [186, 33] width 10 height 7
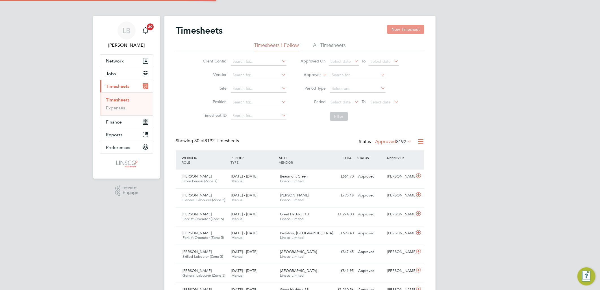
click at [397, 28] on button "New Timesheet" at bounding box center [405, 29] width 37 height 9
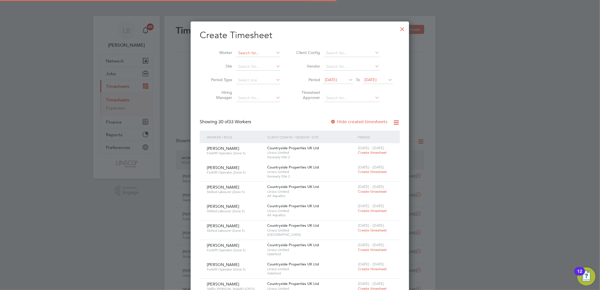
click at [248, 53] on input at bounding box center [258, 53] width 44 height 8
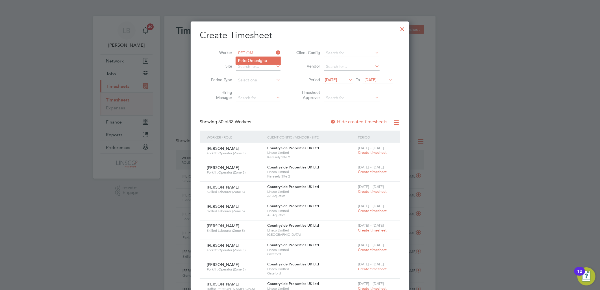
click at [254, 62] on b "Om" at bounding box center [251, 60] width 7 height 5
type input "Peter Omonigho"
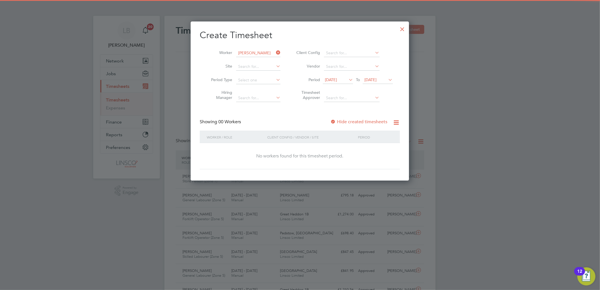
click at [357, 121] on label "Hide created timesheets" at bounding box center [358, 122] width 57 height 6
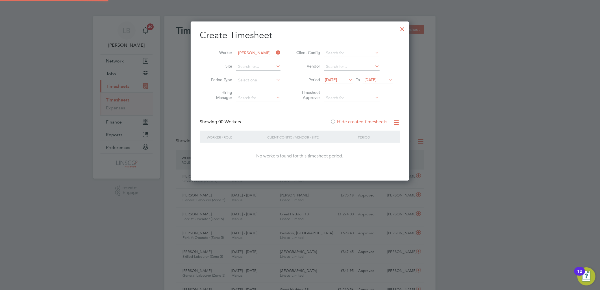
click at [359, 122] on label "Hide created timesheets" at bounding box center [358, 122] width 57 height 6
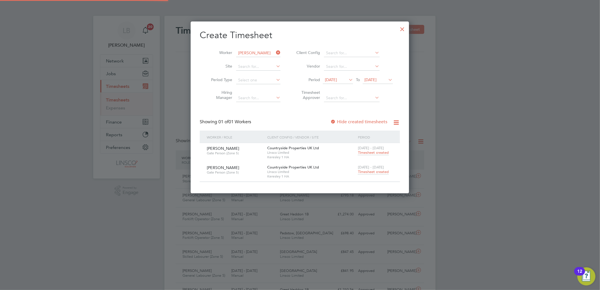
click at [337, 79] on span "15 Aug 2025" at bounding box center [331, 79] width 12 height 5
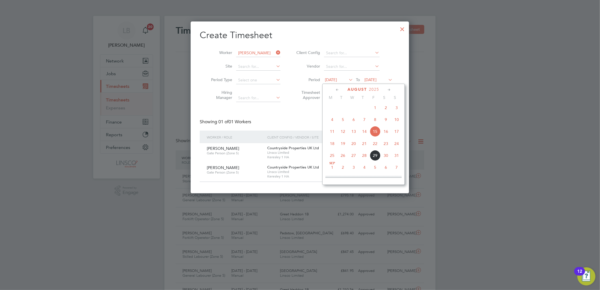
click at [359, 156] on span "28" at bounding box center [364, 155] width 11 height 11
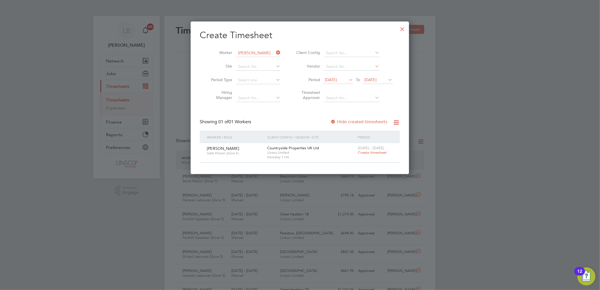
click at [337, 80] on span "28 Aug 2025" at bounding box center [331, 79] width 12 height 5
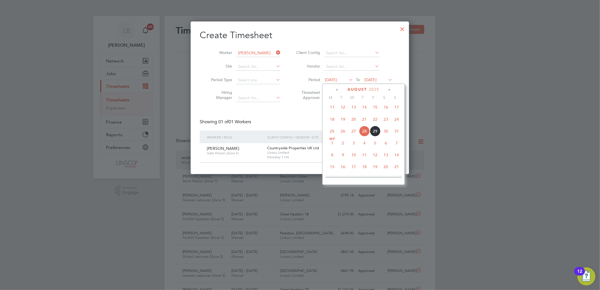
click at [306, 104] on li "Timesheet Approver" at bounding box center [343, 96] width 112 height 18
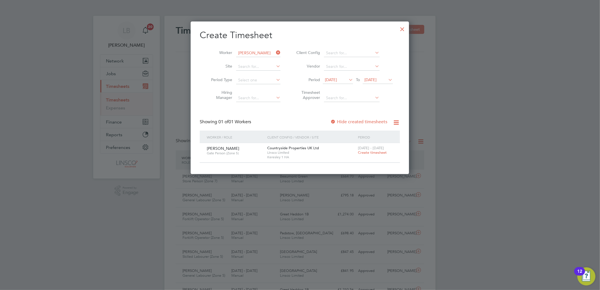
click at [343, 119] on label "Hide created timesheets" at bounding box center [358, 122] width 57 height 6
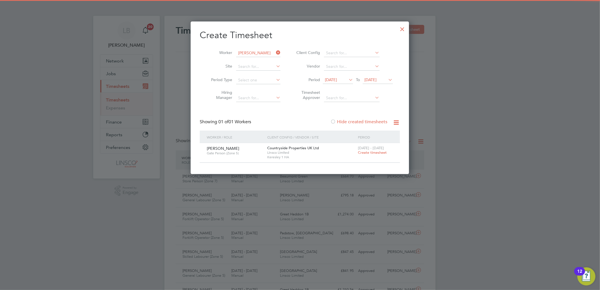
click at [355, 121] on label "Hide created timesheets" at bounding box center [358, 122] width 57 height 6
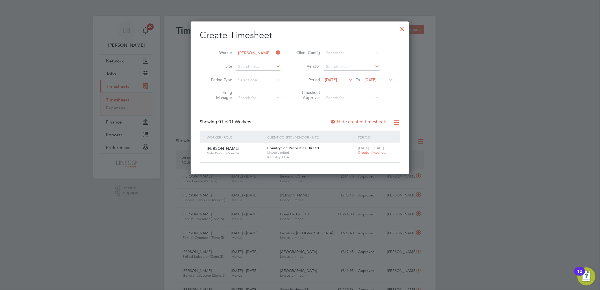
click at [337, 79] on span "28 Aug 2025" at bounding box center [331, 79] width 12 height 5
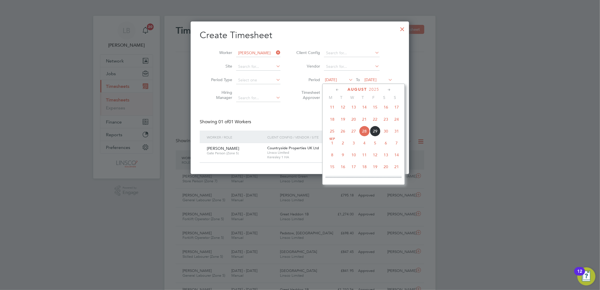
click at [355, 124] on span "20" at bounding box center [353, 119] width 11 height 11
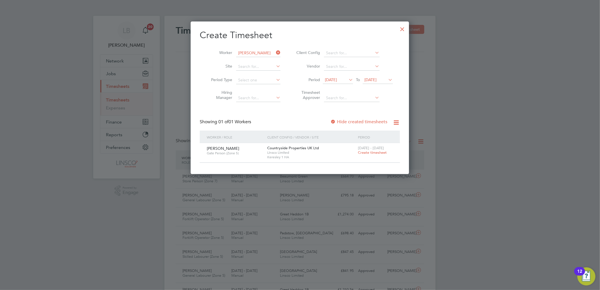
click at [351, 121] on label "Hide created timesheets" at bounding box center [358, 122] width 57 height 6
click at [352, 122] on label "Hide created timesheets" at bounding box center [358, 122] width 57 height 6
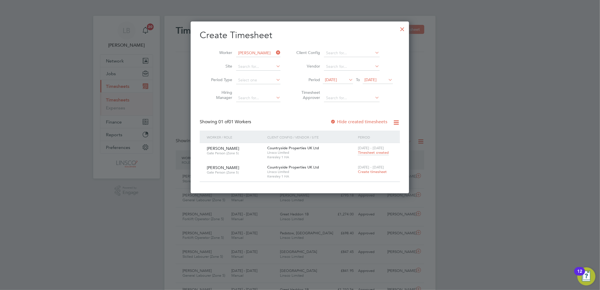
click at [377, 154] on span "Timesheet created" at bounding box center [373, 152] width 31 height 5
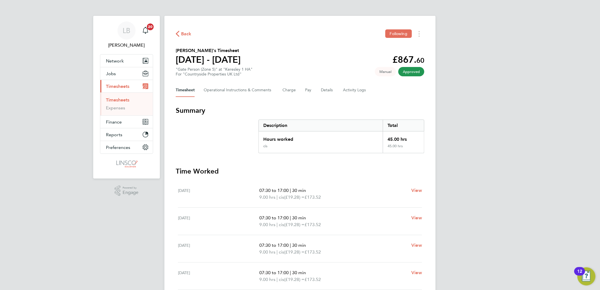
click at [182, 31] on span "Back" at bounding box center [186, 33] width 10 height 7
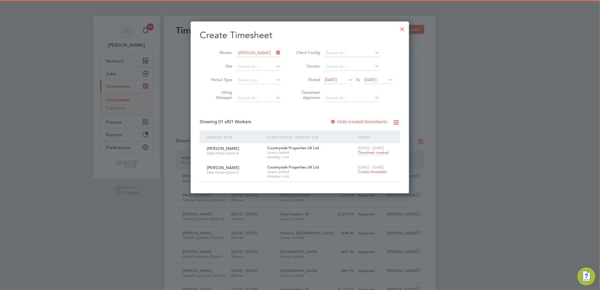
click at [370, 171] on span "Create timesheet" at bounding box center [372, 171] width 29 height 5
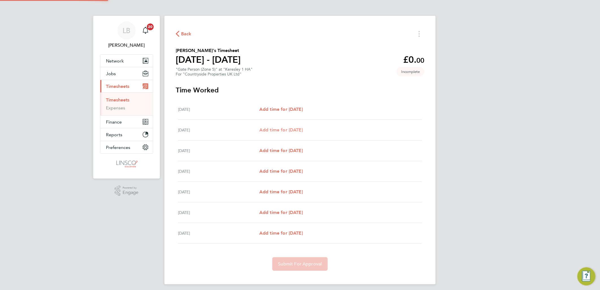
click at [294, 131] on span "Add time for Tue 26 Aug" at bounding box center [280, 129] width 43 height 5
select select "30"
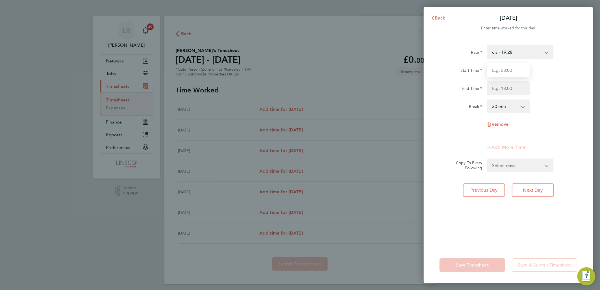
click at [503, 67] on input "Start Time" at bounding box center [508, 70] width 43 height 14
type input "07:30"
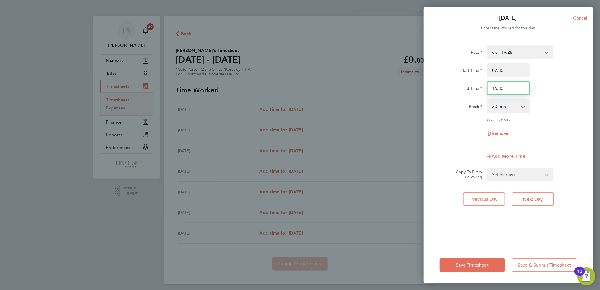
click at [506, 87] on input "16:30" at bounding box center [508, 88] width 43 height 14
click at [460, 96] on div "Rate cis - 19.28 Start Time 07:30 End Time 16:30 Break 0 min 15 min 30 min 45 m…" at bounding box center [508, 95] width 138 height 100
type input "17:00"
drag, startPoint x: 552, startPoint y: 74, endPoint x: 549, endPoint y: 82, distance: 8.1
click at [552, 74] on div "Start Time 07:30" at bounding box center [508, 70] width 142 height 14
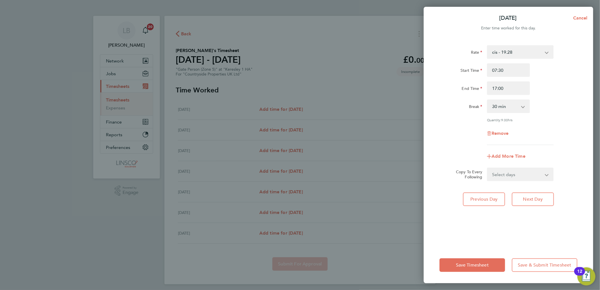
drag, startPoint x: 500, startPoint y: 173, endPoint x: 500, endPoint y: 176, distance: 3.7
click at [500, 173] on select "Select days Day Weekday (Mon-Fri) Weekend (Sat-Sun) Wednesday Thursday Friday S…" at bounding box center [516, 174] width 59 height 12
select select "WEEKDAY"
click at [487, 168] on select "Select days Day Weekday (Mon-Fri) Weekend (Sat-Sun) Wednesday Thursday Friday S…" at bounding box center [516, 174] width 59 height 12
select select "2025-08-31"
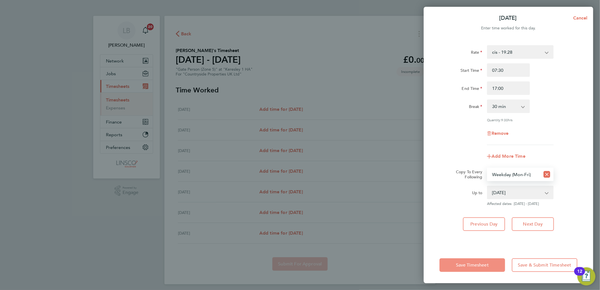
click at [479, 268] on button "Save Timesheet" at bounding box center [472, 265] width 66 height 14
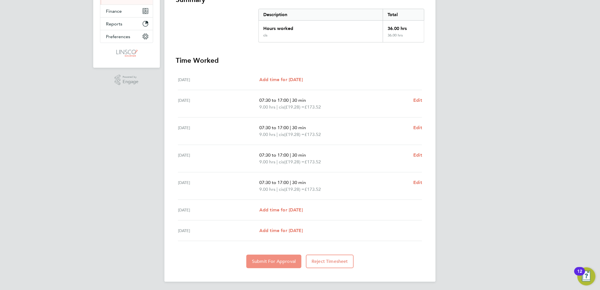
click at [287, 260] on span "Submit For Approval" at bounding box center [274, 261] width 44 height 6
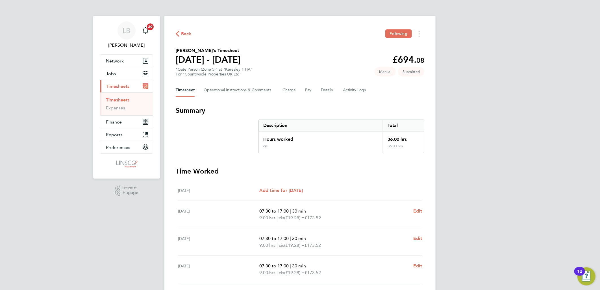
click at [186, 34] on span "Back" at bounding box center [186, 33] width 10 height 7
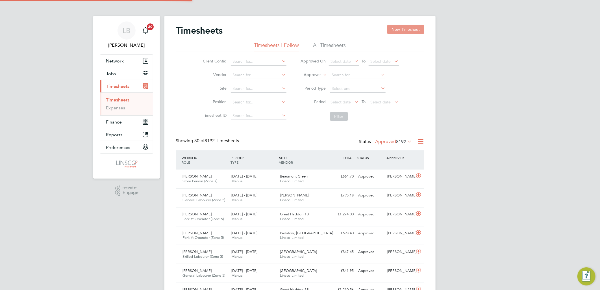
click at [405, 27] on button "New Timesheet" at bounding box center [405, 29] width 37 height 9
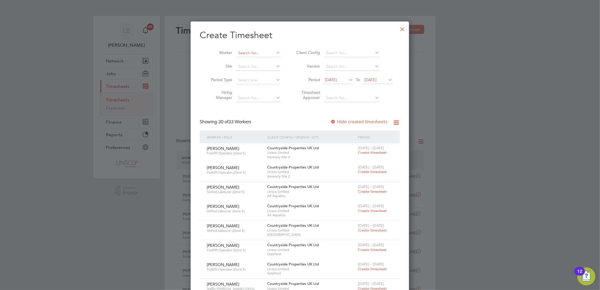
click at [257, 52] on input at bounding box center [258, 53] width 44 height 8
click at [261, 60] on li "And rei T aralunga" at bounding box center [258, 61] width 45 height 8
type input "Andrei Taralunga"
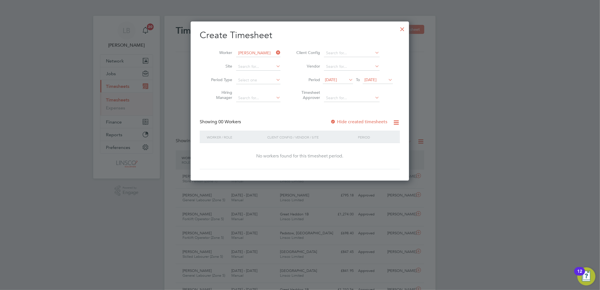
click at [337, 81] on span "15 Aug 2025" at bounding box center [331, 79] width 12 height 5
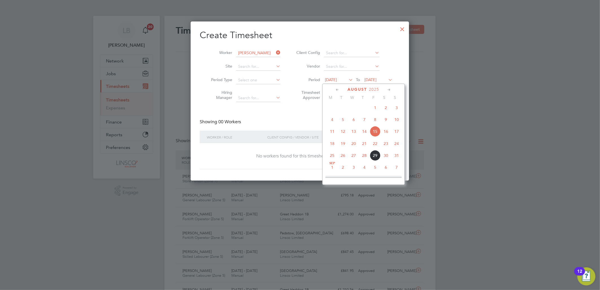
click at [366, 158] on span "28" at bounding box center [364, 155] width 11 height 11
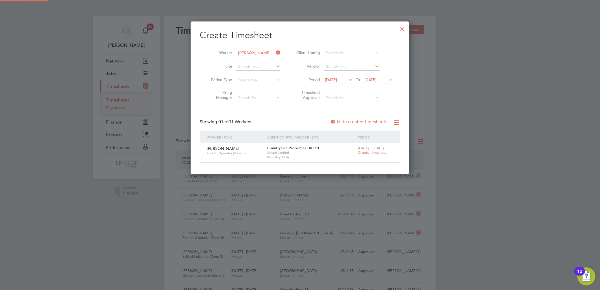
click at [377, 151] on span "Create timesheet" at bounding box center [372, 152] width 29 height 5
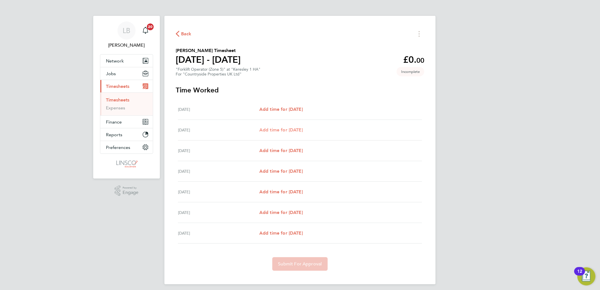
click at [303, 128] on span "Add time for Tue 26 Aug" at bounding box center [280, 129] width 43 height 5
select select "30"
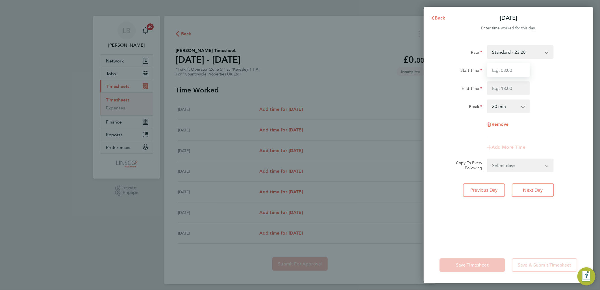
click at [498, 69] on input "Start Time" at bounding box center [508, 70] width 43 height 14
type input "07:30"
type input "17:00"
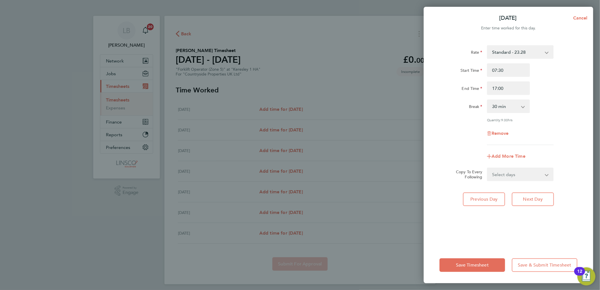
click at [501, 181] on div "Rate Standard - 23.28 CIS - 23.28 Start Time 07:30 End Time 17:00 Break 0 min 1…" at bounding box center [508, 142] width 169 height 208
drag, startPoint x: 507, startPoint y: 175, endPoint x: 508, endPoint y: 178, distance: 3.0
click at [507, 175] on select "Select days Day Weekday (Mon-Fri) Weekend (Sat-Sun) Wednesday Thursday Friday S…" at bounding box center [516, 174] width 59 height 12
select select "WEEKDAY"
click at [487, 168] on select "Select days Day Weekday (Mon-Fri) Weekend (Sat-Sun) Wednesday Thursday Friday S…" at bounding box center [516, 174] width 59 height 12
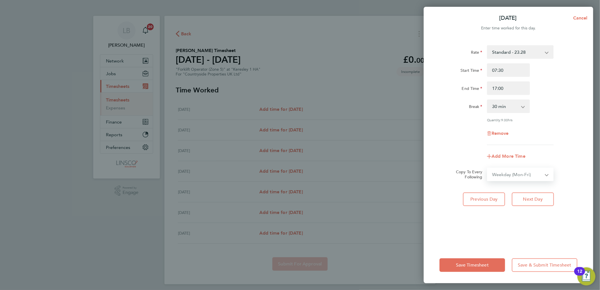
select select "2025-08-31"
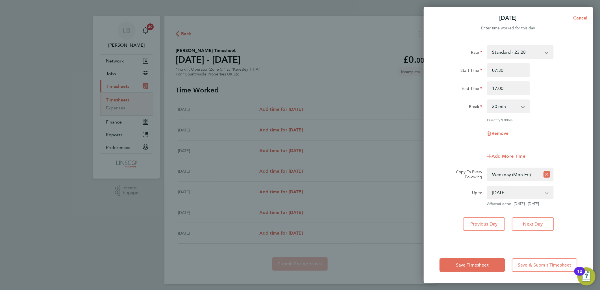
click at [482, 256] on div "Save Timesheet Save & Submit Timesheet" at bounding box center [508, 265] width 169 height 36
click at [481, 261] on button "Save Timesheet" at bounding box center [472, 265] width 66 height 14
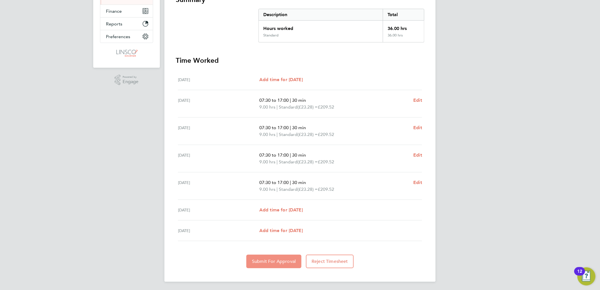
click at [275, 262] on span "Submit For Approval" at bounding box center [274, 261] width 44 height 6
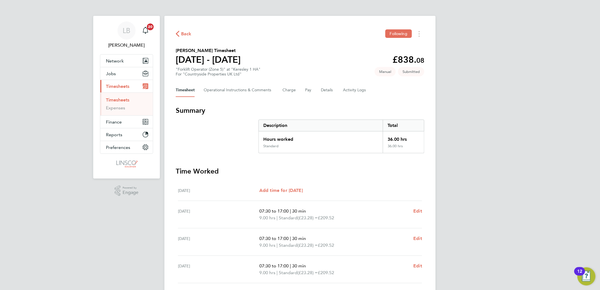
click at [192, 33] on div "Back Following" at bounding box center [300, 33] width 248 height 9
click at [186, 30] on span "Back" at bounding box center [186, 33] width 10 height 7
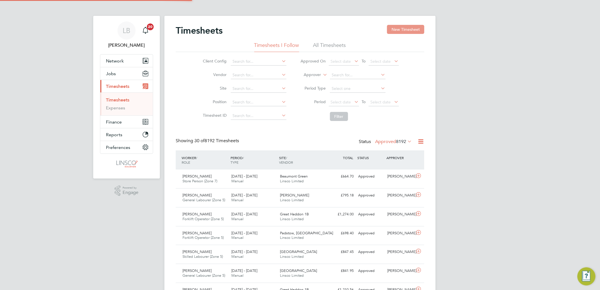
click at [407, 27] on button "New Timesheet" at bounding box center [405, 29] width 37 height 9
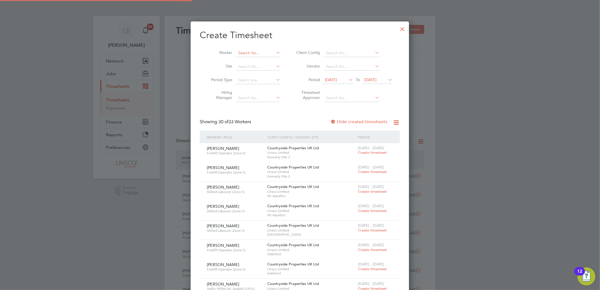
click at [256, 51] on input at bounding box center [258, 53] width 44 height 8
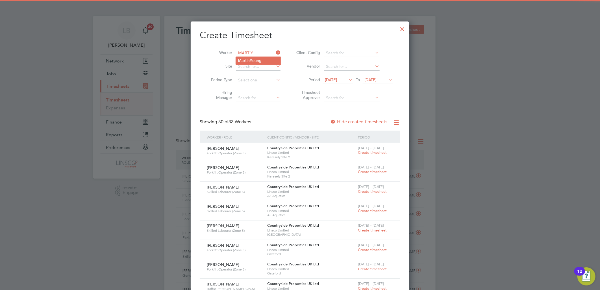
click at [252, 61] on b "Y" at bounding box center [251, 60] width 3 height 5
type input "Martin Young"
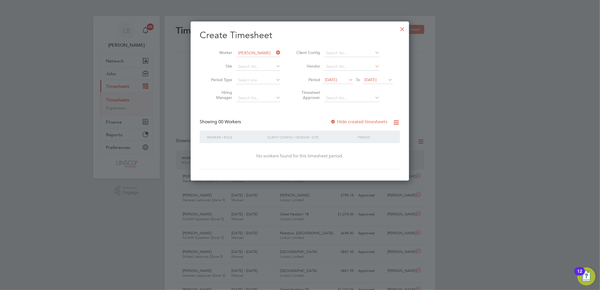
click at [337, 81] on span "15 Aug 2025" at bounding box center [331, 79] width 12 height 5
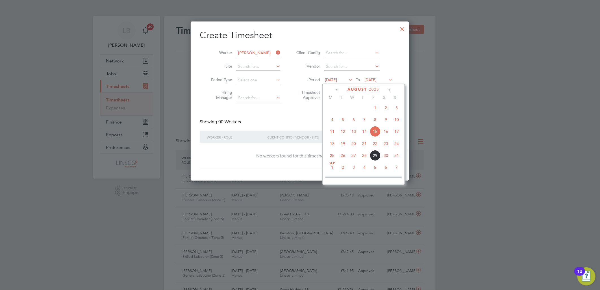
click at [351, 159] on span "27" at bounding box center [353, 155] width 11 height 11
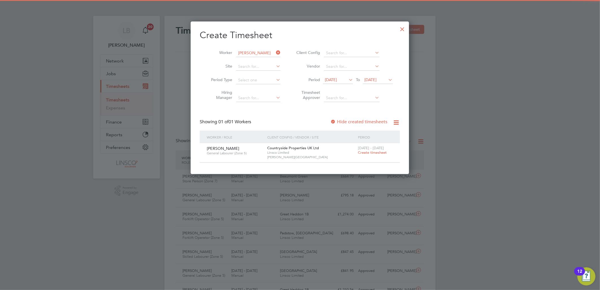
click at [368, 148] on span "25 - 31 Aug 2025" at bounding box center [371, 147] width 26 height 5
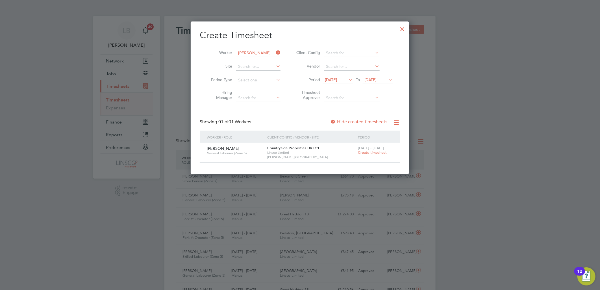
click at [365, 154] on span "Create timesheet" at bounding box center [372, 152] width 29 height 5
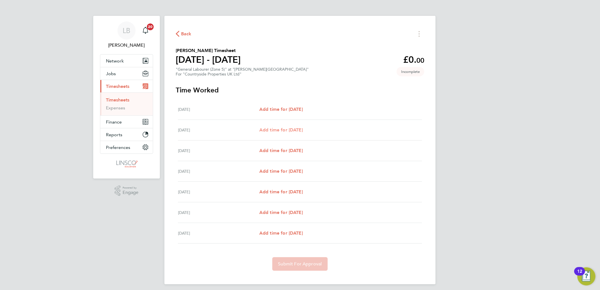
click at [287, 127] on span "Add time for Tue 26 Aug" at bounding box center [280, 129] width 43 height 5
select select "30"
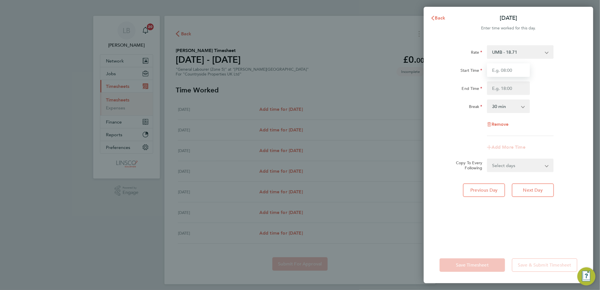
click at [512, 71] on input "Start Time" at bounding box center [508, 70] width 43 height 14
type input "07:30"
click at [493, 91] on input "End Time" at bounding box center [508, 88] width 43 height 14
click at [506, 93] on input "End Time" at bounding box center [508, 88] width 43 height 14
type input "16:30"
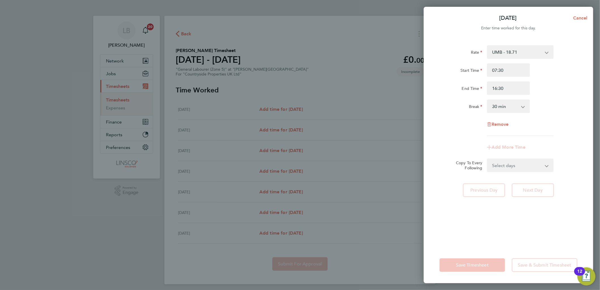
click at [501, 168] on select "Select days Day Weekday (Mon-Fri) Weekend (Sat-Sun) Wednesday Thursday Friday S…" at bounding box center [516, 165] width 59 height 12
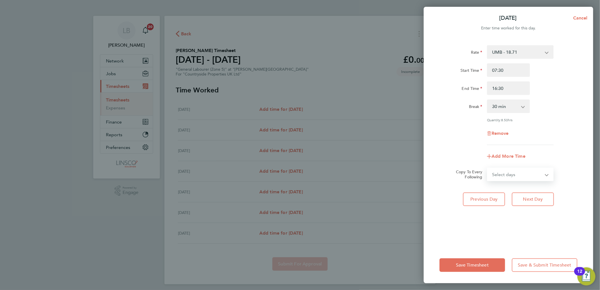
select select "WEEKDAY"
click at [487, 168] on select "Select days Day Weekday (Mon-Fri) Weekend (Sat-Sun) Wednesday Thursday Friday S…" at bounding box center [516, 174] width 59 height 12
select select "2025-08-31"
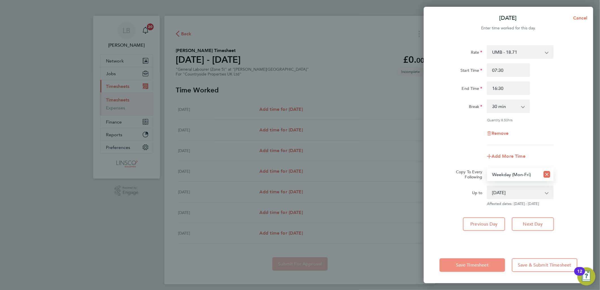
click at [477, 261] on button "Save Timesheet" at bounding box center [472, 265] width 66 height 14
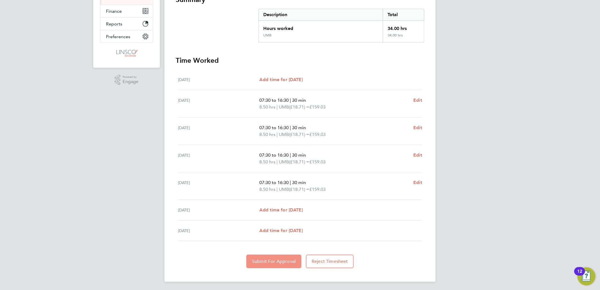
click at [267, 260] on span "Submit For Approval" at bounding box center [274, 261] width 44 height 6
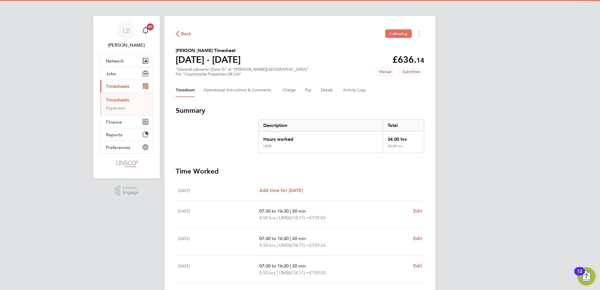
click at [179, 32] on icon "button" at bounding box center [178, 34] width 4 height 6
